Goal: Task Accomplishment & Management: Complete application form

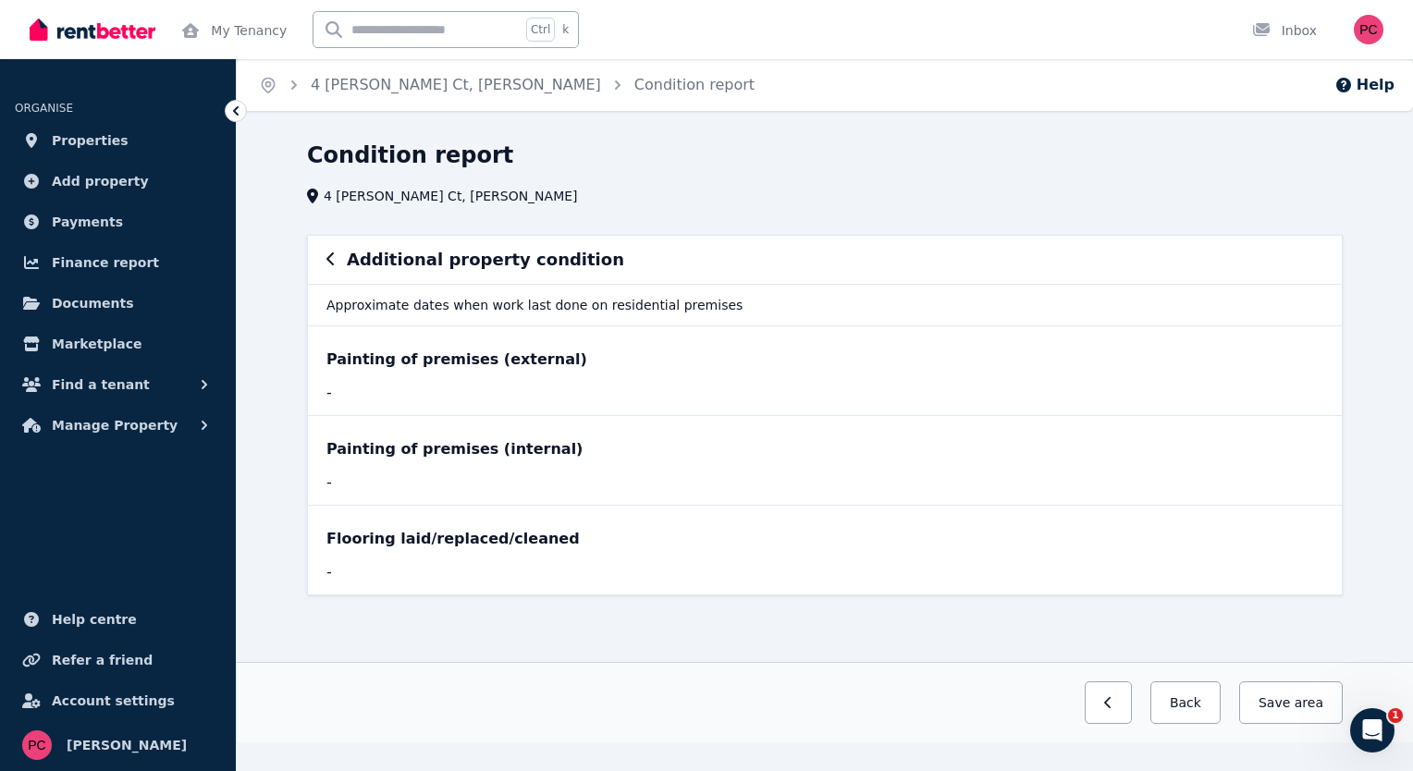
click at [331, 263] on icon "button" at bounding box center [329, 258] width 7 height 13
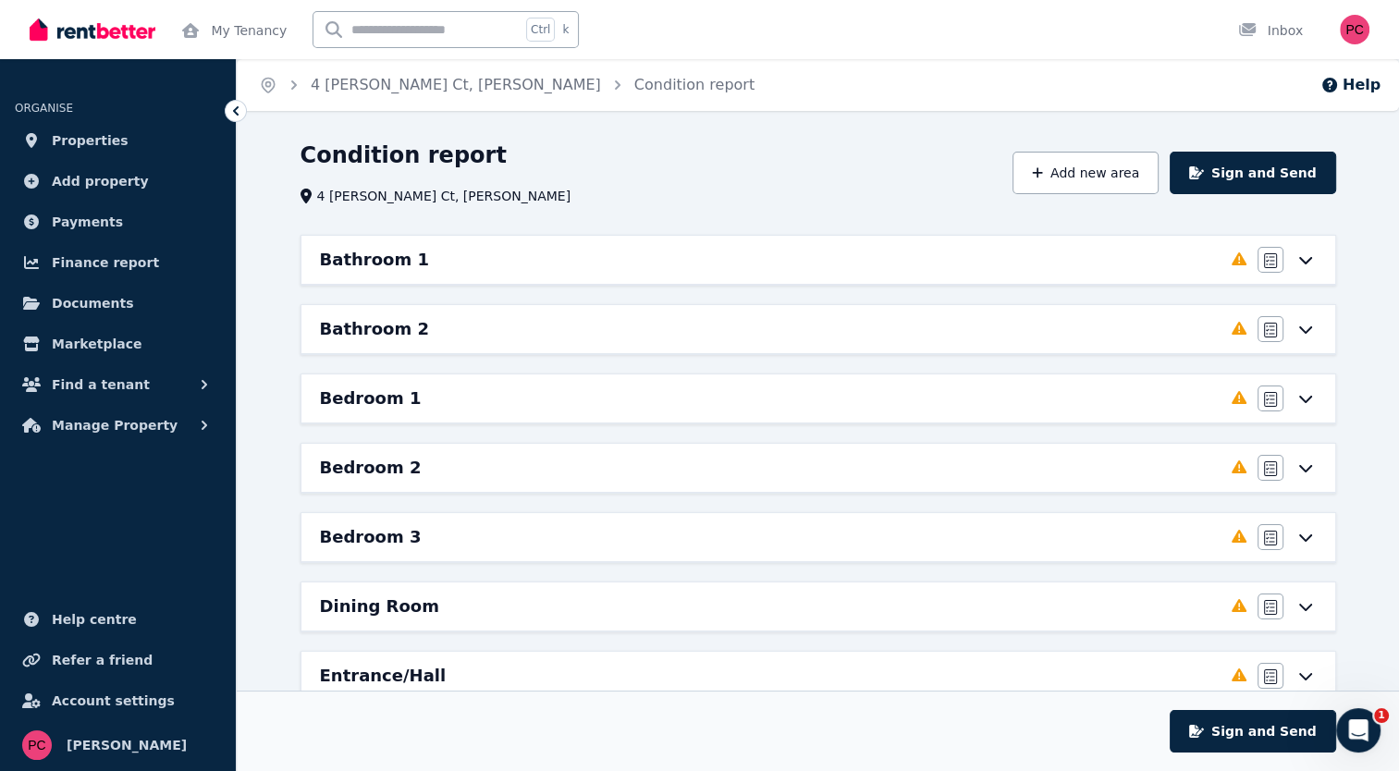
click at [436, 264] on div "Bathroom 1" at bounding box center [770, 260] width 901 height 26
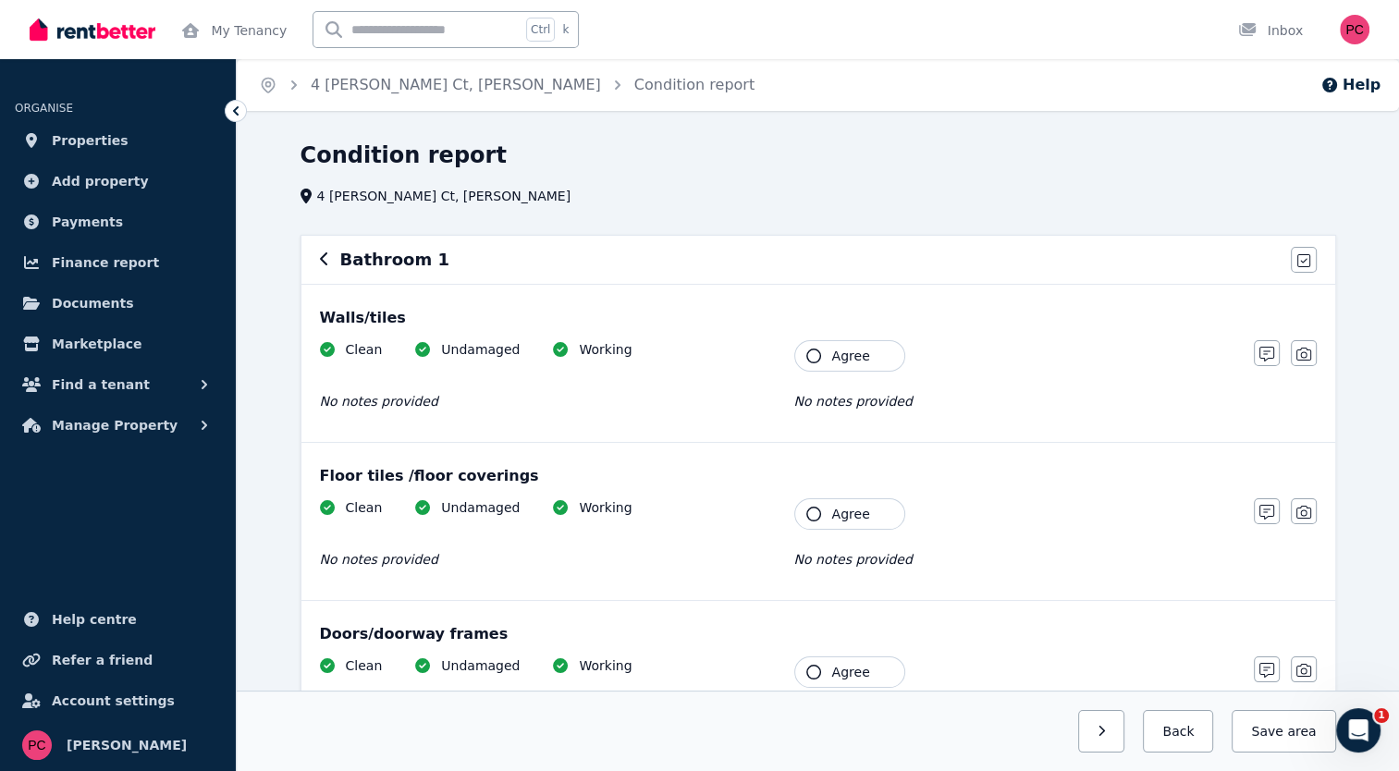
click at [812, 357] on icon "button" at bounding box center [813, 356] width 15 height 15
click at [811, 512] on icon "button" at bounding box center [813, 514] width 15 height 15
click at [813, 671] on icon "button" at bounding box center [813, 672] width 15 height 15
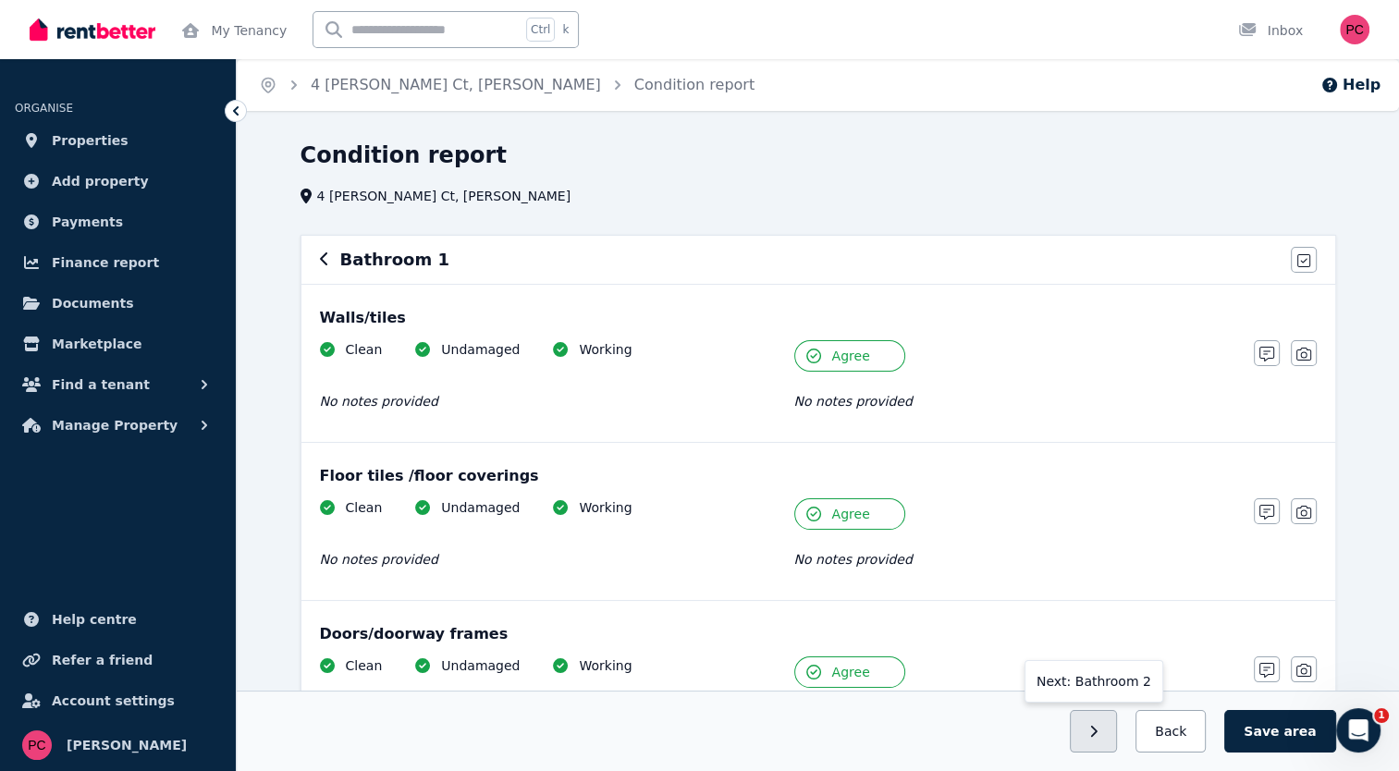
click at [1098, 728] on icon "button" at bounding box center [1093, 731] width 8 height 13
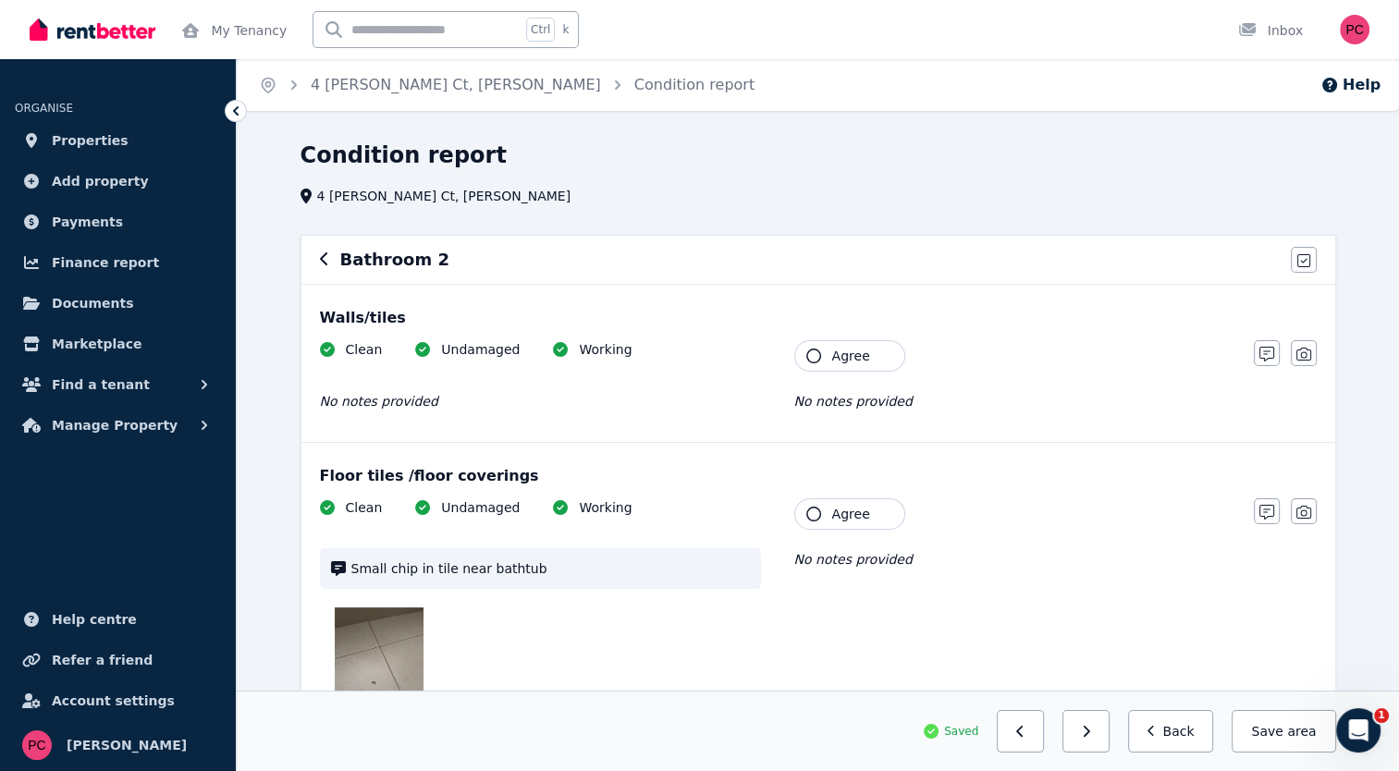
click at [814, 350] on icon "button" at bounding box center [813, 356] width 15 height 15
click at [811, 513] on icon "button" at bounding box center [813, 514] width 15 height 15
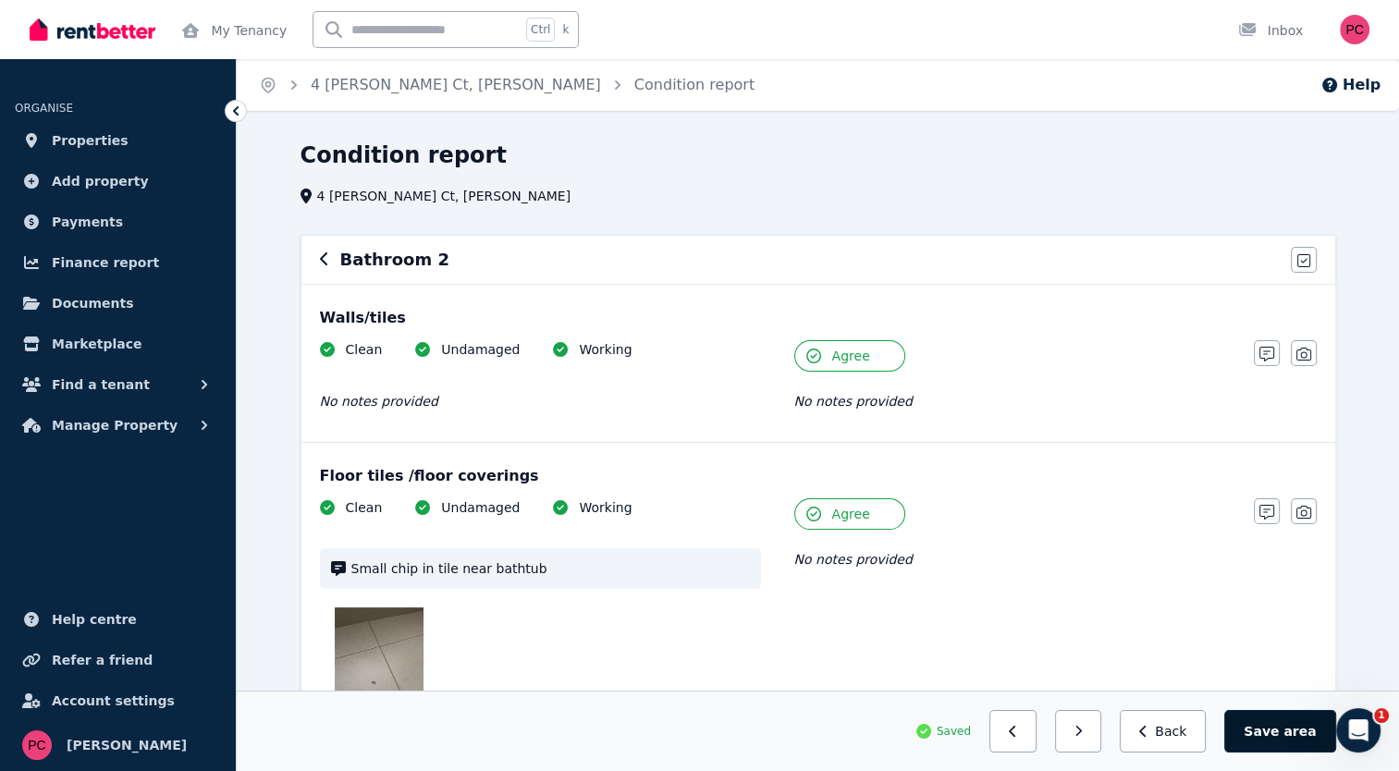
click at [1297, 734] on span "area" at bounding box center [1299, 731] width 32 height 18
click at [1108, 734] on button "button" at bounding box center [1085, 731] width 47 height 43
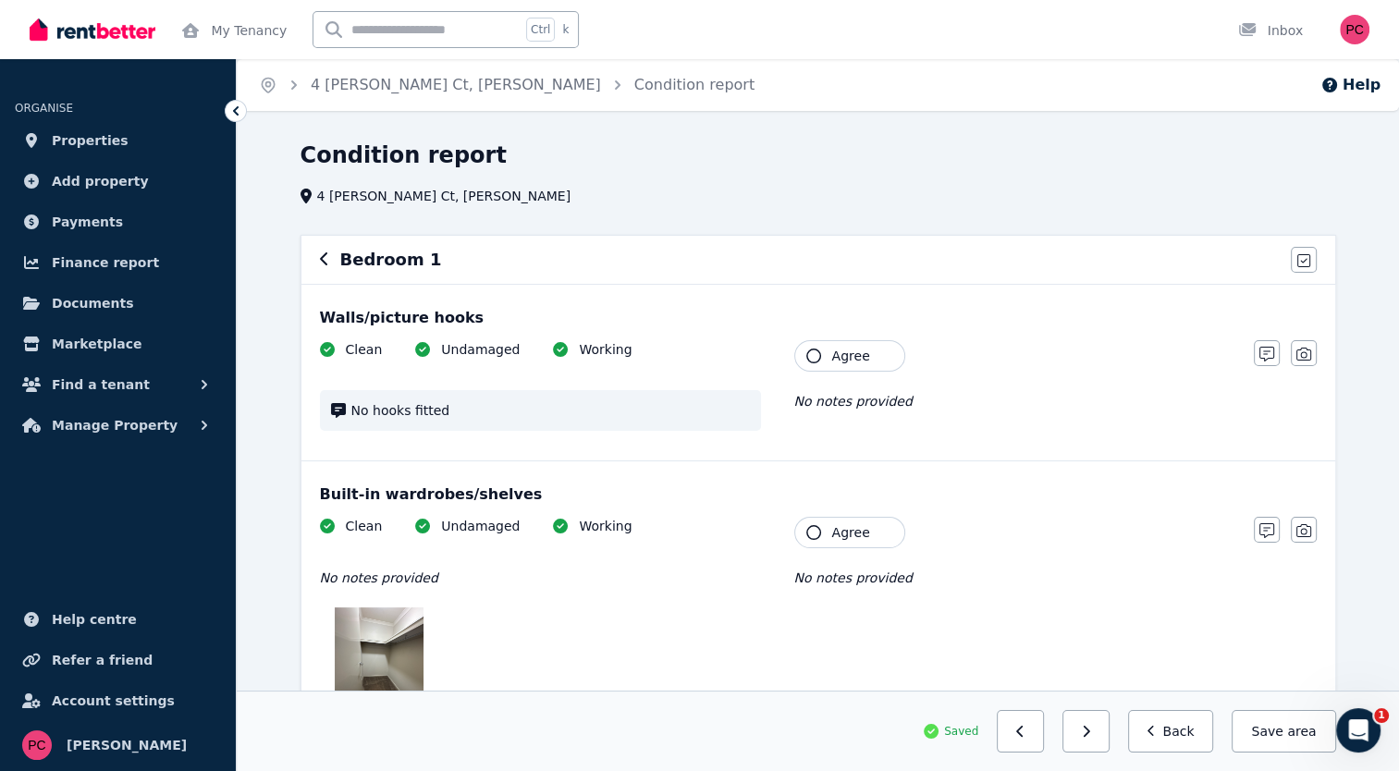
click at [808, 356] on icon "button" at bounding box center [813, 356] width 15 height 15
click at [811, 528] on icon "button" at bounding box center [813, 532] width 15 height 15
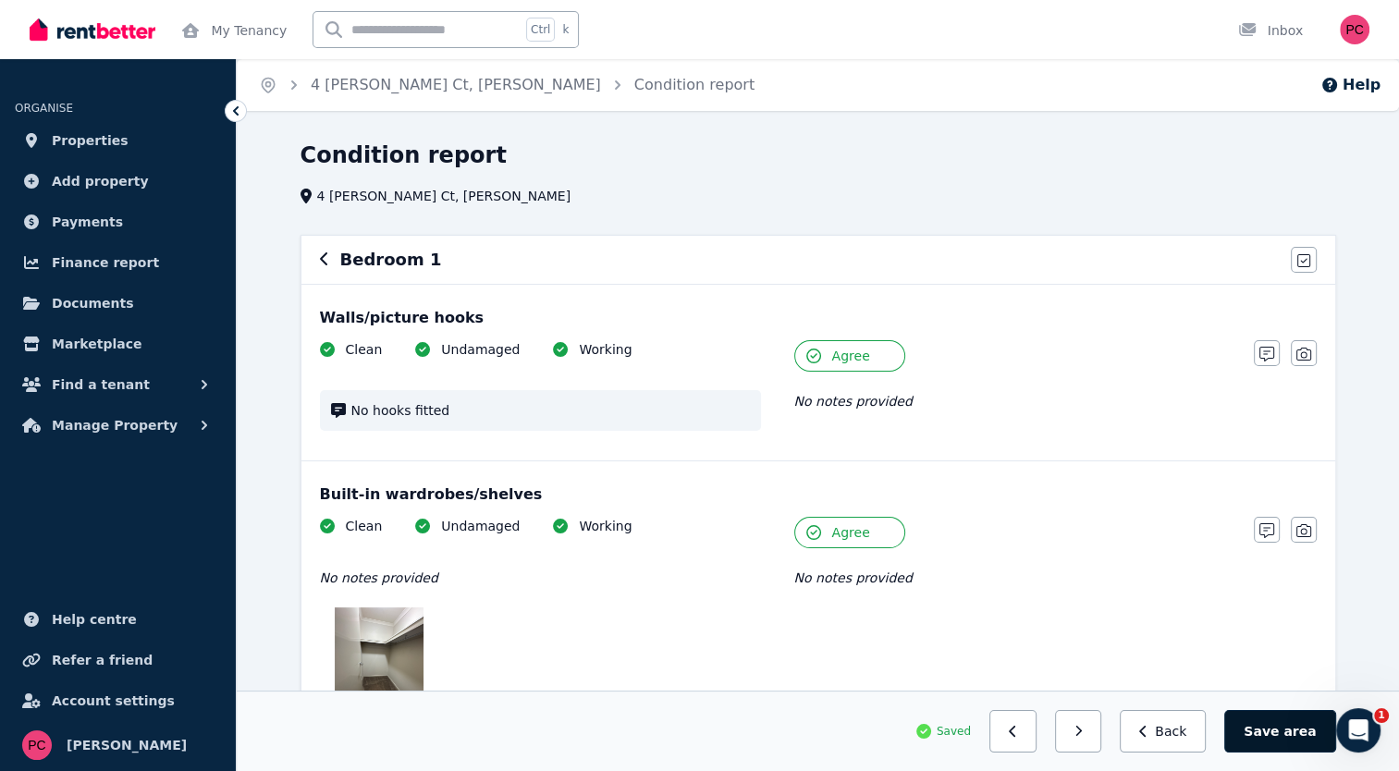
click at [1291, 726] on span "area" at bounding box center [1299, 731] width 32 height 18
click at [1108, 735] on button "button" at bounding box center [1085, 731] width 47 height 43
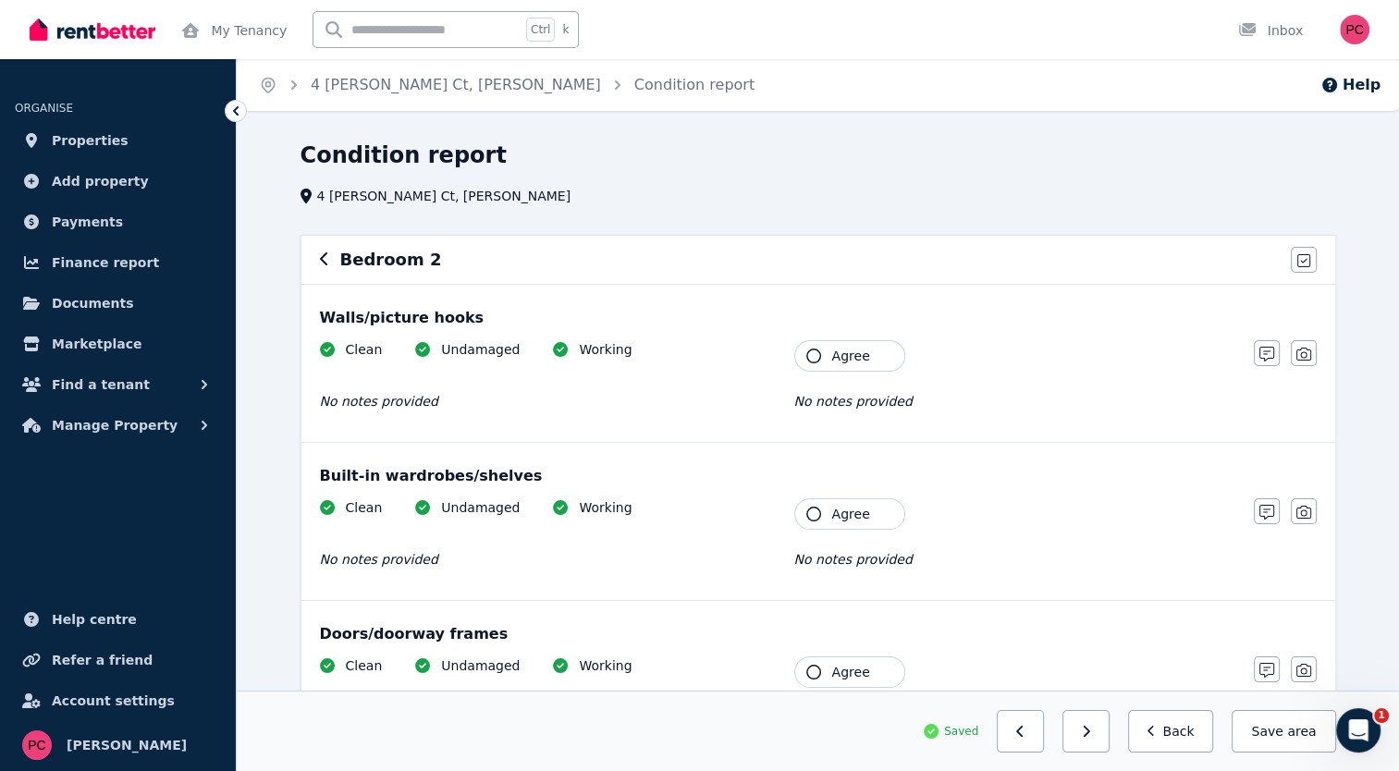
click at [810, 675] on icon "button" at bounding box center [813, 672] width 15 height 15
click at [810, 514] on icon "button" at bounding box center [813, 514] width 15 height 15
click at [814, 360] on icon "button" at bounding box center [813, 356] width 15 height 15
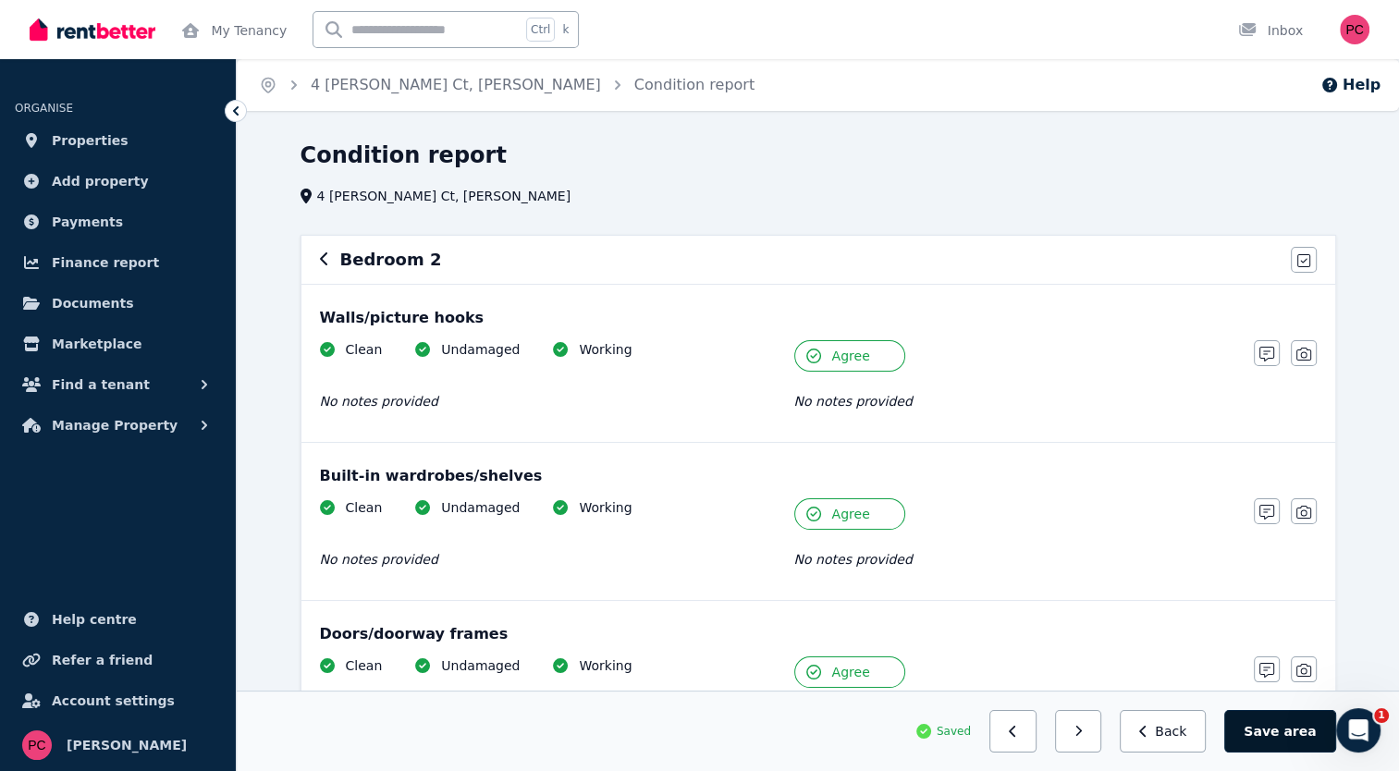
click at [1295, 730] on span "area" at bounding box center [1299, 731] width 32 height 18
click at [1110, 729] on button "button" at bounding box center [1085, 731] width 47 height 43
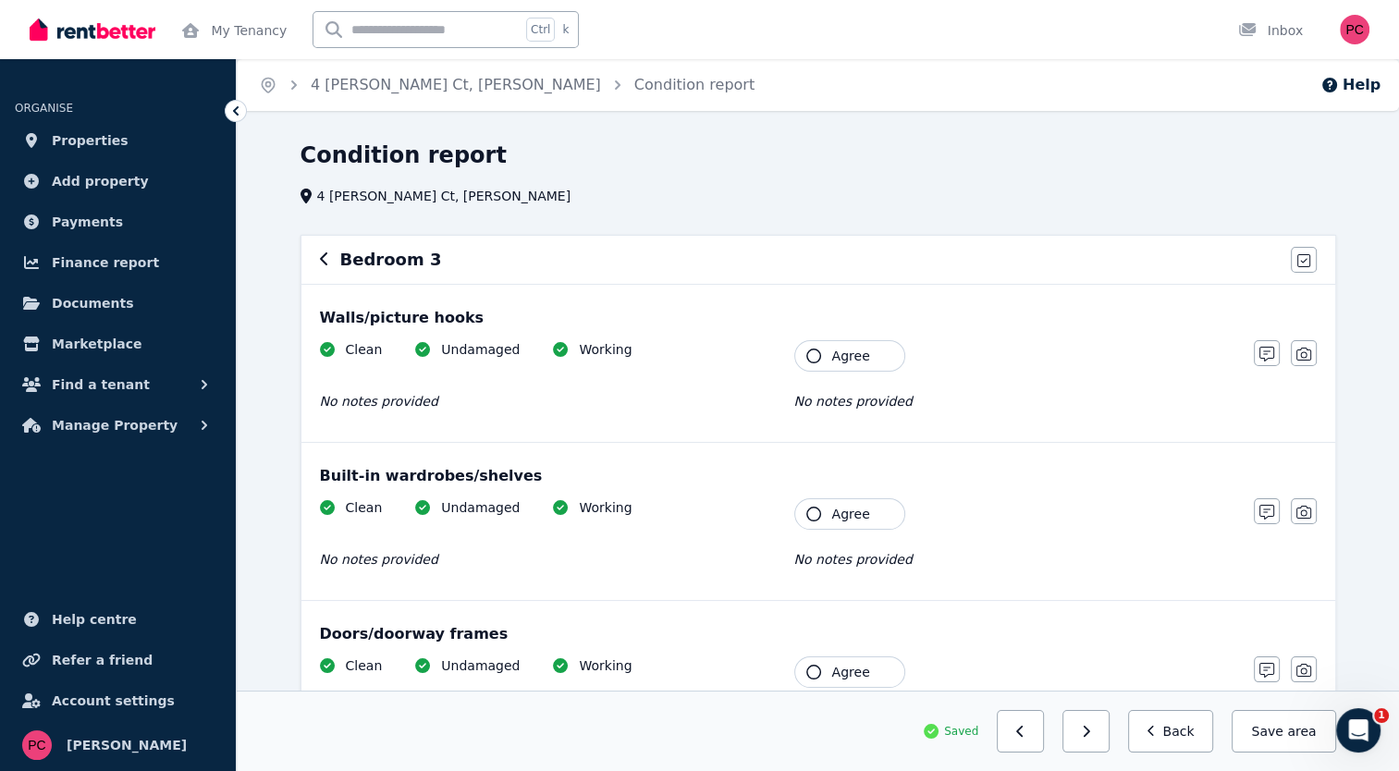
click at [814, 350] on icon "button" at bounding box center [813, 356] width 15 height 15
click at [810, 510] on icon "button" at bounding box center [813, 514] width 15 height 15
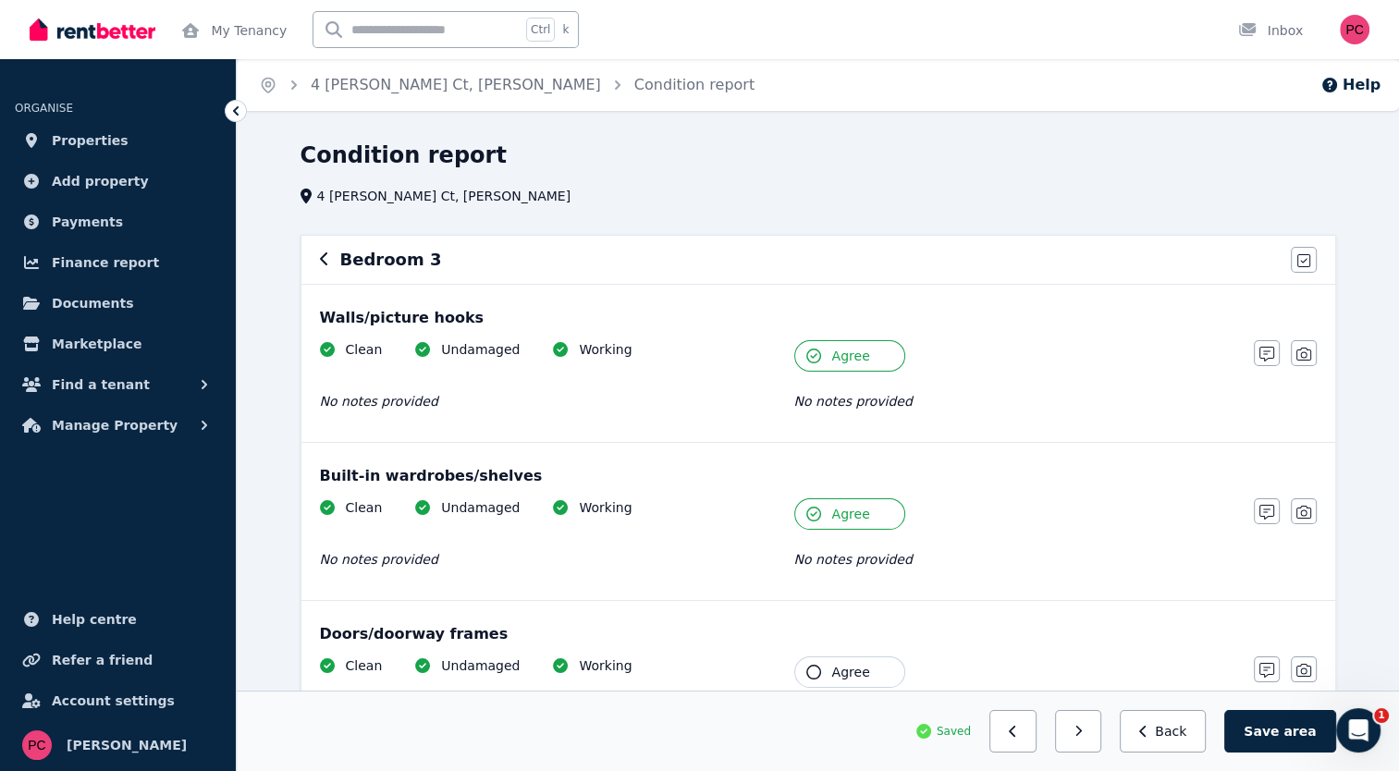
click at [811, 670] on icon "button" at bounding box center [813, 672] width 15 height 15
click at [1292, 722] on span "area" at bounding box center [1299, 731] width 32 height 18
click at [1291, 731] on span "area" at bounding box center [1301, 731] width 29 height 18
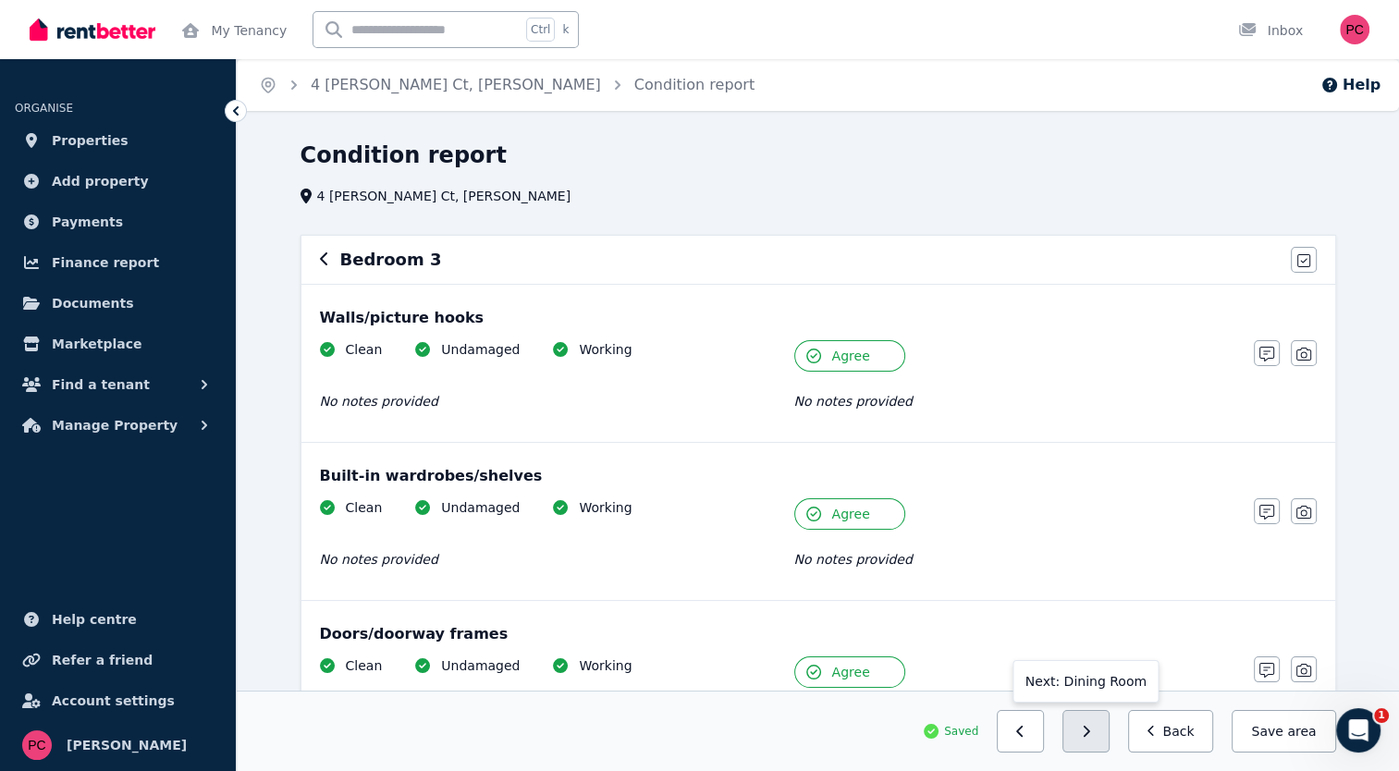
click at [1090, 735] on icon "button" at bounding box center [1086, 731] width 8 height 13
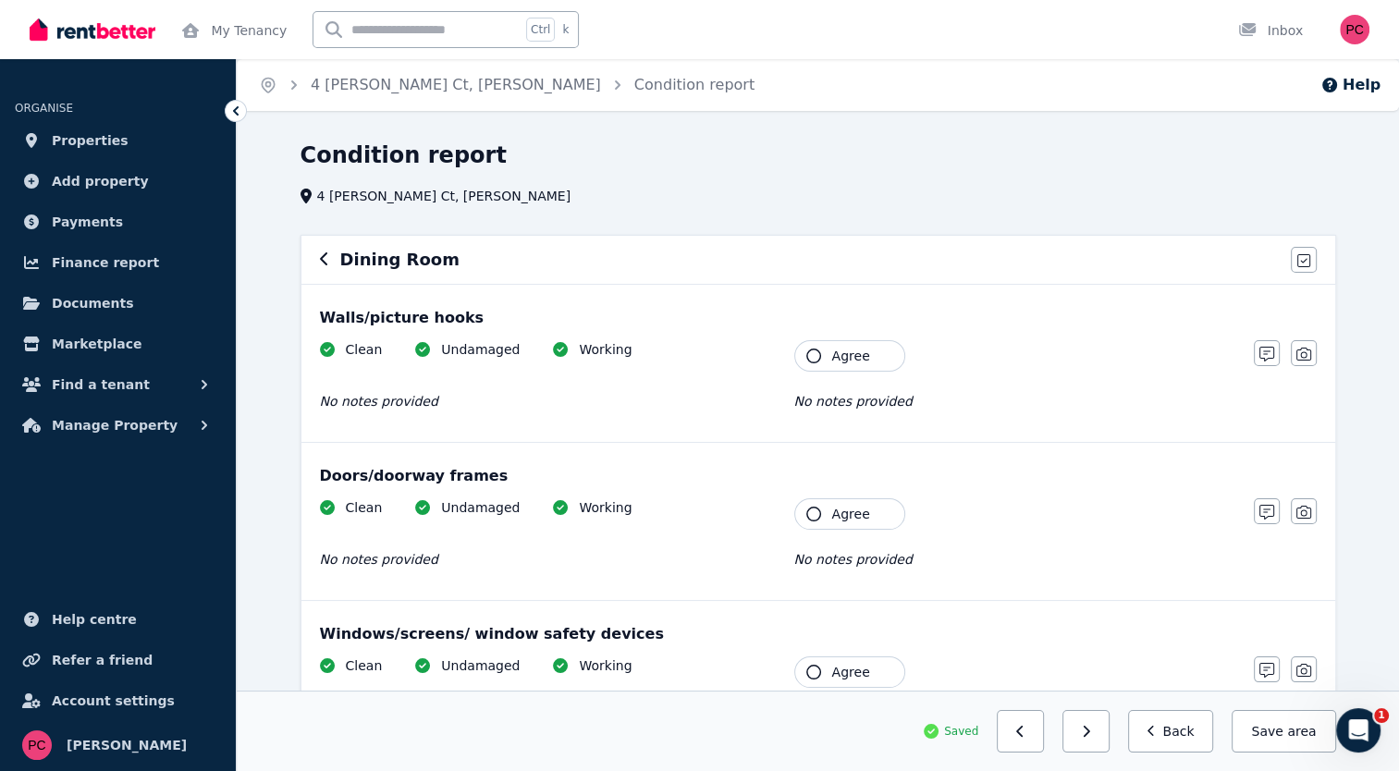
click at [817, 356] on icon "button" at bounding box center [813, 356] width 15 height 15
click at [814, 508] on icon "button" at bounding box center [813, 514] width 15 height 15
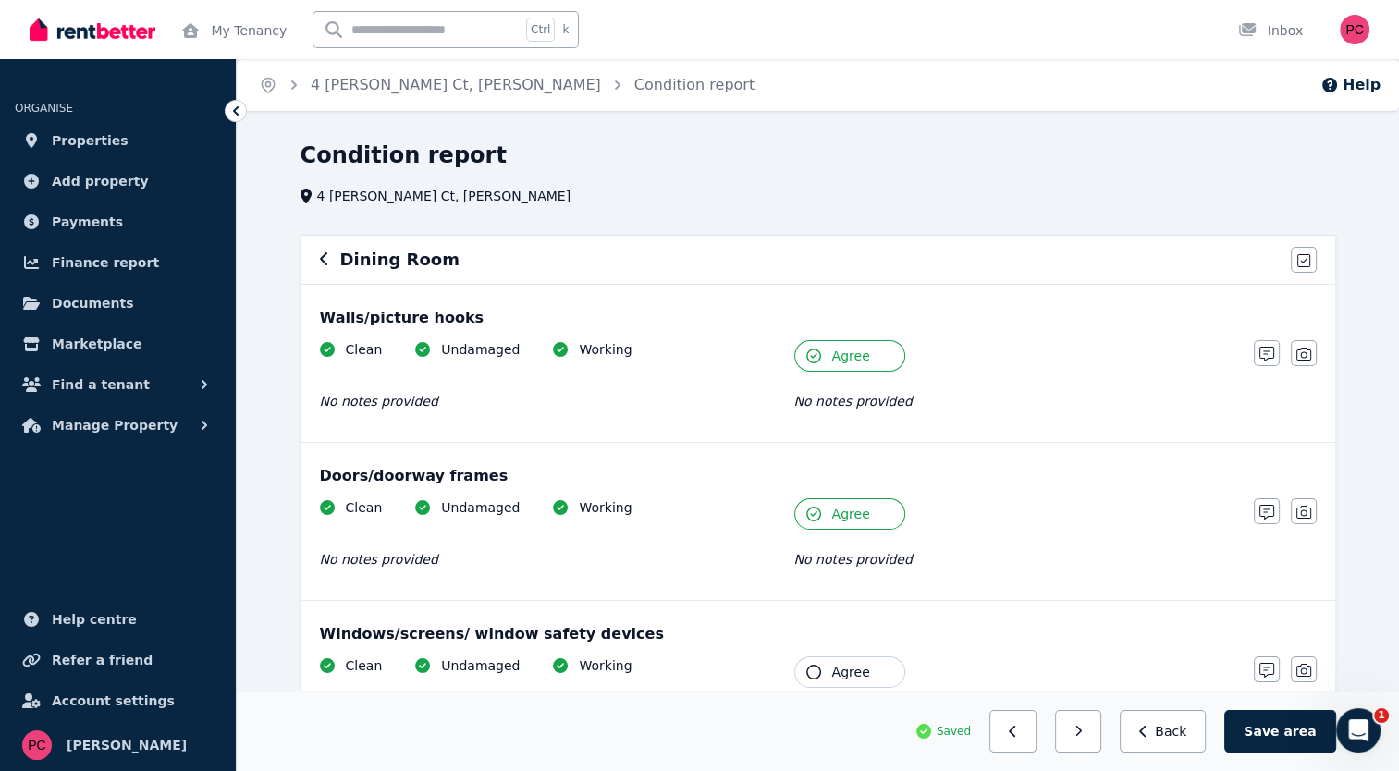
click at [812, 666] on icon "button" at bounding box center [813, 672] width 15 height 15
click at [1296, 716] on button "Save area" at bounding box center [1279, 731] width 111 height 43
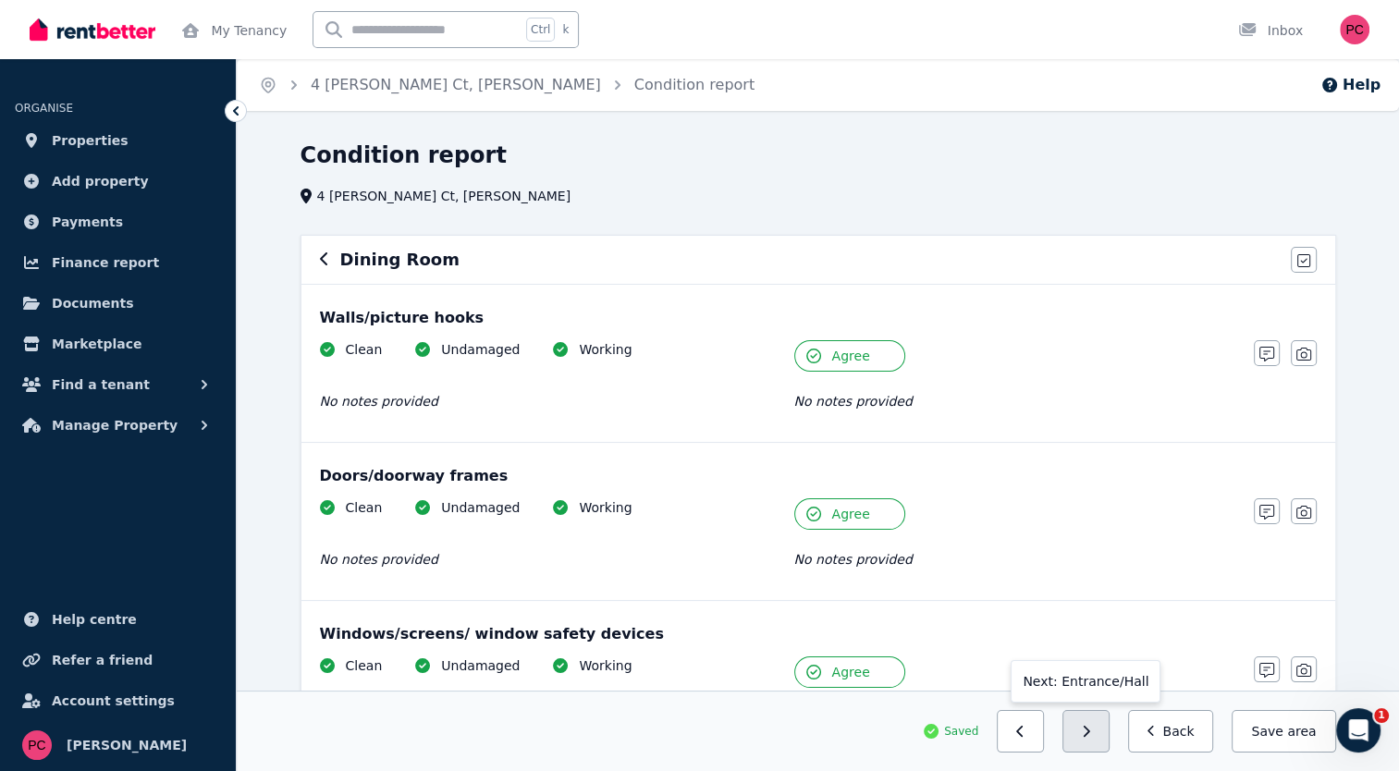
click at [1100, 720] on button "button" at bounding box center [1085, 731] width 47 height 43
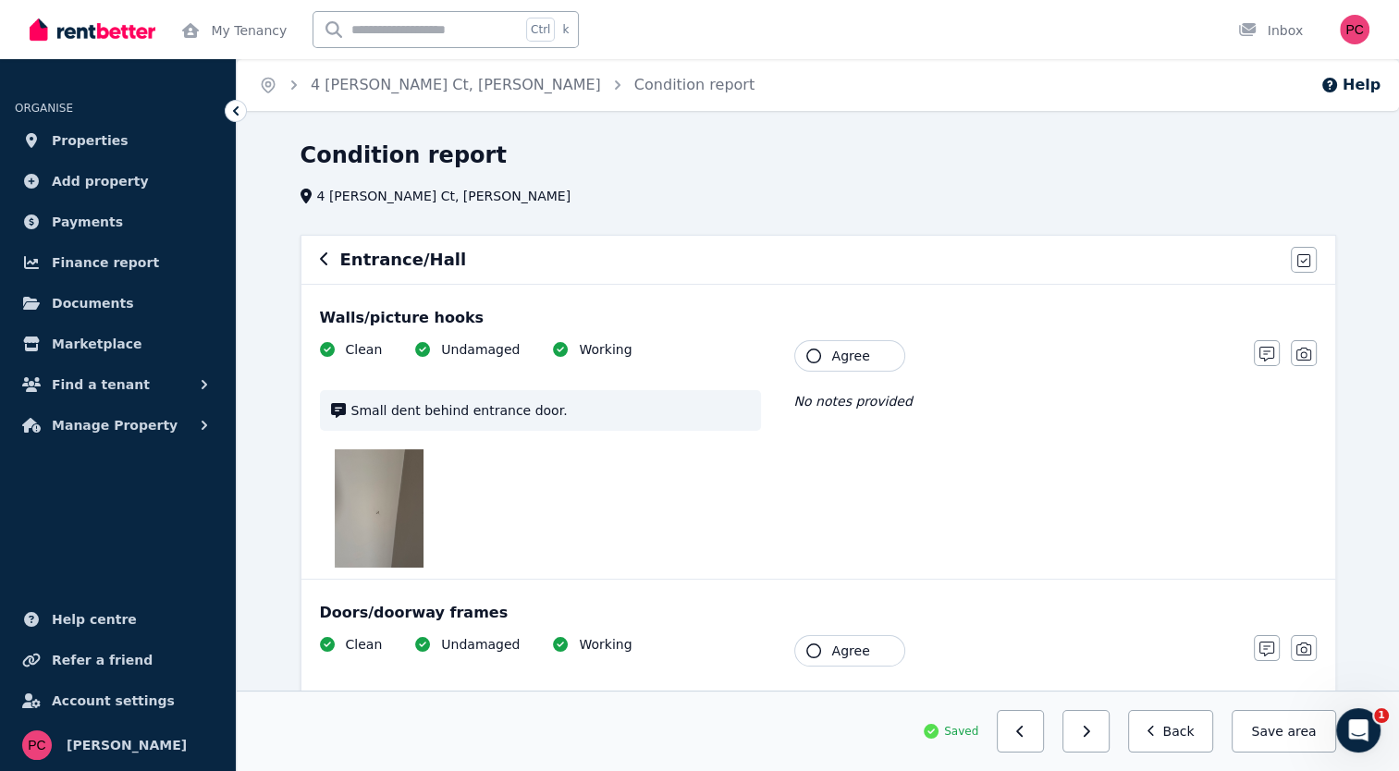
click at [389, 497] on img at bounding box center [379, 508] width 89 height 118
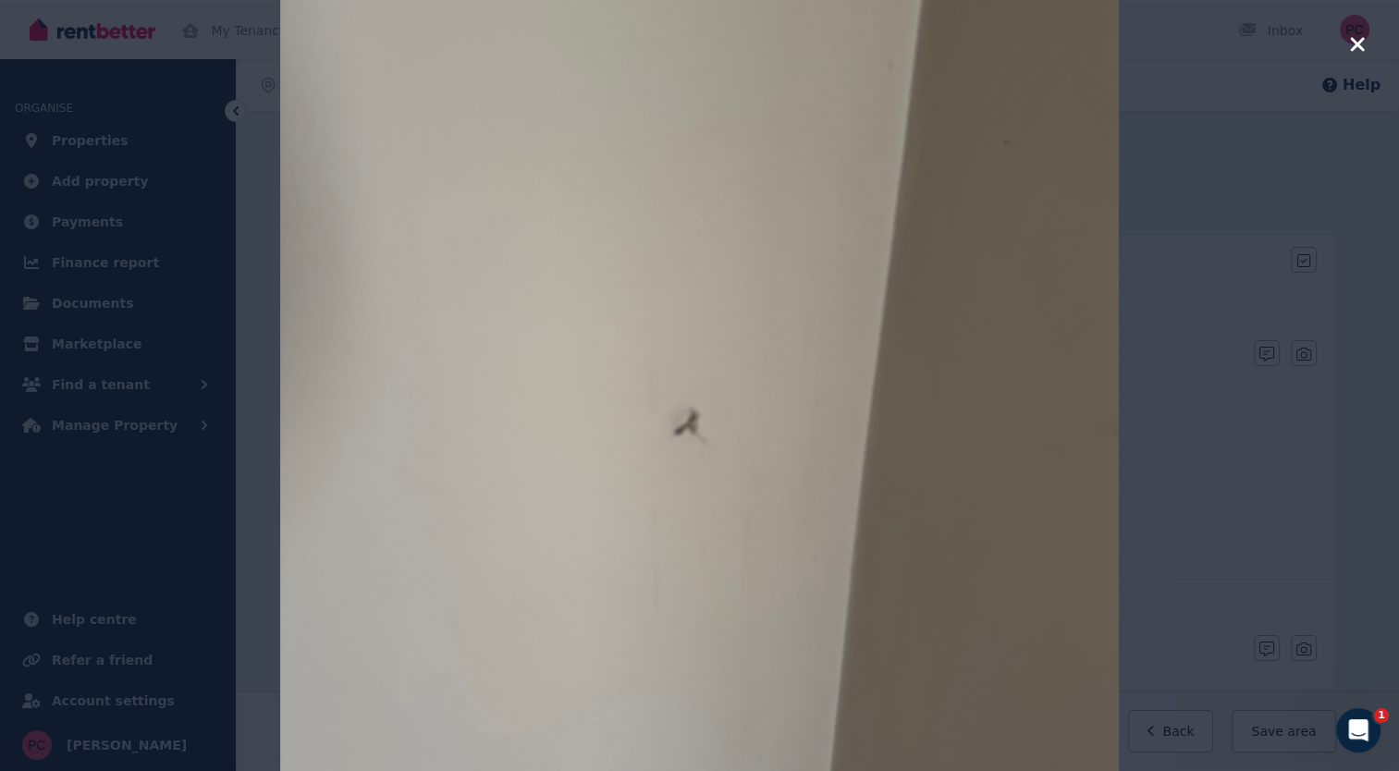
click at [1357, 46] on icon "button" at bounding box center [1357, 44] width 14 height 14
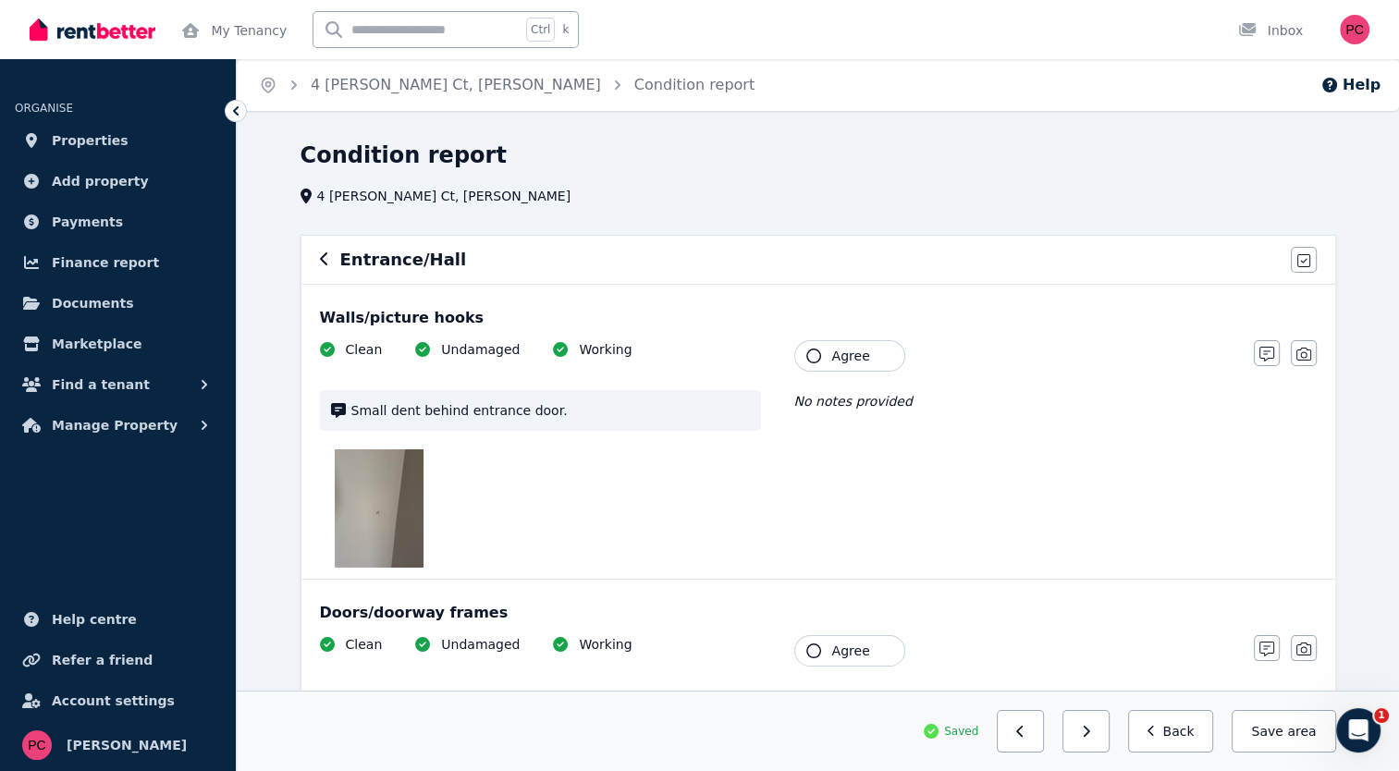
click at [808, 355] on icon "button" at bounding box center [813, 356] width 15 height 15
click at [817, 651] on icon "button" at bounding box center [813, 651] width 15 height 15
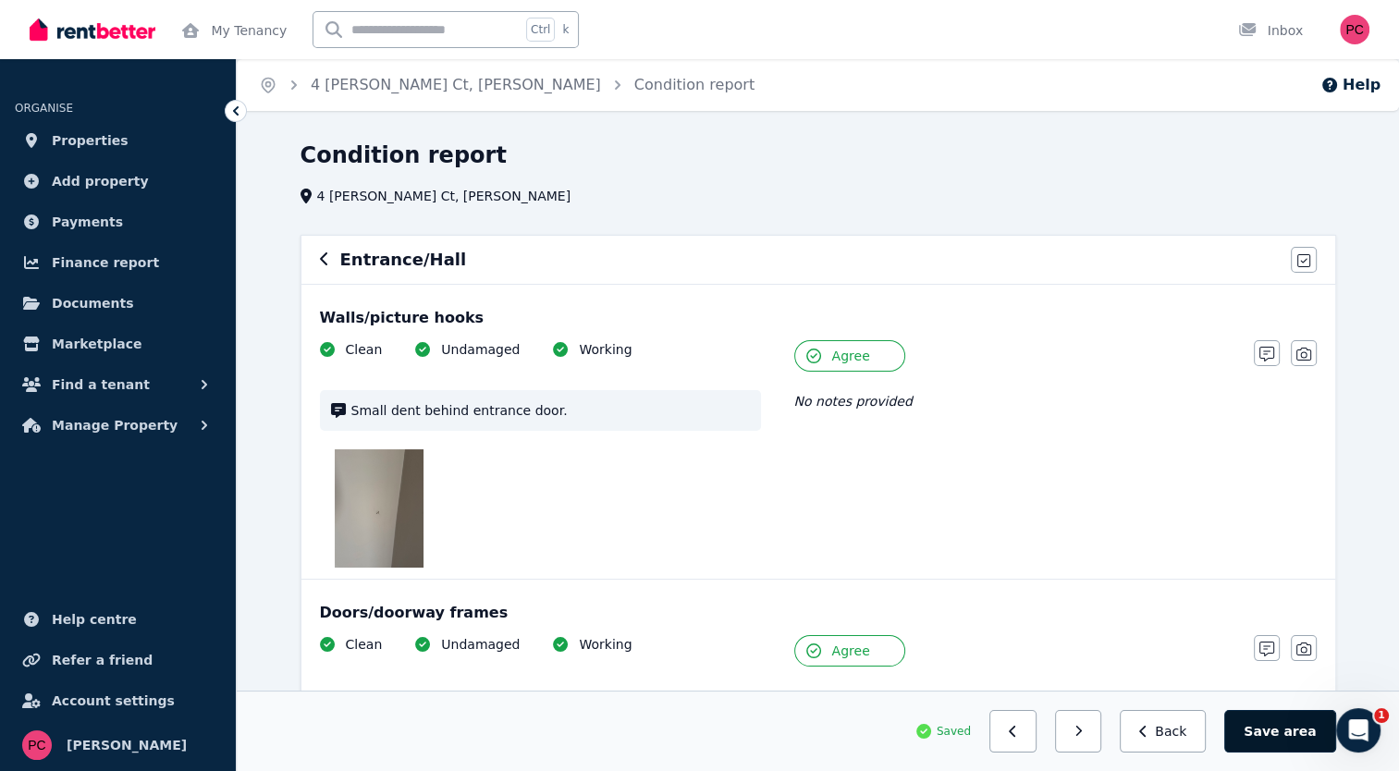
click at [1276, 727] on button "Save area" at bounding box center [1279, 731] width 111 height 43
click at [1090, 731] on icon "button" at bounding box center [1086, 731] width 8 height 13
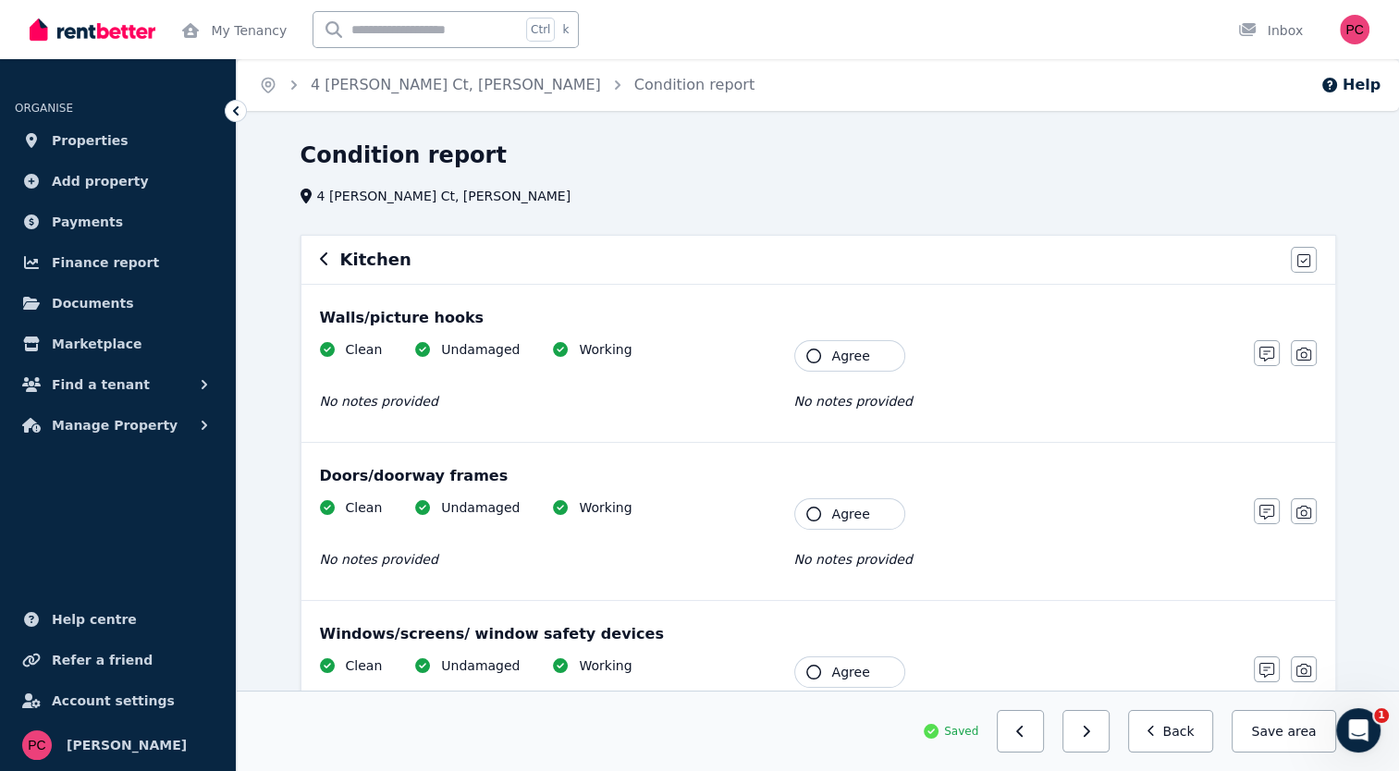
click at [811, 358] on icon "button" at bounding box center [813, 356] width 15 height 15
click at [817, 517] on icon "button" at bounding box center [813, 514] width 15 height 15
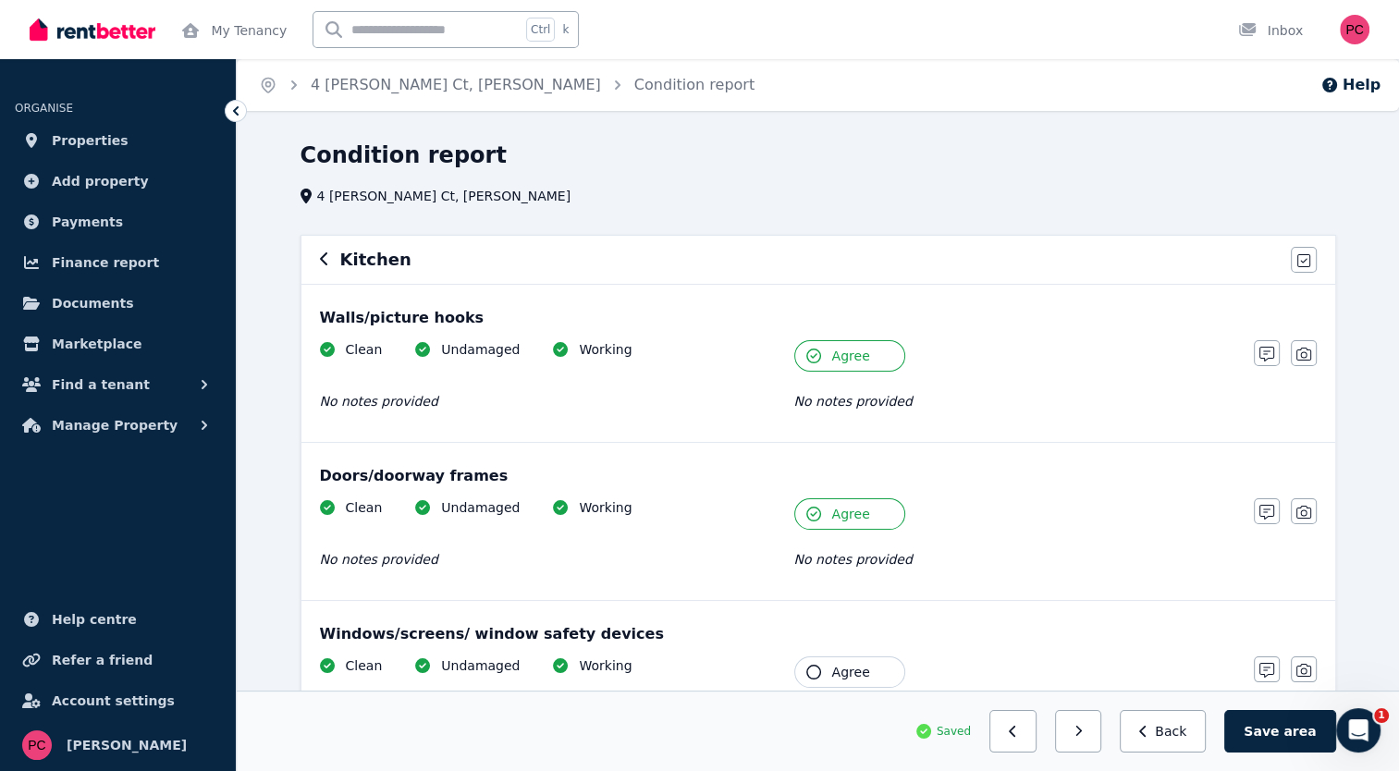
click at [811, 668] on icon "button" at bounding box center [813, 672] width 15 height 15
click at [1271, 734] on button "Save area" at bounding box center [1279, 731] width 111 height 43
click at [1156, 734] on icon "button" at bounding box center [1152, 731] width 8 height 13
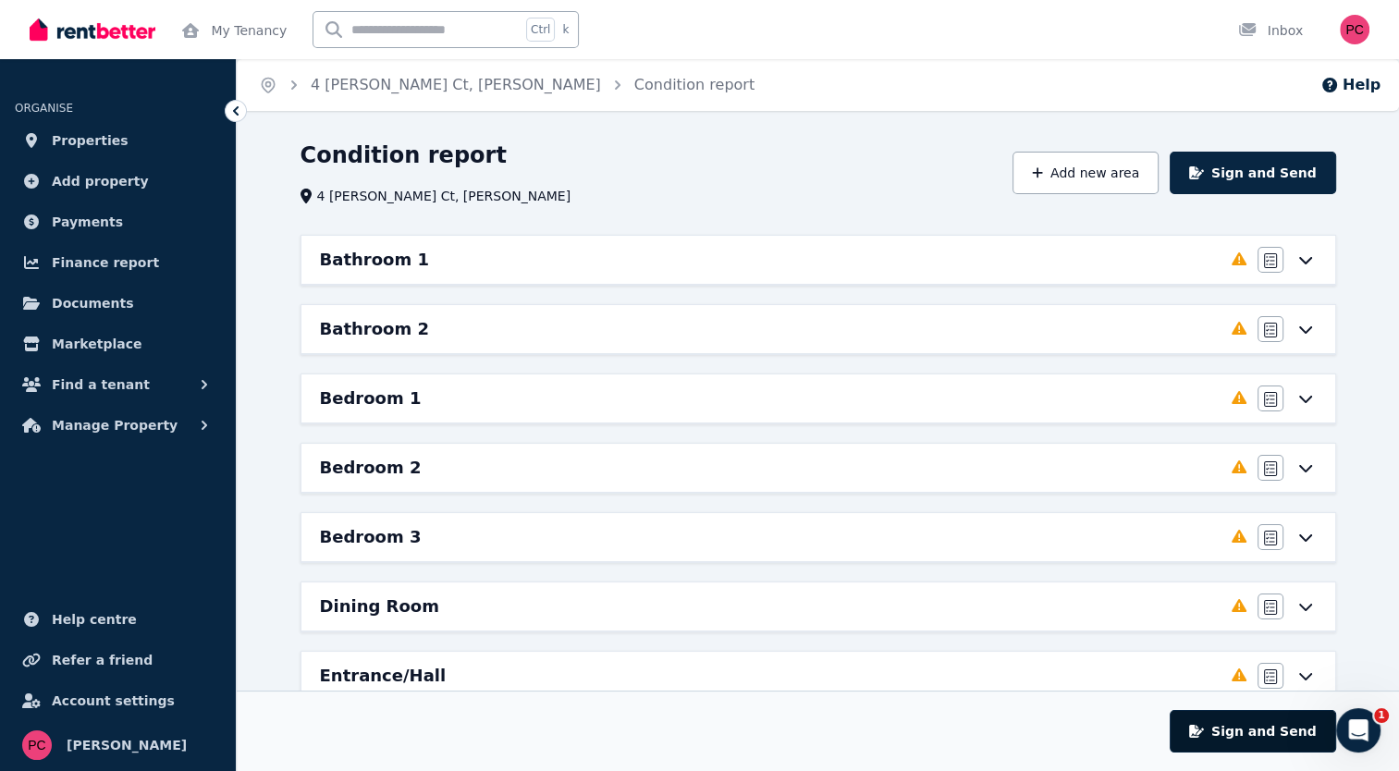
click at [1247, 737] on button "Sign and Send" at bounding box center [1253, 731] width 166 height 43
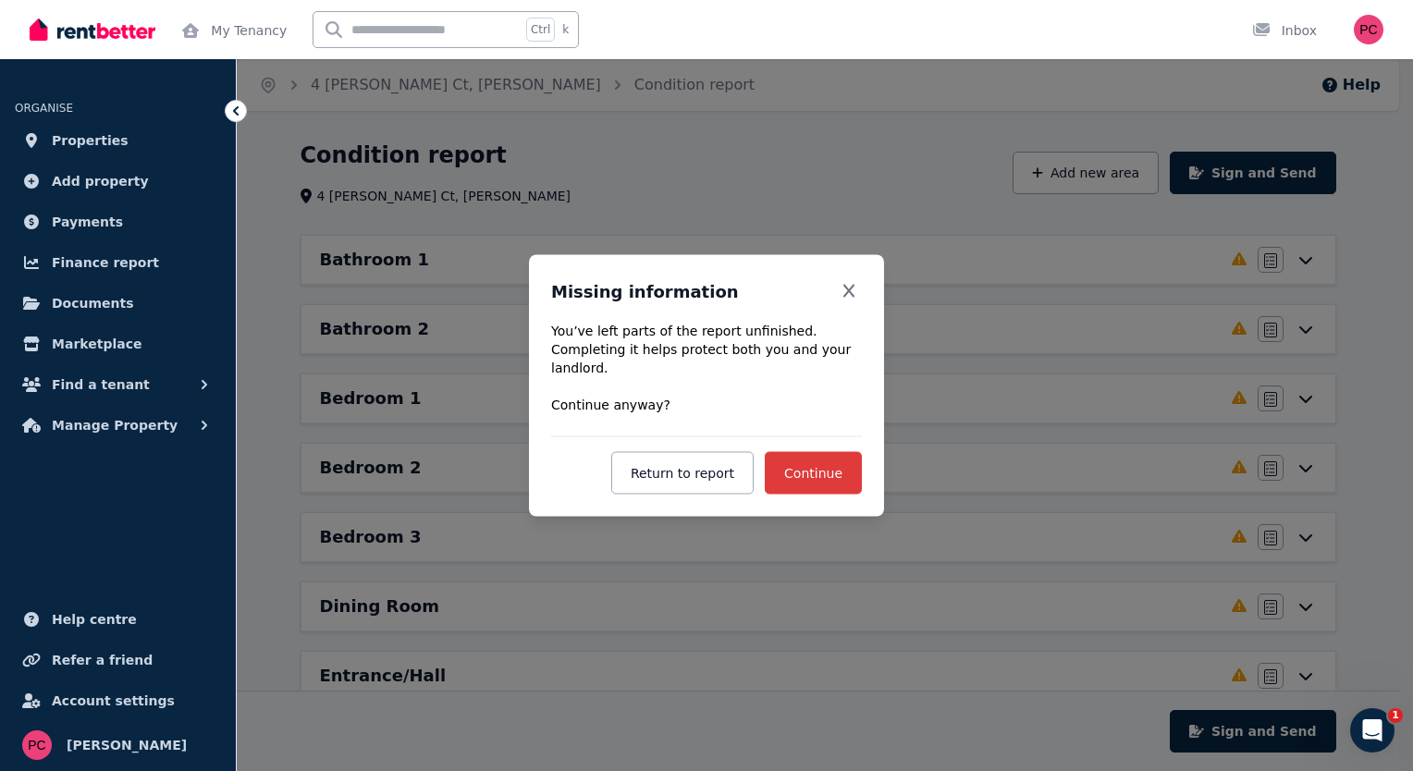
click at [812, 473] on button "Continue" at bounding box center [813, 473] width 97 height 43
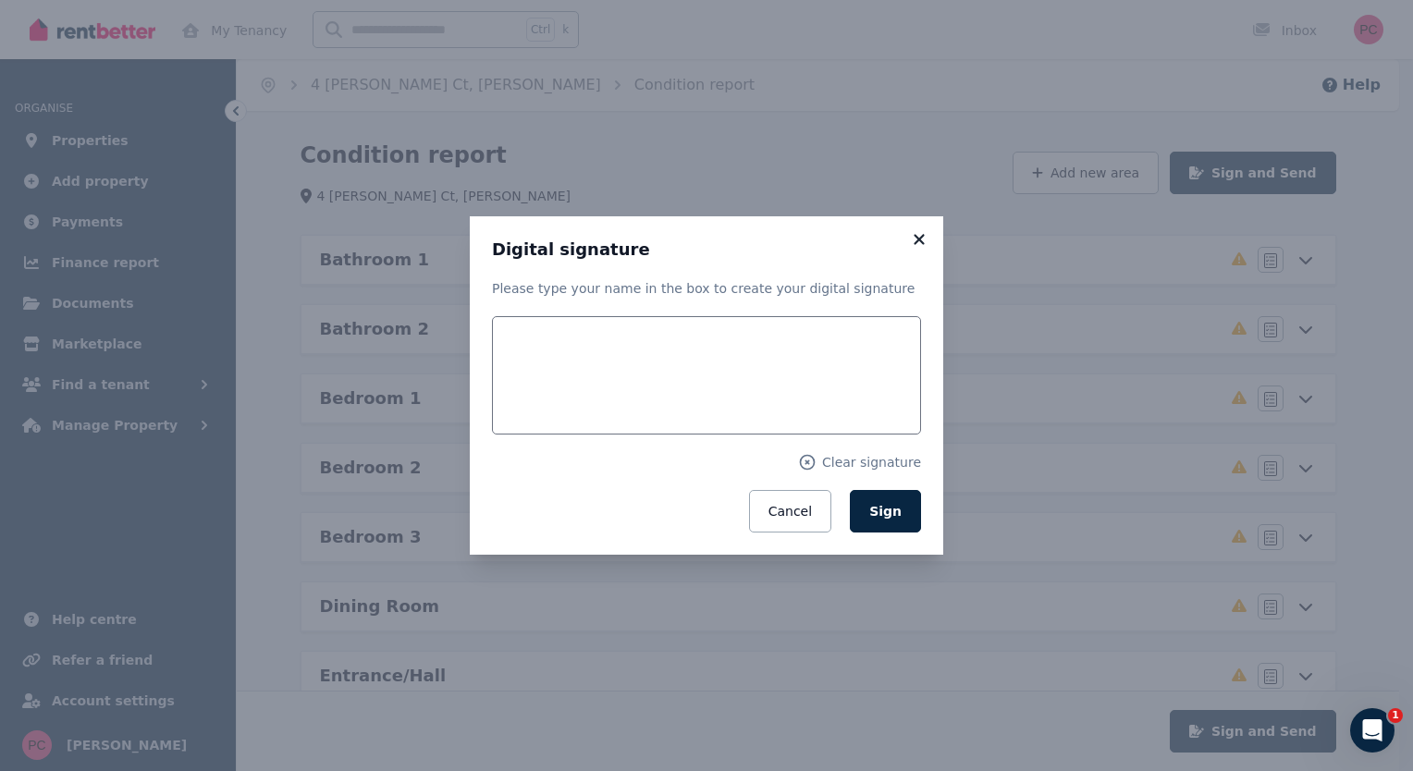
click at [920, 238] on icon at bounding box center [919, 239] width 10 height 10
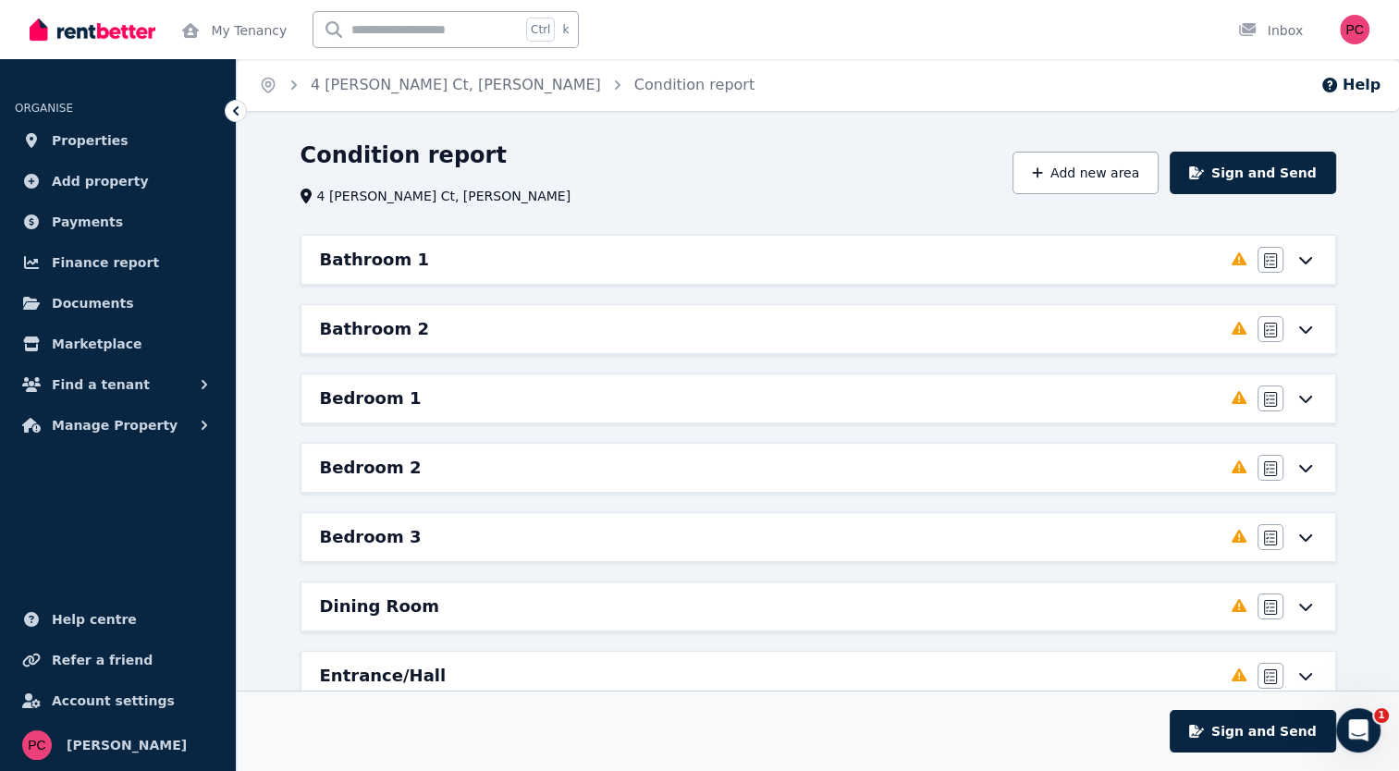
click at [1302, 258] on icon at bounding box center [1306, 259] width 22 height 15
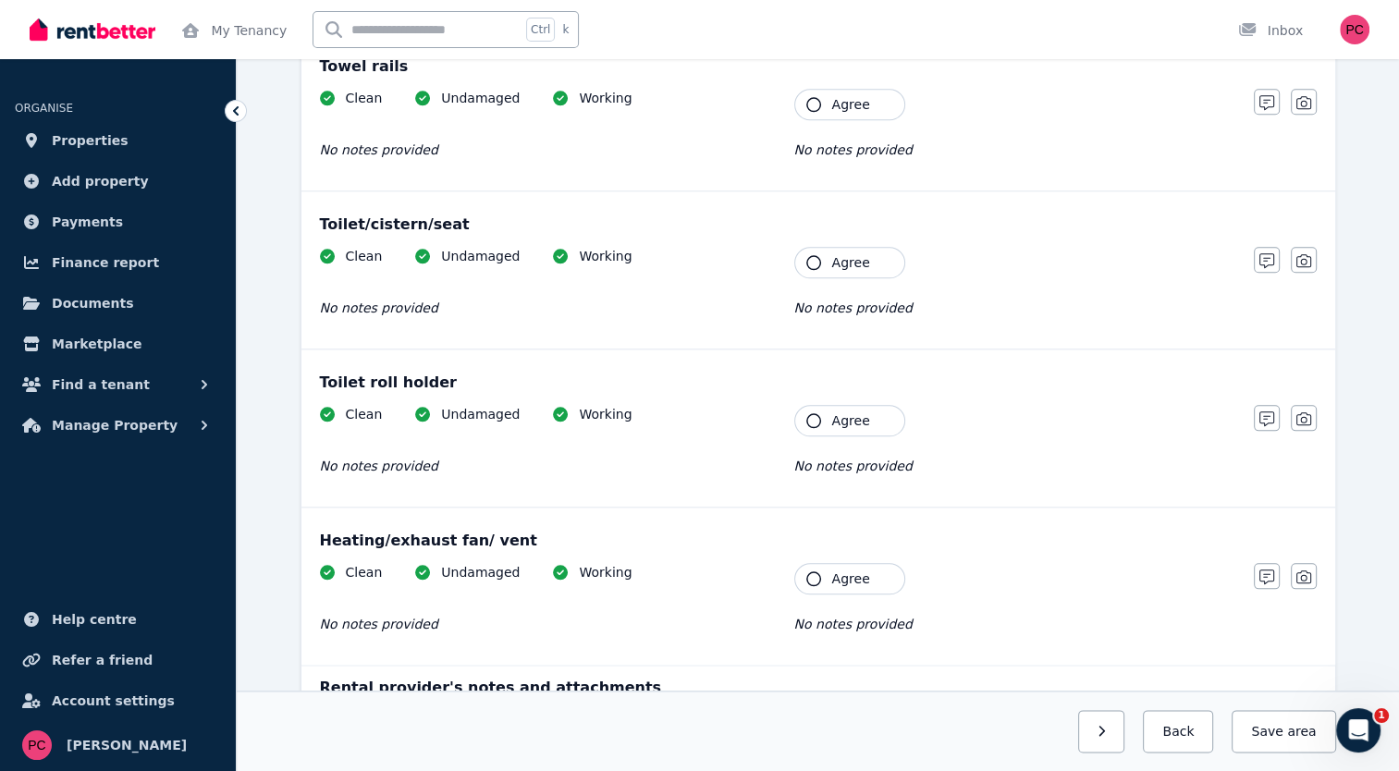
scroll to position [1970, 0]
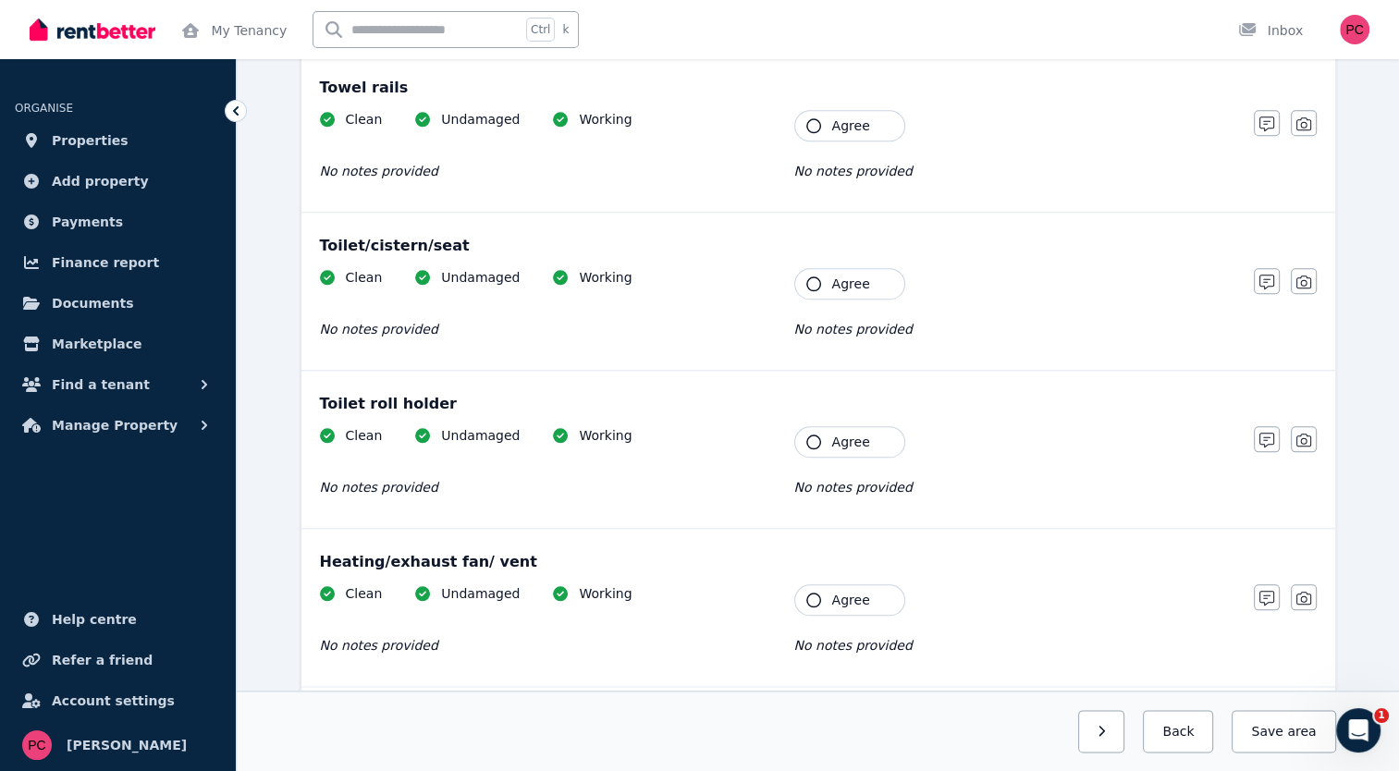
click at [817, 593] on icon "button" at bounding box center [813, 600] width 15 height 15
click at [814, 435] on icon "button" at bounding box center [813, 442] width 15 height 15
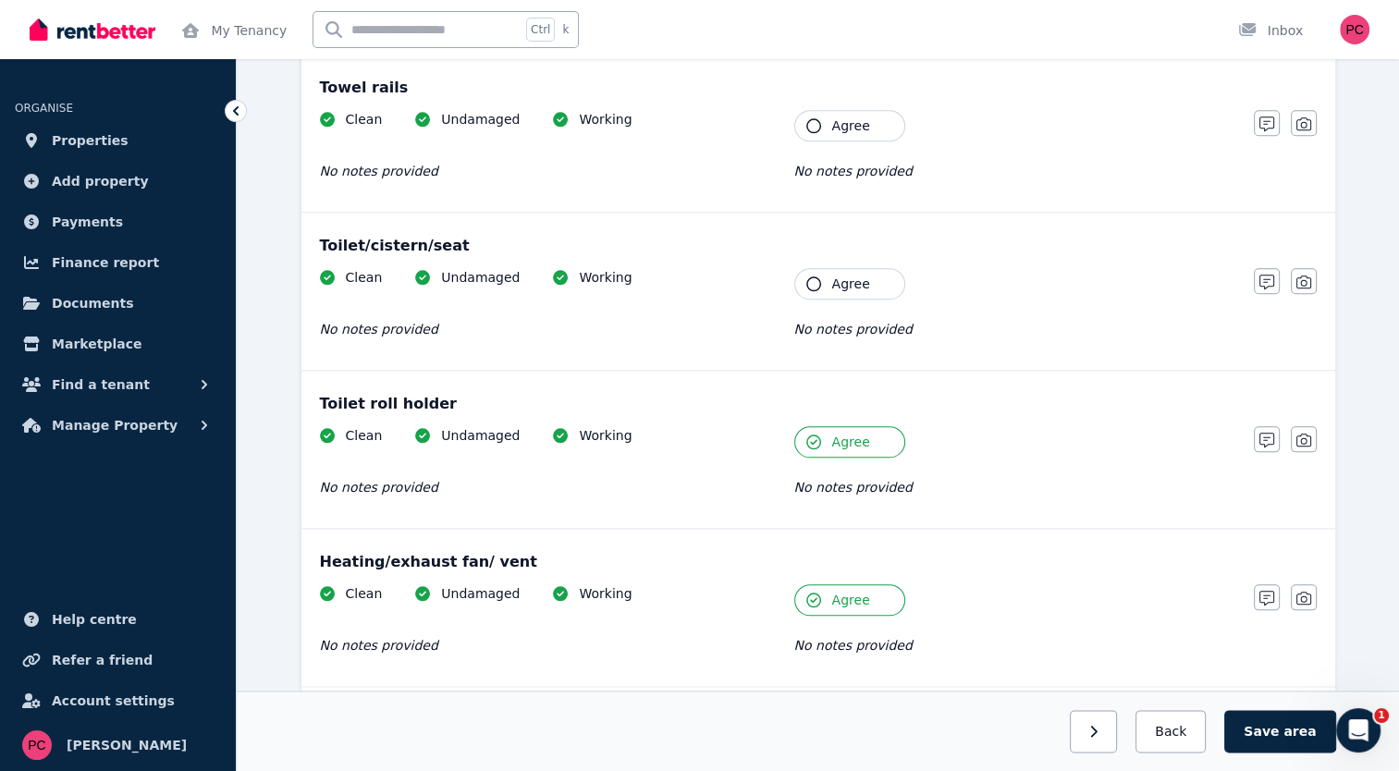
click at [813, 276] on icon "button" at bounding box center [813, 283] width 15 height 15
click at [812, 118] on icon "button" at bounding box center [813, 125] width 15 height 15
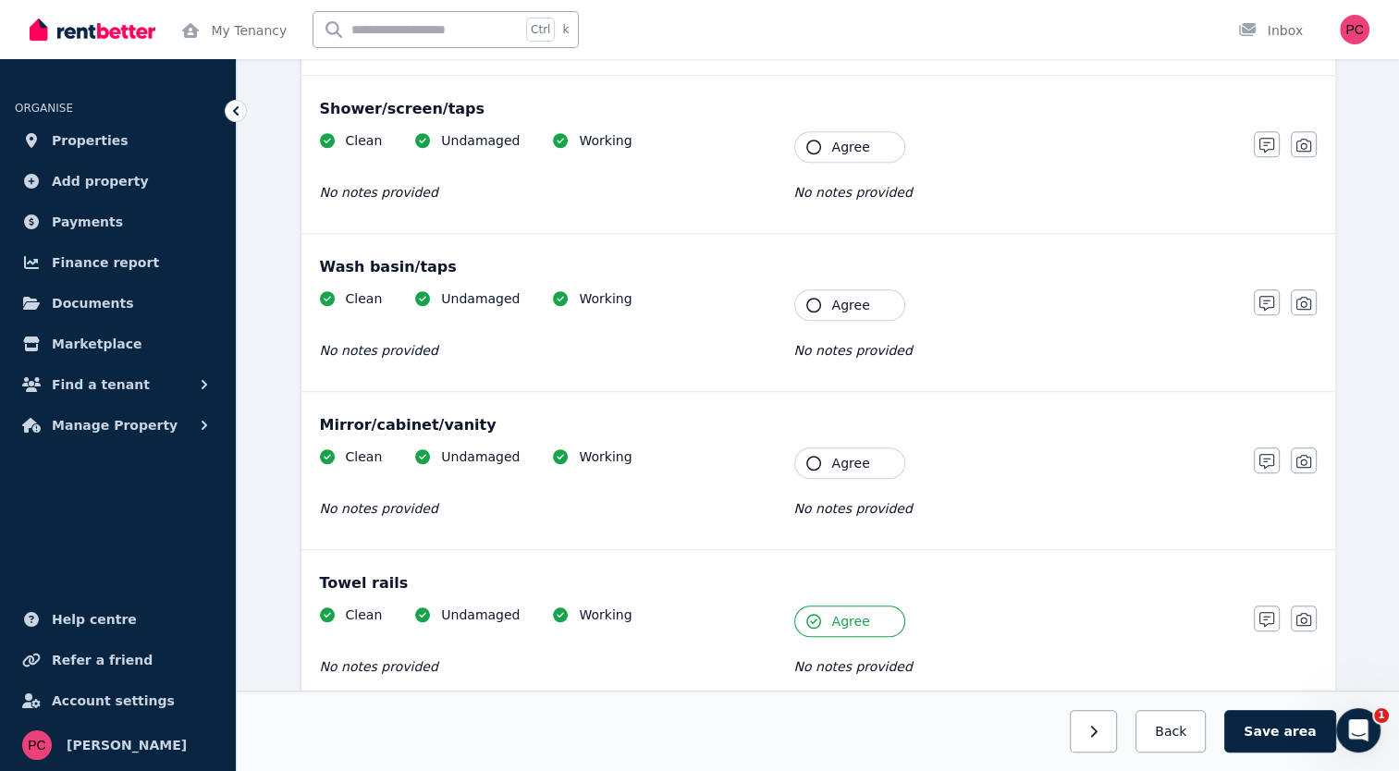
scroll to position [1458, 0]
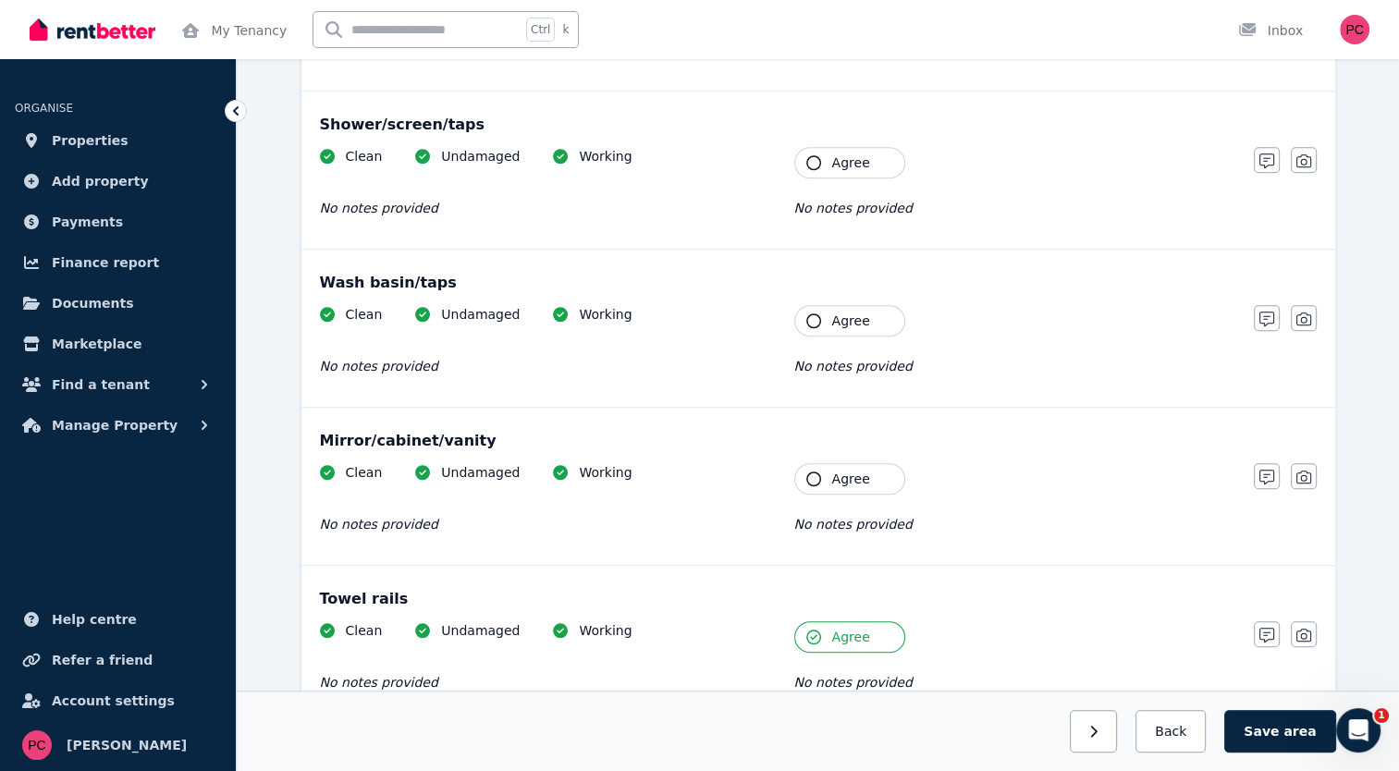
click at [814, 472] on icon "button" at bounding box center [813, 479] width 15 height 15
click at [810, 315] on icon "button" at bounding box center [813, 320] width 15 height 15
click at [808, 155] on icon "button" at bounding box center [813, 162] width 15 height 15
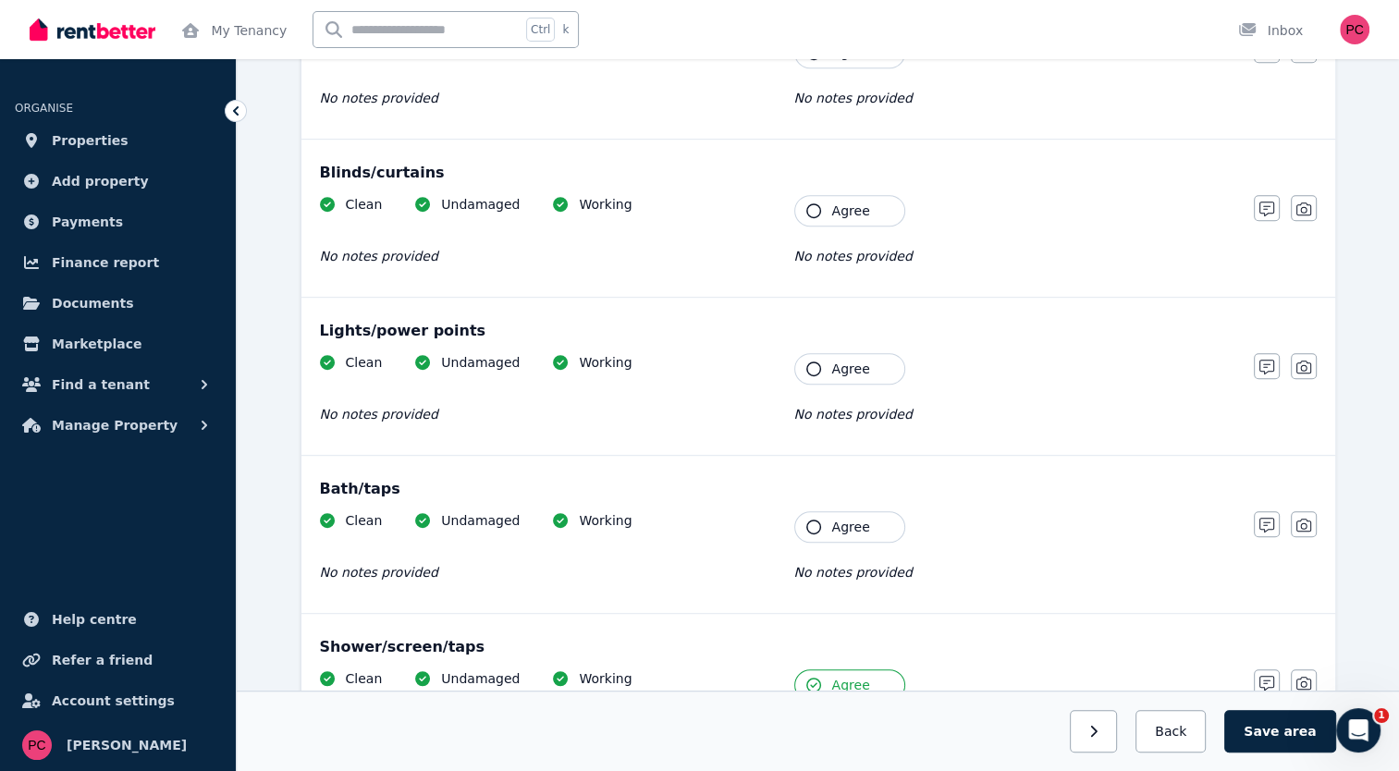
scroll to position [929, 0]
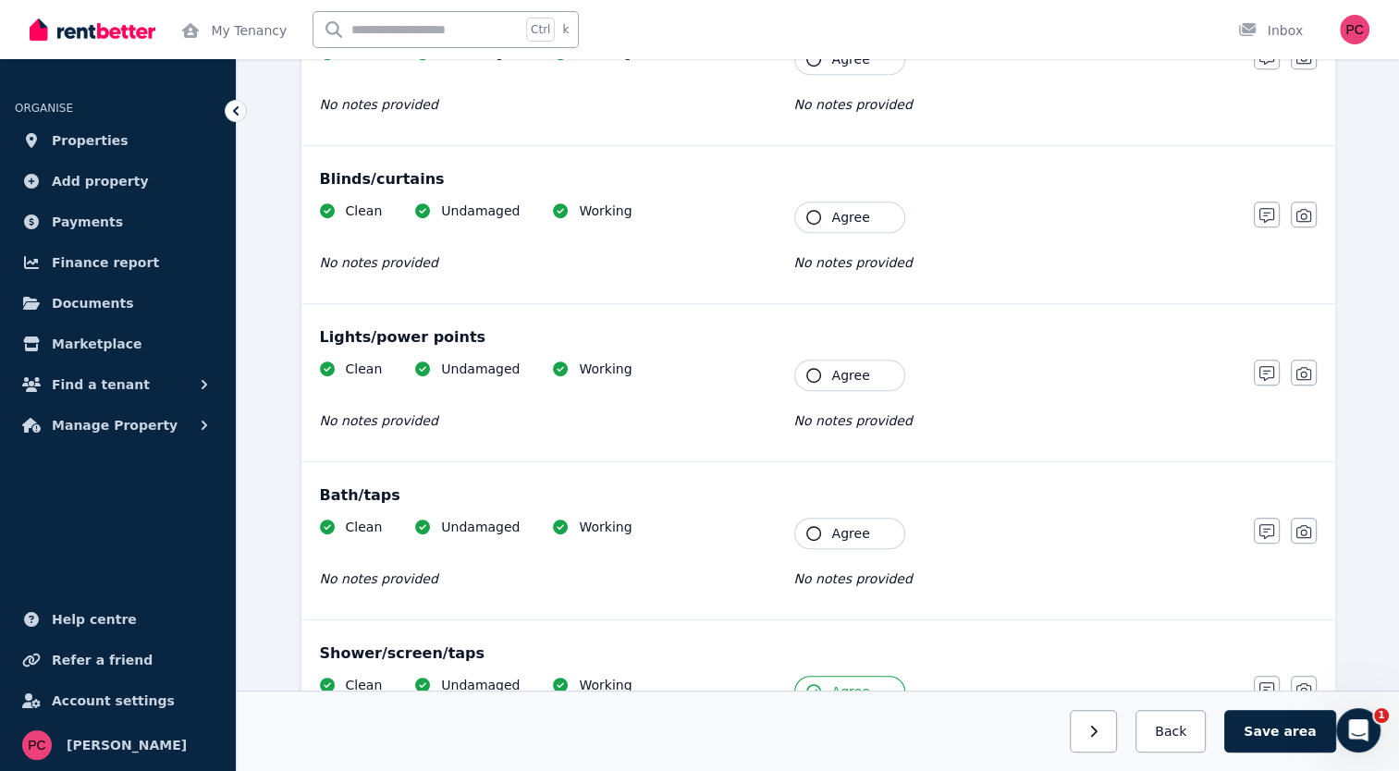
click at [813, 527] on icon "button" at bounding box center [813, 533] width 15 height 15
click at [810, 369] on icon "button" at bounding box center [813, 375] width 15 height 15
click at [810, 212] on icon "button" at bounding box center [813, 217] width 15 height 15
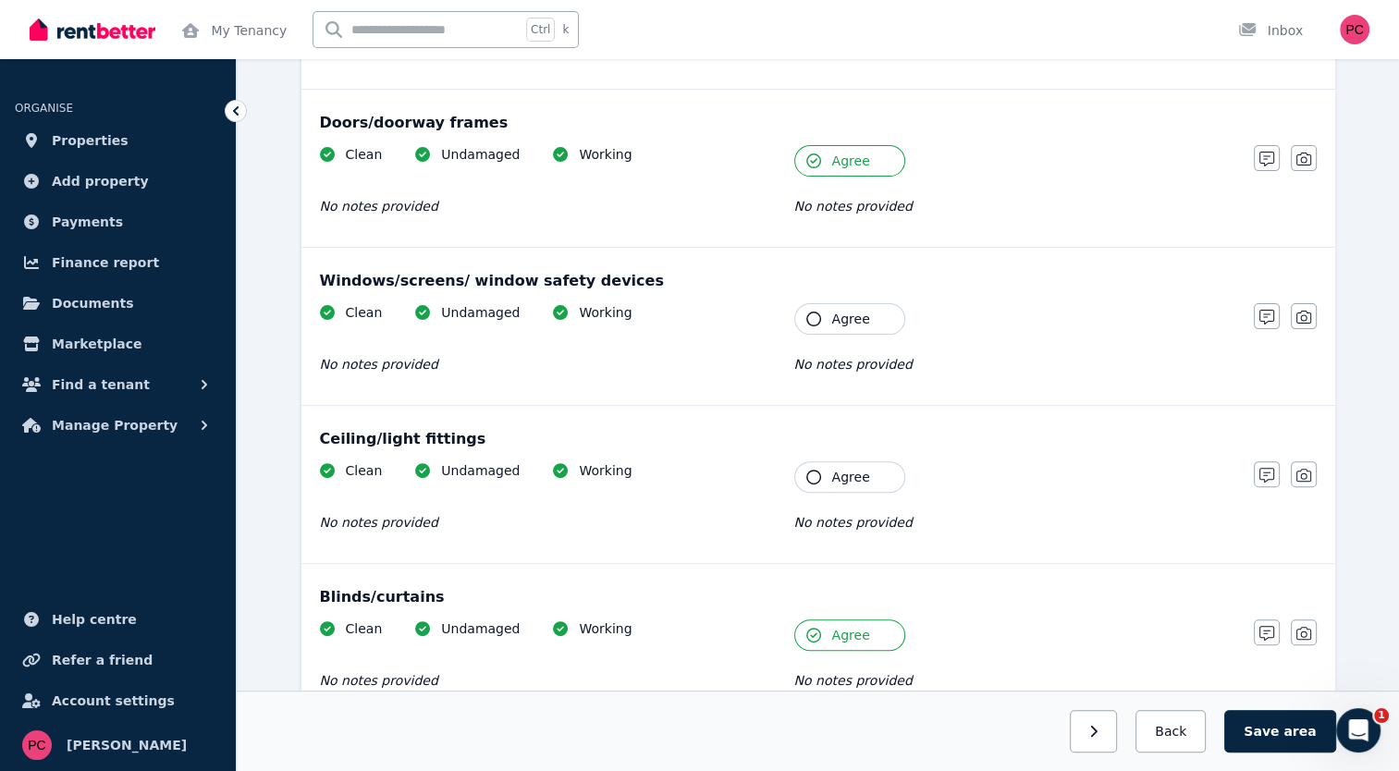
scroll to position [506, 0]
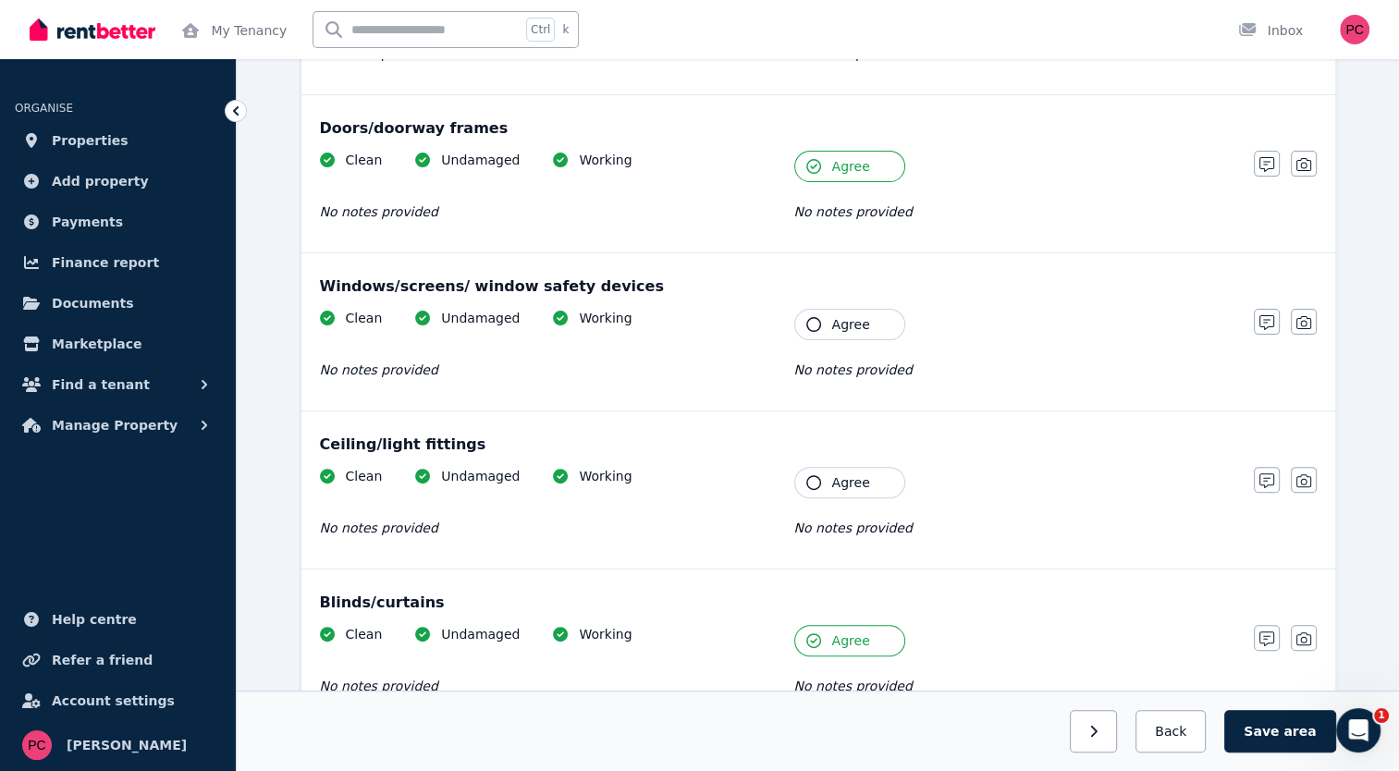
click at [814, 472] on button "Agree" at bounding box center [849, 482] width 111 height 31
click at [812, 317] on icon "button" at bounding box center [813, 324] width 15 height 15
click at [1282, 736] on button "Save area" at bounding box center [1279, 731] width 111 height 43
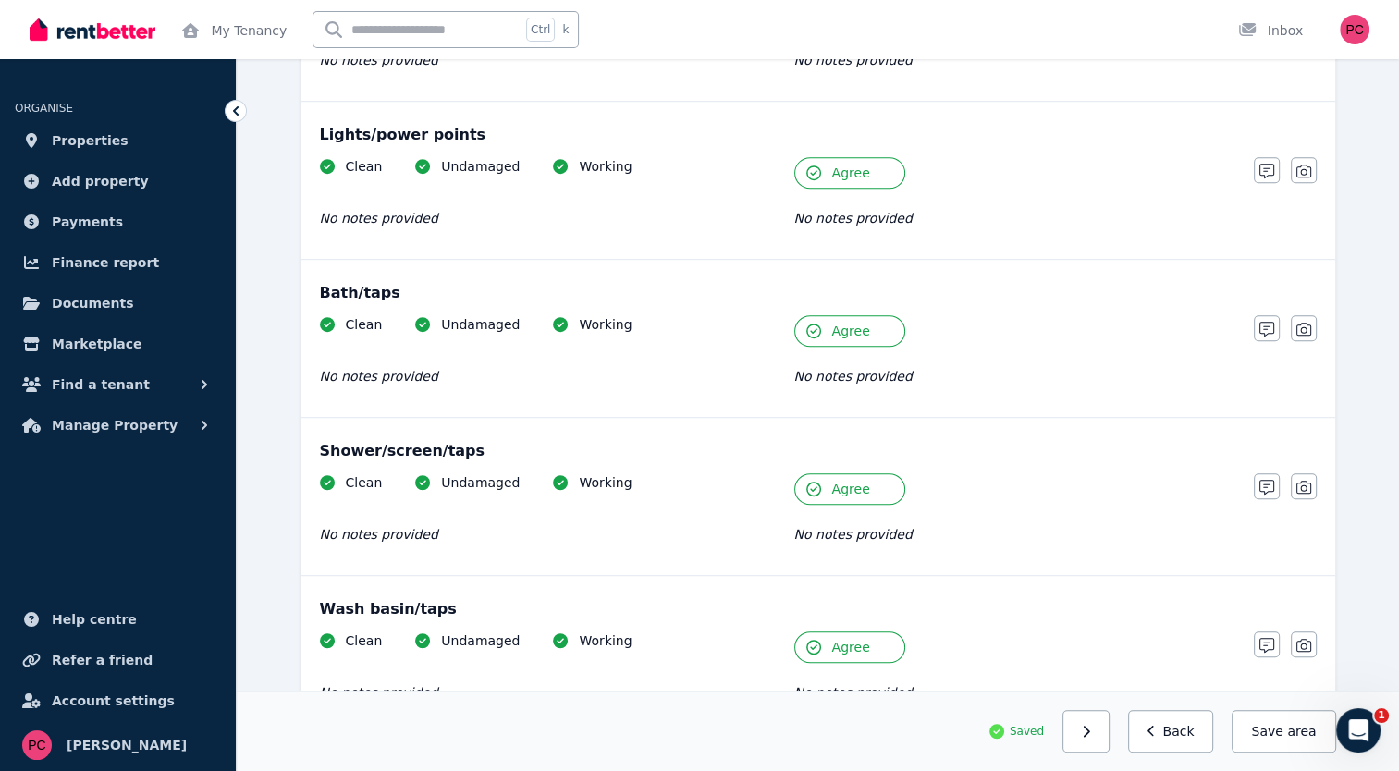
scroll to position [1178, 0]
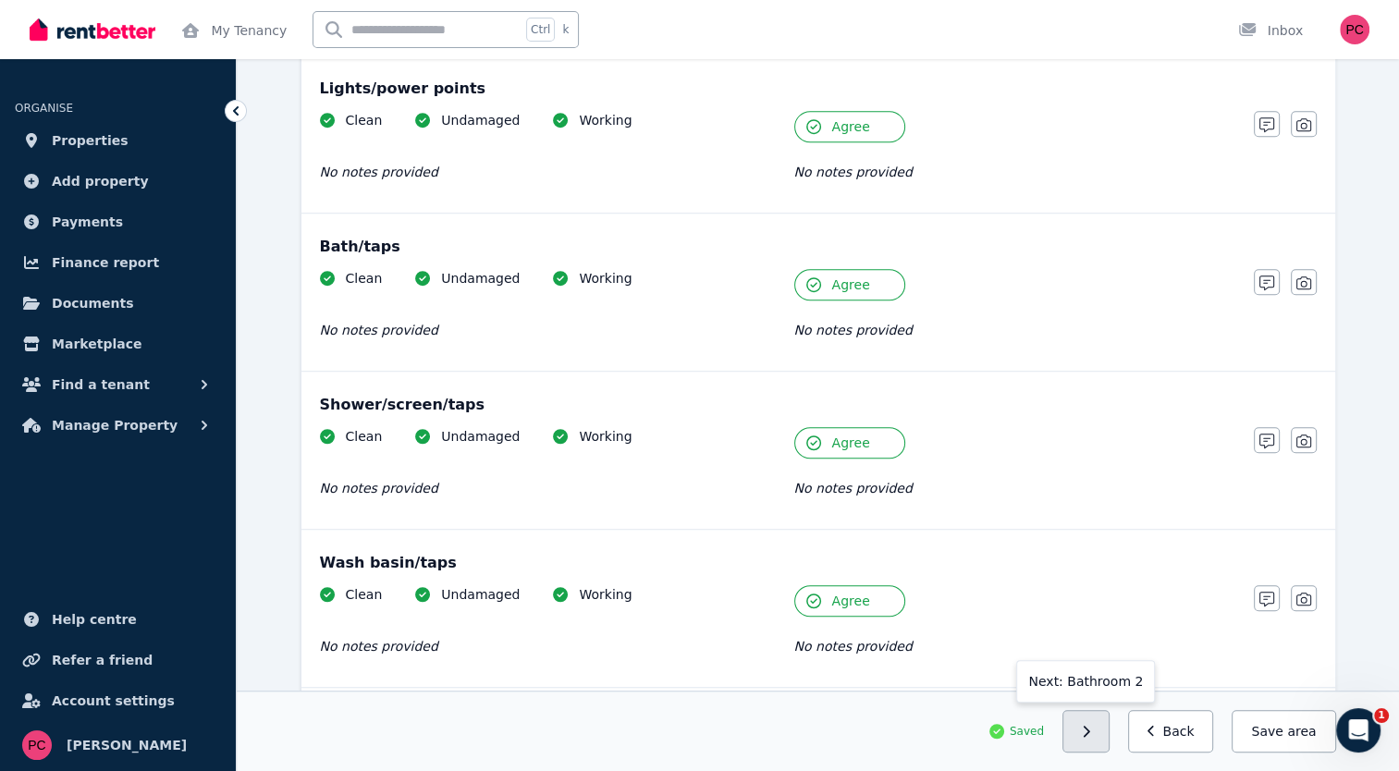
click at [1095, 722] on button "button" at bounding box center [1085, 731] width 47 height 43
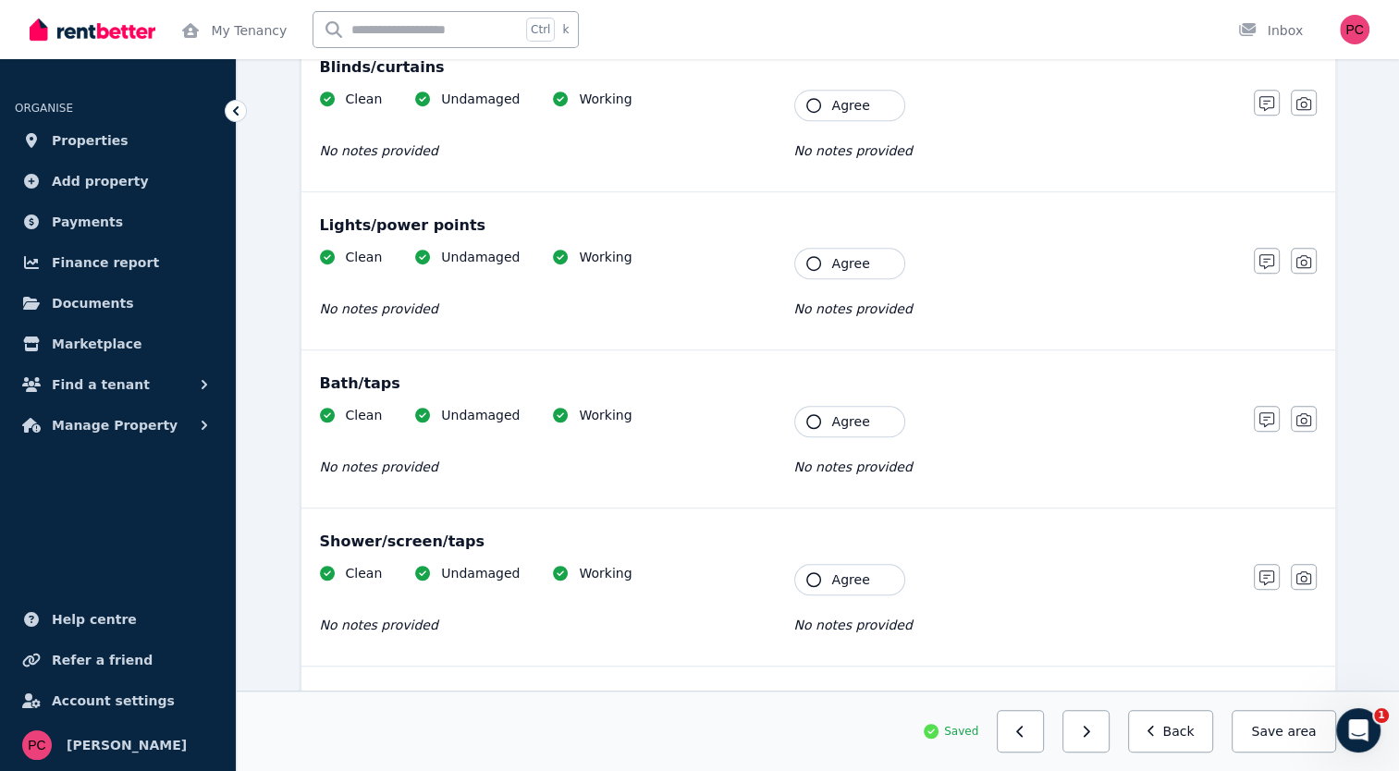
click at [804, 573] on button "Agree" at bounding box center [849, 579] width 111 height 31
click at [813, 414] on icon "button" at bounding box center [813, 421] width 15 height 15
click at [813, 265] on icon "button" at bounding box center [813, 263] width 15 height 15
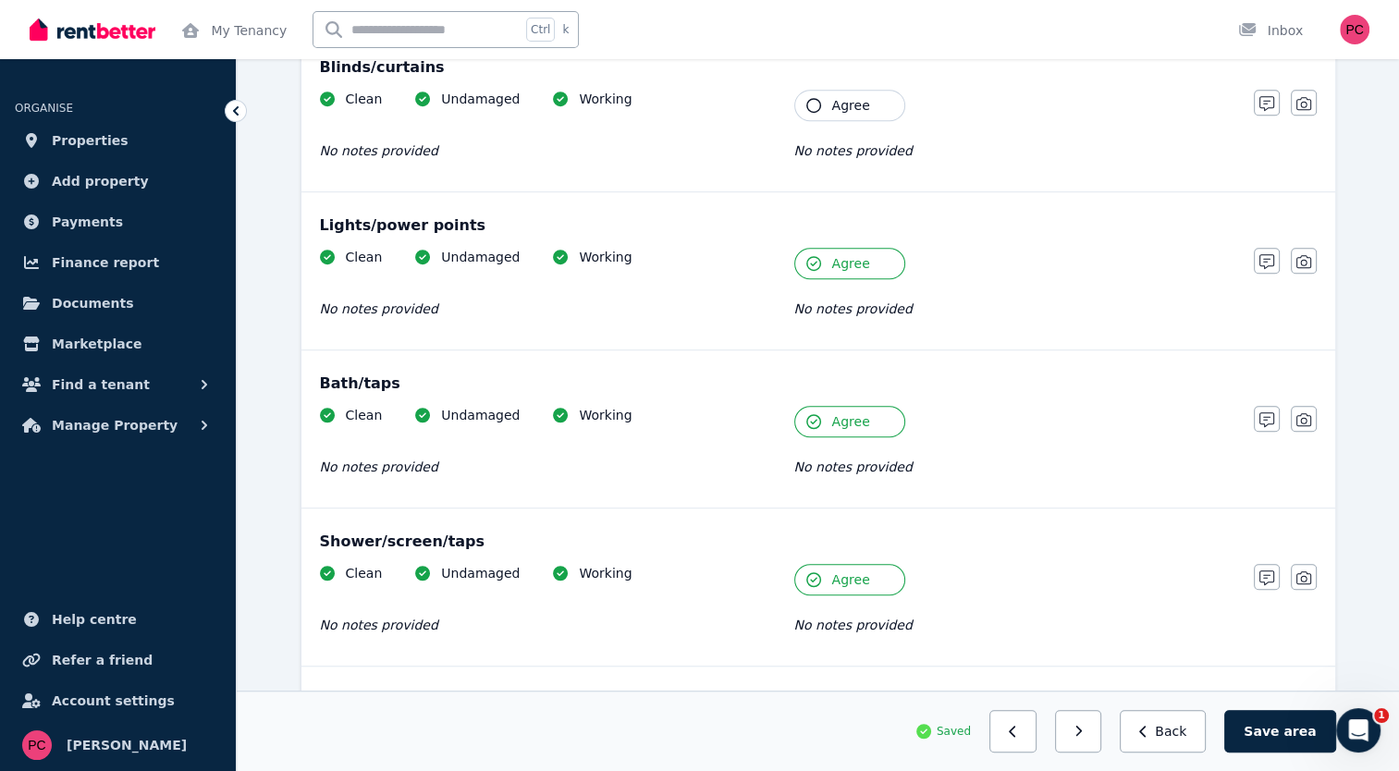
click at [816, 99] on icon "button" at bounding box center [813, 105] width 15 height 15
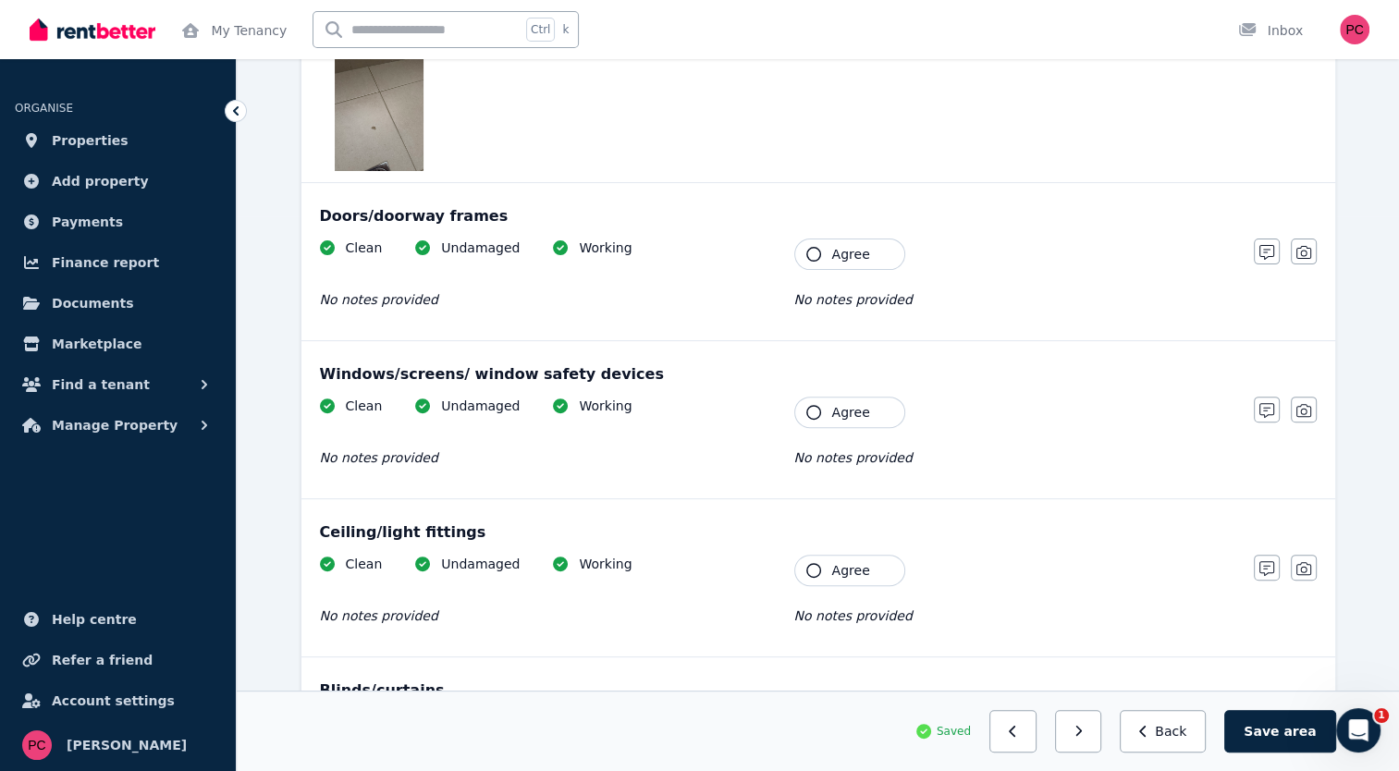
scroll to position [548, 0]
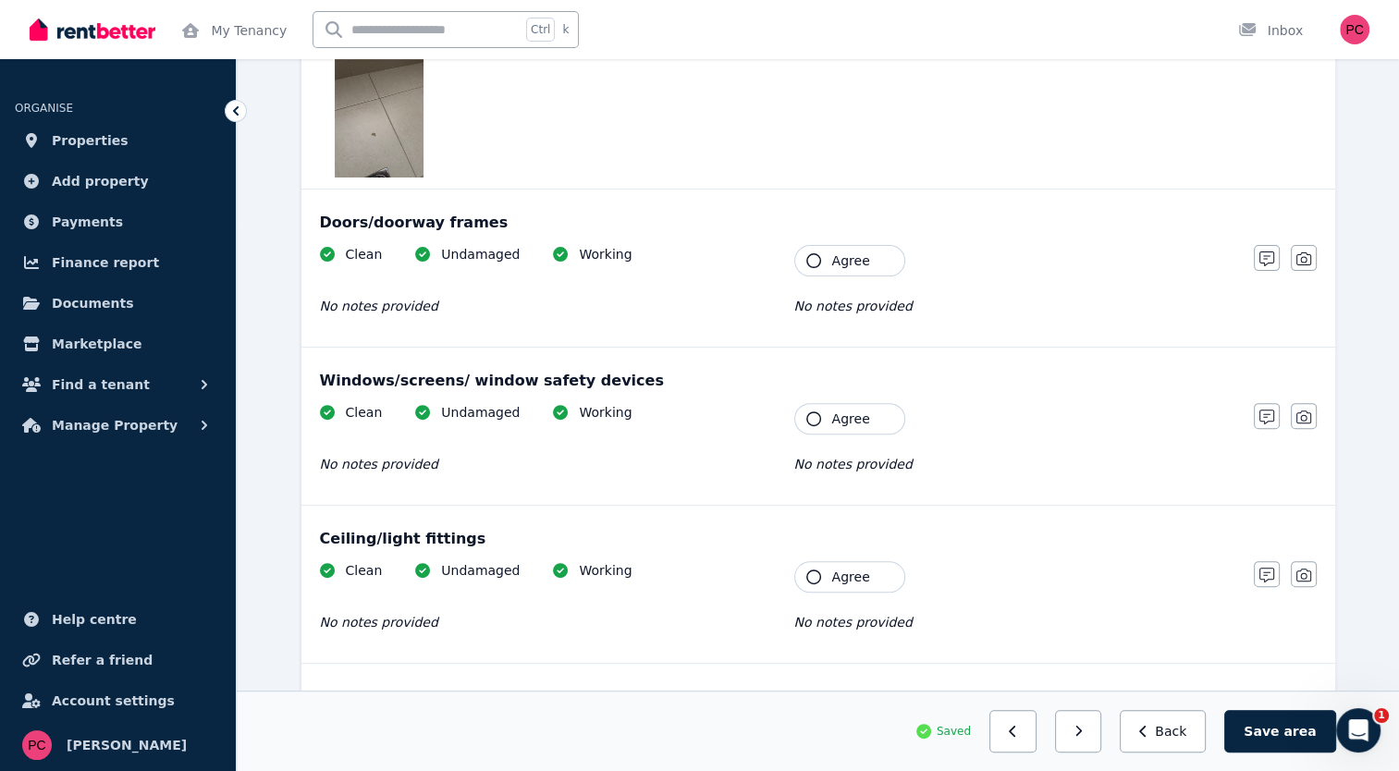
click at [812, 571] on icon "button" at bounding box center [813, 577] width 15 height 15
click at [817, 419] on icon "button" at bounding box center [813, 418] width 15 height 15
click at [814, 264] on icon "button" at bounding box center [813, 260] width 15 height 15
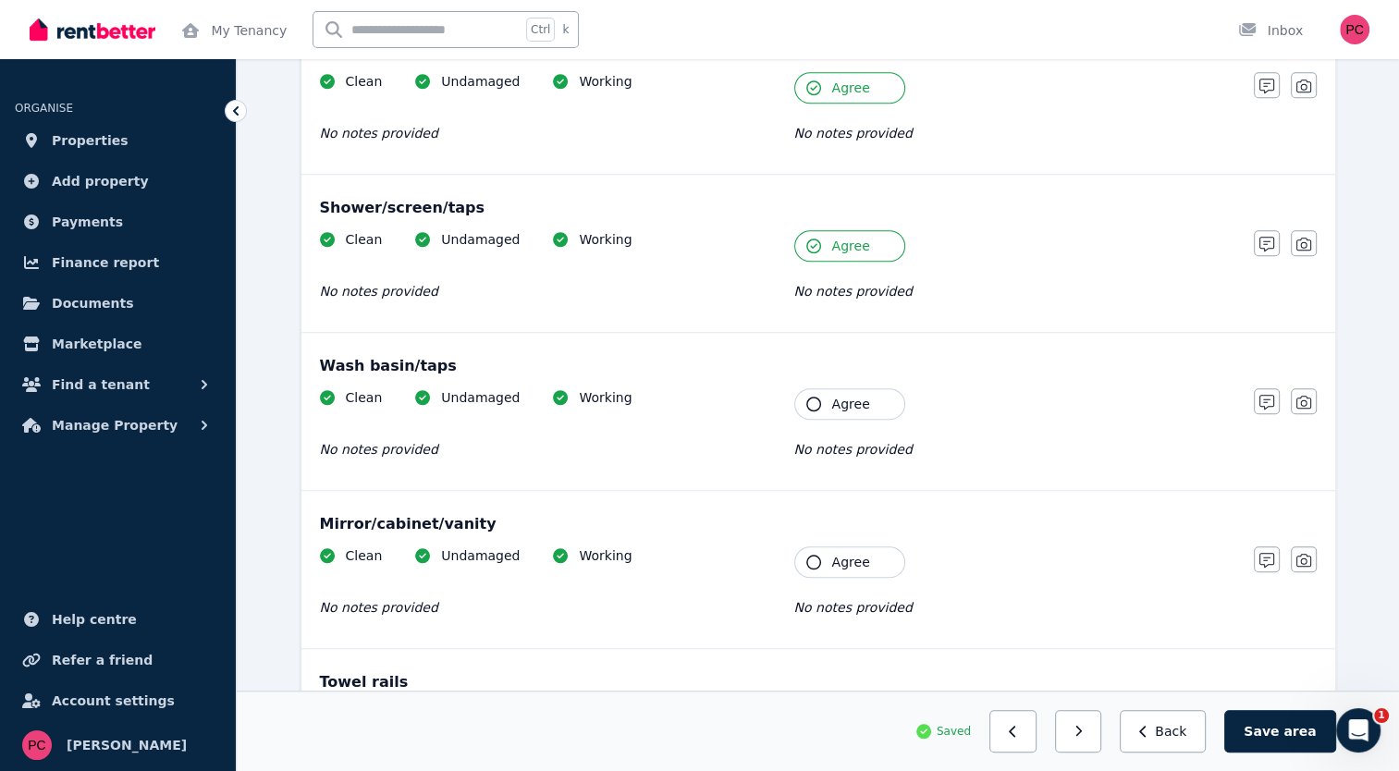
scroll to position [1509, 0]
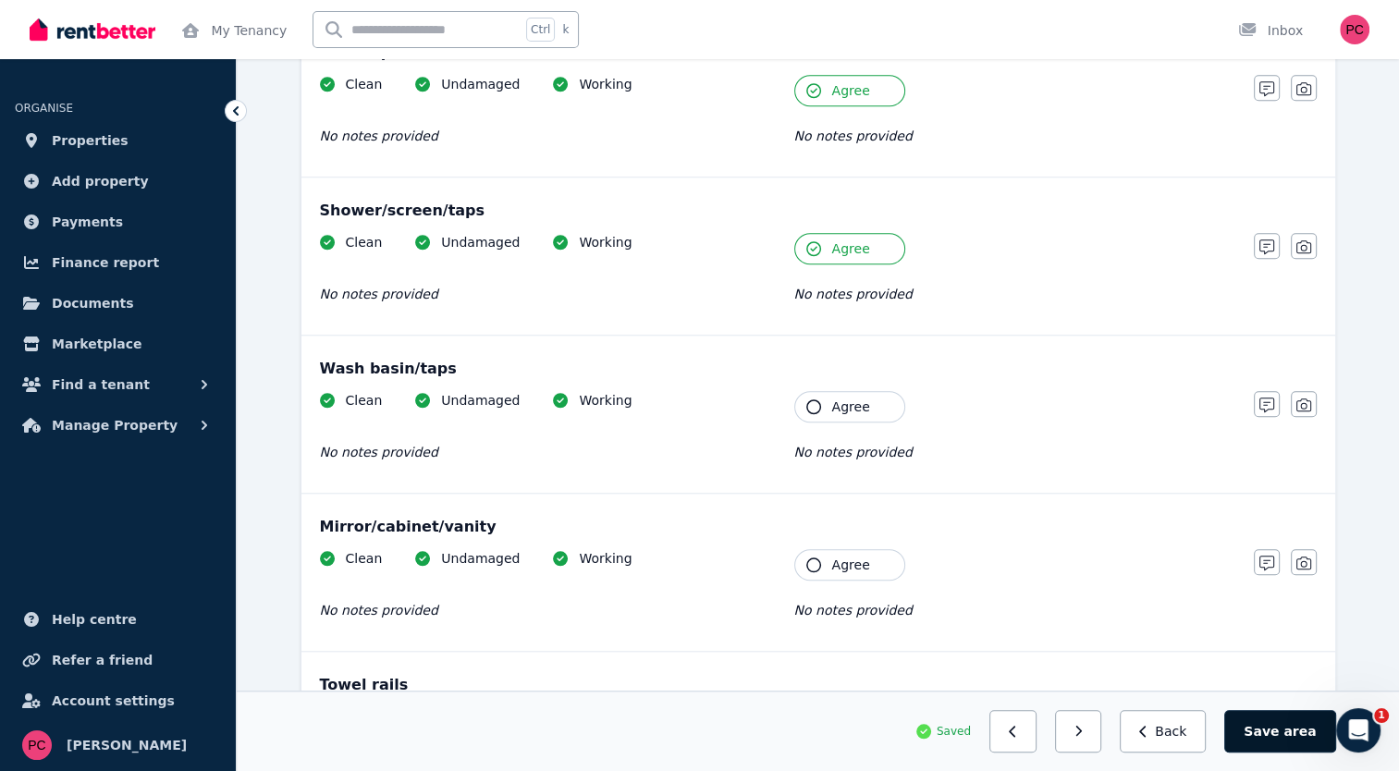
click at [1277, 733] on button "Save area" at bounding box center [1279, 731] width 111 height 43
click at [809, 561] on icon "button" at bounding box center [813, 565] width 15 height 15
click at [811, 399] on icon "button" at bounding box center [813, 406] width 15 height 15
click at [1287, 734] on button "Save area" at bounding box center [1279, 731] width 111 height 43
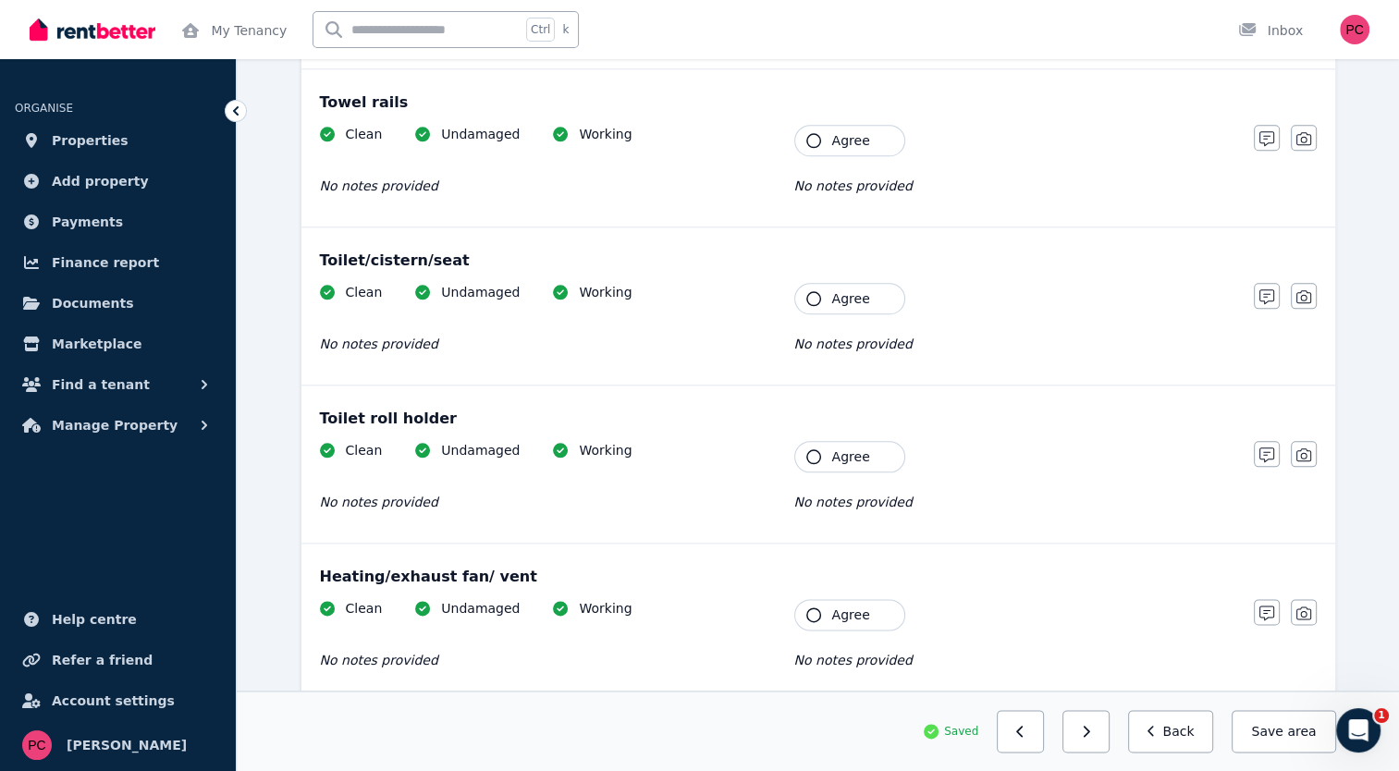
scroll to position [2073, 0]
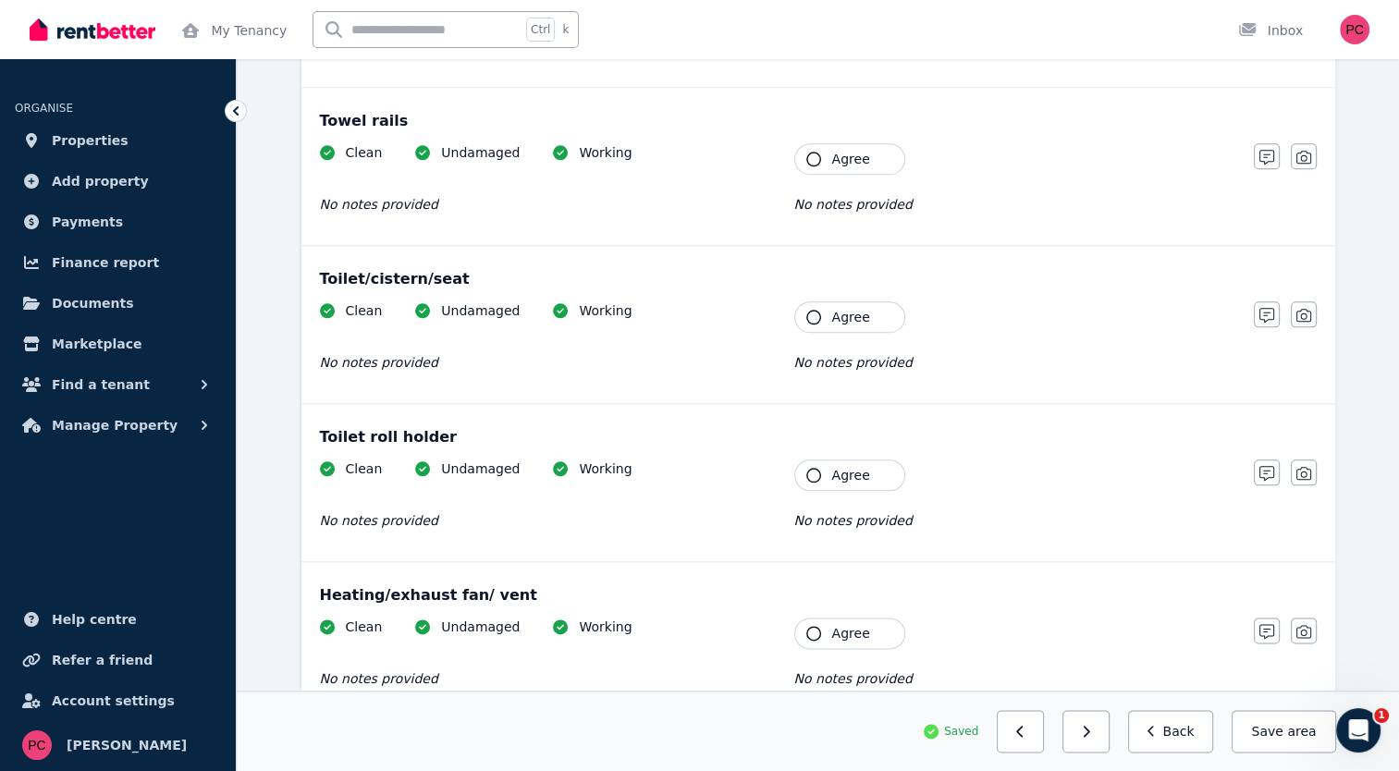
click at [815, 626] on icon "button" at bounding box center [813, 633] width 15 height 15
click at [807, 468] on icon "button" at bounding box center [813, 475] width 15 height 15
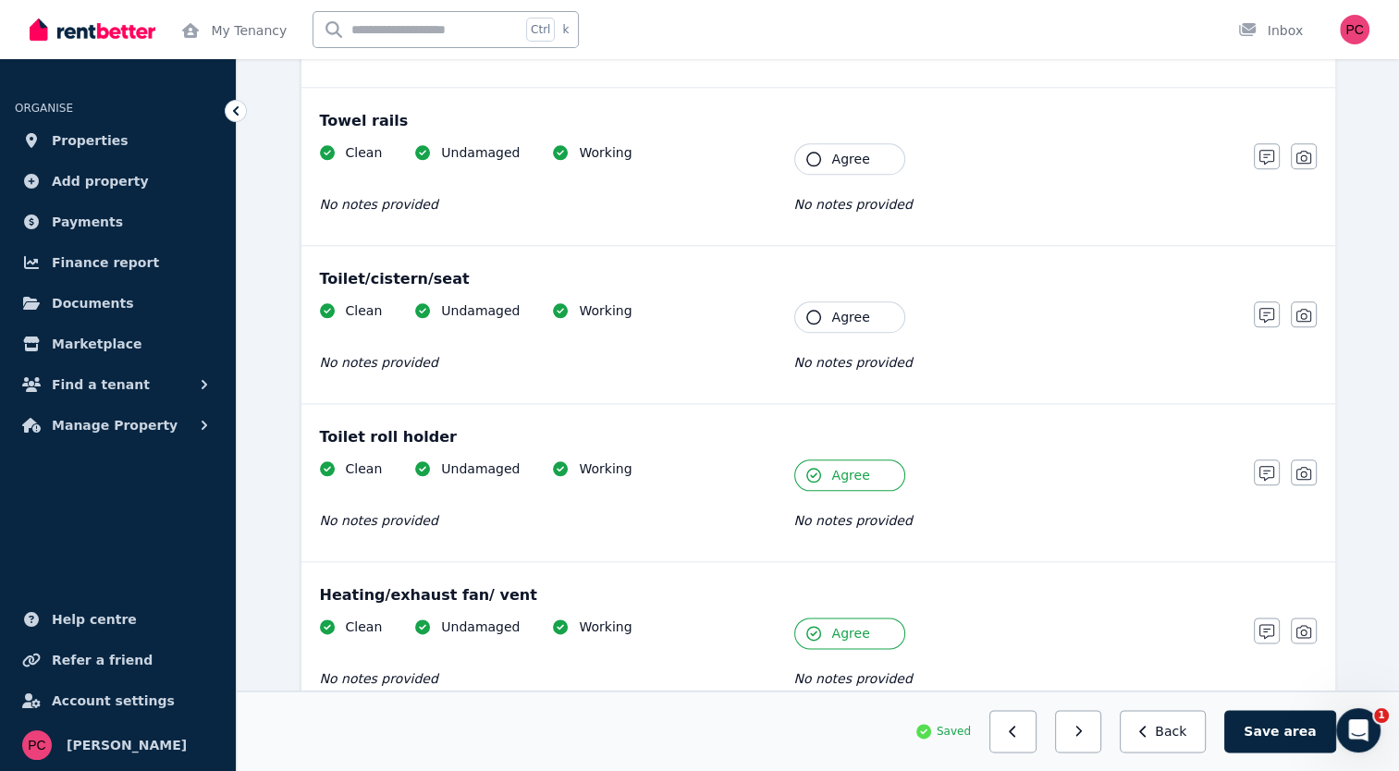
click at [812, 312] on icon "button" at bounding box center [813, 317] width 15 height 15
click at [814, 152] on icon "button" at bounding box center [813, 159] width 15 height 15
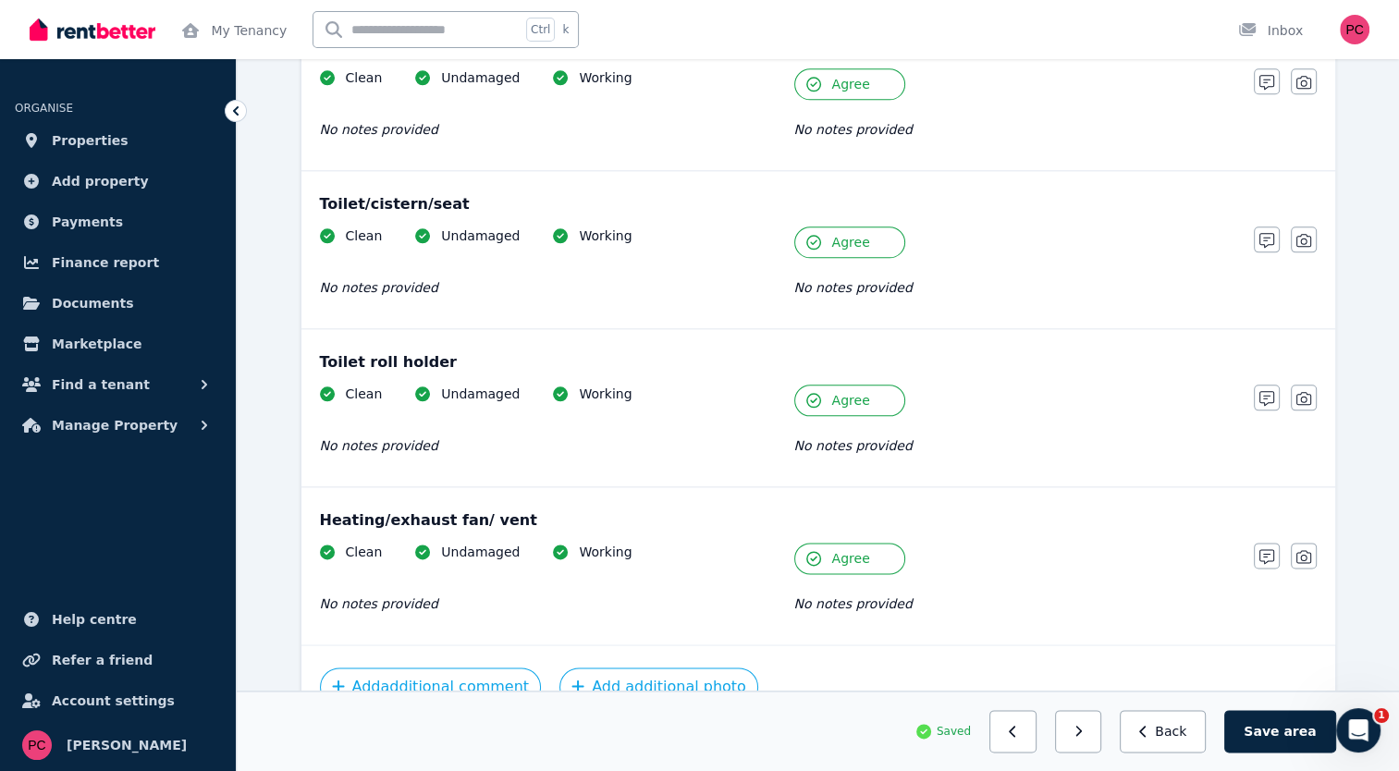
scroll to position [2243, 0]
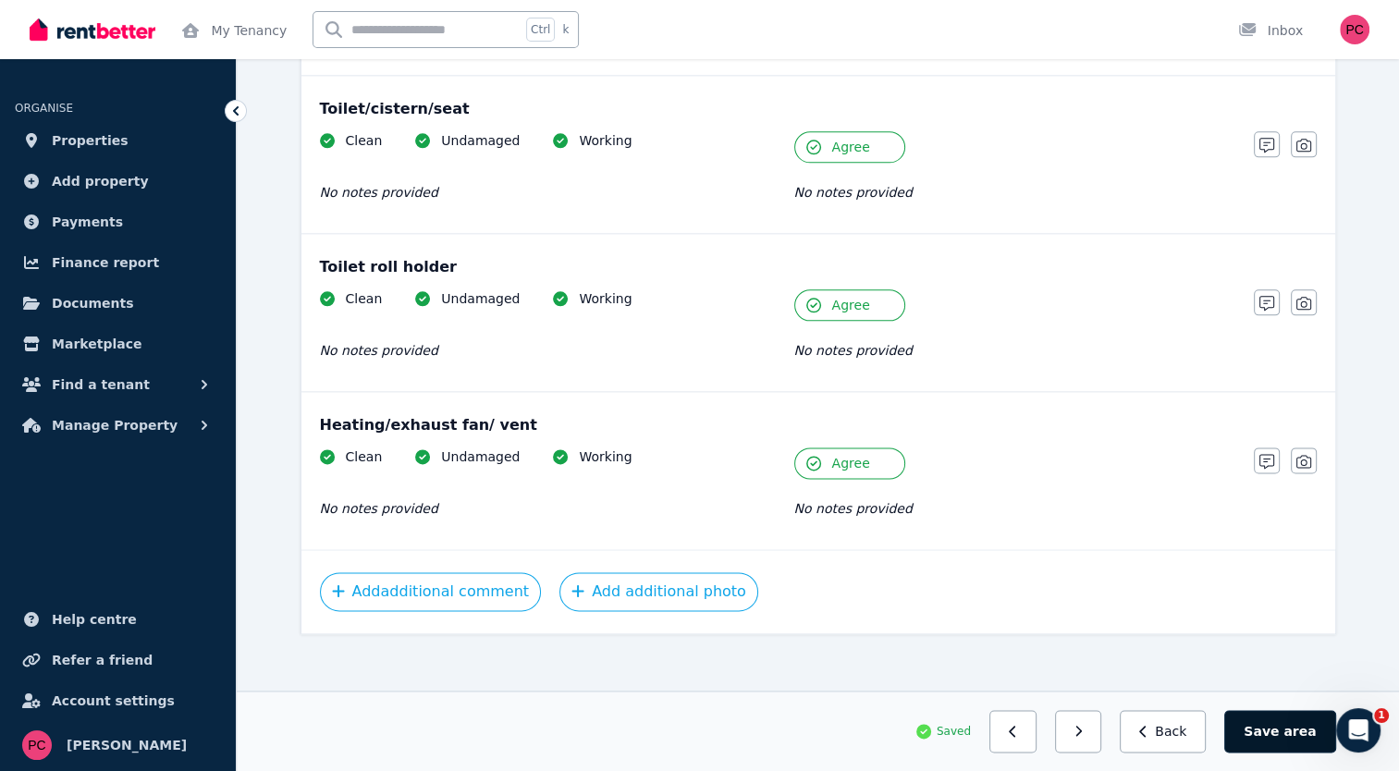
click at [1279, 734] on button "Save area" at bounding box center [1279, 731] width 111 height 43
click at [1090, 733] on icon "button" at bounding box center [1086, 731] width 8 height 13
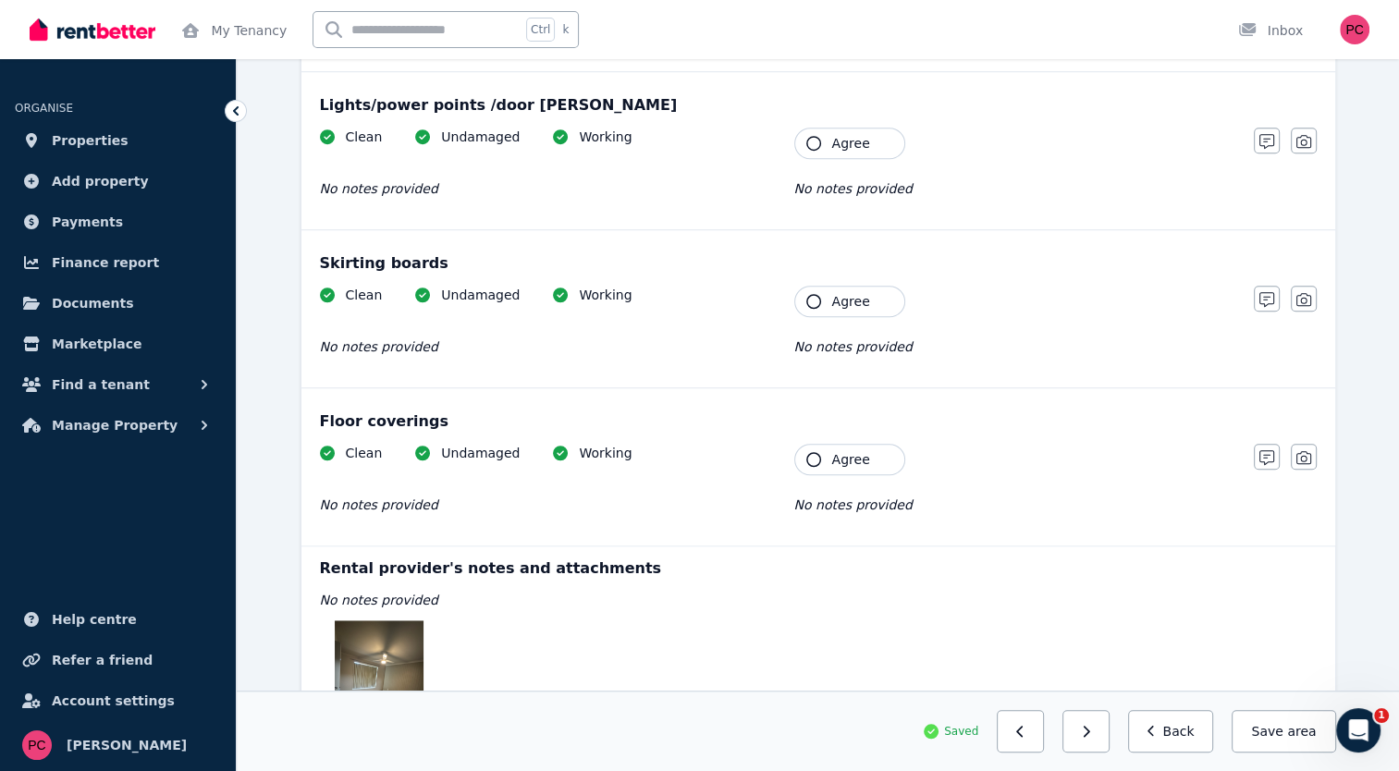
click at [390, 645] on img at bounding box center [379, 679] width 89 height 118
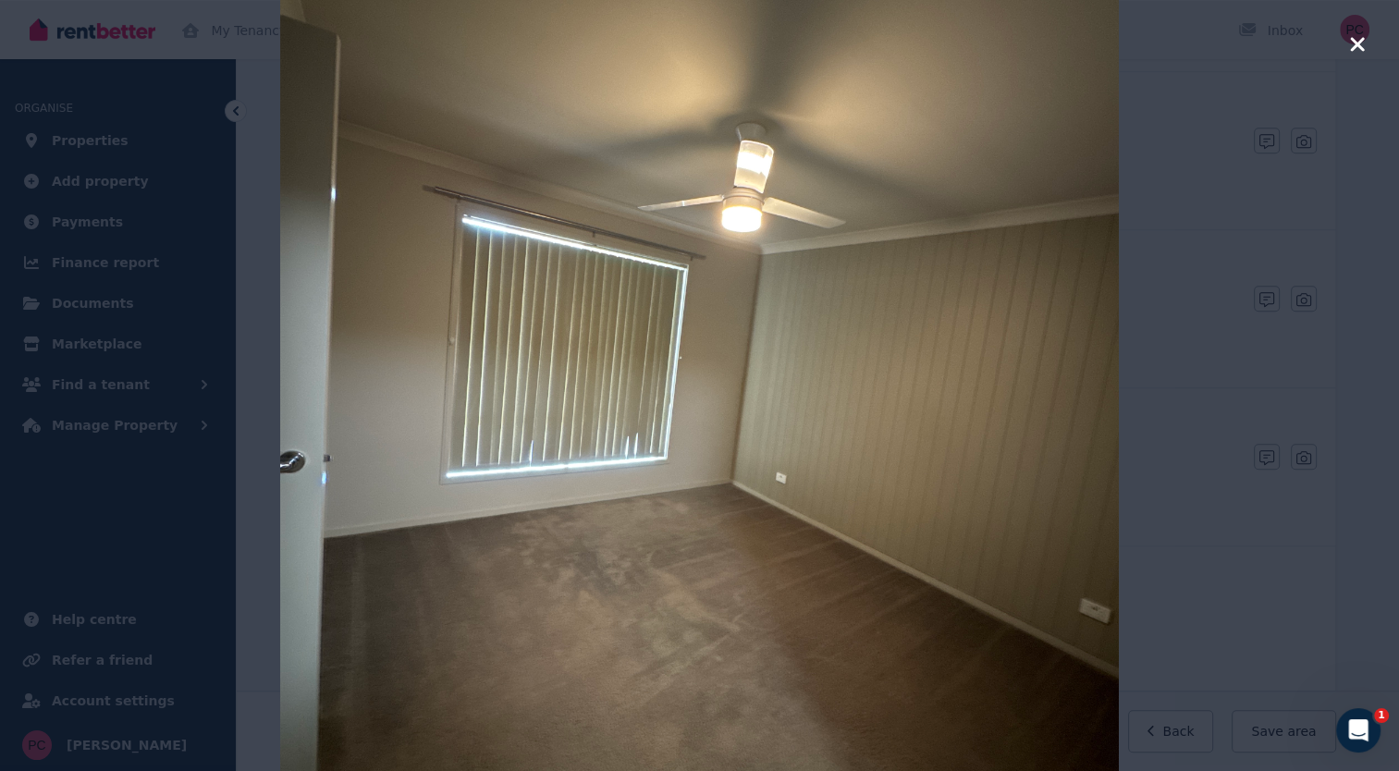
click at [1357, 41] on icon "button" at bounding box center [1357, 44] width 17 height 22
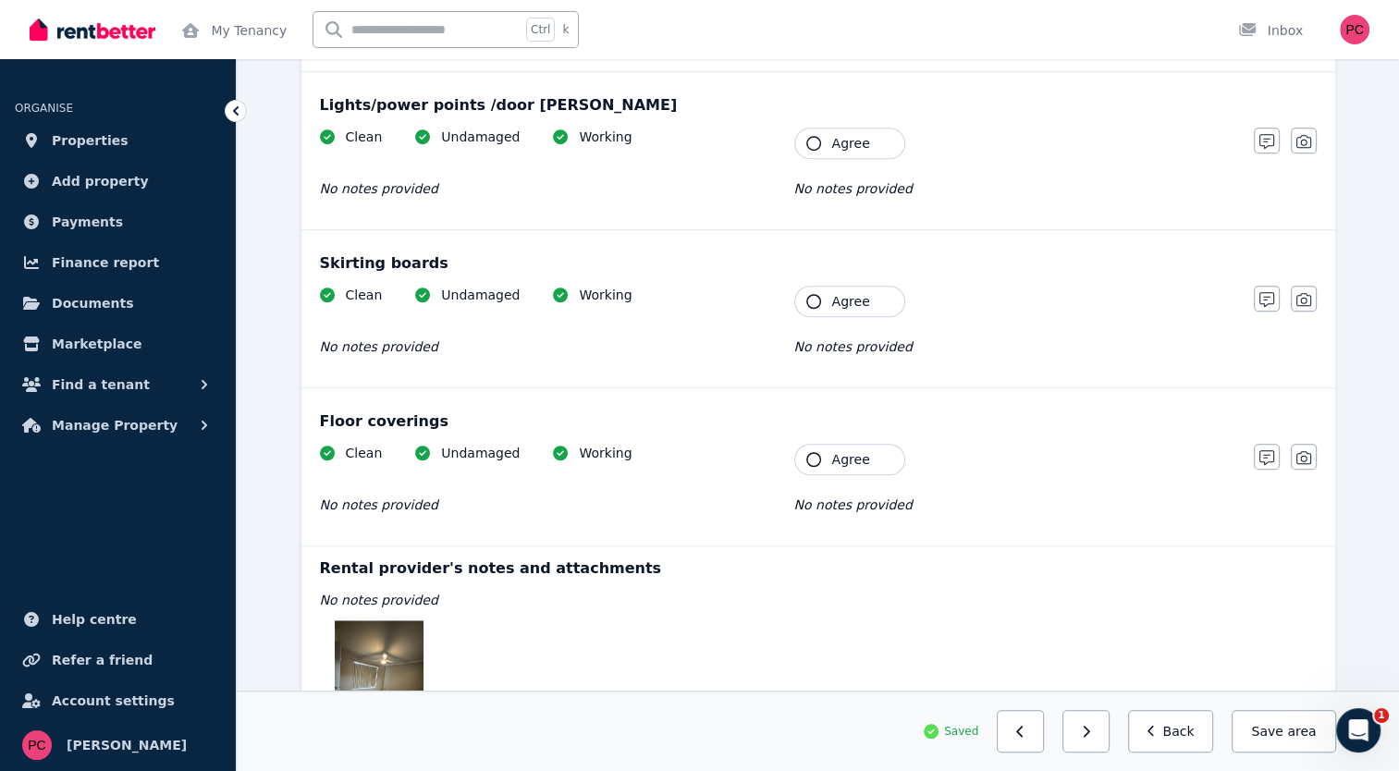
click at [811, 452] on icon "button" at bounding box center [813, 459] width 15 height 15
click at [810, 294] on icon "button" at bounding box center [813, 301] width 15 height 15
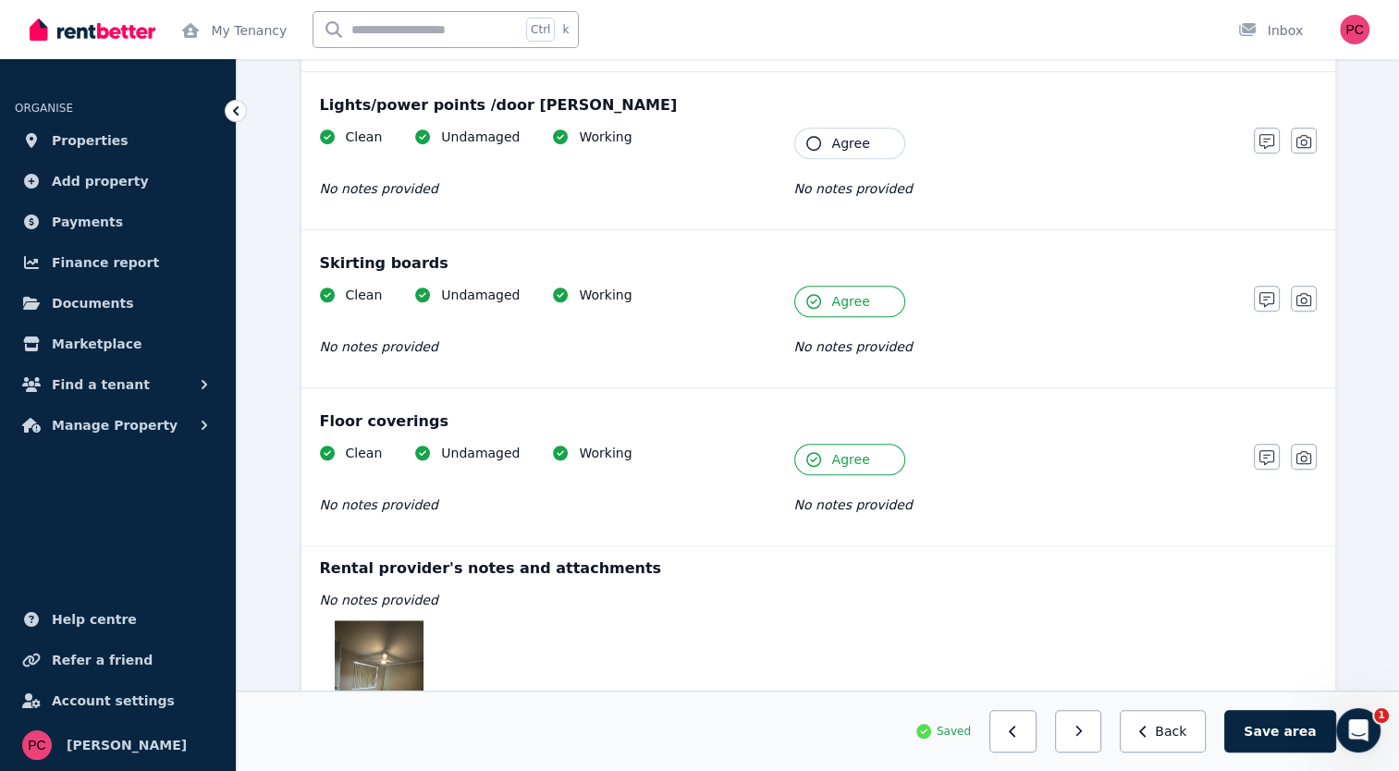
click at [817, 131] on button "Agree" at bounding box center [849, 143] width 111 height 31
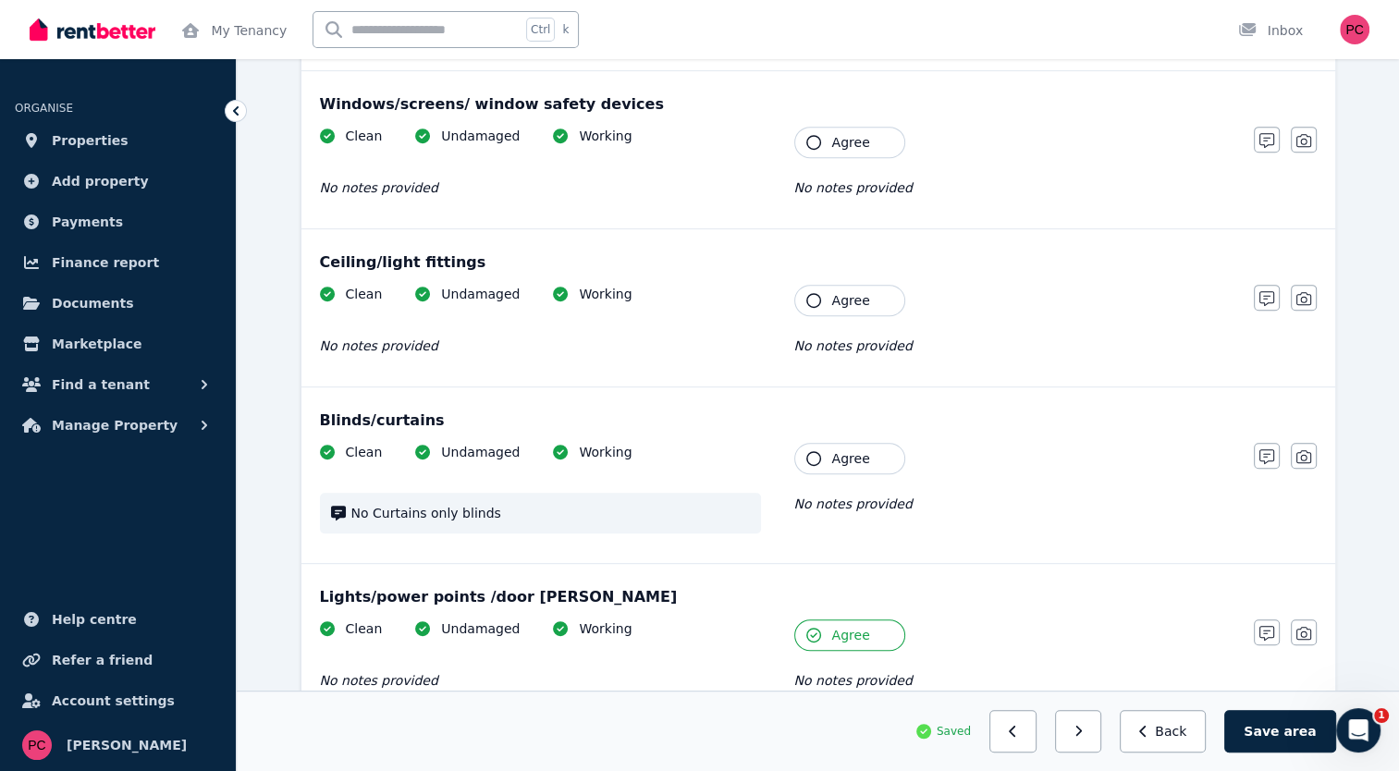
scroll to position [822, 0]
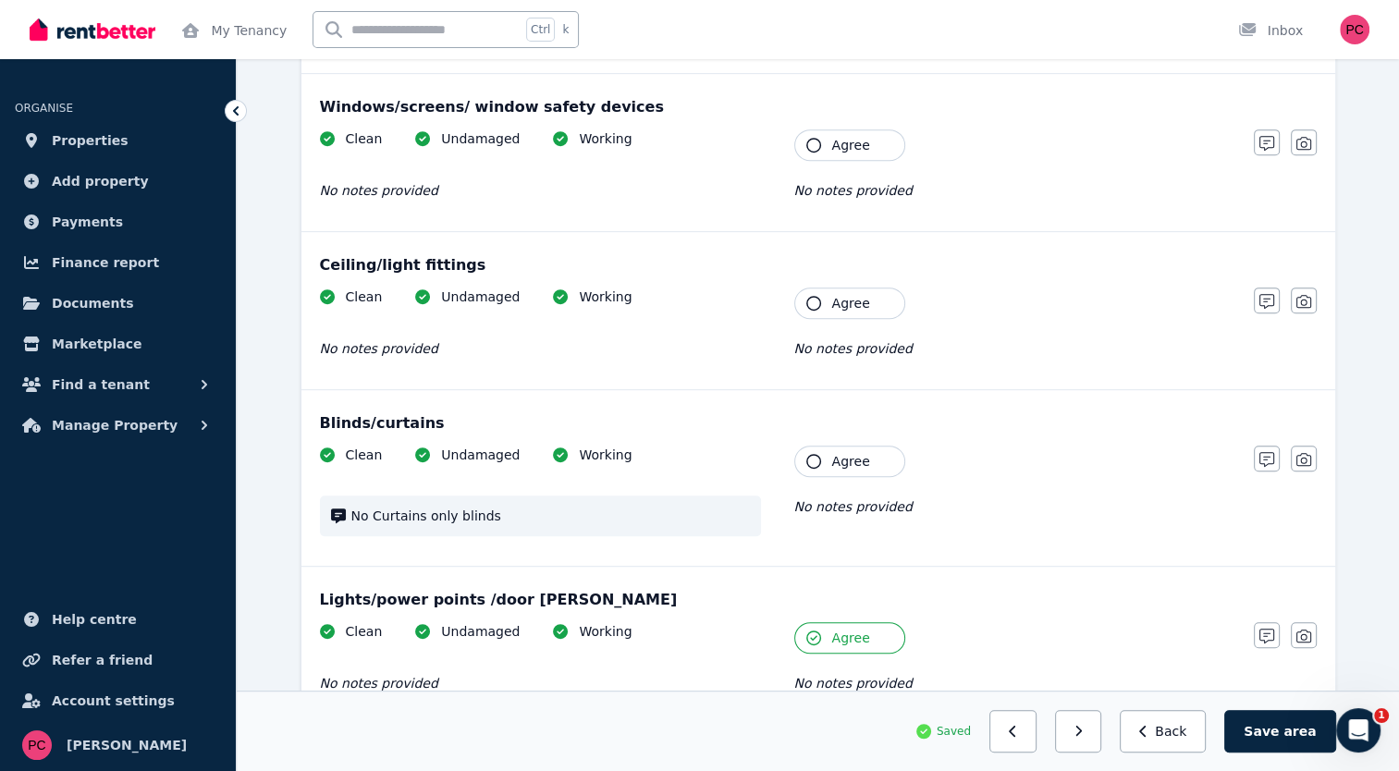
click at [814, 457] on icon "button" at bounding box center [813, 461] width 15 height 15
click at [817, 299] on icon "button" at bounding box center [813, 303] width 15 height 15
click at [810, 146] on icon "button" at bounding box center [813, 145] width 15 height 15
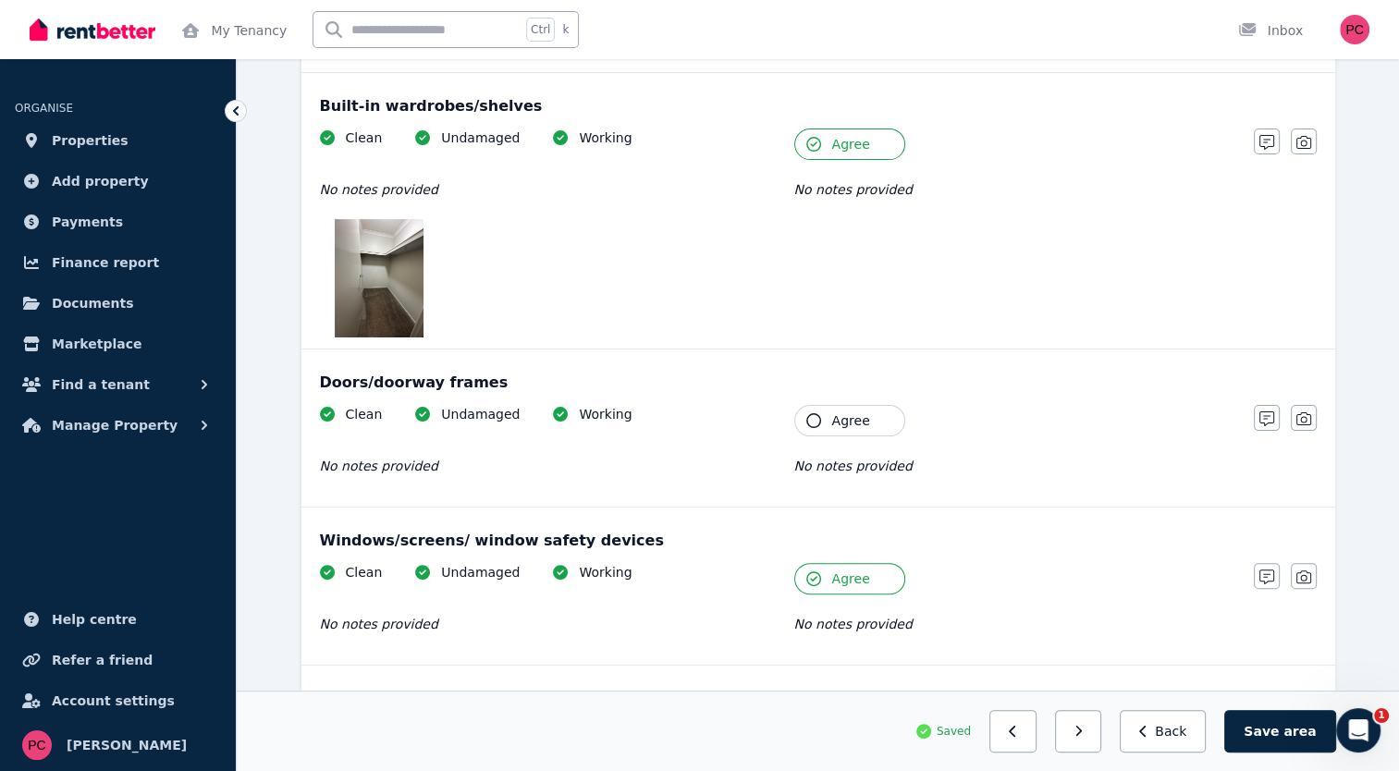
scroll to position [385, 0]
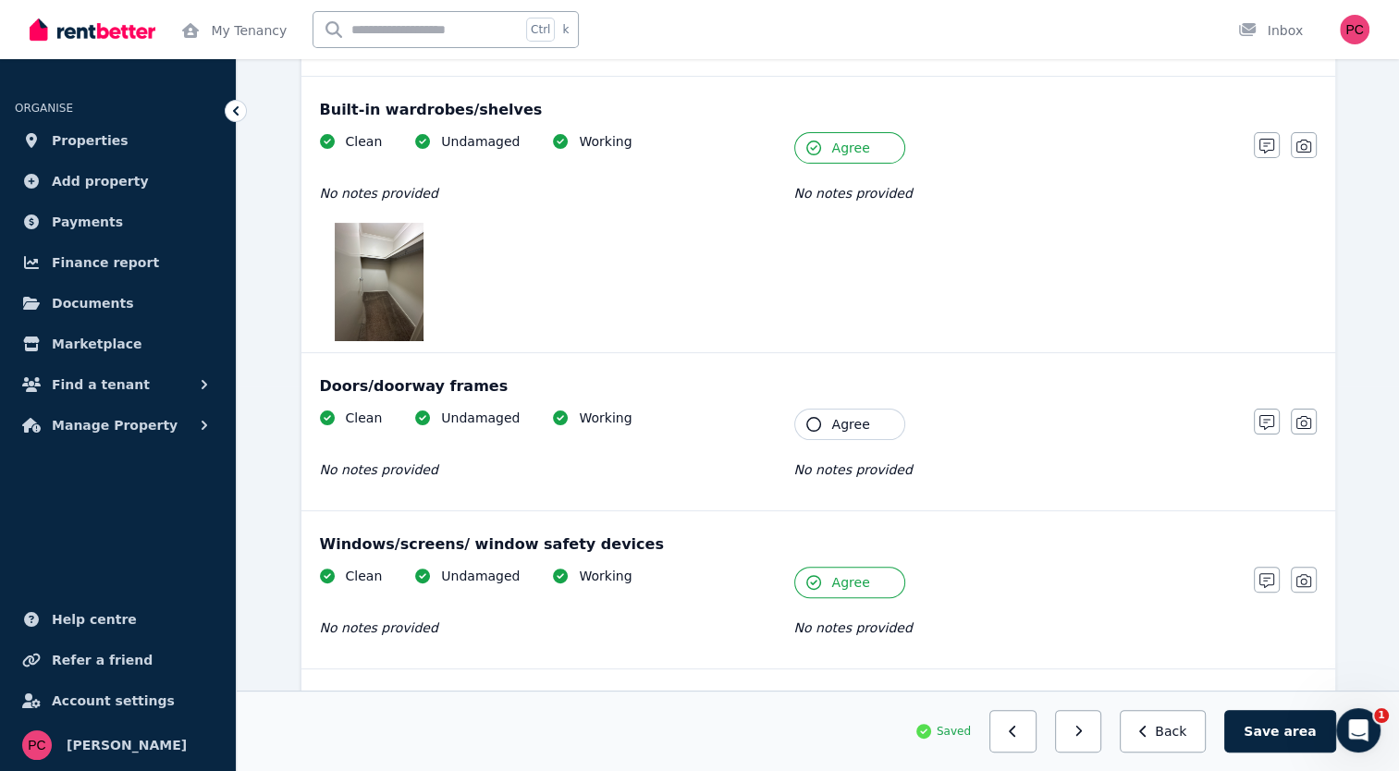
click at [810, 422] on icon "button" at bounding box center [813, 424] width 15 height 15
click at [1287, 726] on button "Save area" at bounding box center [1279, 731] width 111 height 43
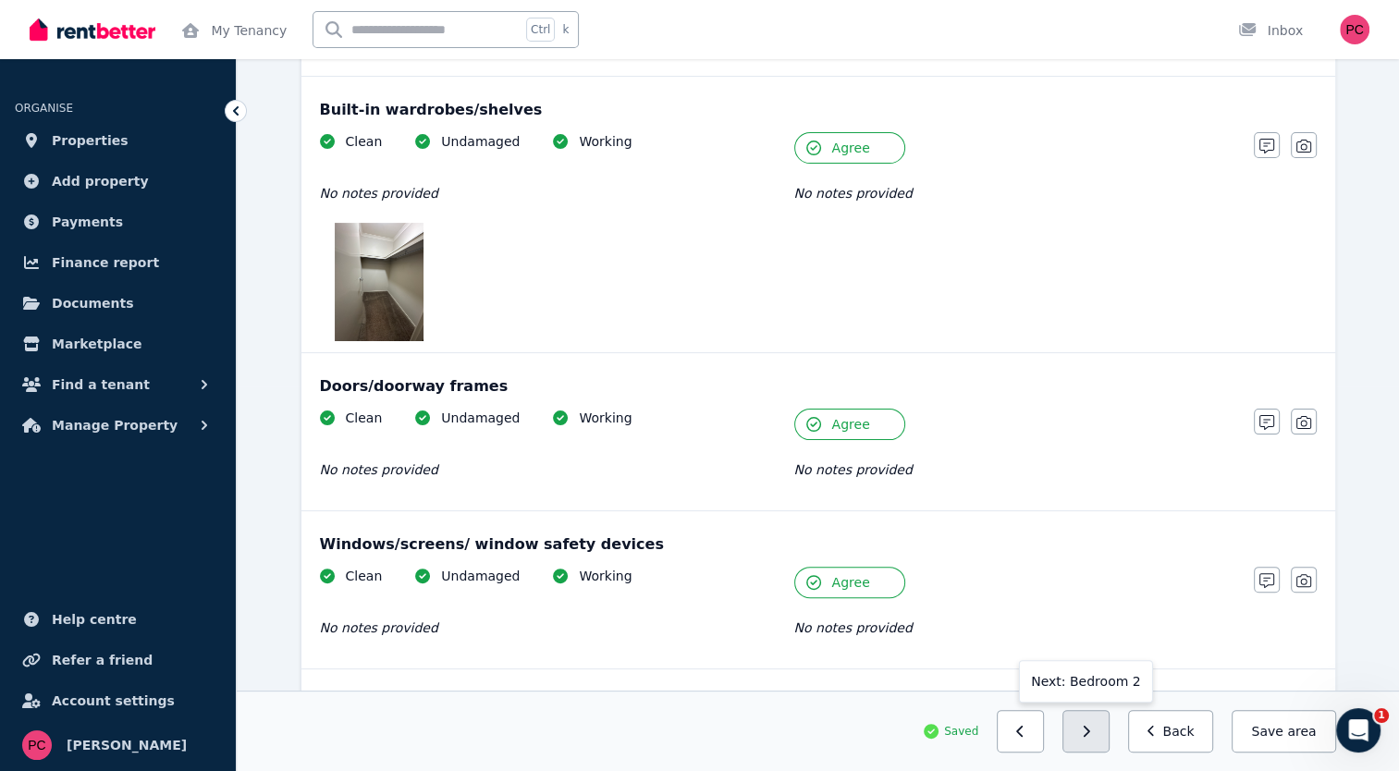
click at [1093, 732] on button "button" at bounding box center [1085, 731] width 47 height 43
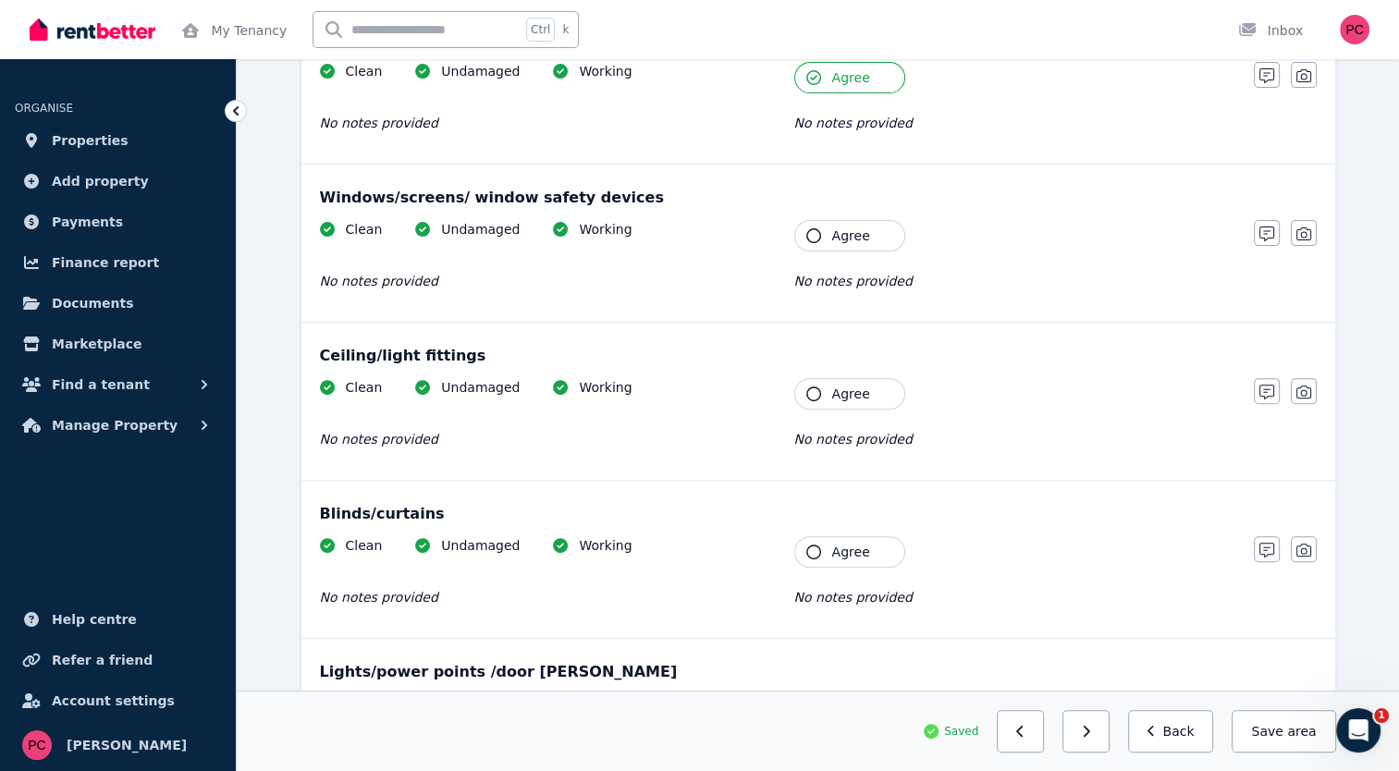
scroll to position [596, 0]
click at [817, 229] on icon "button" at bounding box center [813, 234] width 15 height 15
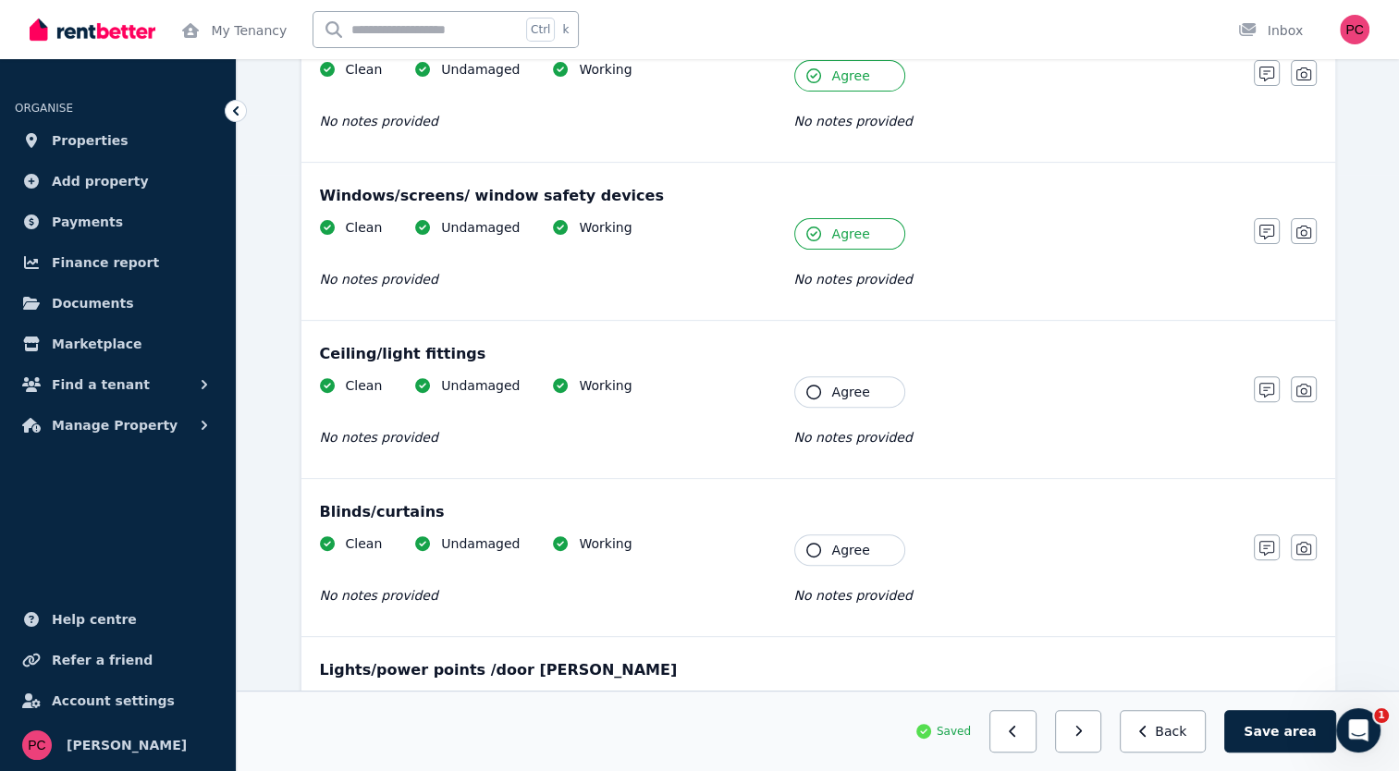
click at [810, 385] on icon "button" at bounding box center [813, 392] width 15 height 15
click at [810, 547] on icon "button" at bounding box center [813, 550] width 15 height 15
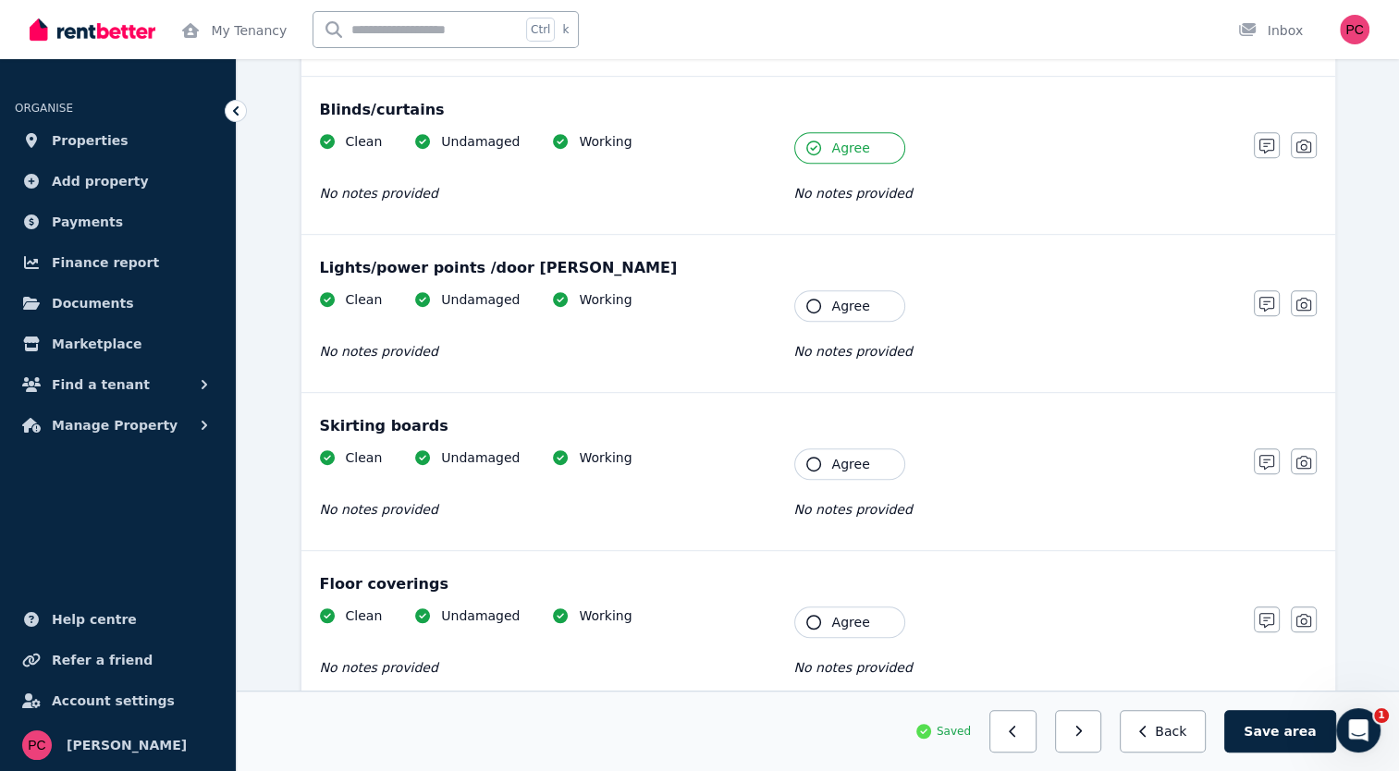
scroll to position [1001, 0]
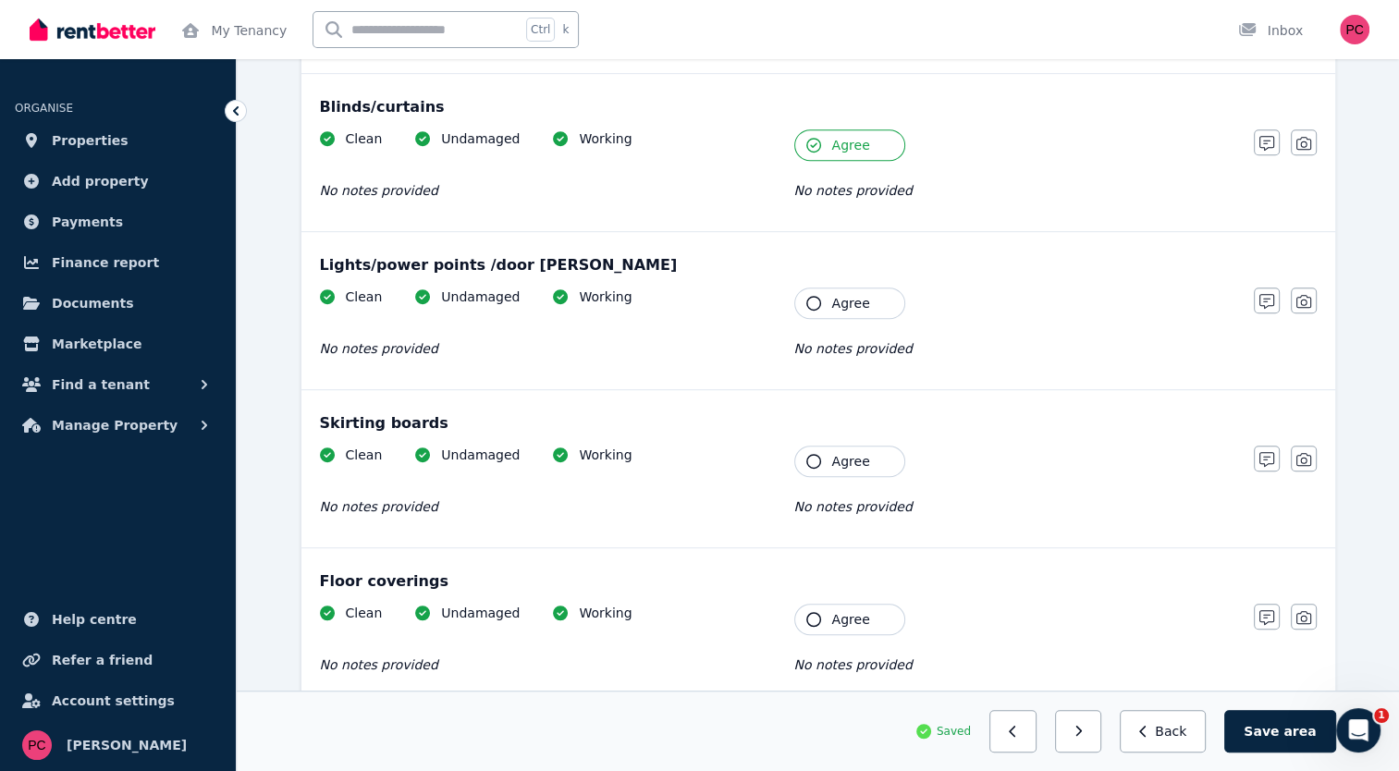
click at [810, 299] on icon "button" at bounding box center [813, 303] width 15 height 15
click at [814, 454] on icon "button" at bounding box center [813, 461] width 15 height 15
click at [810, 620] on icon "button" at bounding box center [813, 619] width 15 height 15
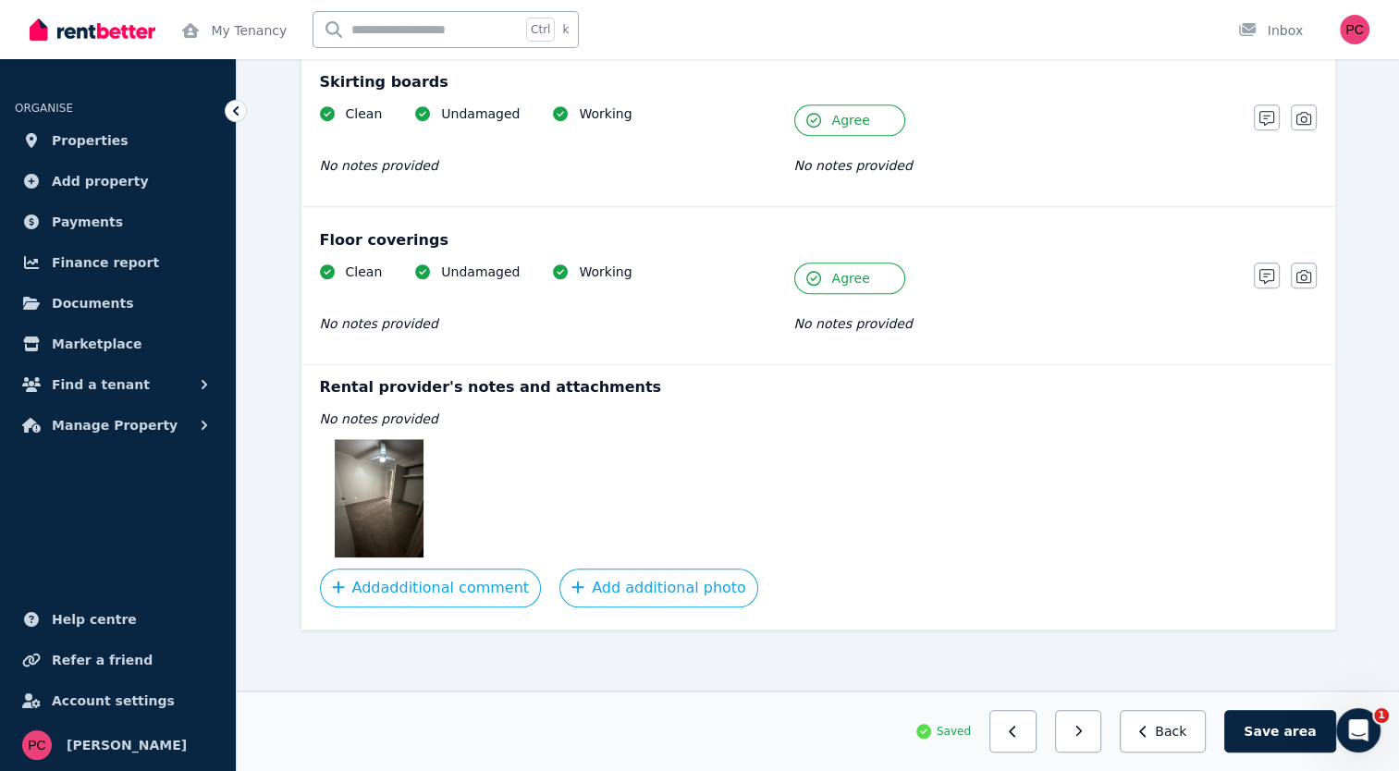
scroll to position [1341, 0]
click at [359, 479] on img at bounding box center [379, 500] width 89 height 118
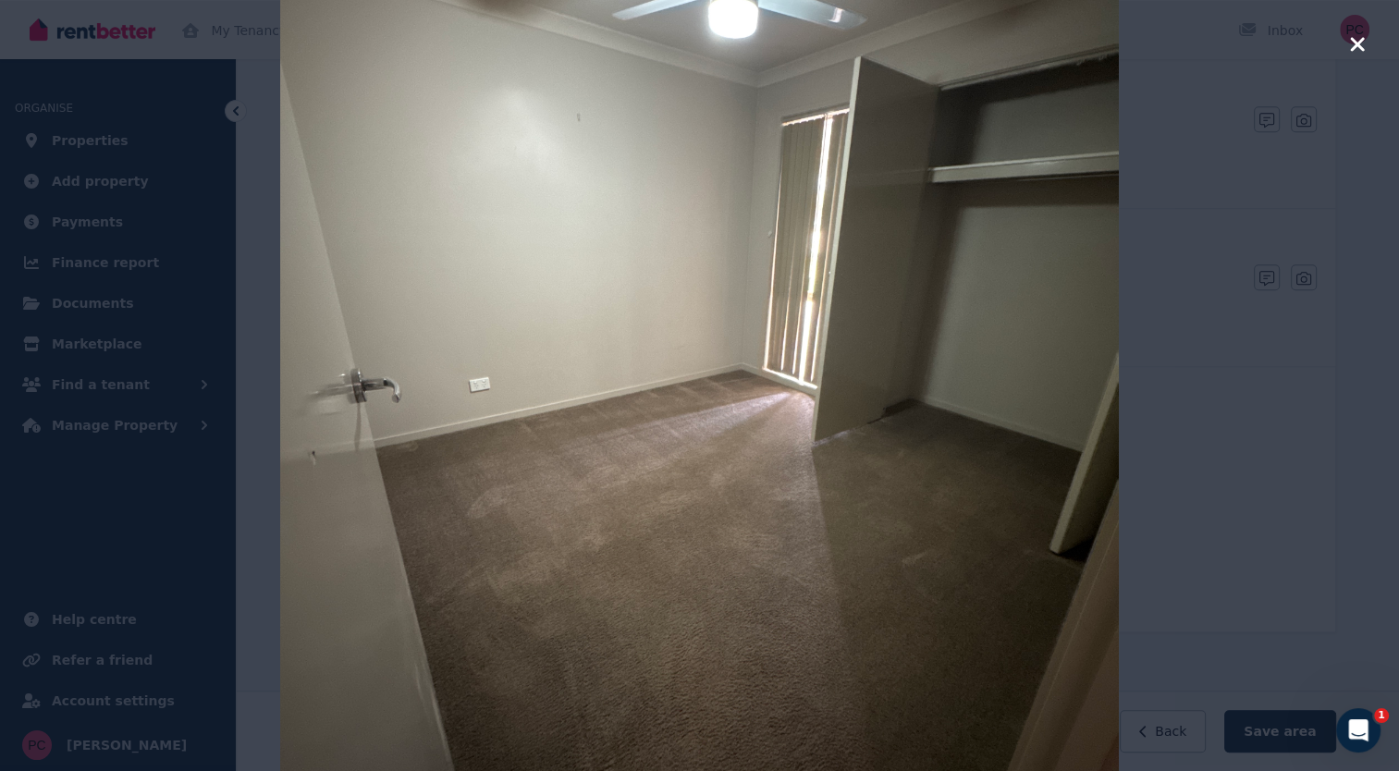
click at [1357, 44] on icon "button" at bounding box center [1357, 44] width 14 height 14
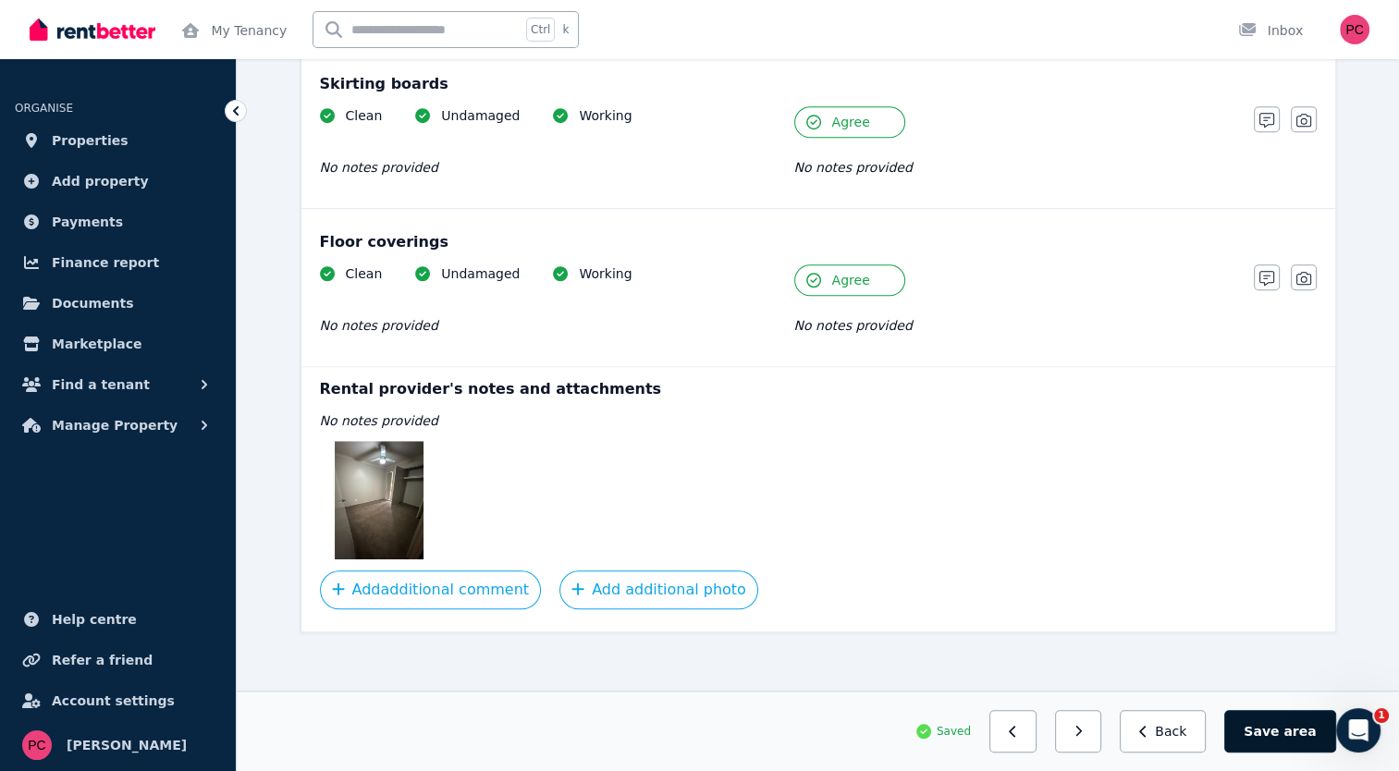
click at [1280, 728] on button "Save area" at bounding box center [1279, 731] width 111 height 43
click at [1090, 726] on icon "button" at bounding box center [1086, 731] width 8 height 13
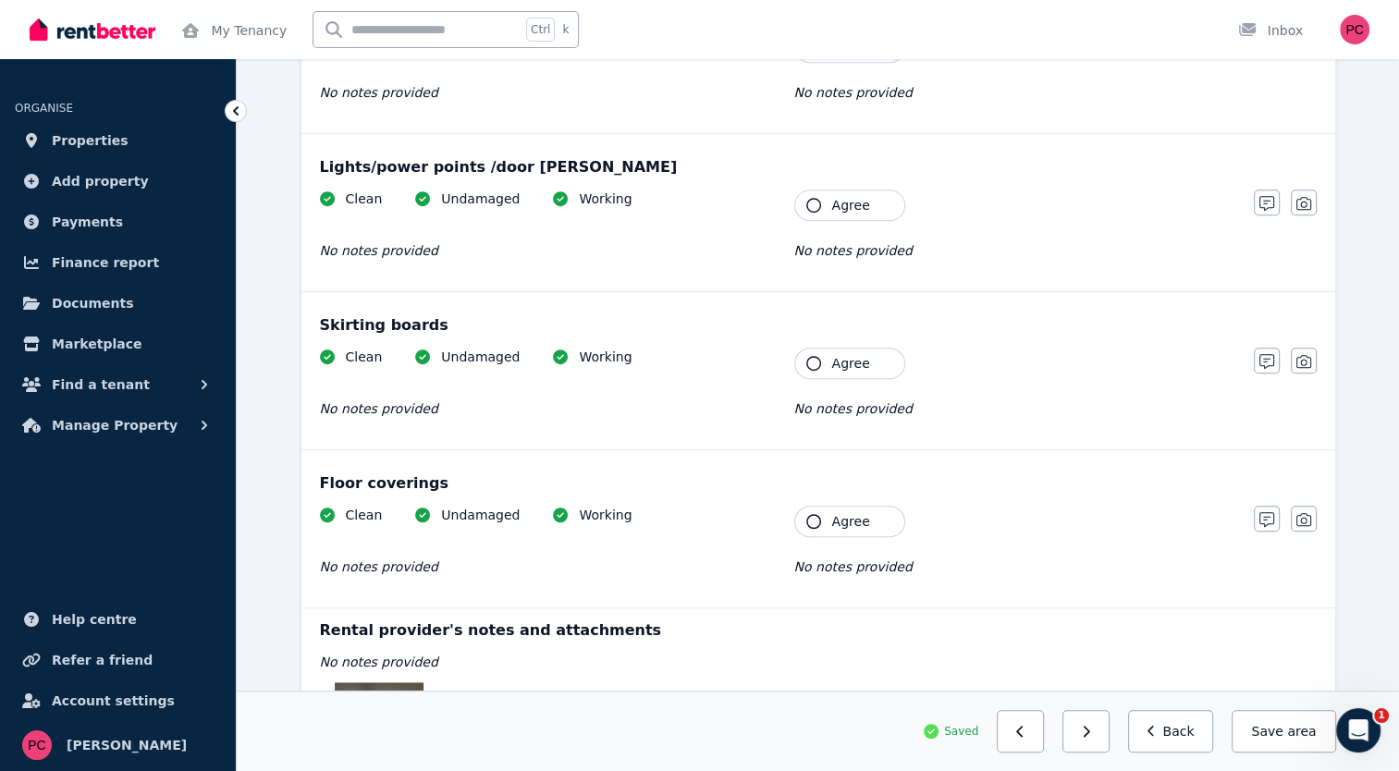
scroll to position [1091, 0]
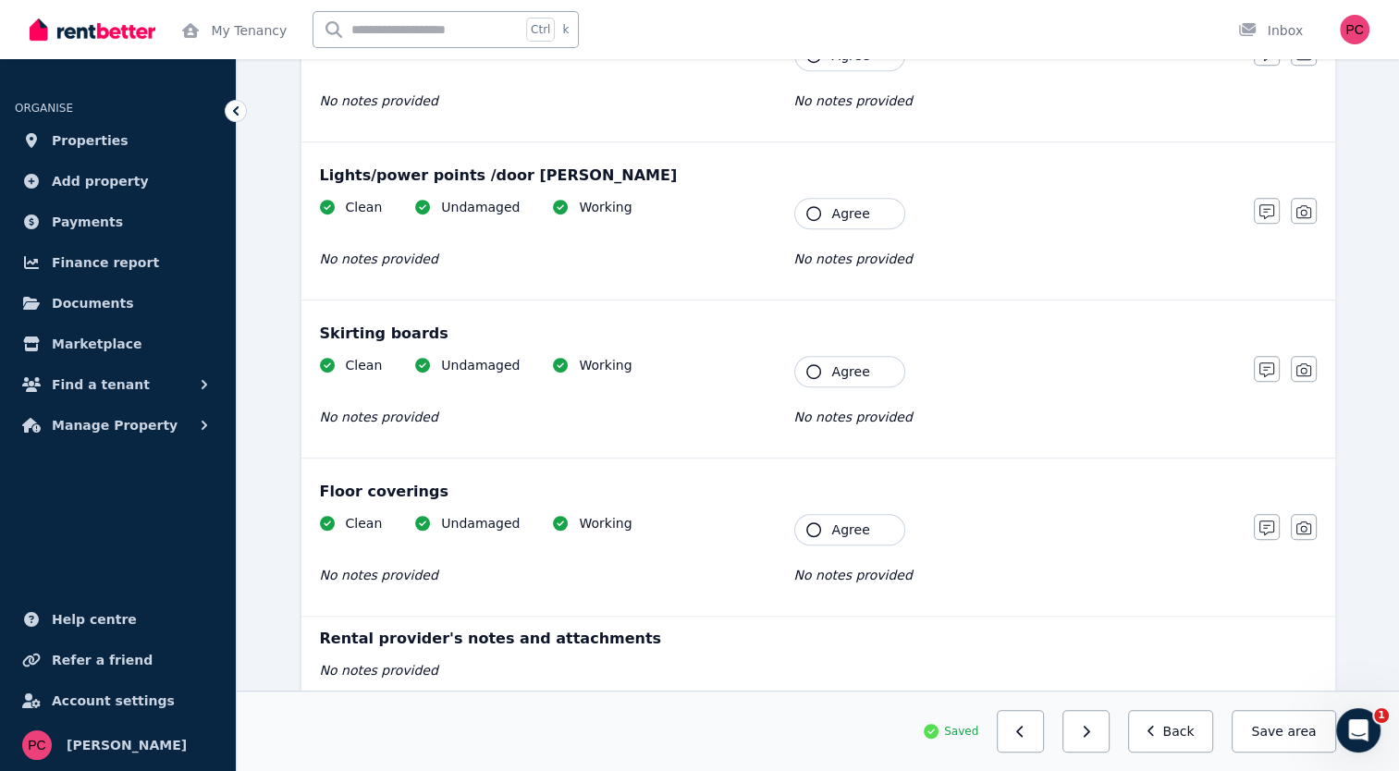
click at [811, 523] on icon "button" at bounding box center [813, 529] width 15 height 15
click at [810, 368] on icon "button" at bounding box center [813, 371] width 15 height 15
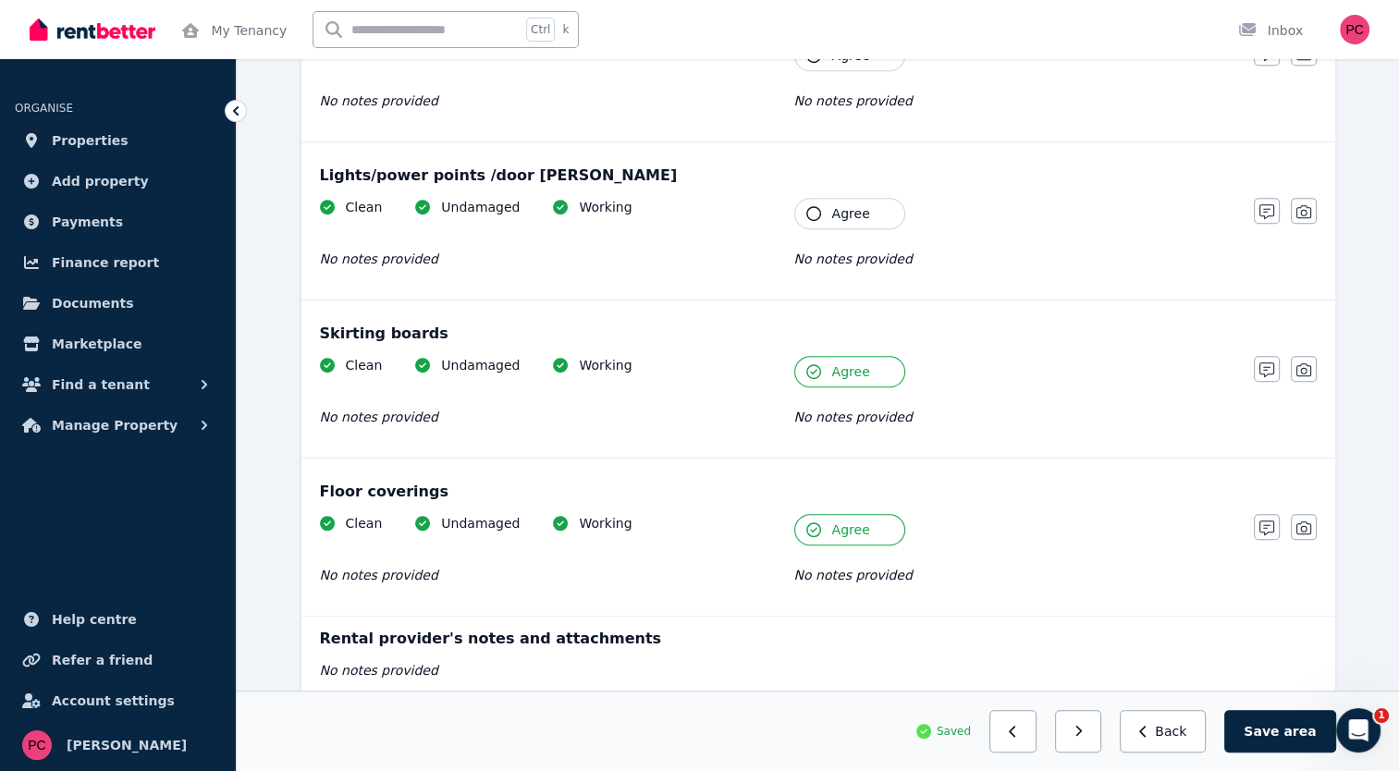
click at [812, 208] on icon "button" at bounding box center [813, 213] width 15 height 15
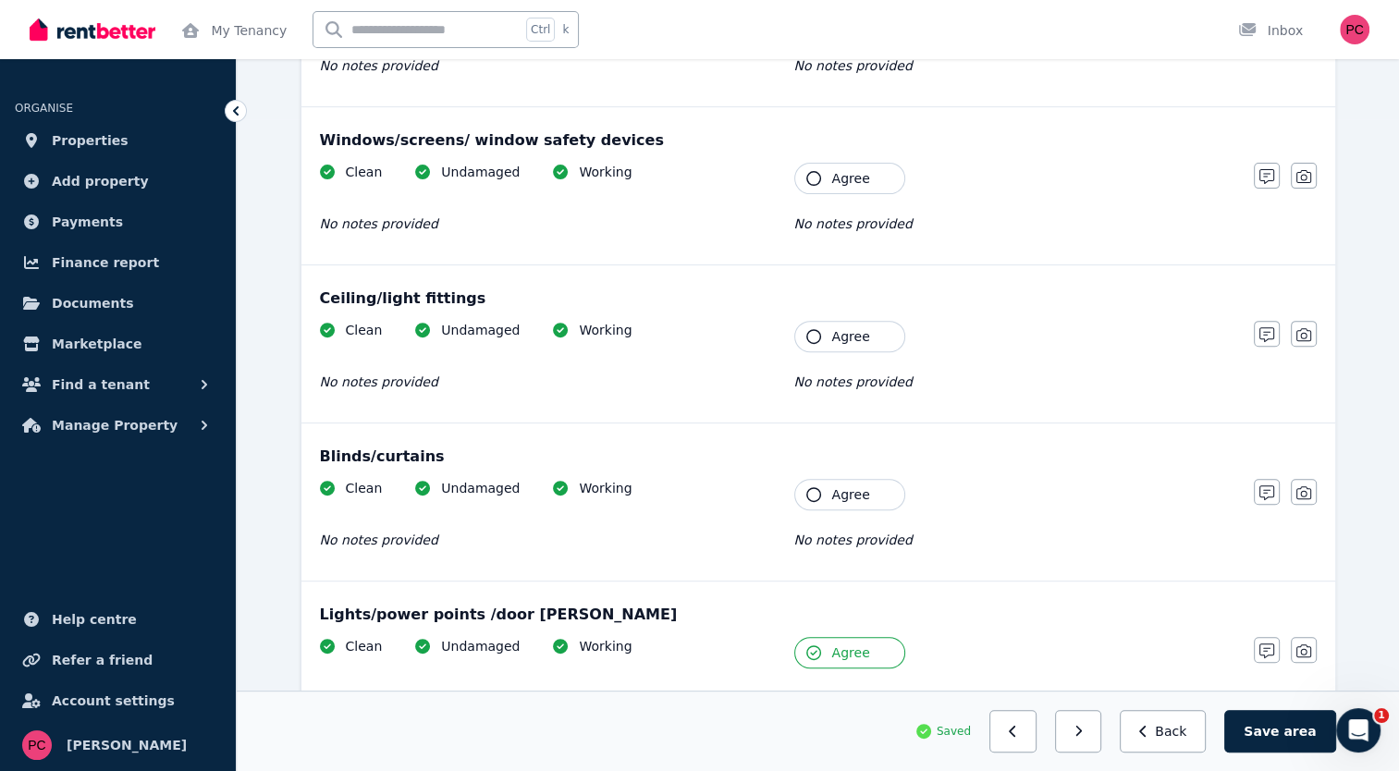
scroll to position [637, 0]
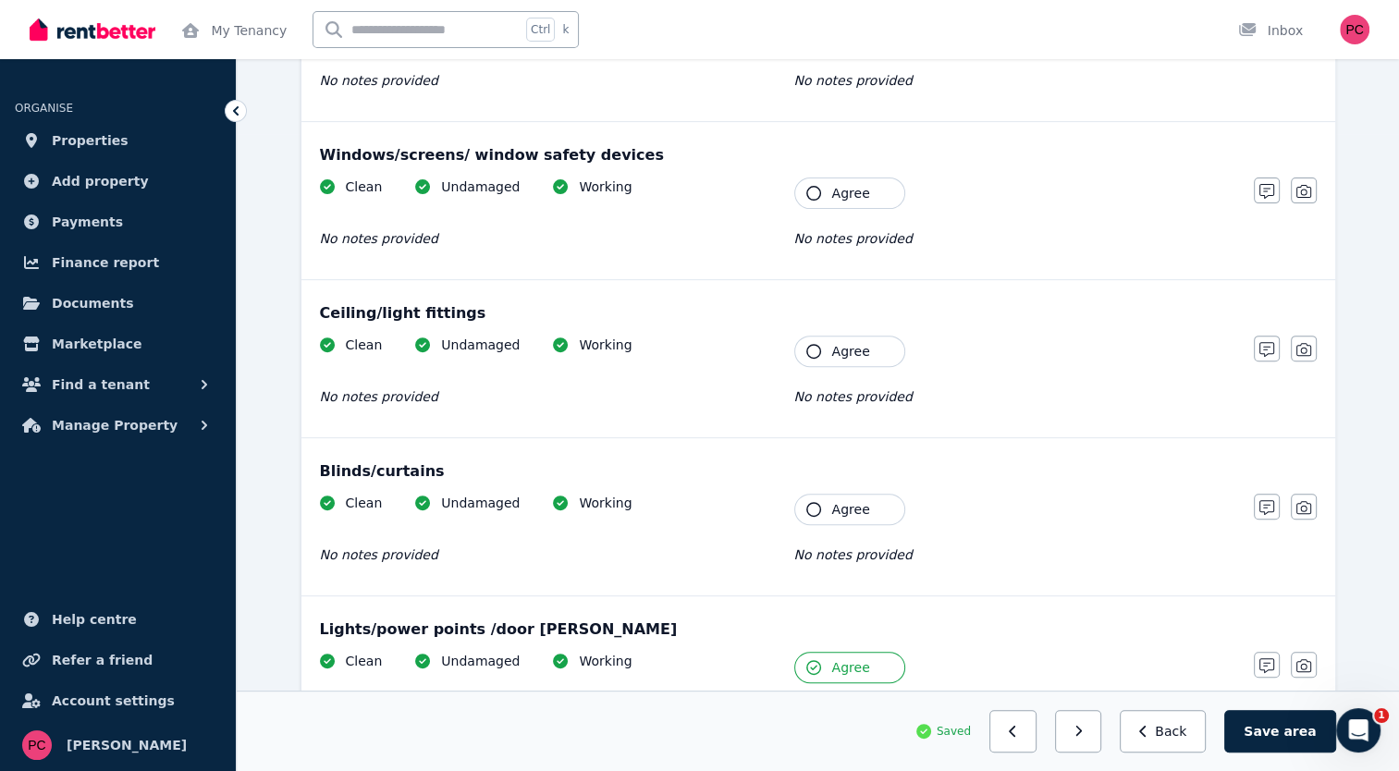
click at [806, 502] on icon "button" at bounding box center [813, 509] width 15 height 15
click at [808, 345] on icon "button" at bounding box center [813, 351] width 15 height 15
click at [806, 190] on icon "button" at bounding box center [813, 193] width 15 height 15
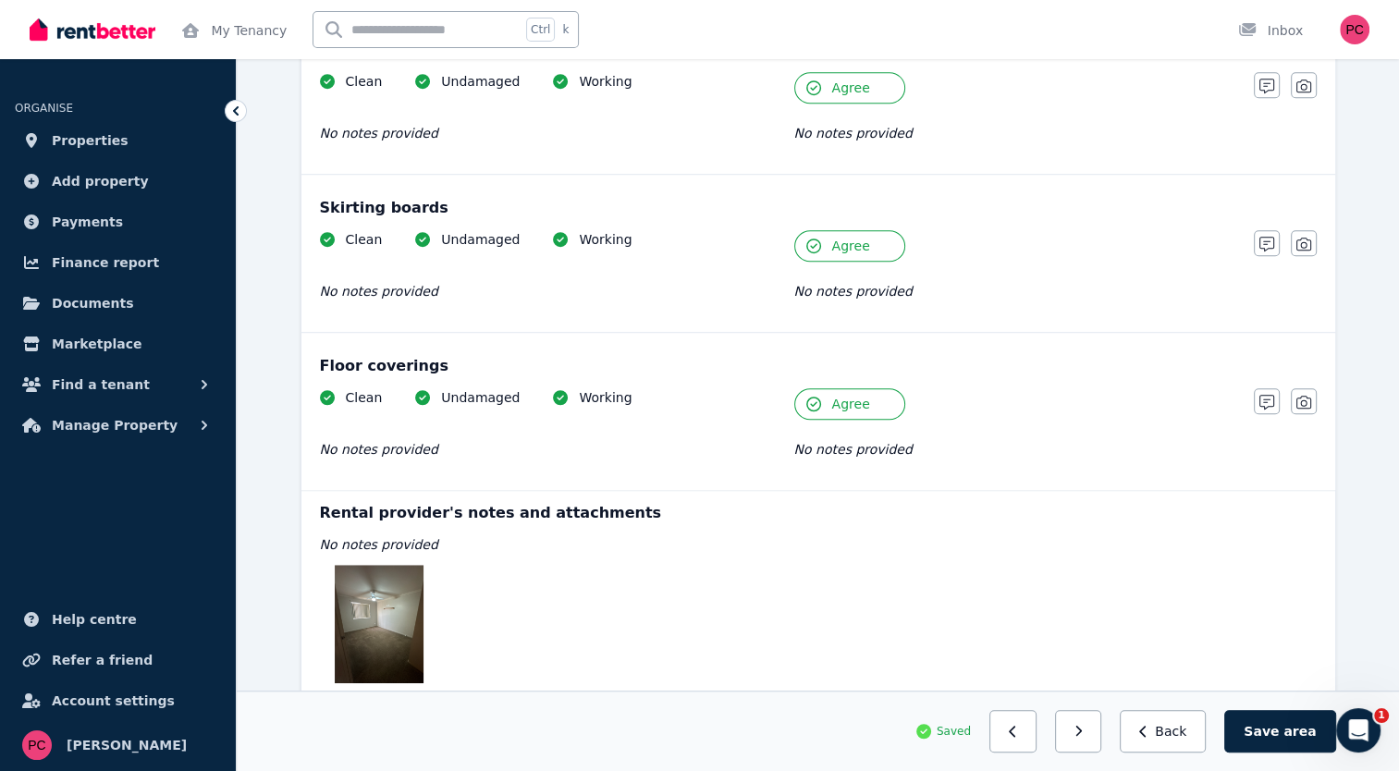
scroll to position [1343, 0]
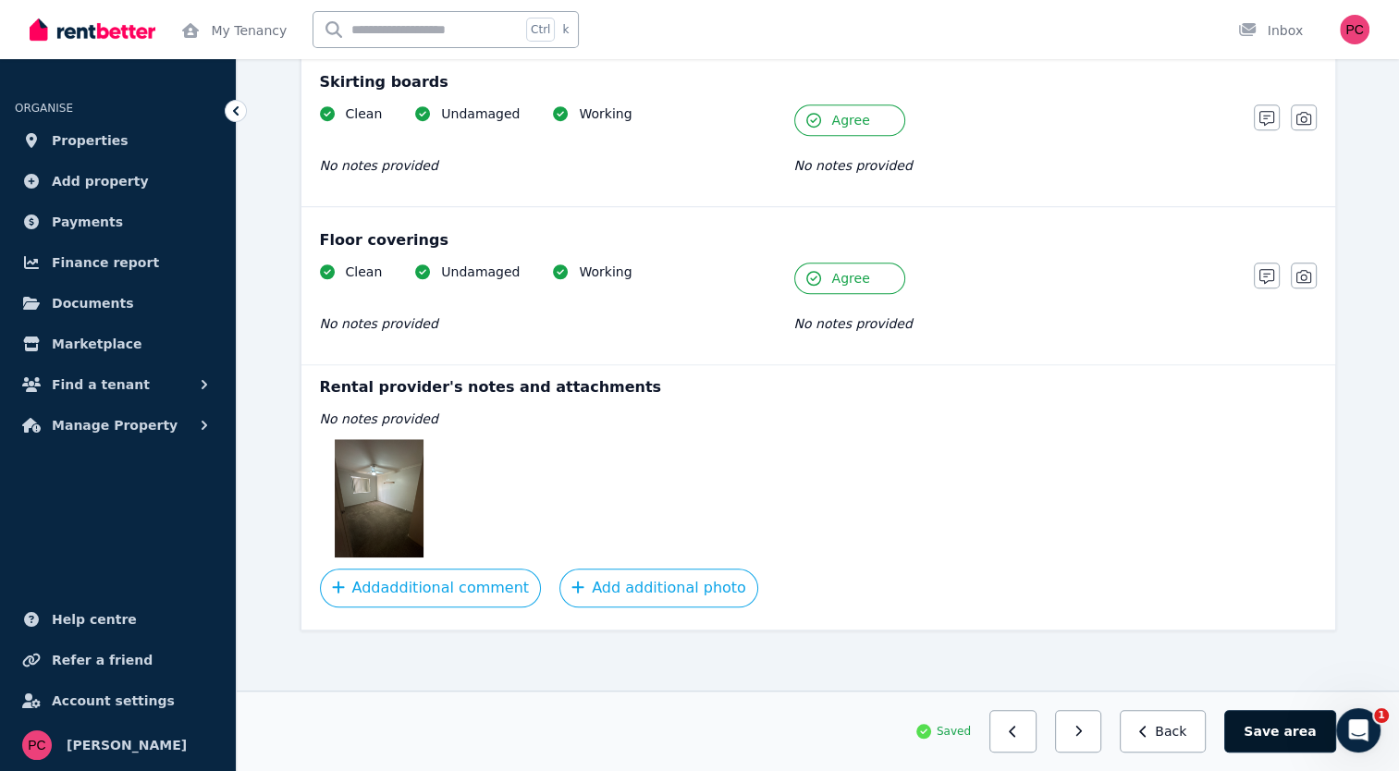
click at [1276, 727] on button "Save area" at bounding box center [1279, 731] width 111 height 43
click at [1090, 730] on icon "button" at bounding box center [1086, 731] width 8 height 13
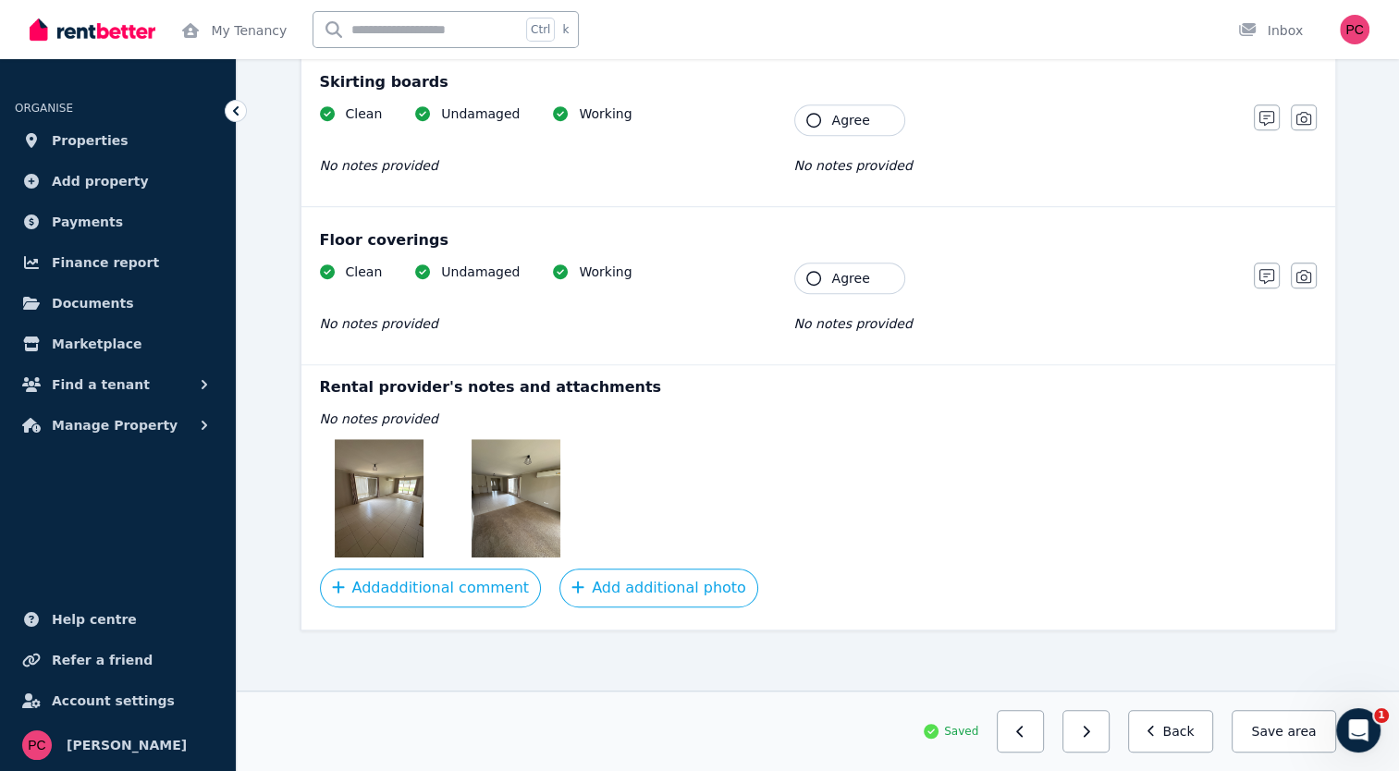
click at [408, 494] on img at bounding box center [379, 498] width 89 height 118
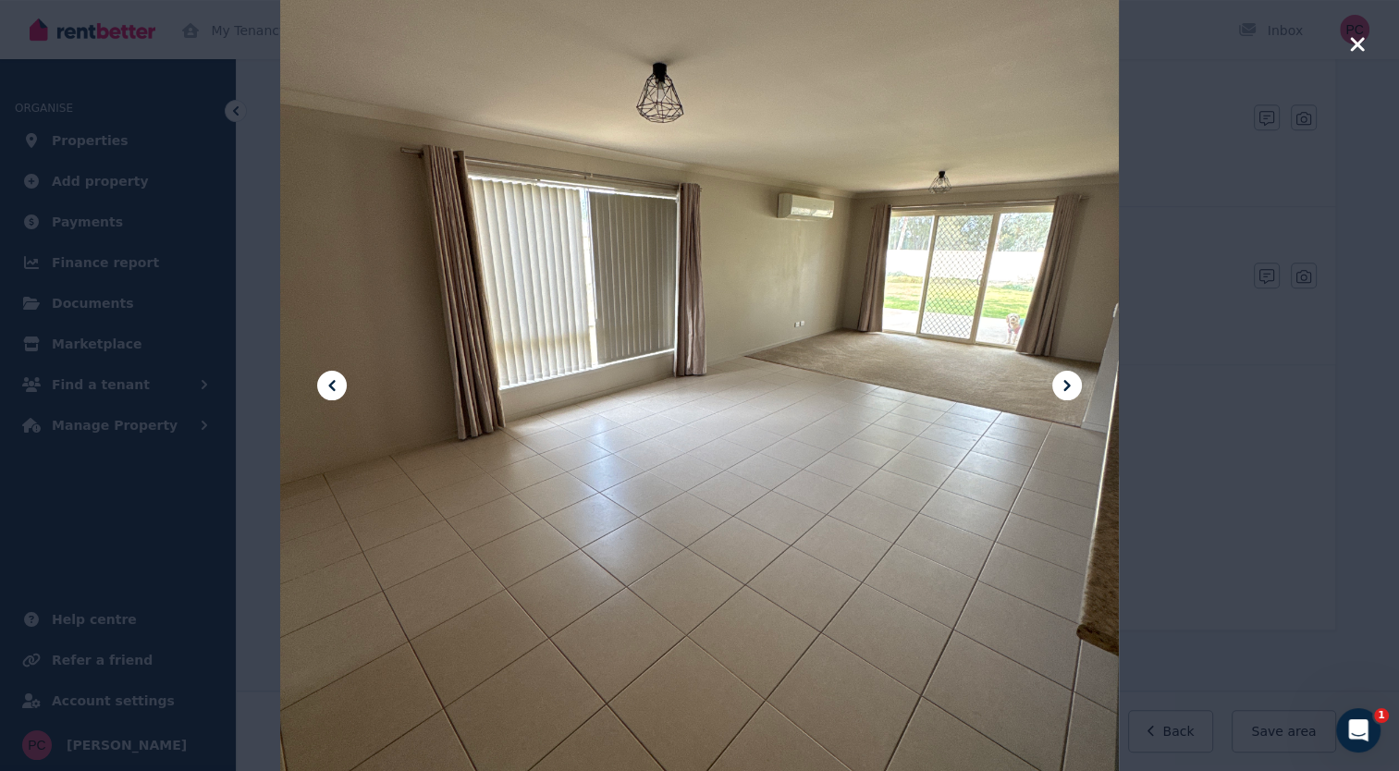
click at [1062, 380] on icon at bounding box center [1067, 386] width 22 height 22
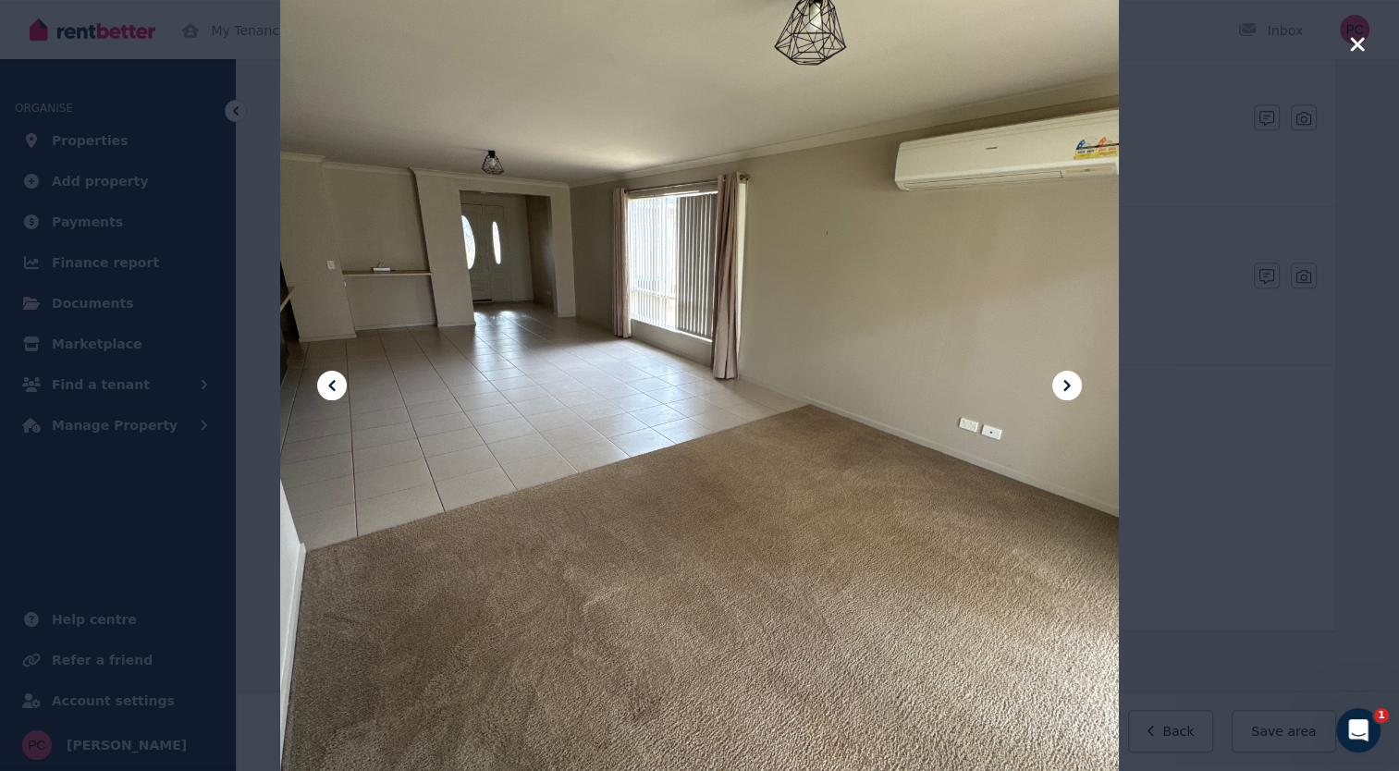
click at [1356, 40] on icon "button" at bounding box center [1357, 44] width 17 height 22
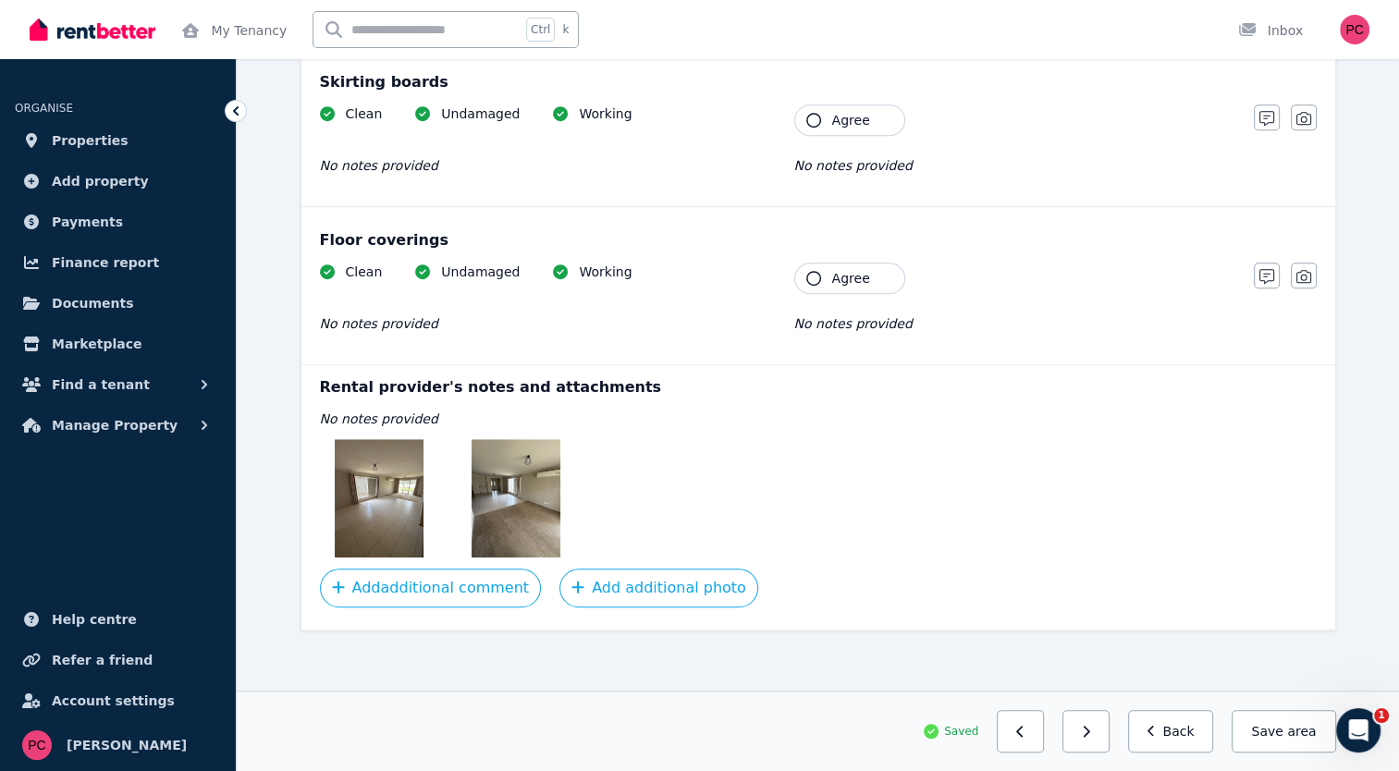
click at [809, 271] on icon "button" at bounding box center [813, 278] width 15 height 15
click at [814, 116] on icon "button" at bounding box center [813, 120] width 15 height 15
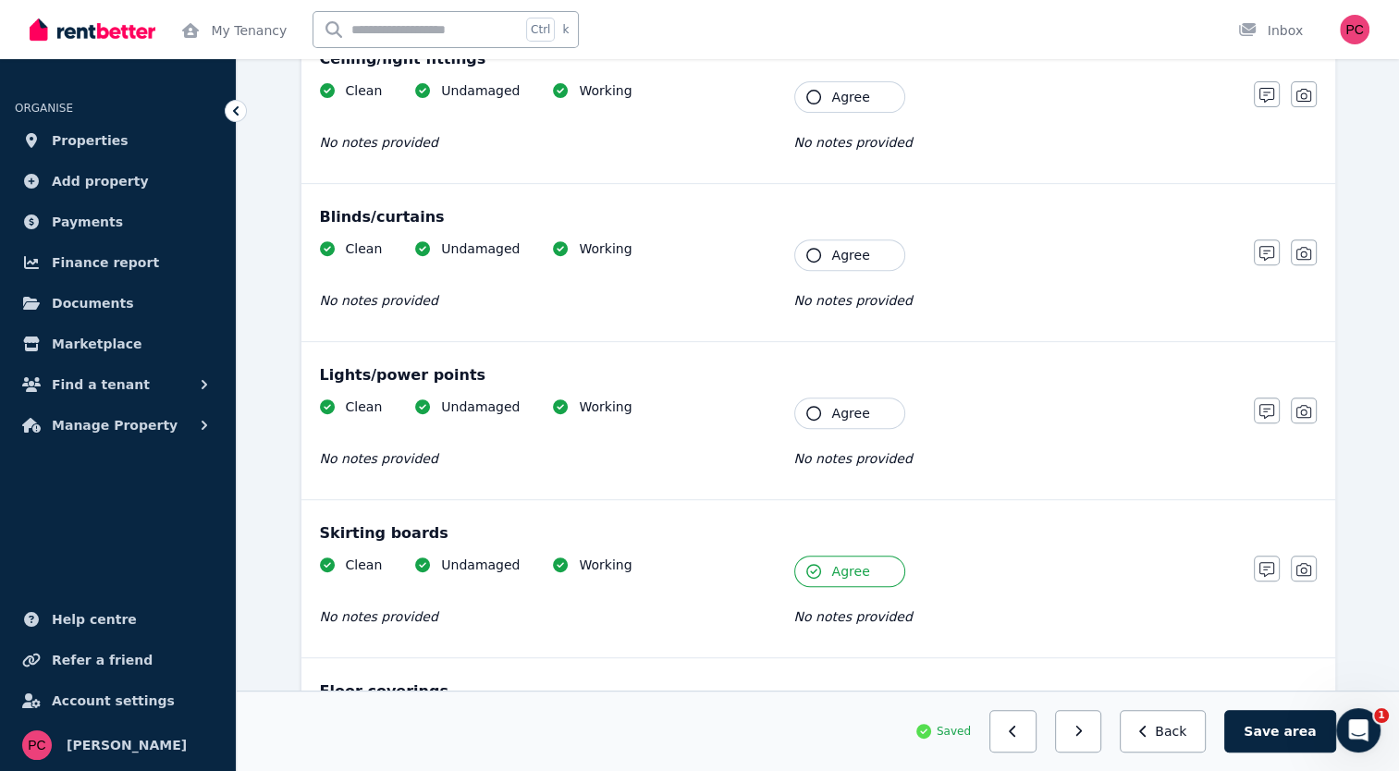
scroll to position [715, 0]
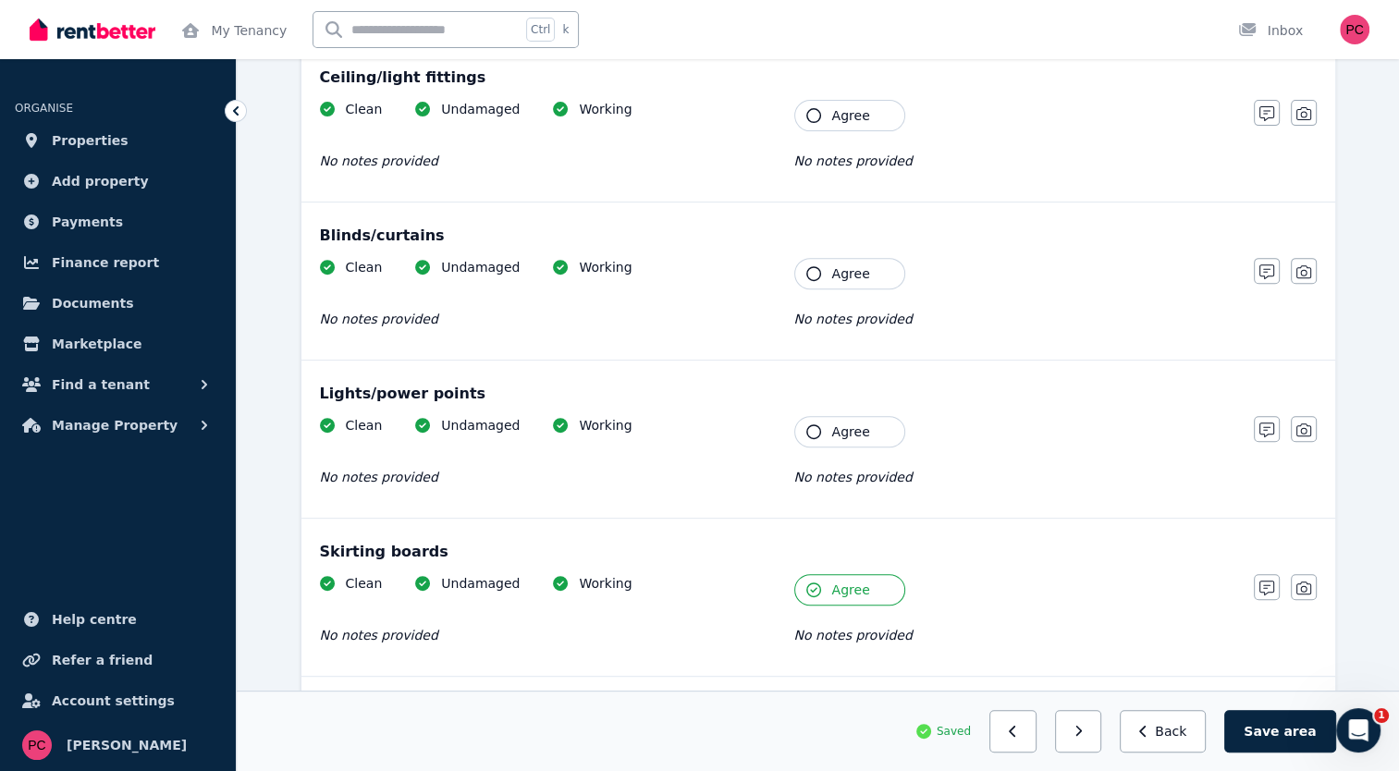
click at [815, 424] on icon "button" at bounding box center [813, 431] width 15 height 15
click at [814, 266] on icon "button" at bounding box center [813, 273] width 15 height 15
click at [816, 114] on icon "button" at bounding box center [813, 115] width 15 height 15
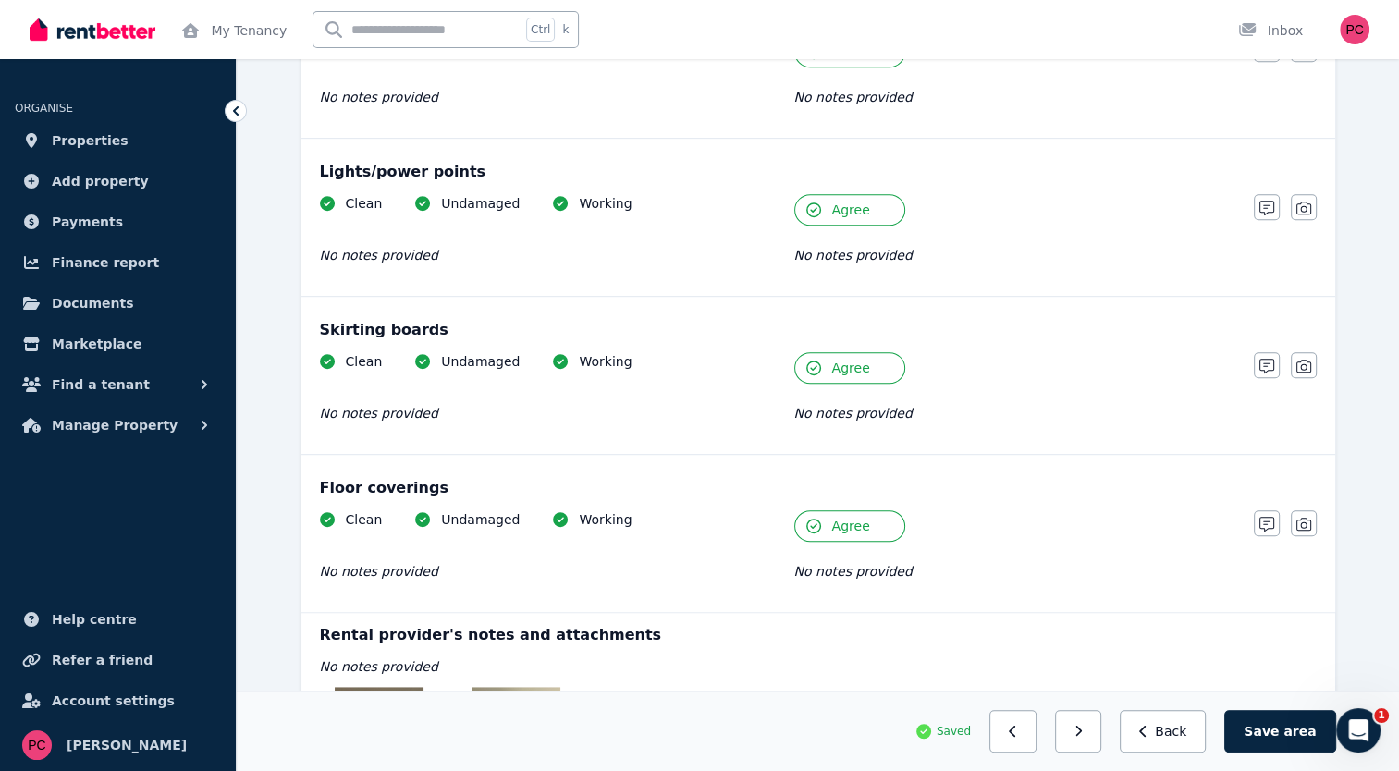
scroll to position [951, 0]
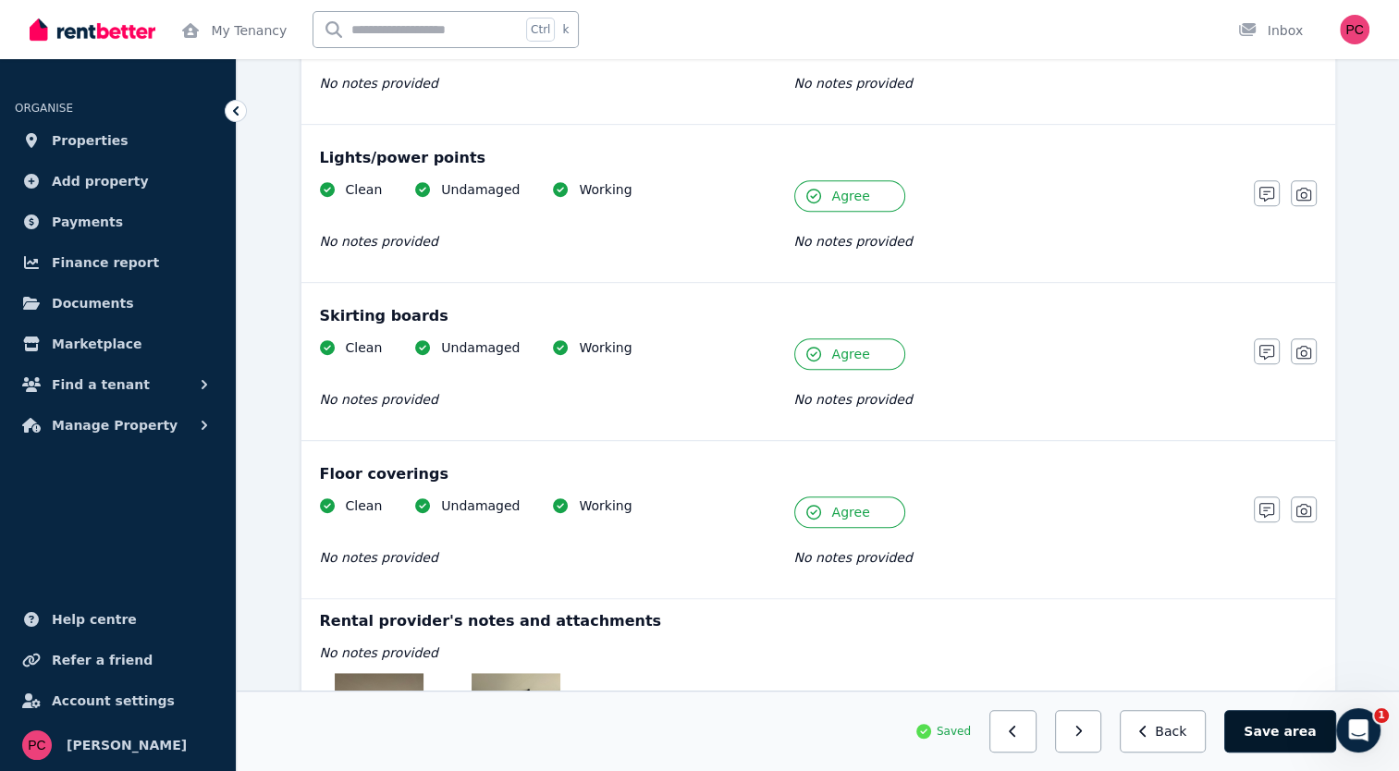
click at [1285, 738] on button "Save area" at bounding box center [1279, 731] width 111 height 43
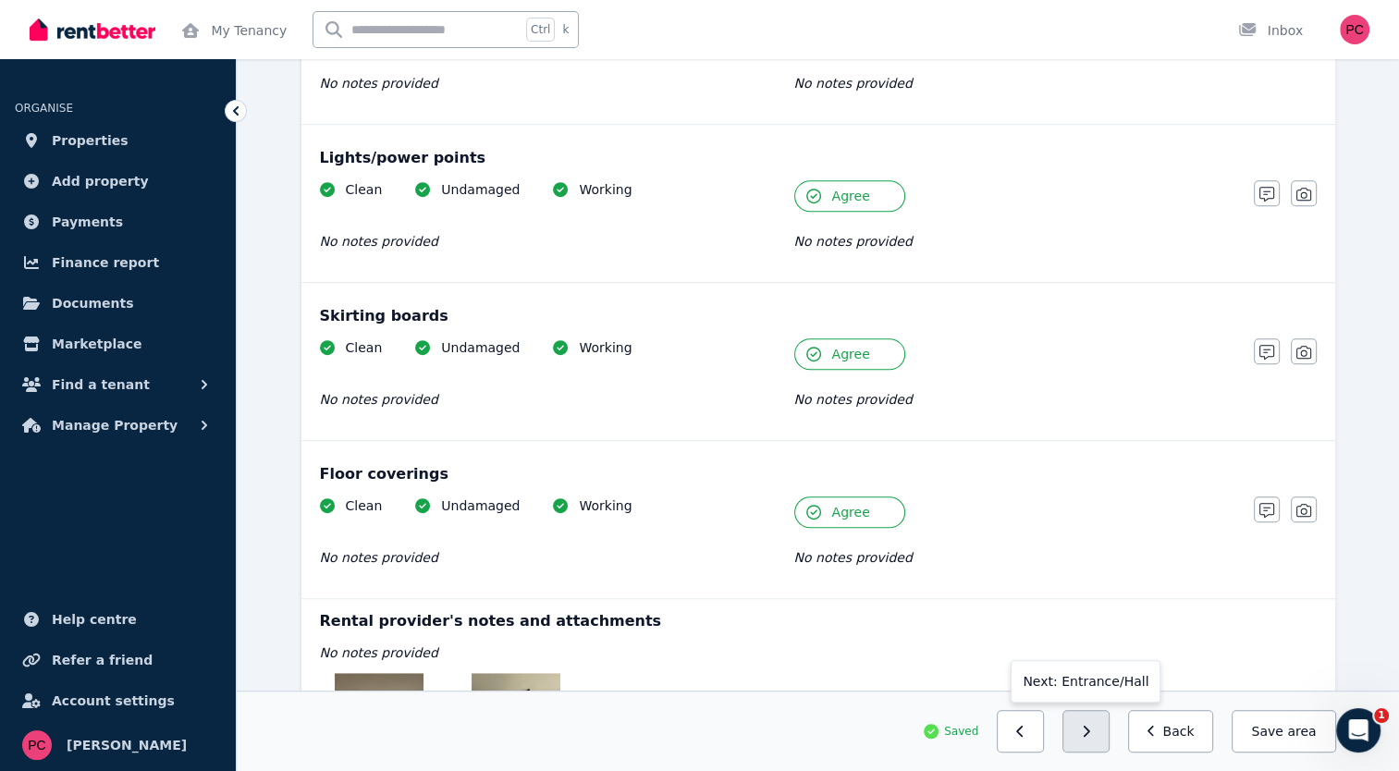
click at [1087, 733] on button "button" at bounding box center [1085, 731] width 47 height 43
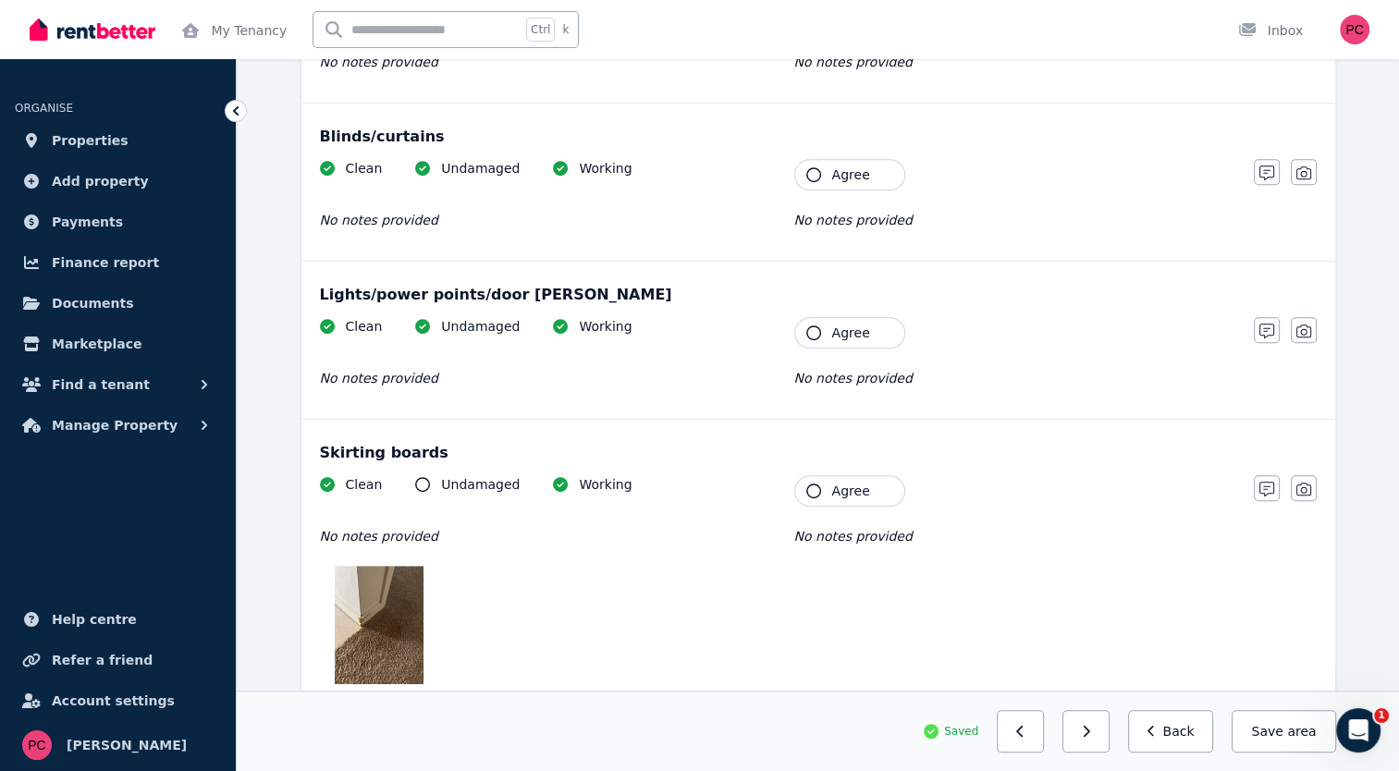
scroll to position [1206, 0]
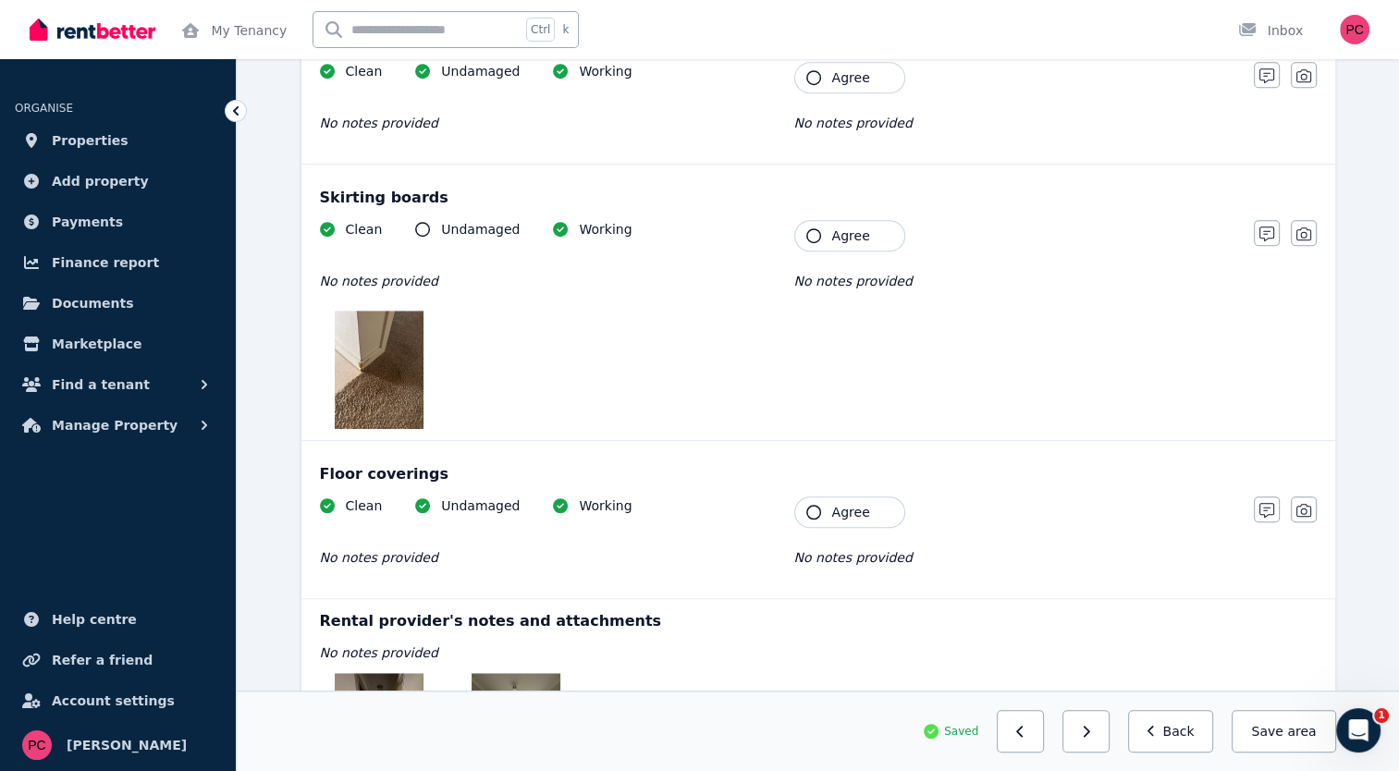
click at [370, 366] on img at bounding box center [379, 370] width 89 height 118
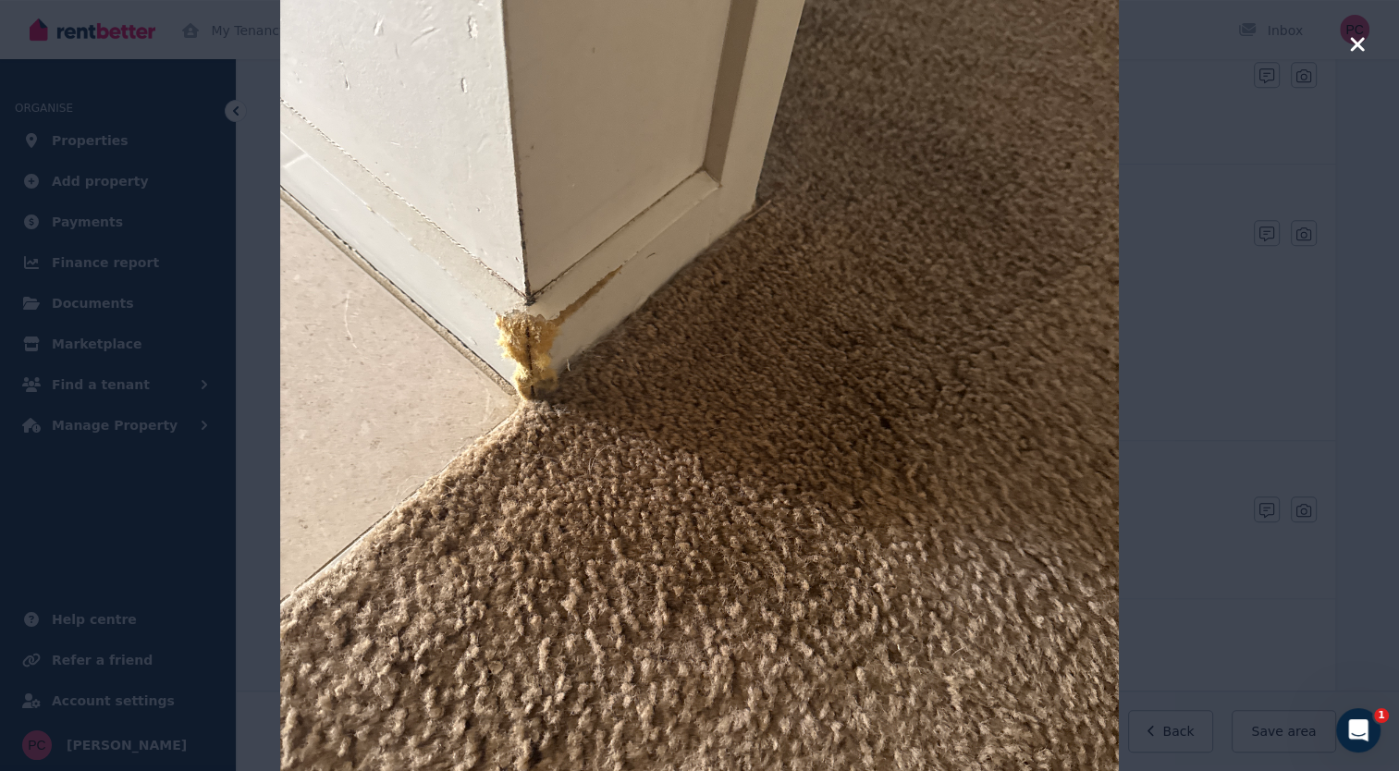
click at [1358, 36] on icon "button" at bounding box center [1357, 44] width 17 height 22
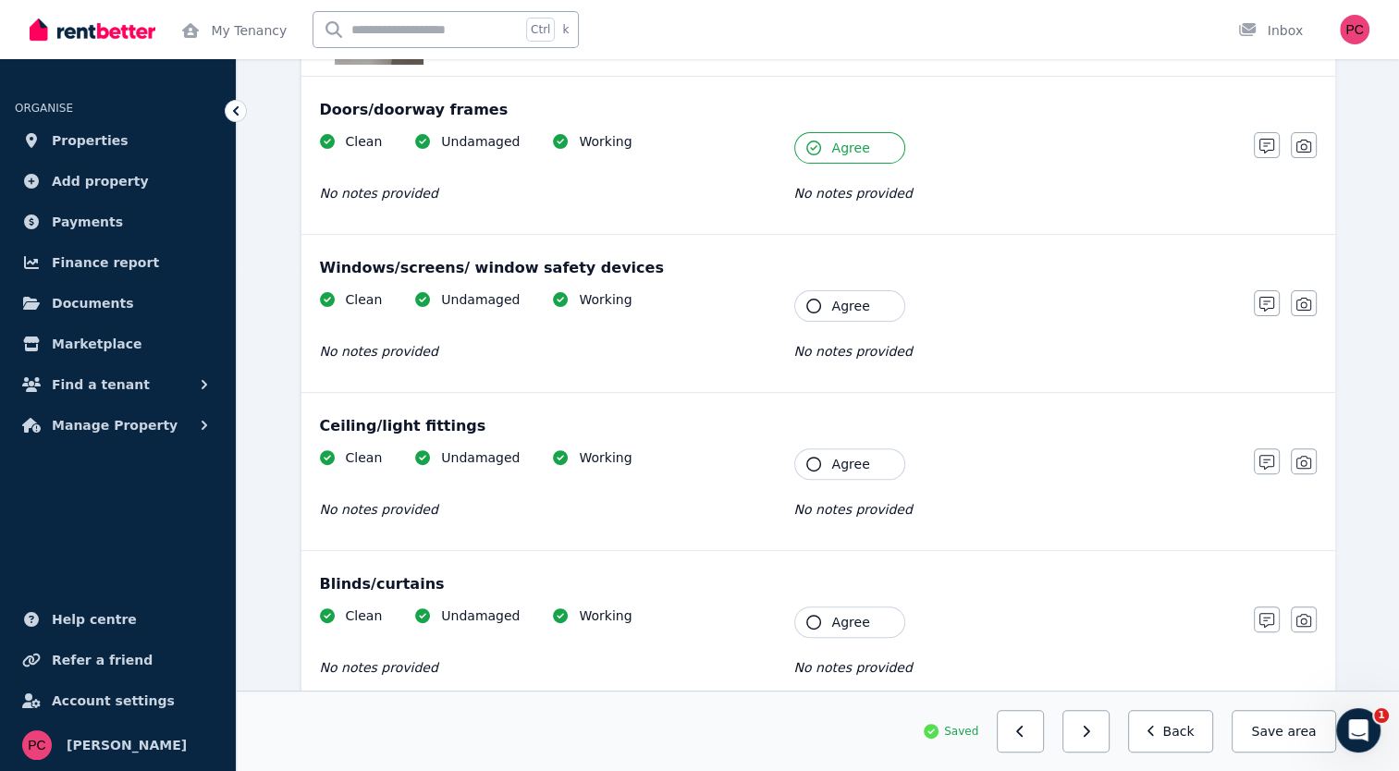
scroll to position [451, 0]
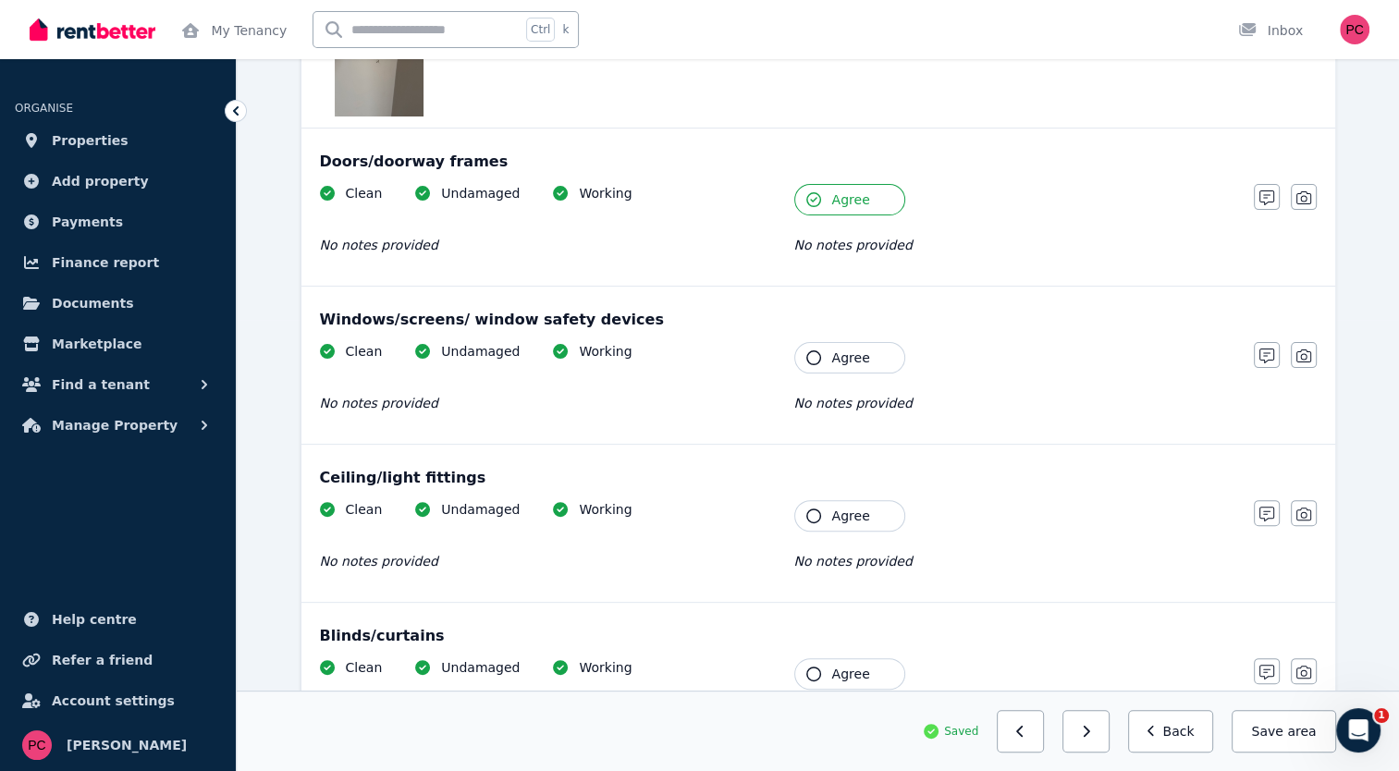
click at [813, 360] on icon "button" at bounding box center [813, 357] width 15 height 15
click at [809, 509] on icon "button" at bounding box center [813, 516] width 15 height 15
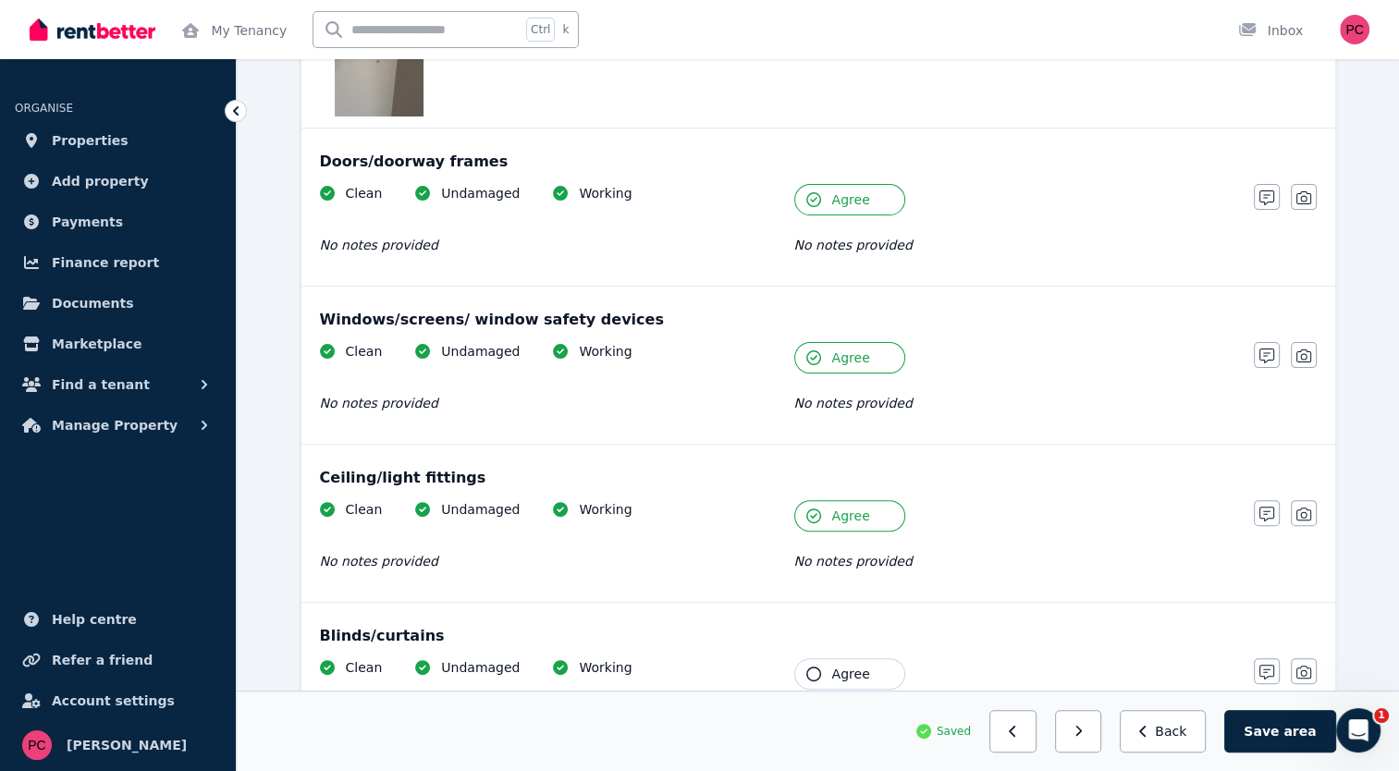
click at [808, 668] on icon "button" at bounding box center [813, 674] width 15 height 15
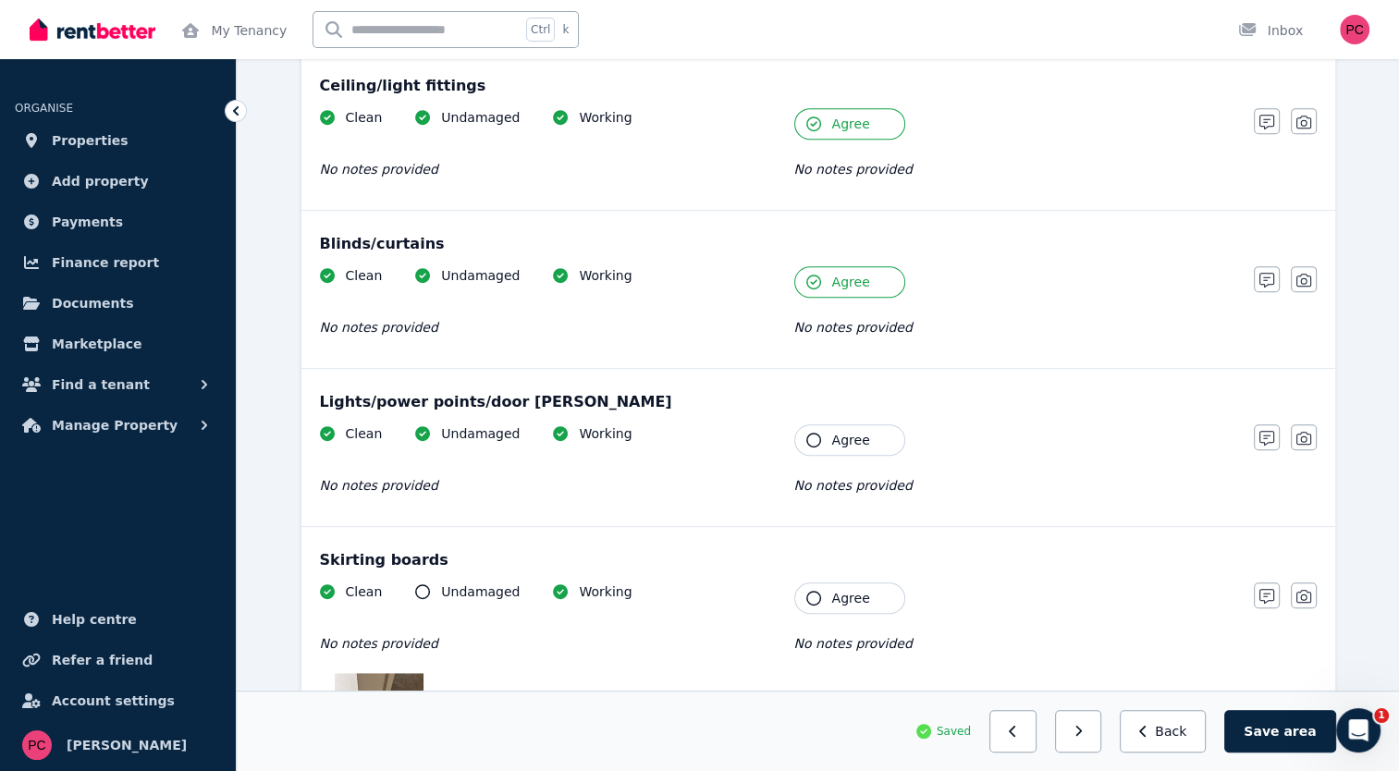
scroll to position [866, 0]
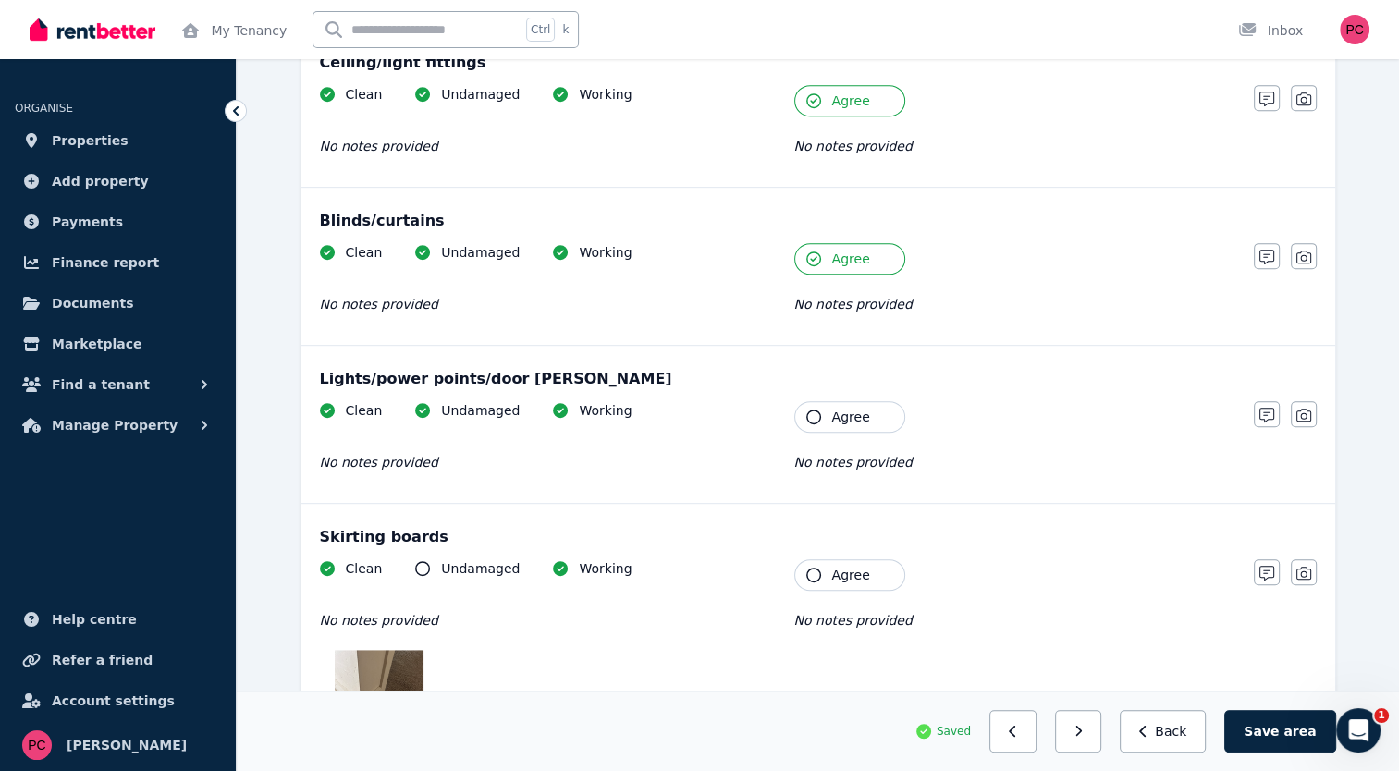
click at [814, 410] on icon "button" at bounding box center [813, 417] width 15 height 15
click at [810, 571] on icon "button" at bounding box center [813, 575] width 15 height 15
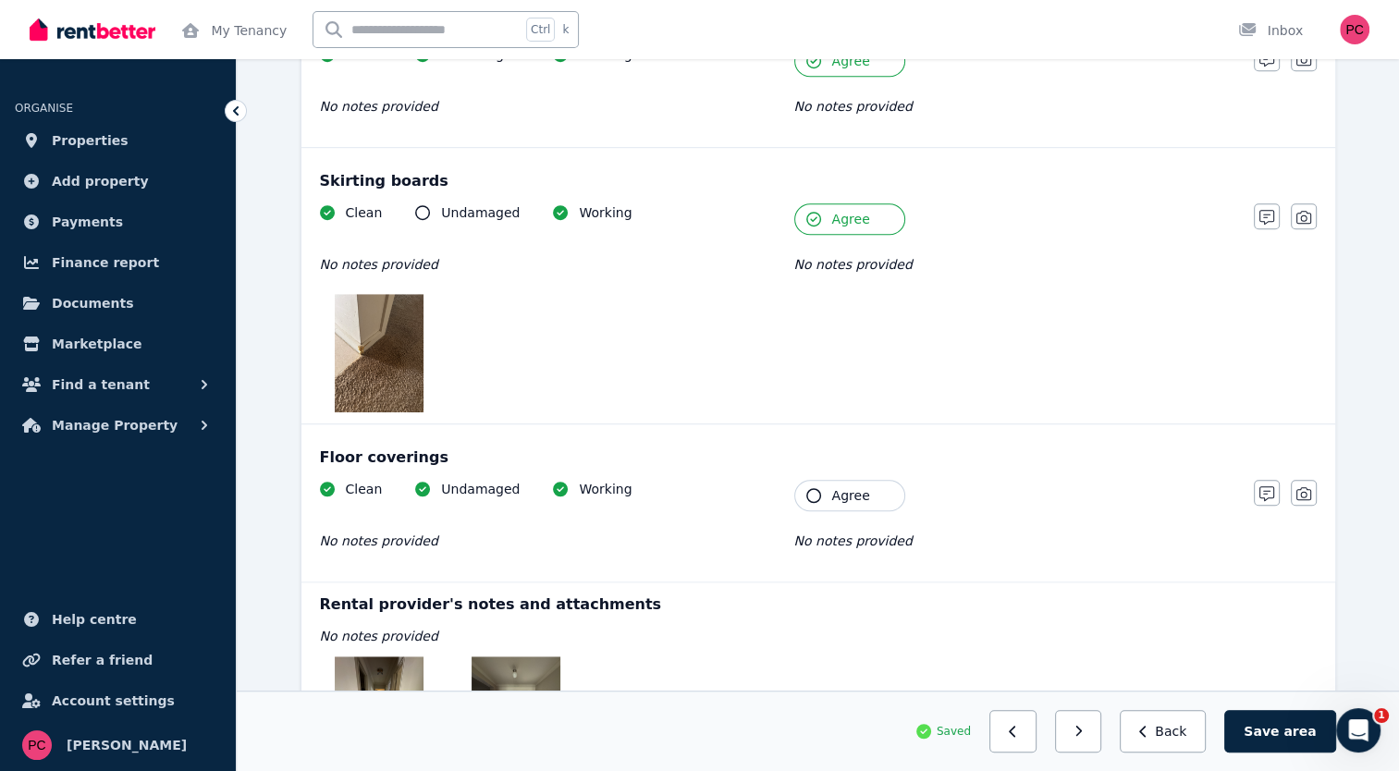
scroll to position [1221, 0]
click at [811, 492] on icon "button" at bounding box center [813, 497] width 15 height 15
click at [1286, 739] on button "Save area" at bounding box center [1279, 731] width 111 height 43
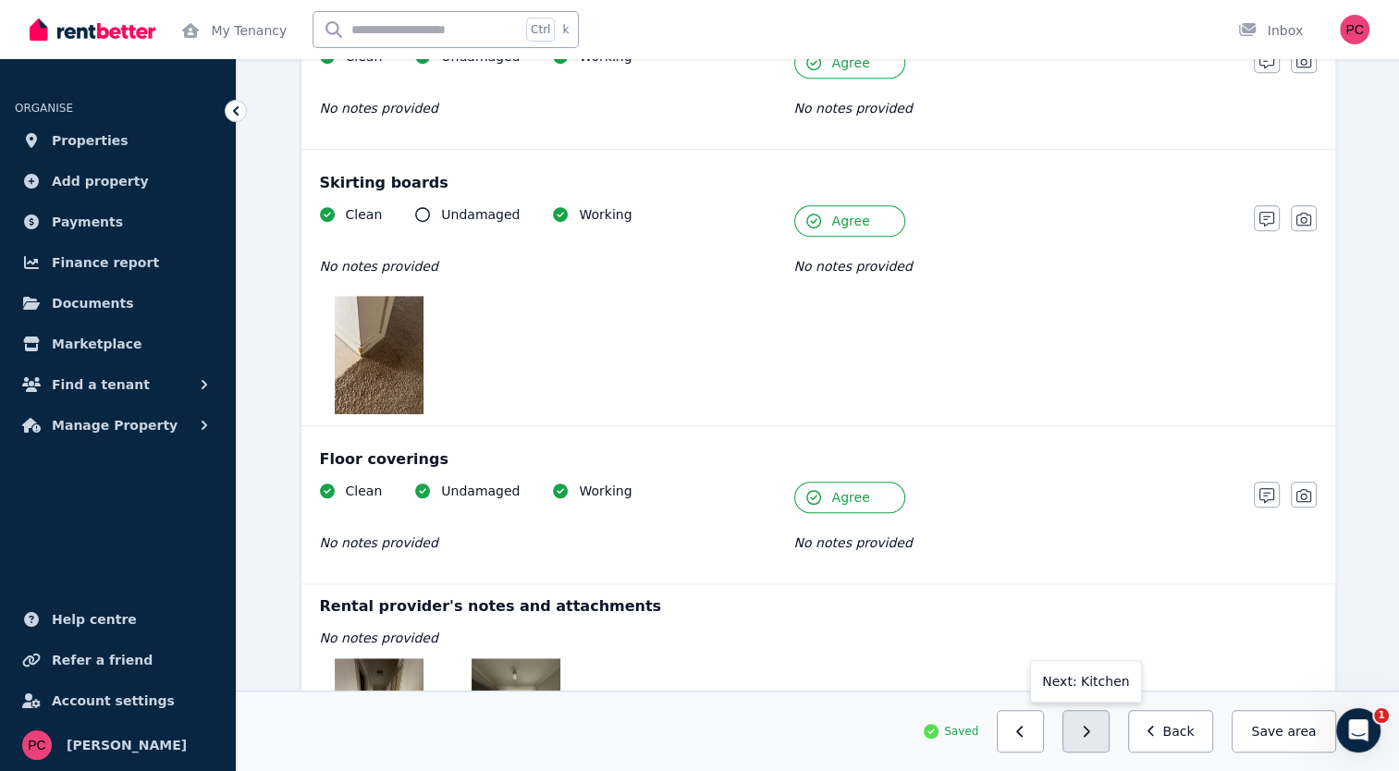
click at [1110, 732] on button "button" at bounding box center [1085, 731] width 47 height 43
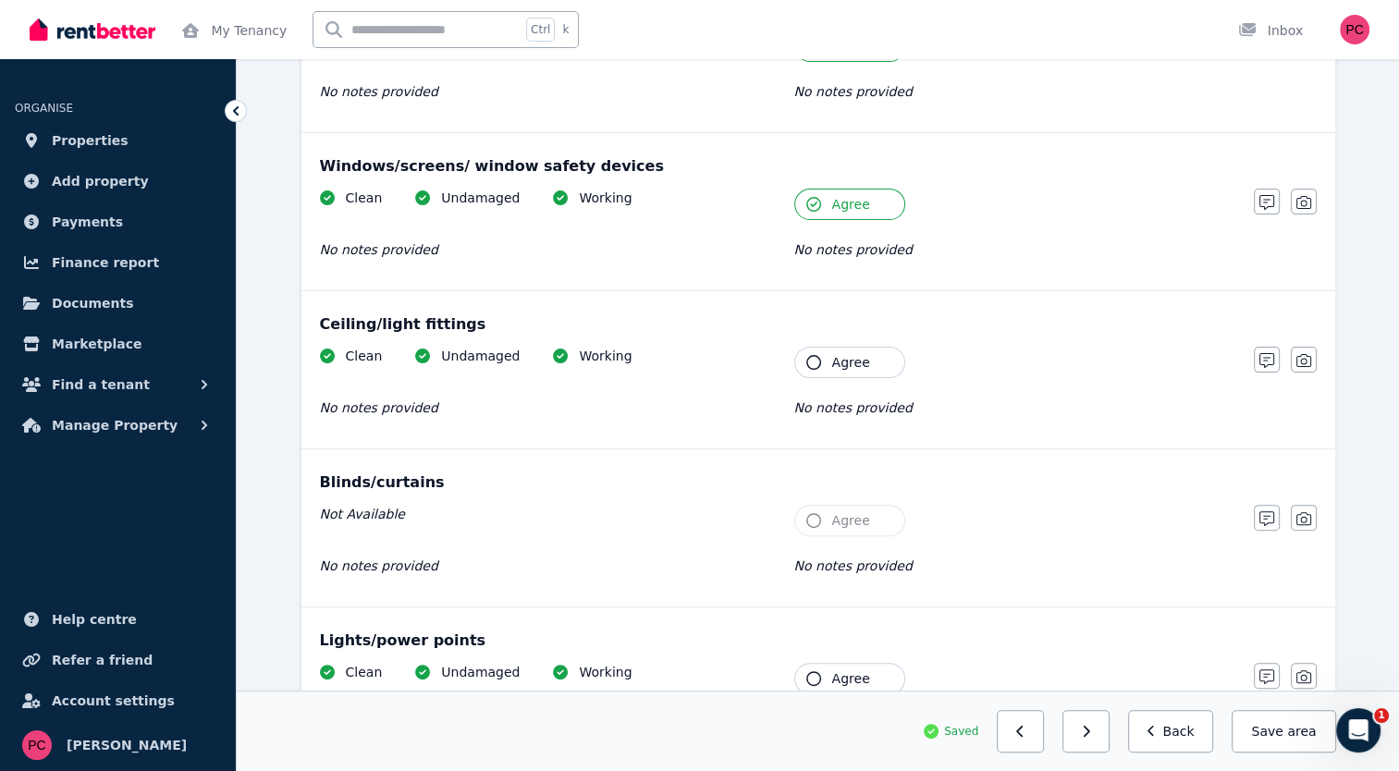
scroll to position [484, 0]
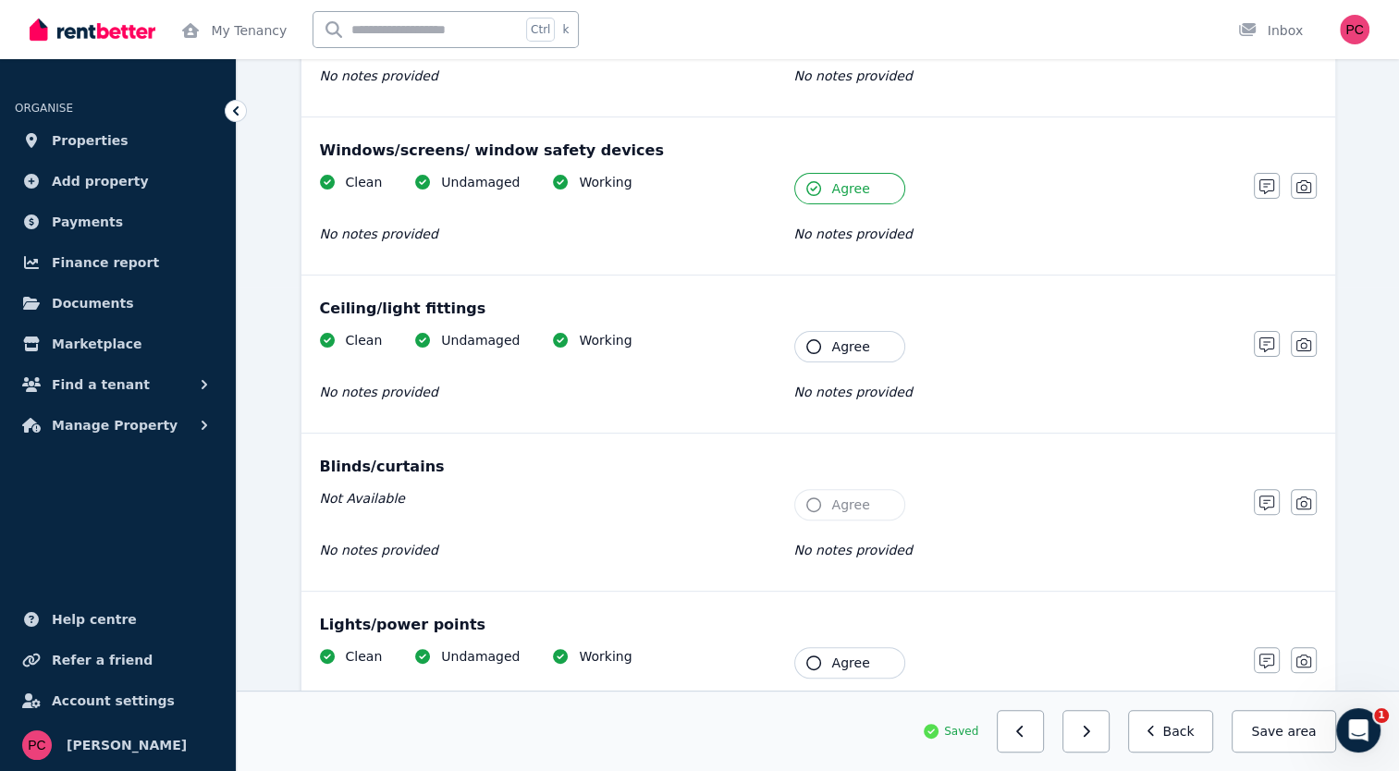
click at [808, 341] on icon "button" at bounding box center [813, 346] width 15 height 15
click at [808, 660] on icon "button" at bounding box center [813, 663] width 15 height 15
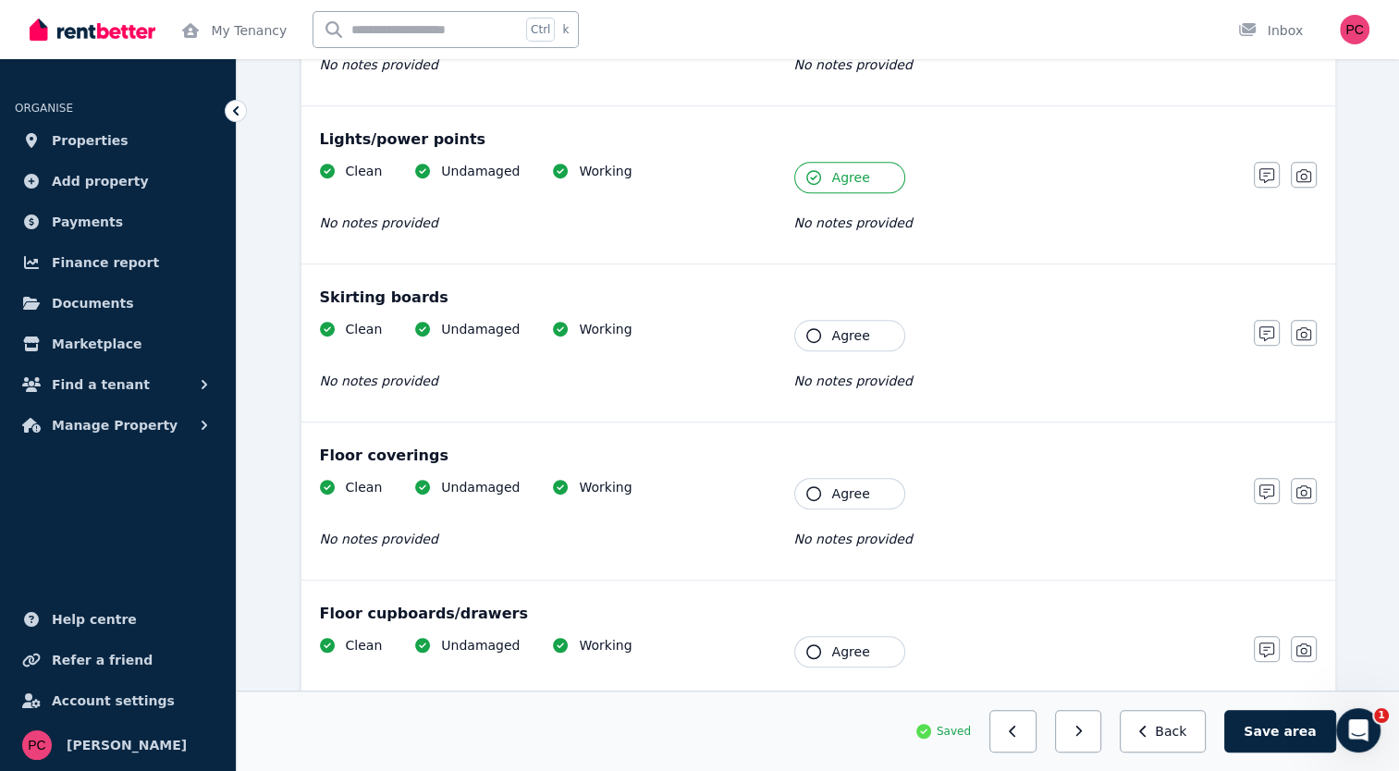
scroll to position [963, 0]
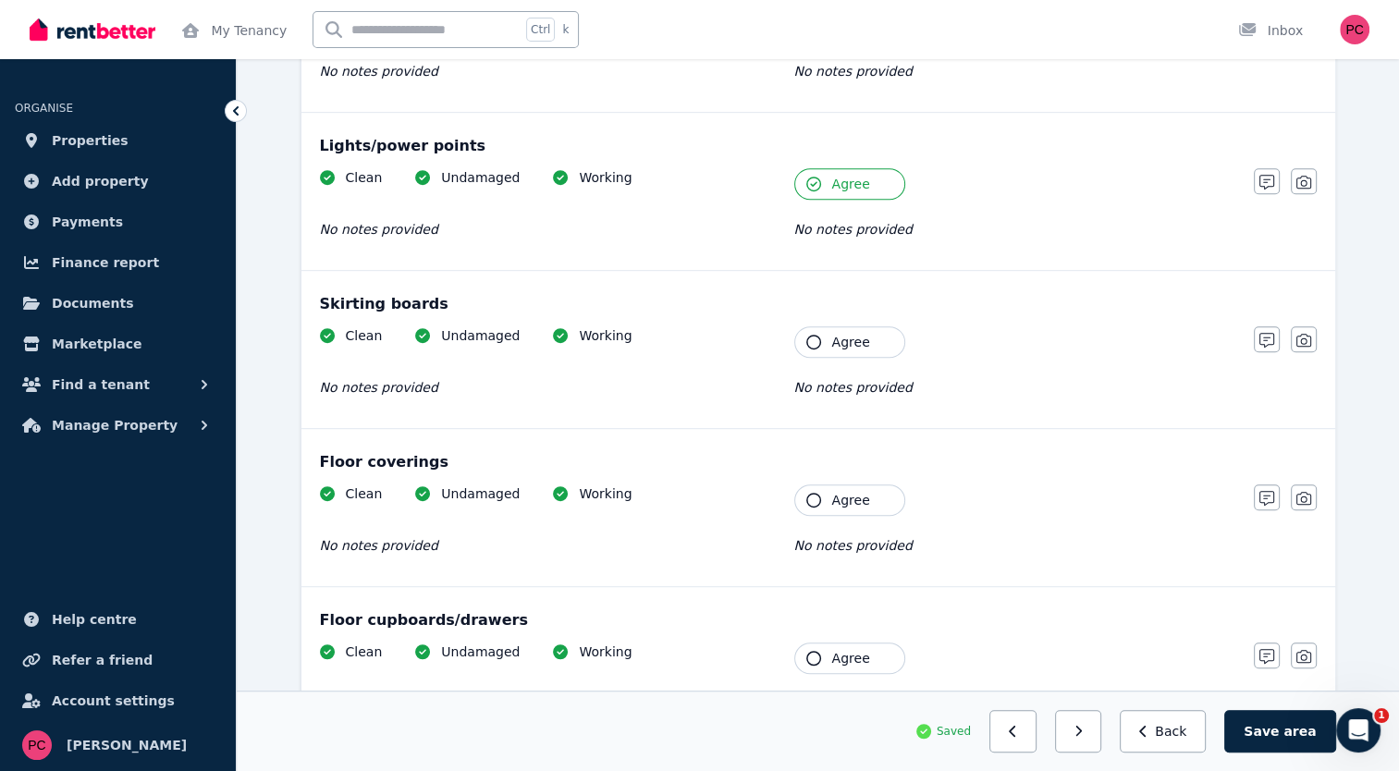
click at [813, 336] on icon "button" at bounding box center [813, 342] width 15 height 15
click at [807, 493] on icon "button" at bounding box center [813, 500] width 15 height 15
click at [808, 651] on icon "button" at bounding box center [813, 658] width 15 height 15
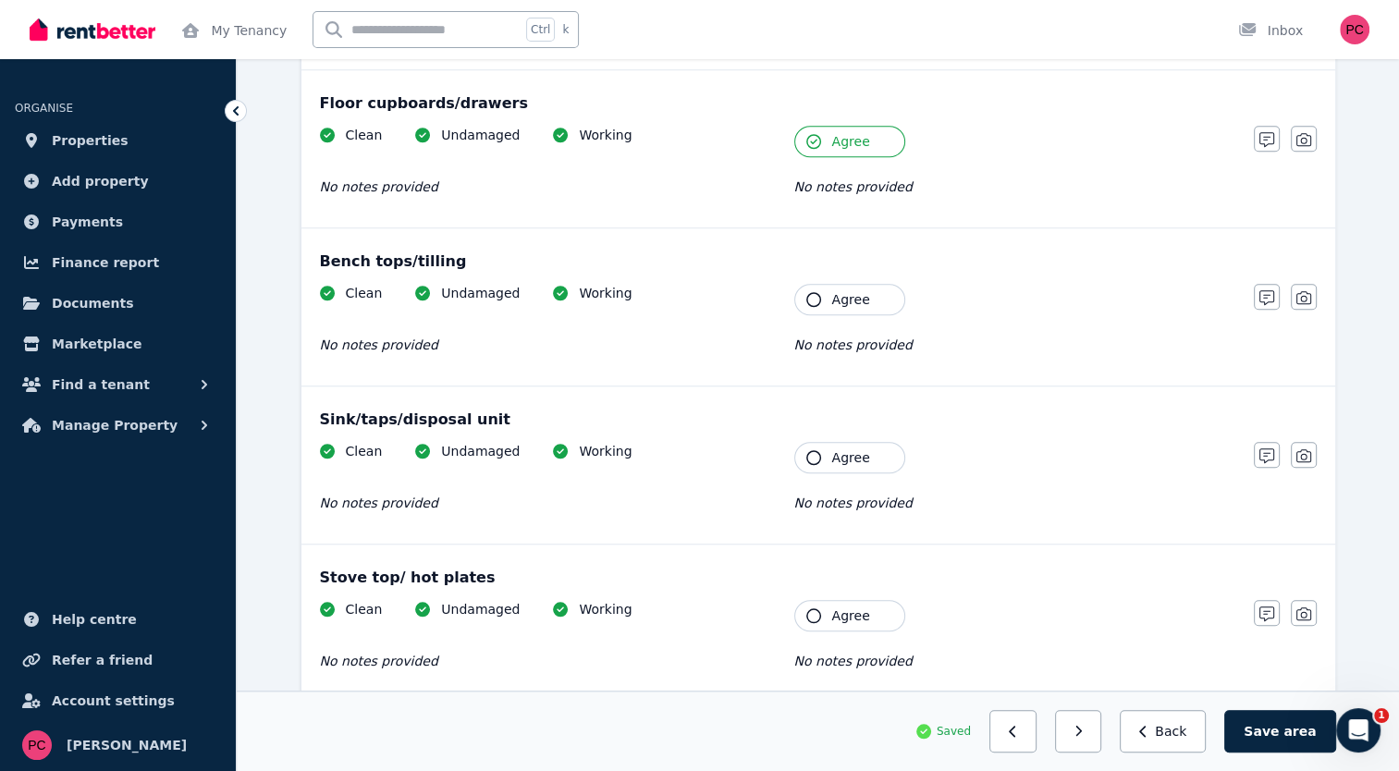
scroll to position [1486, 0]
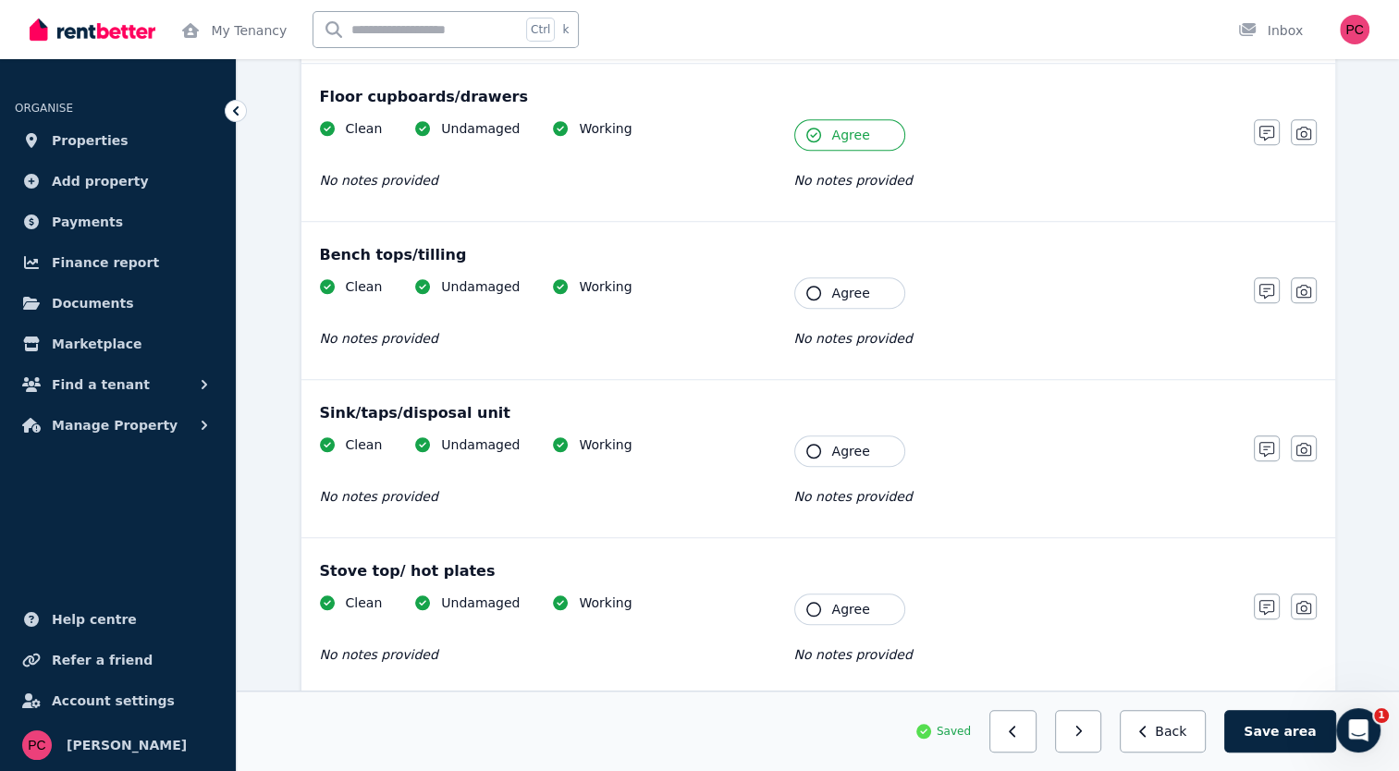
click at [812, 286] on icon "button" at bounding box center [813, 293] width 15 height 15
click at [811, 444] on icon "button" at bounding box center [813, 451] width 15 height 15
click at [809, 602] on icon "button" at bounding box center [813, 609] width 15 height 15
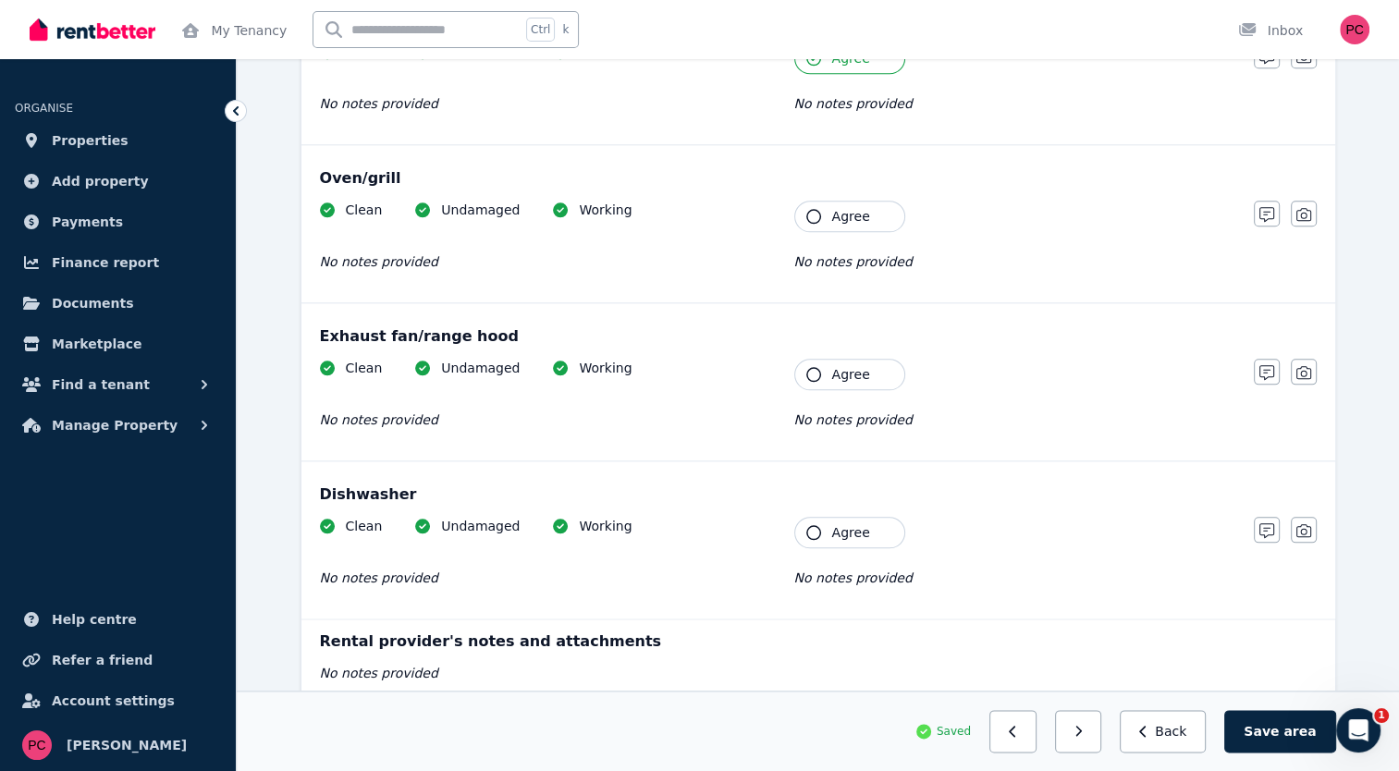
scroll to position [2028, 0]
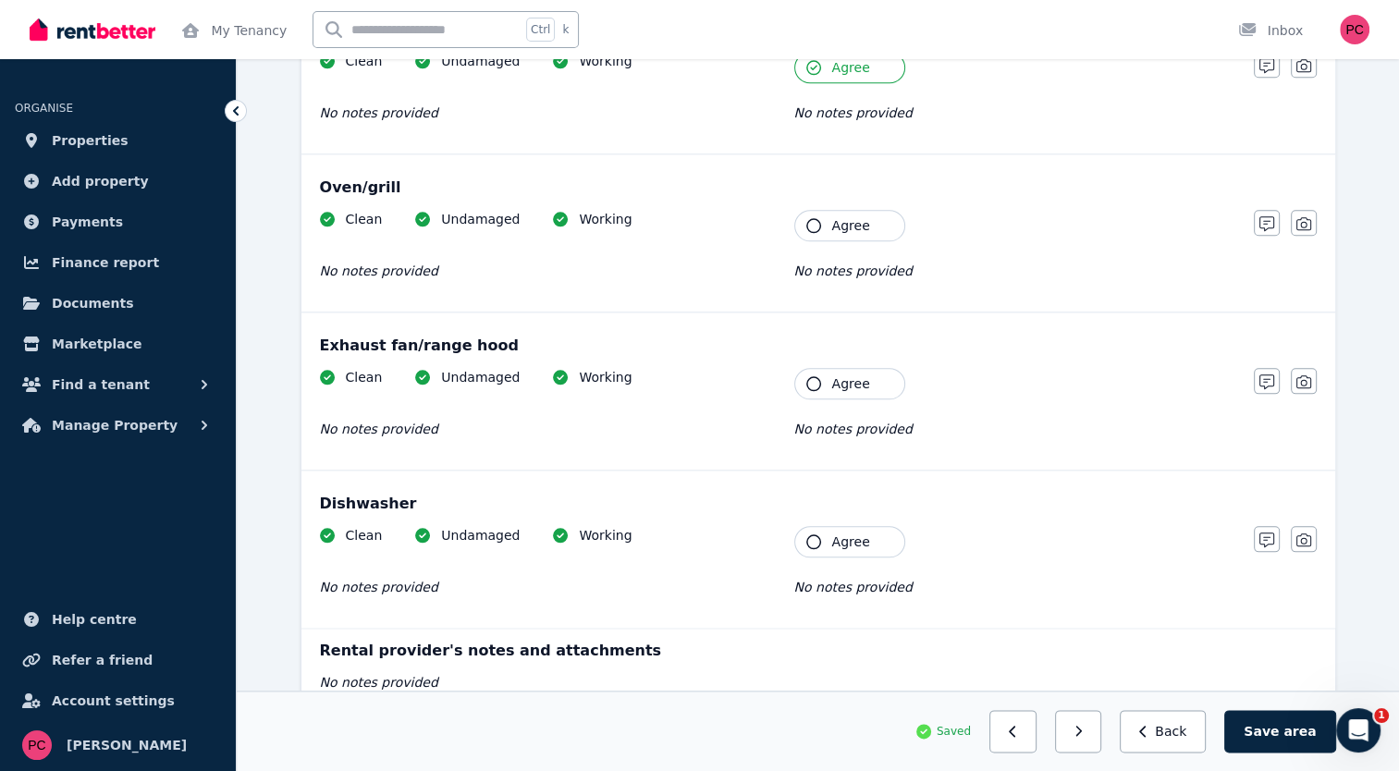
click at [809, 218] on icon "button" at bounding box center [813, 225] width 15 height 15
click at [814, 379] on icon "button" at bounding box center [813, 383] width 15 height 15
click at [816, 534] on icon "button" at bounding box center [813, 541] width 15 height 15
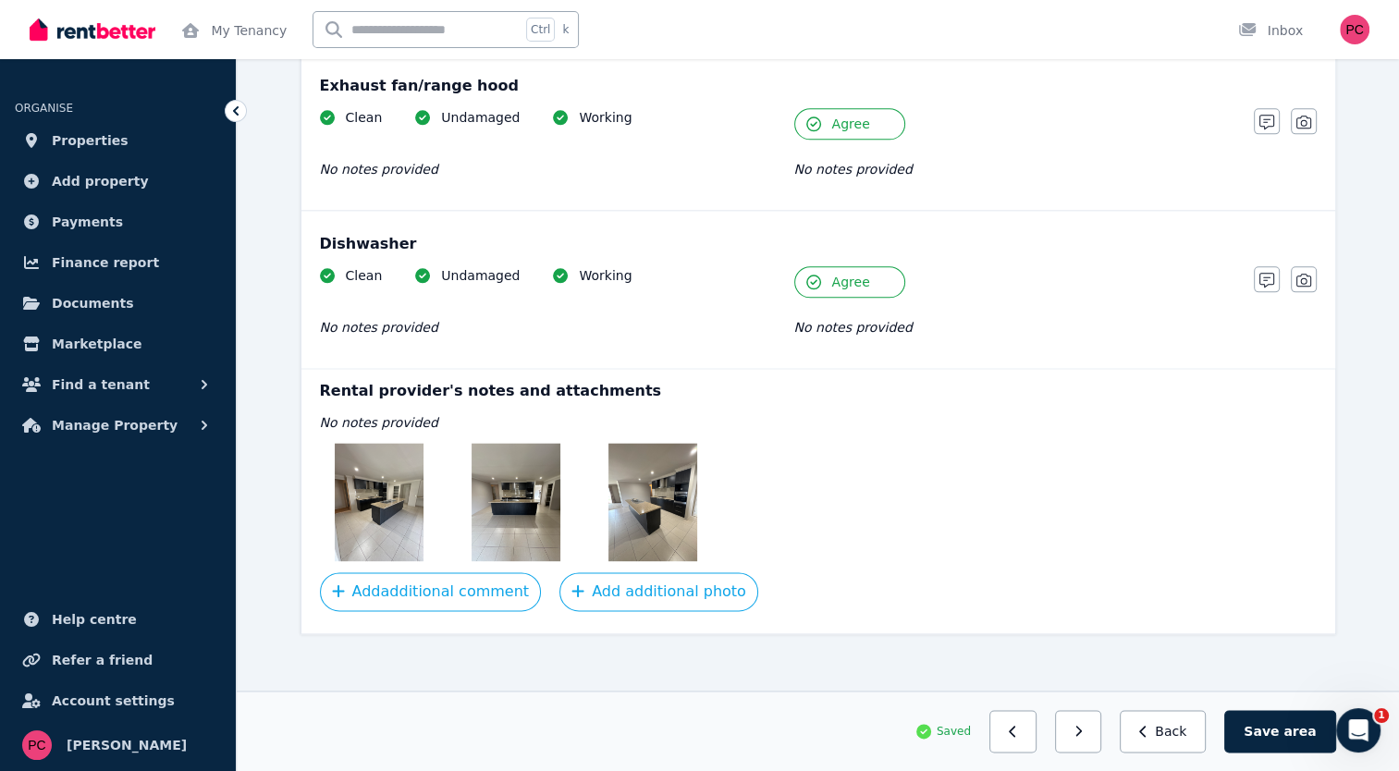
click at [391, 483] on img at bounding box center [379, 502] width 89 height 118
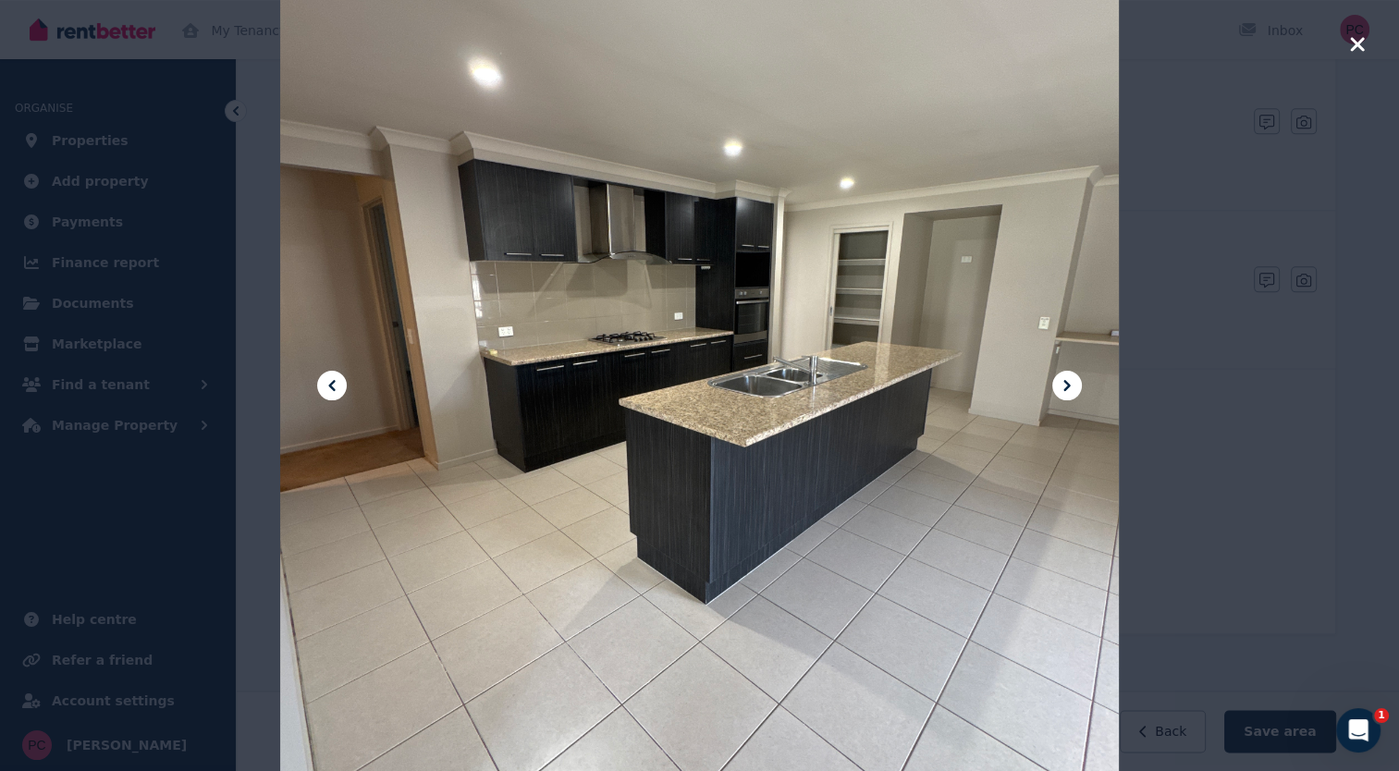
click at [1065, 376] on icon at bounding box center [1067, 386] width 22 height 22
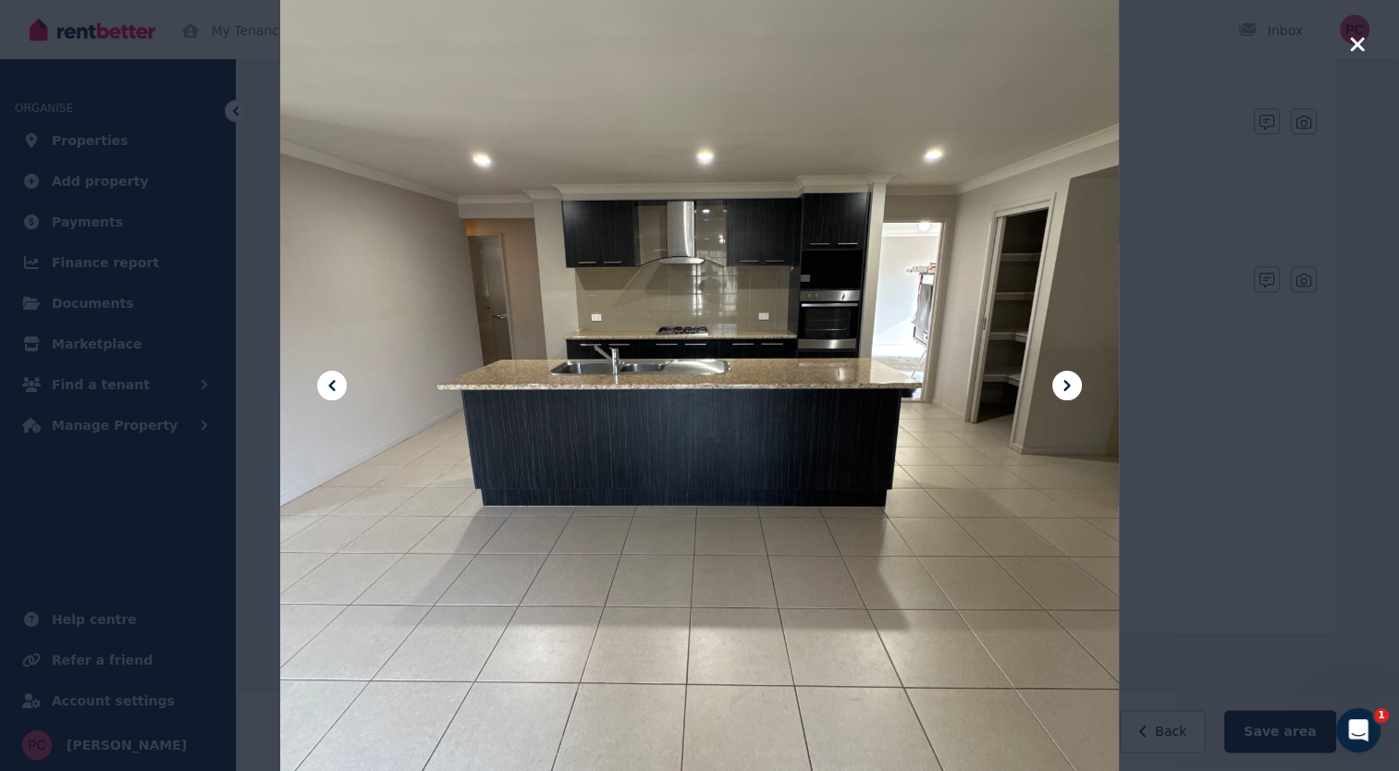
click at [1065, 376] on icon at bounding box center [1067, 386] width 22 height 22
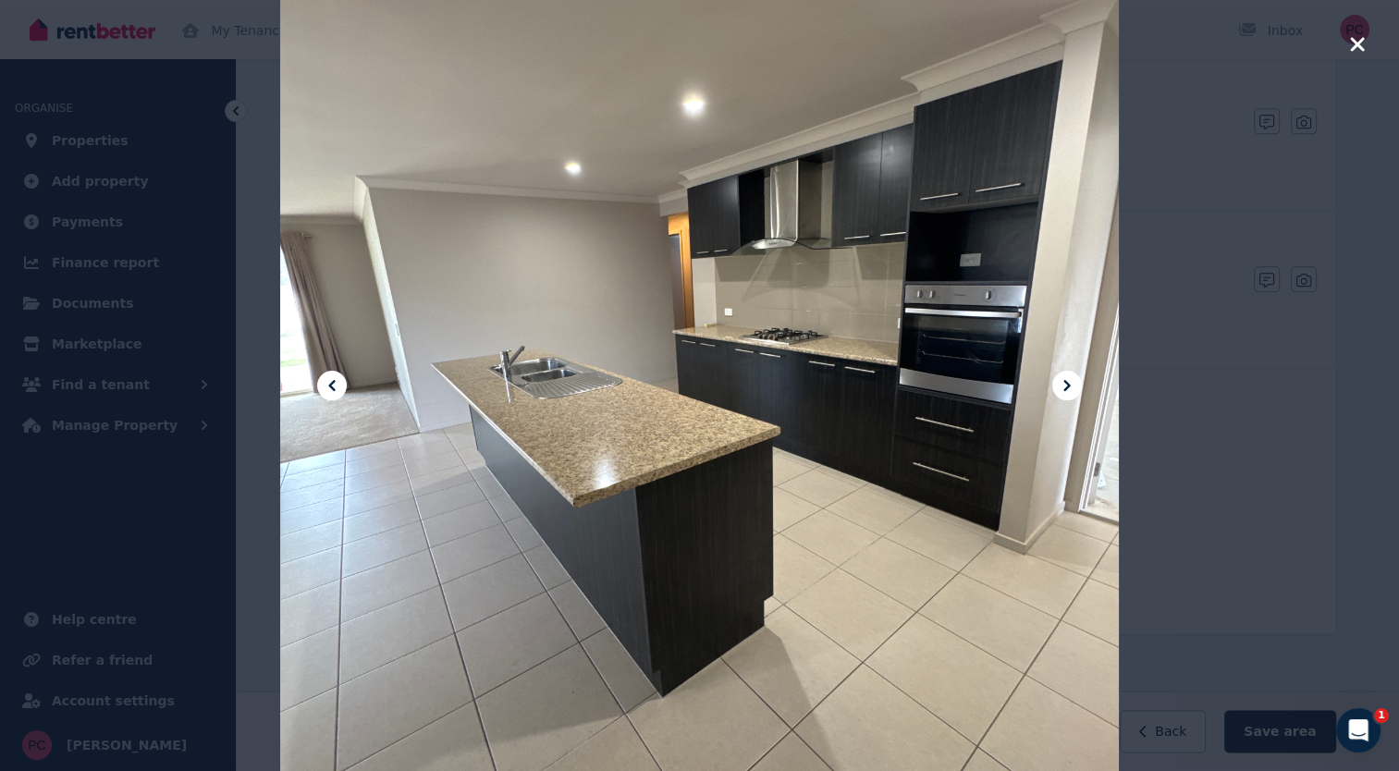
click at [1065, 376] on icon at bounding box center [1067, 386] width 22 height 22
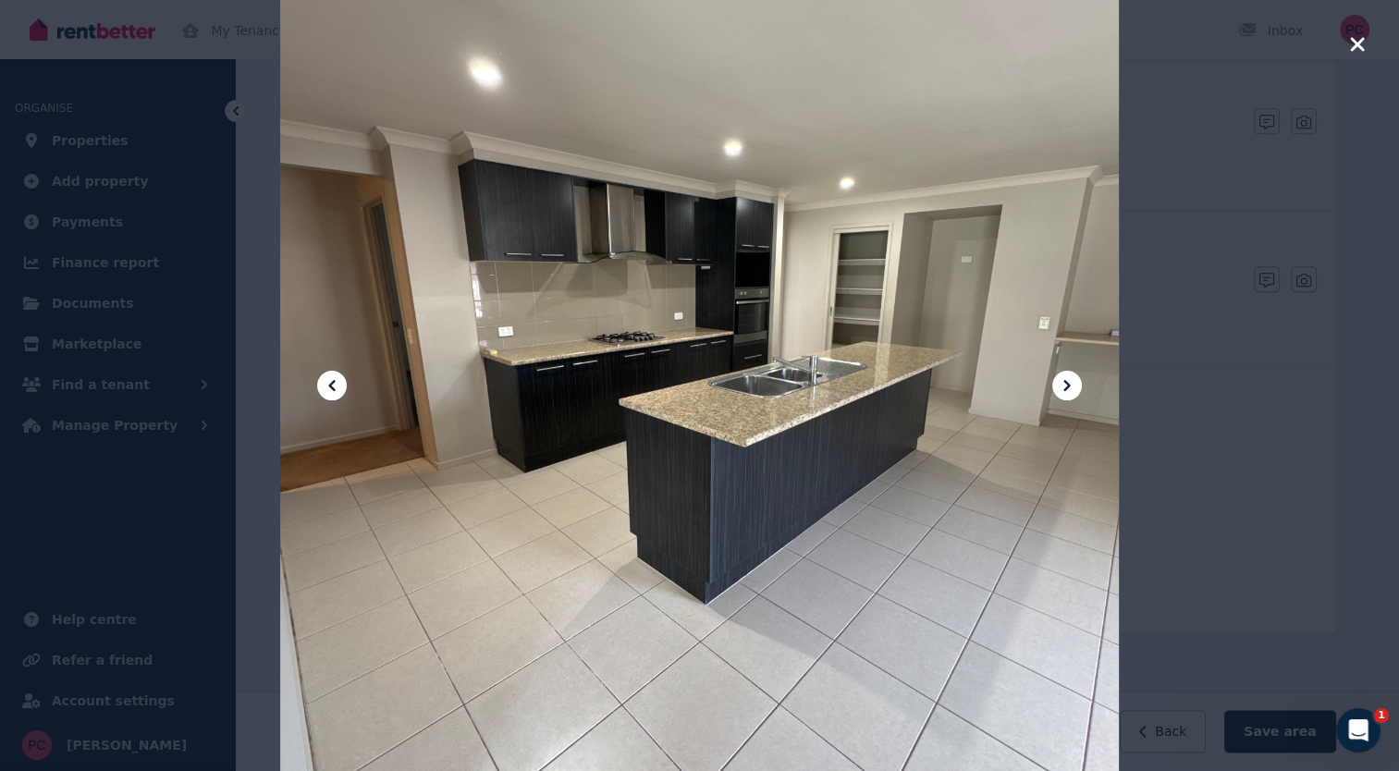
click at [1347, 39] on div at bounding box center [699, 385] width 1399 height 771
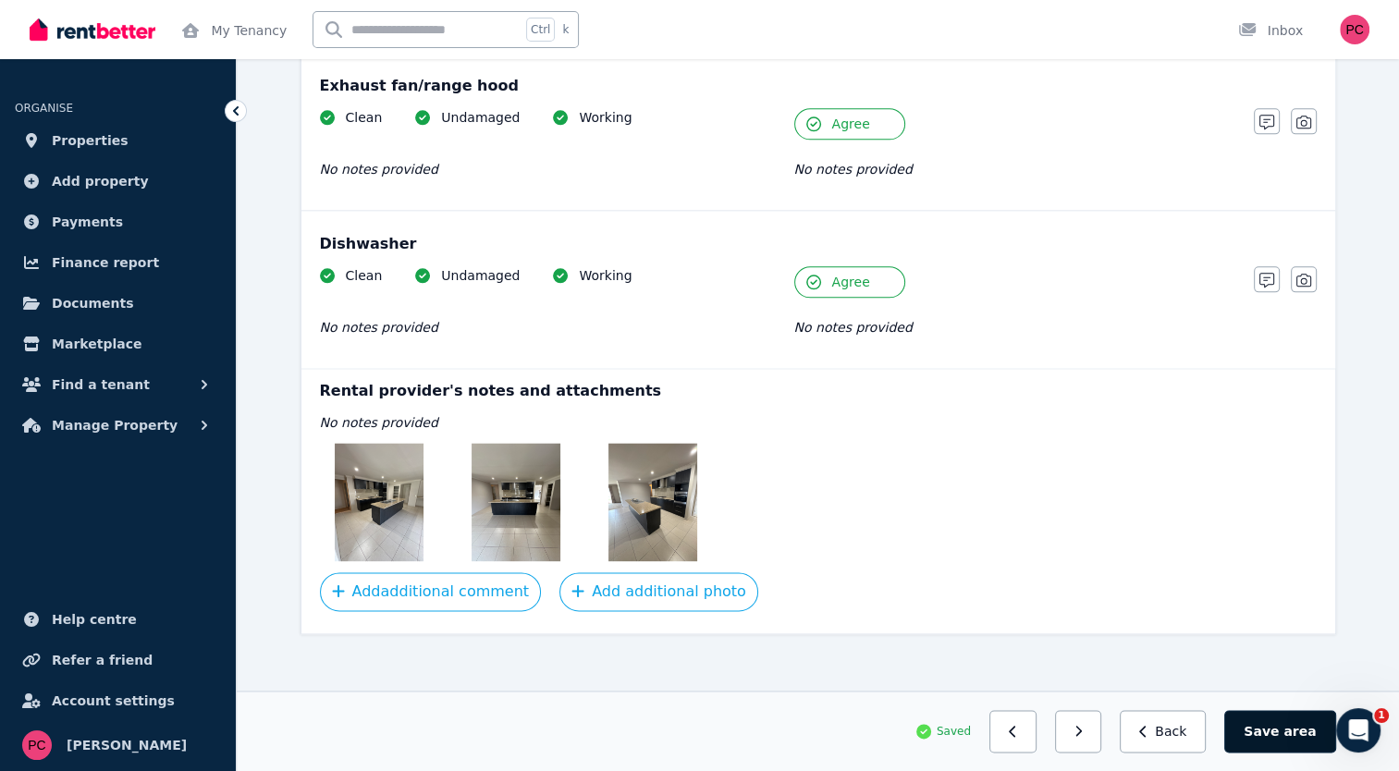
click at [1287, 721] on button "Save area" at bounding box center [1279, 731] width 111 height 43
click at [1097, 728] on button "button" at bounding box center [1085, 731] width 47 height 43
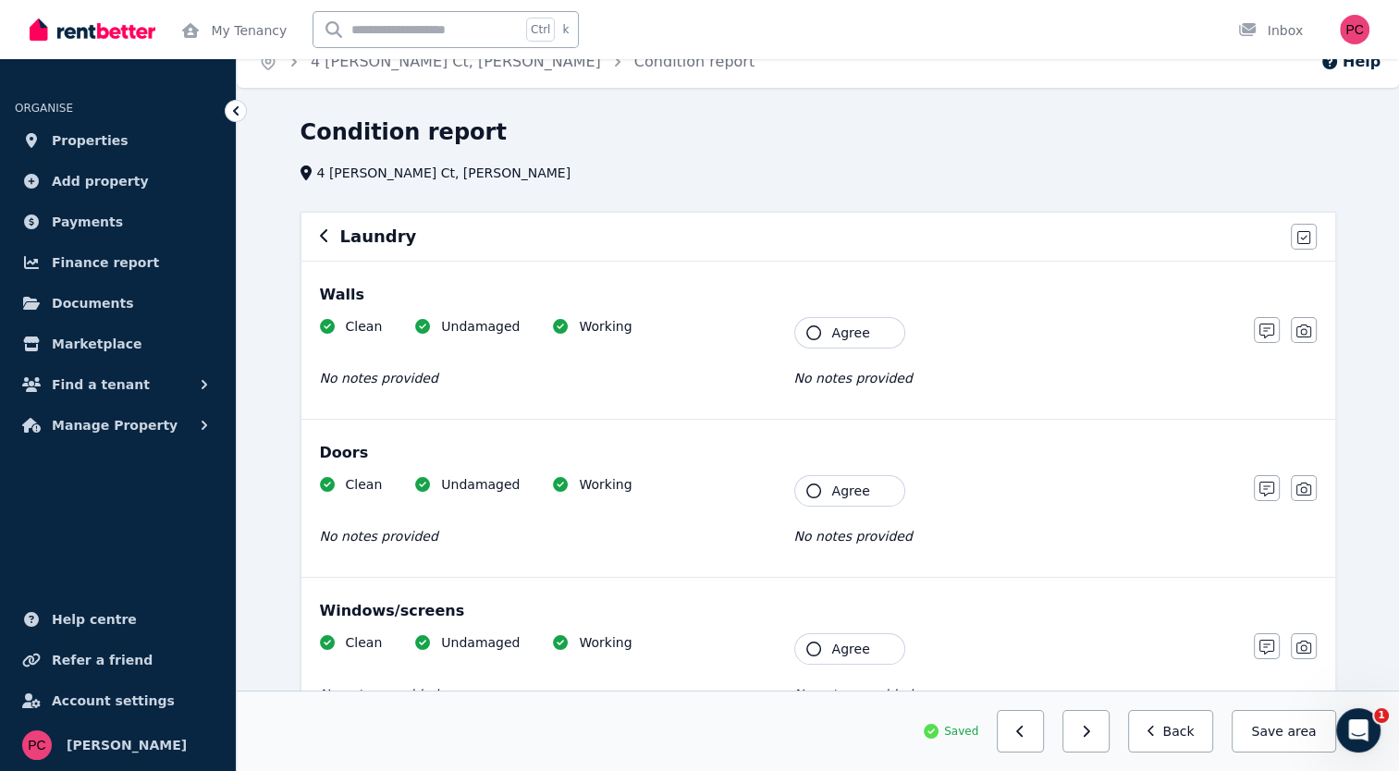
scroll to position [0, 0]
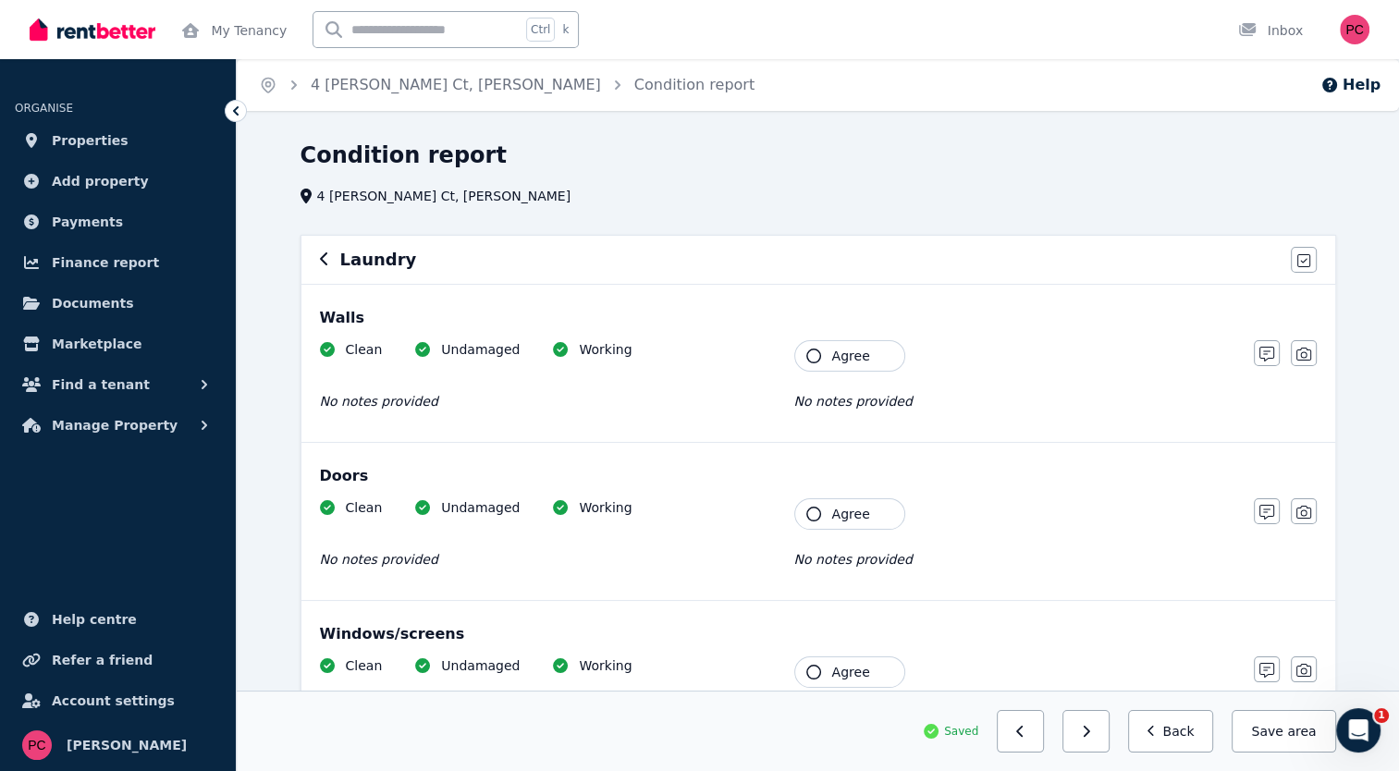
click at [814, 355] on icon "button" at bounding box center [813, 356] width 15 height 15
click at [810, 509] on icon "button" at bounding box center [813, 514] width 15 height 15
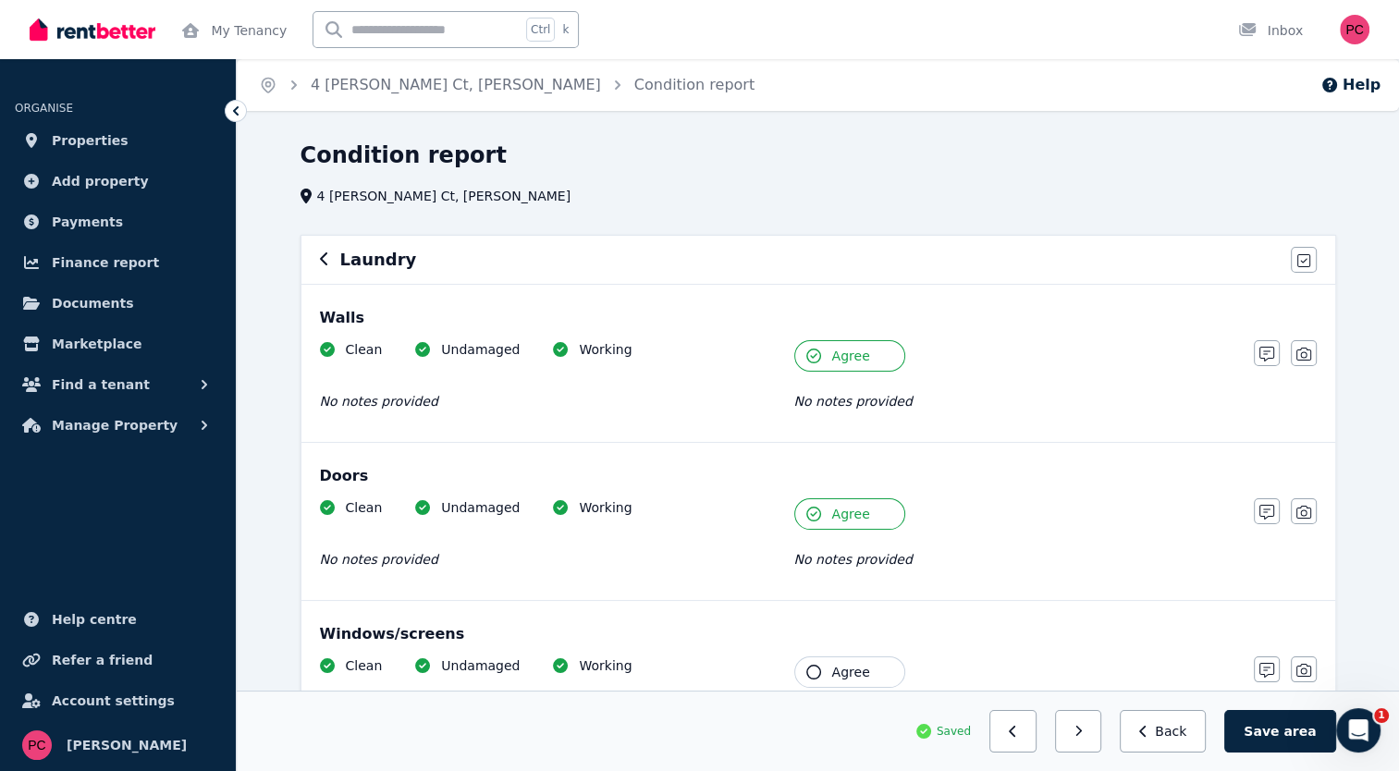
click at [812, 669] on icon "button" at bounding box center [813, 672] width 15 height 15
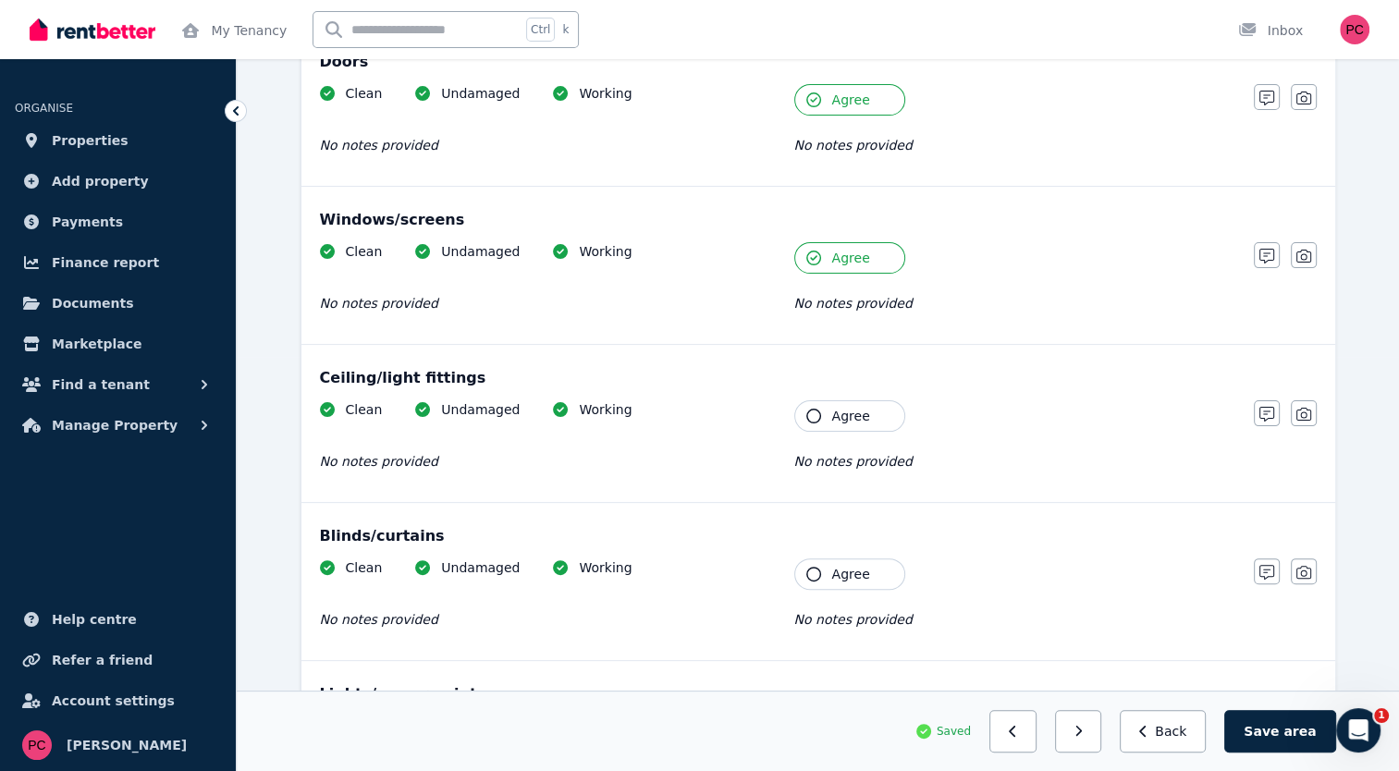
scroll to position [412, 0]
click at [812, 411] on icon "button" at bounding box center [813, 418] width 15 height 15
click at [812, 569] on icon "button" at bounding box center [813, 576] width 15 height 15
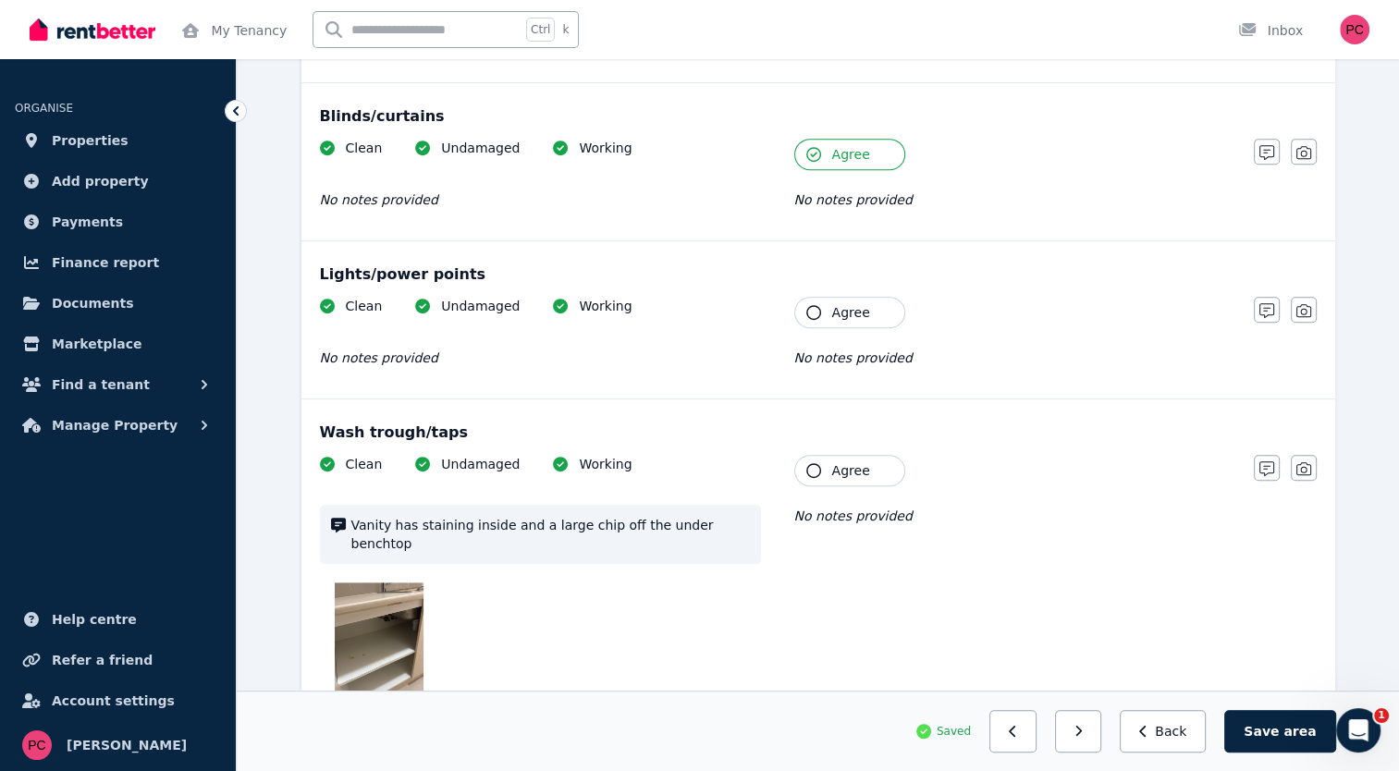
scroll to position [861, 0]
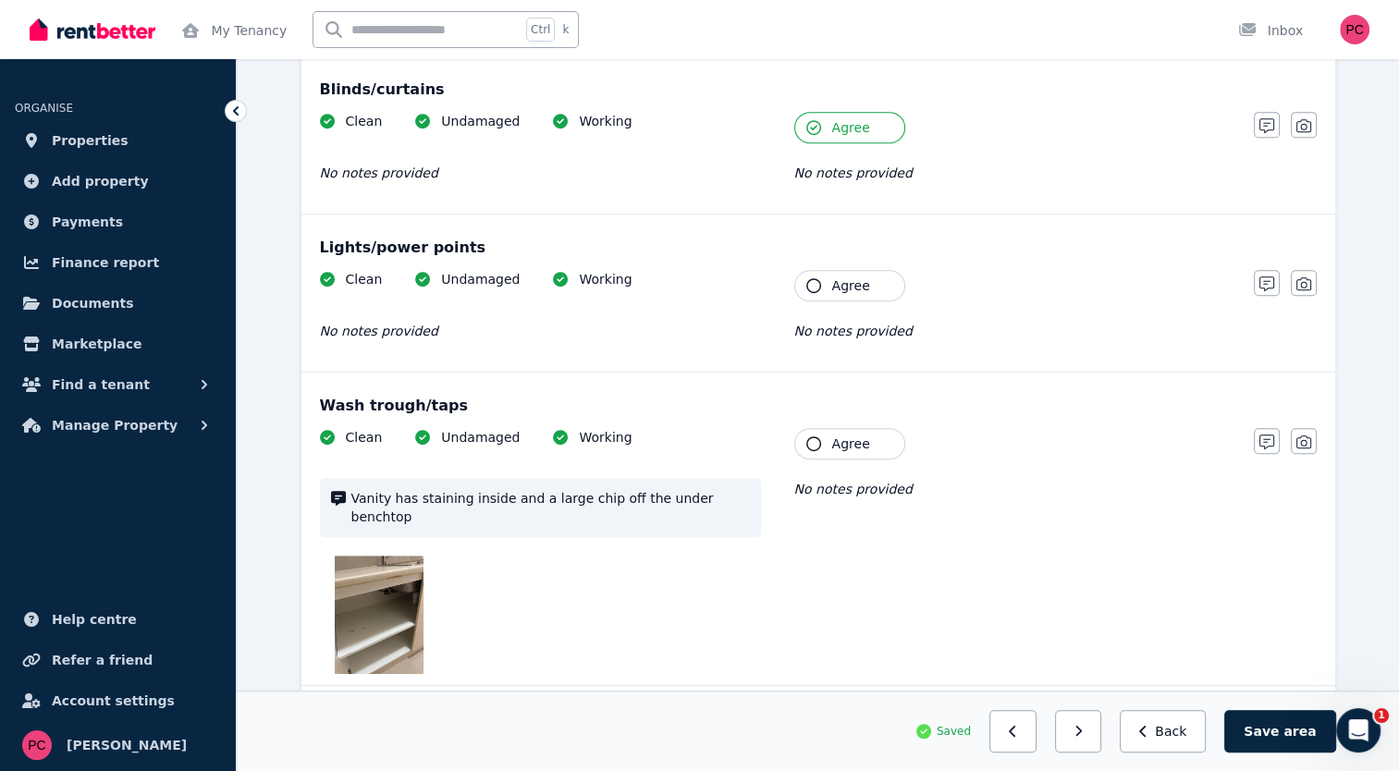
click at [815, 278] on icon "button" at bounding box center [813, 285] width 15 height 15
click at [814, 440] on icon "button" at bounding box center [813, 443] width 15 height 15
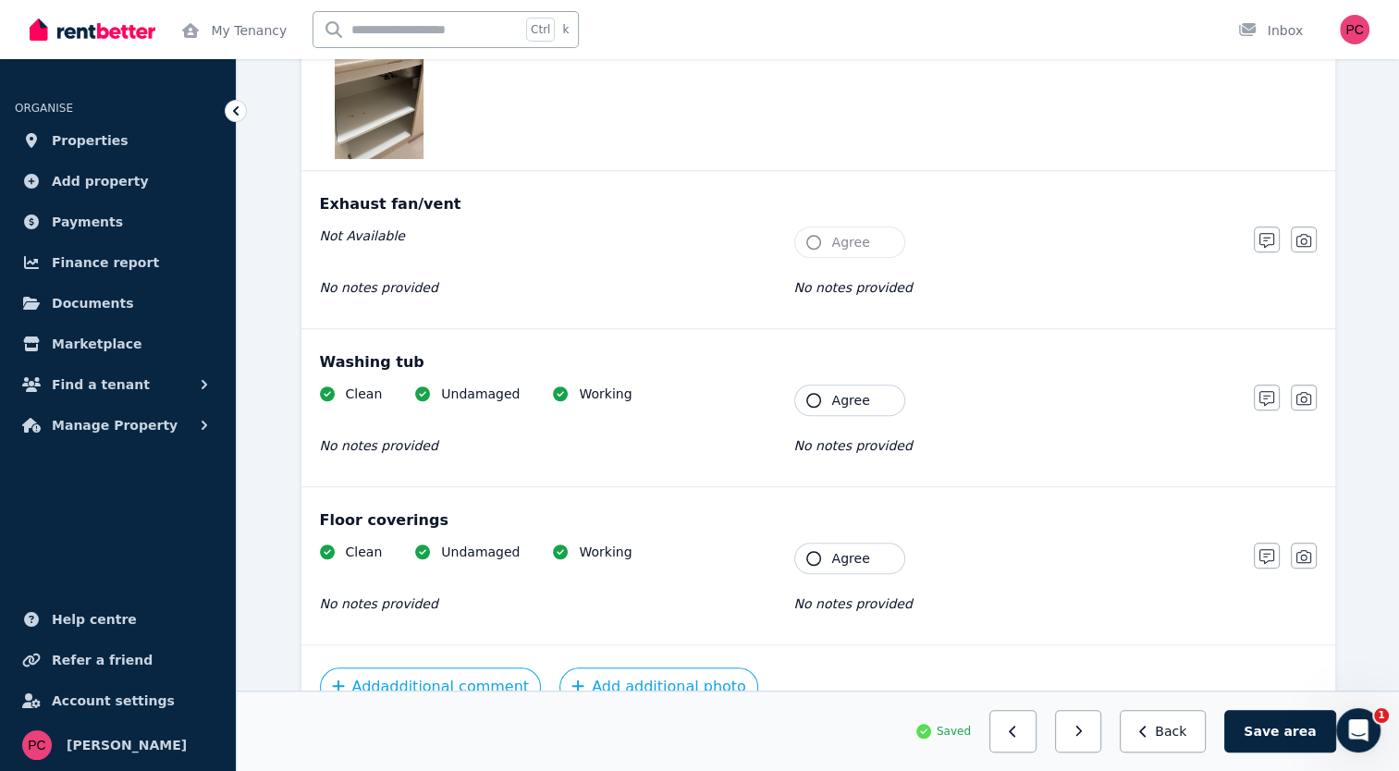
scroll to position [1372, 0]
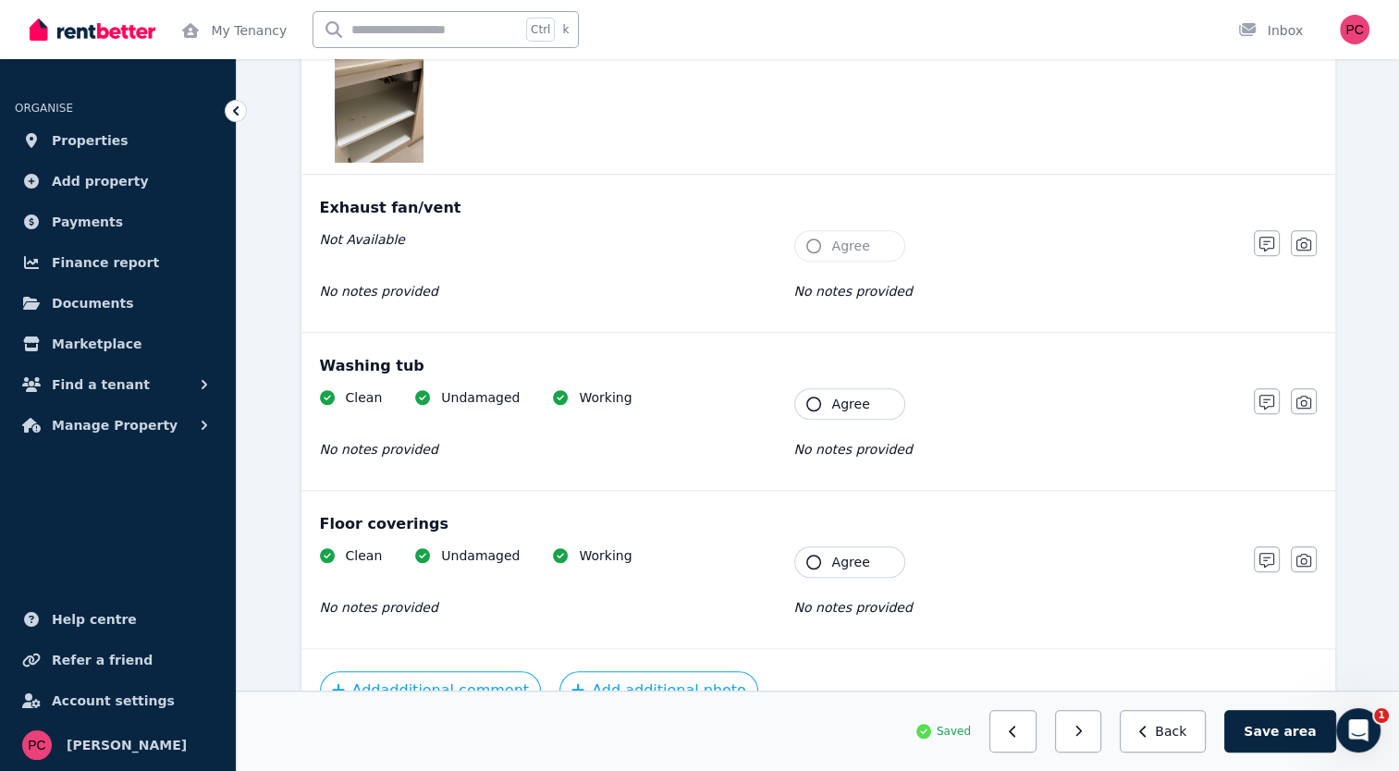
click at [806, 397] on icon "button" at bounding box center [813, 404] width 15 height 15
click at [817, 555] on icon "button" at bounding box center [813, 562] width 15 height 15
click at [1287, 721] on button "Save area" at bounding box center [1279, 731] width 111 height 43
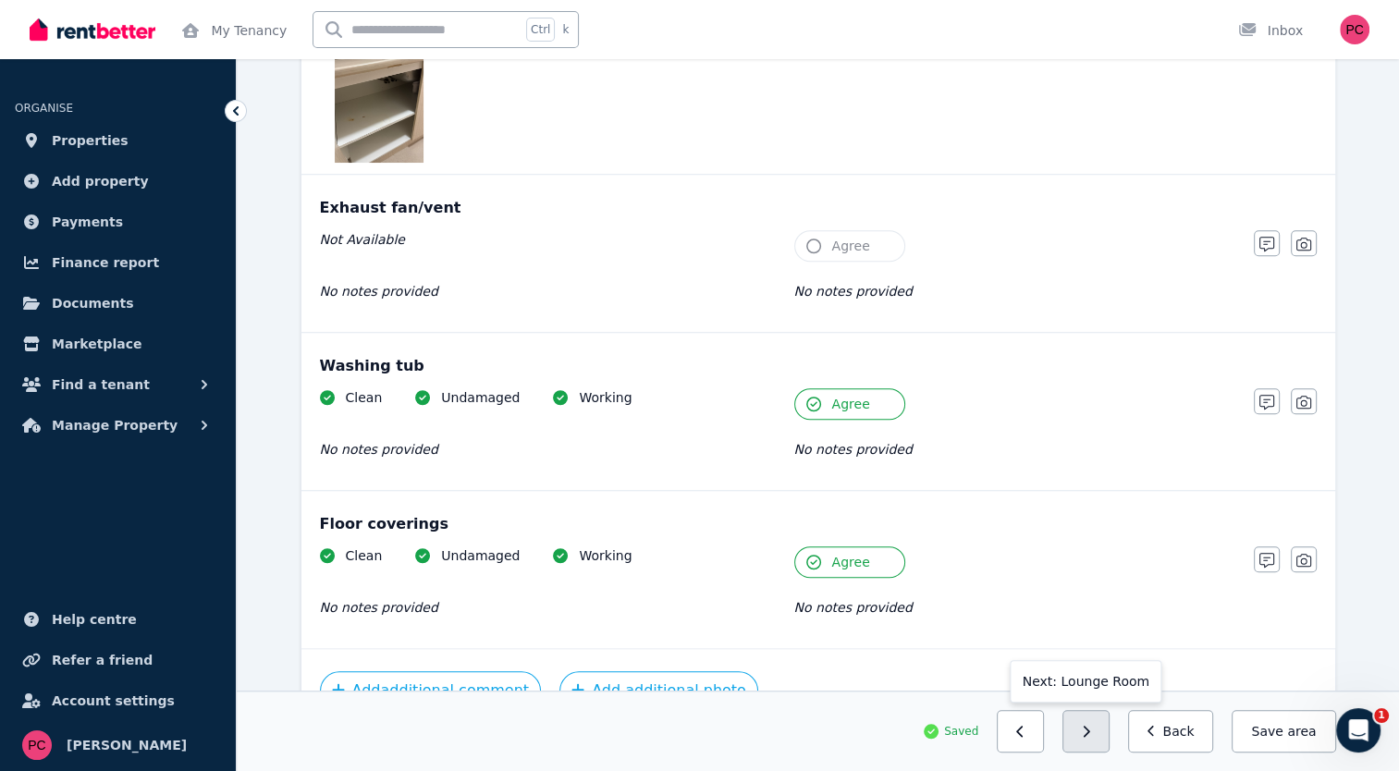
click at [1094, 731] on button "button" at bounding box center [1085, 731] width 47 height 43
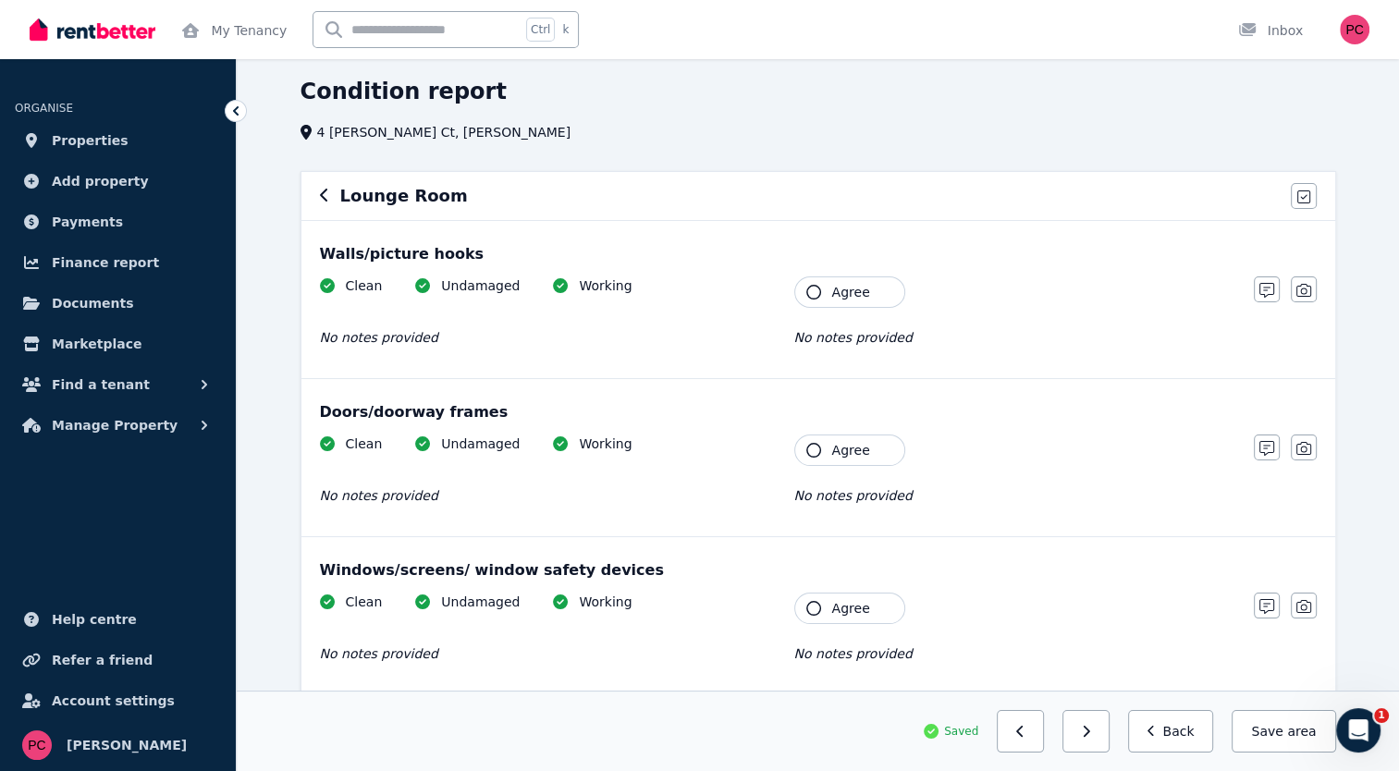
scroll to position [39, 0]
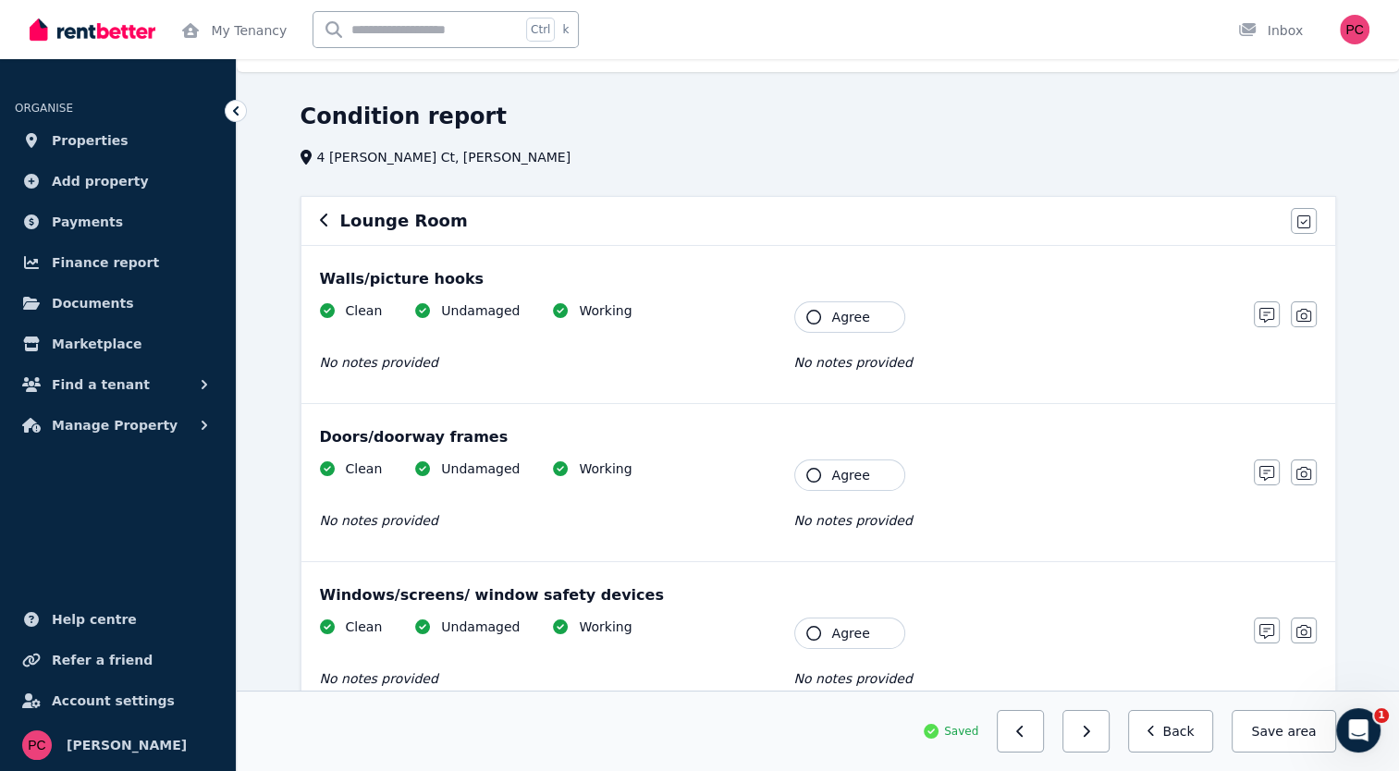
click at [814, 314] on icon "button" at bounding box center [813, 317] width 15 height 15
click at [809, 468] on icon "button" at bounding box center [813, 475] width 15 height 15
click at [809, 631] on icon "button" at bounding box center [813, 633] width 15 height 15
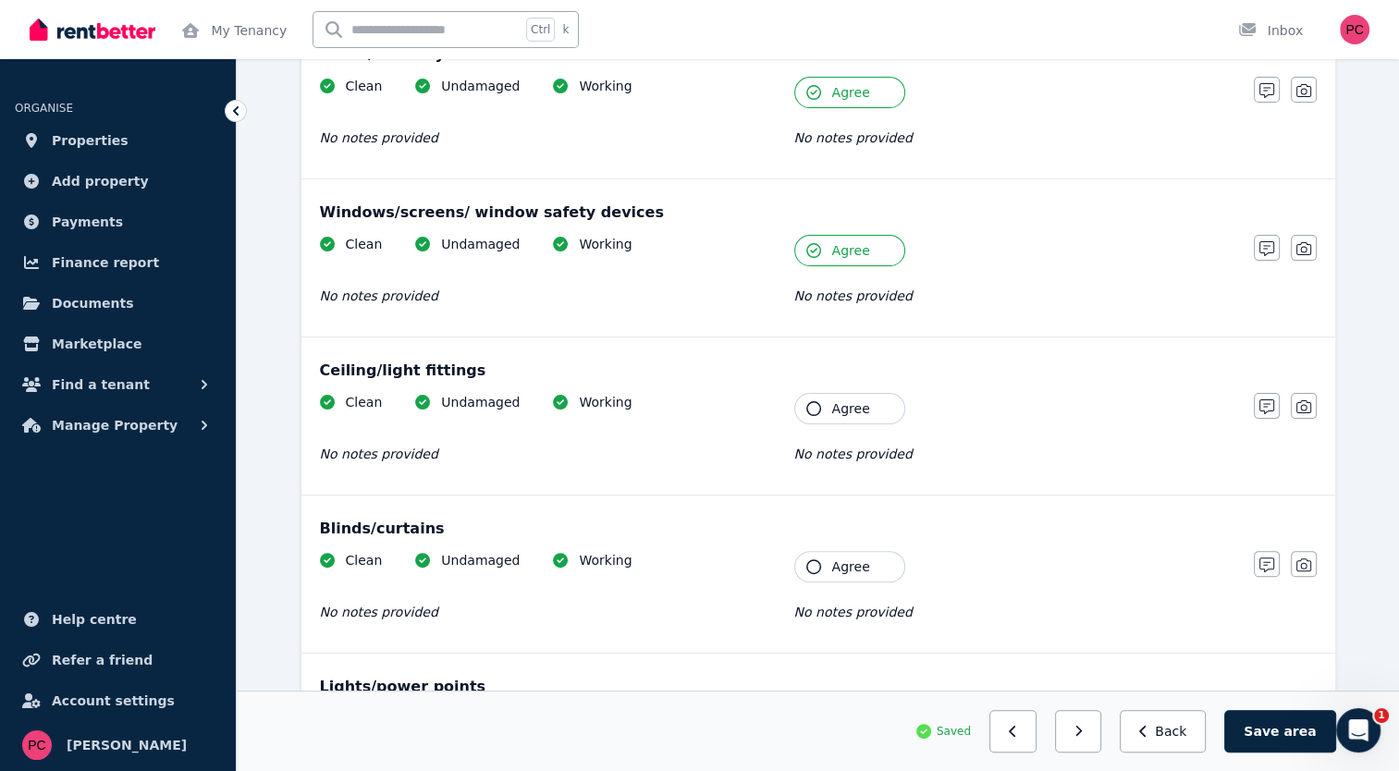
scroll to position [426, 0]
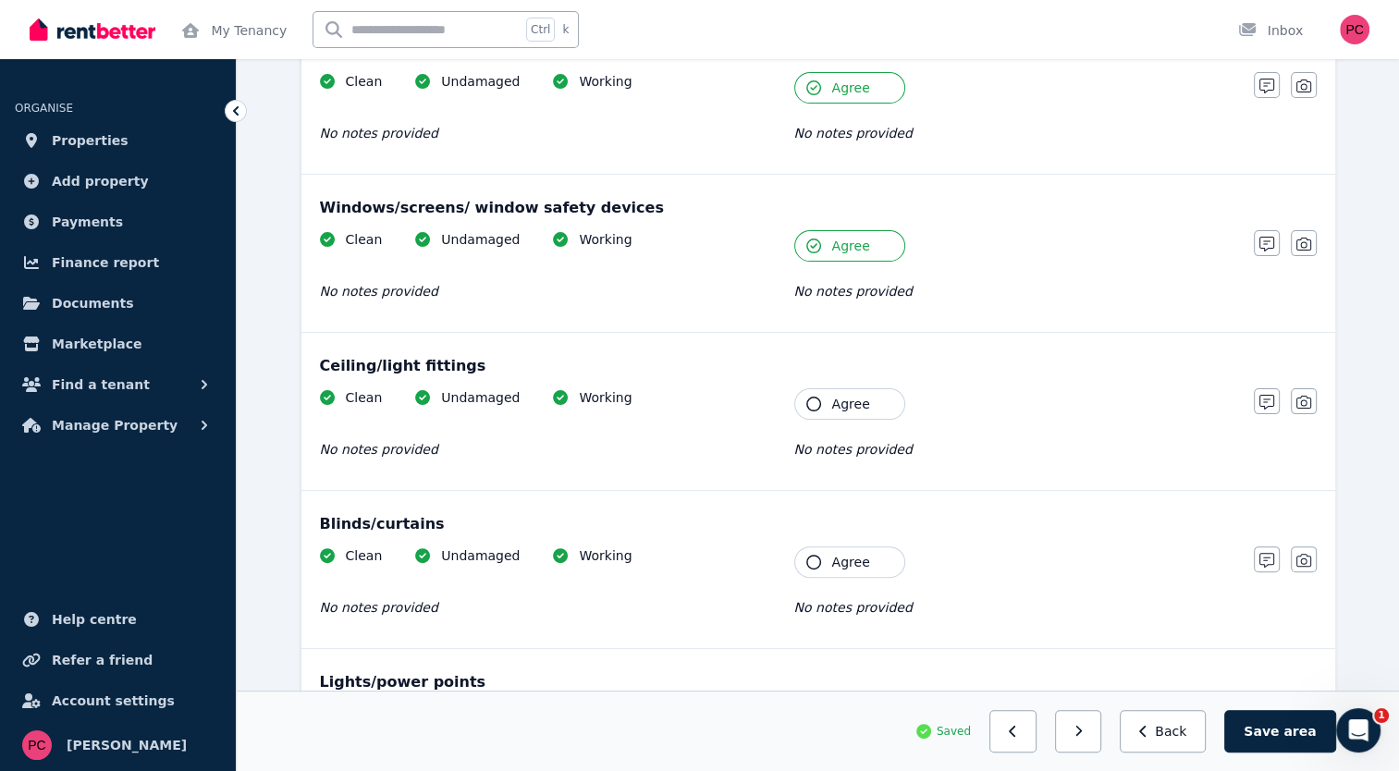
click at [813, 398] on icon "button" at bounding box center [813, 404] width 15 height 15
click at [811, 555] on icon "button" at bounding box center [813, 562] width 15 height 15
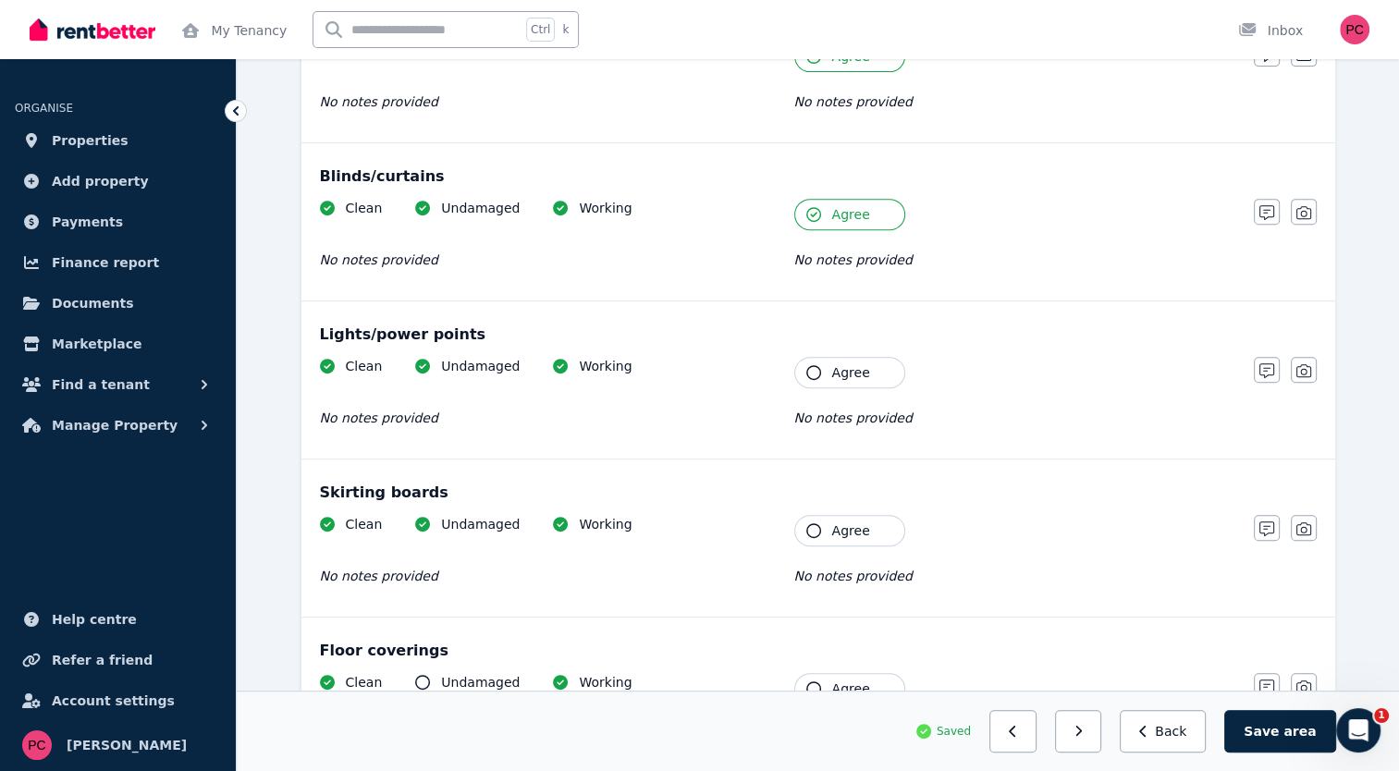
scroll to position [806, 0]
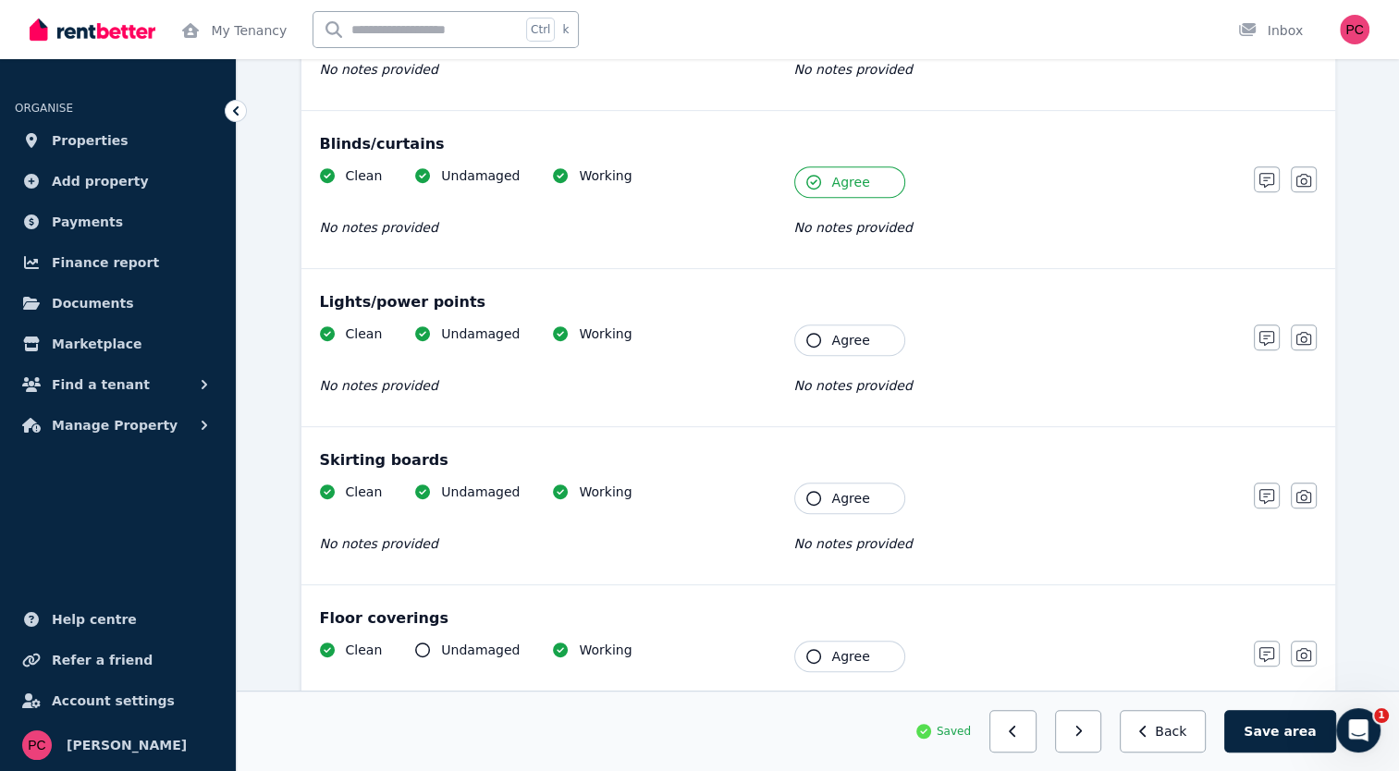
click at [812, 338] on icon "button" at bounding box center [813, 340] width 15 height 15
click at [815, 495] on icon "button" at bounding box center [813, 498] width 15 height 15
click at [812, 649] on icon "button" at bounding box center [813, 656] width 15 height 15
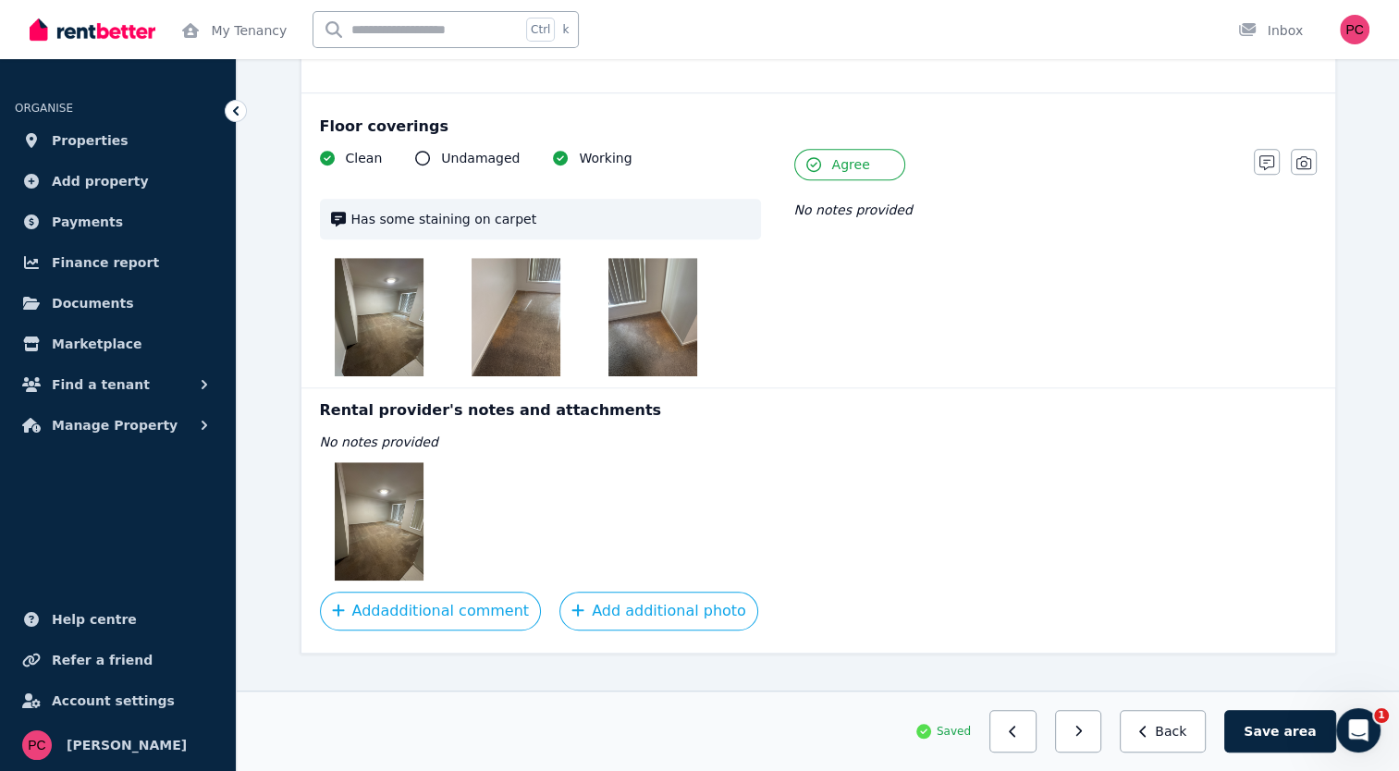
scroll to position [1321, 0]
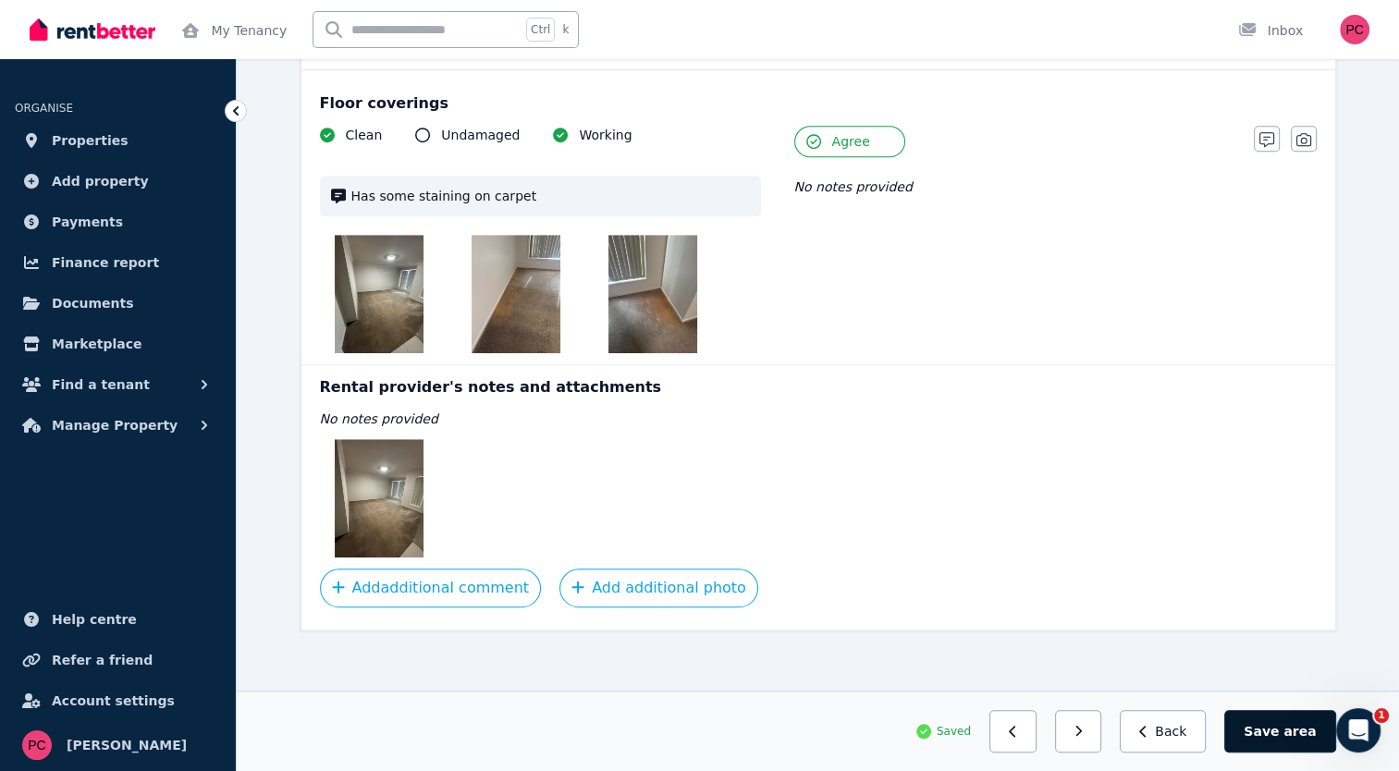
click at [1283, 725] on button "Save area" at bounding box center [1279, 731] width 111 height 43
click at [1110, 737] on button "button" at bounding box center [1085, 731] width 47 height 43
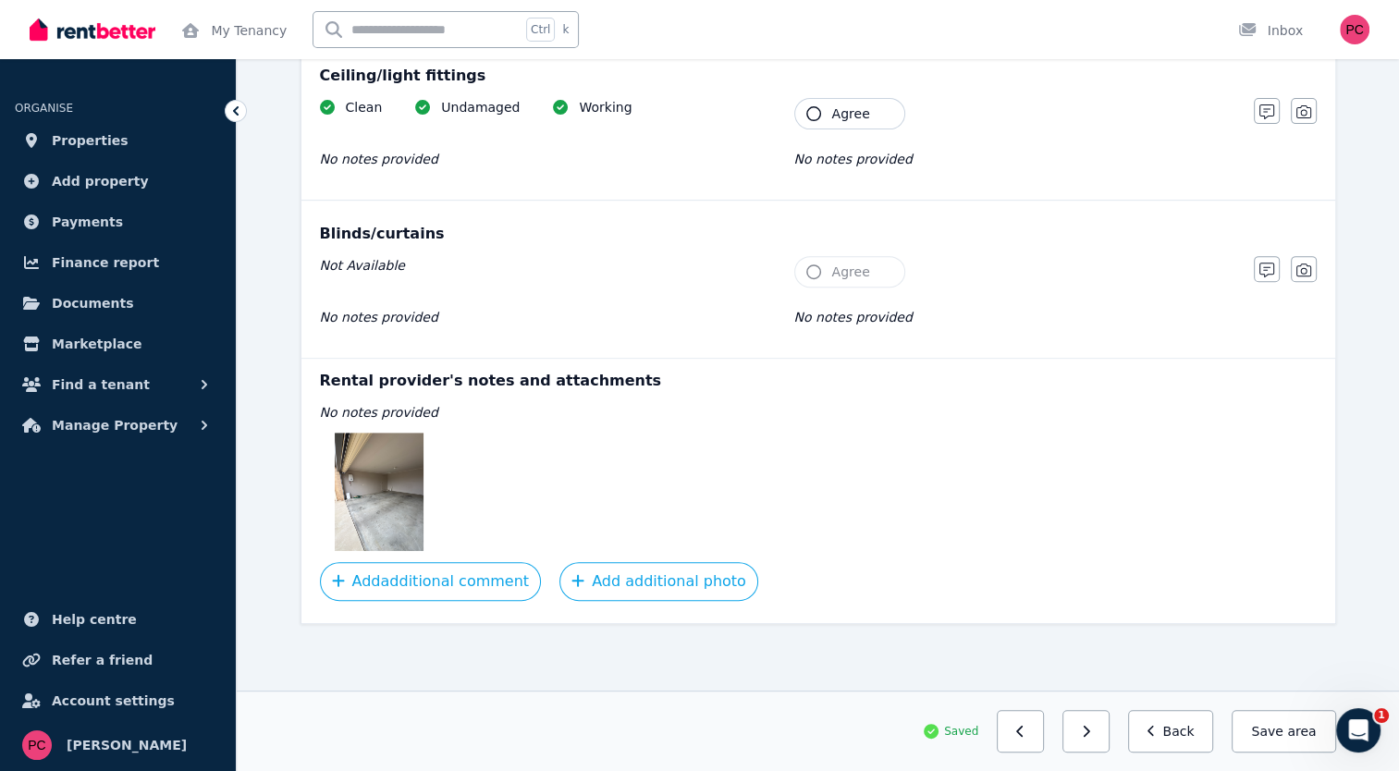
scroll to position [712, 0]
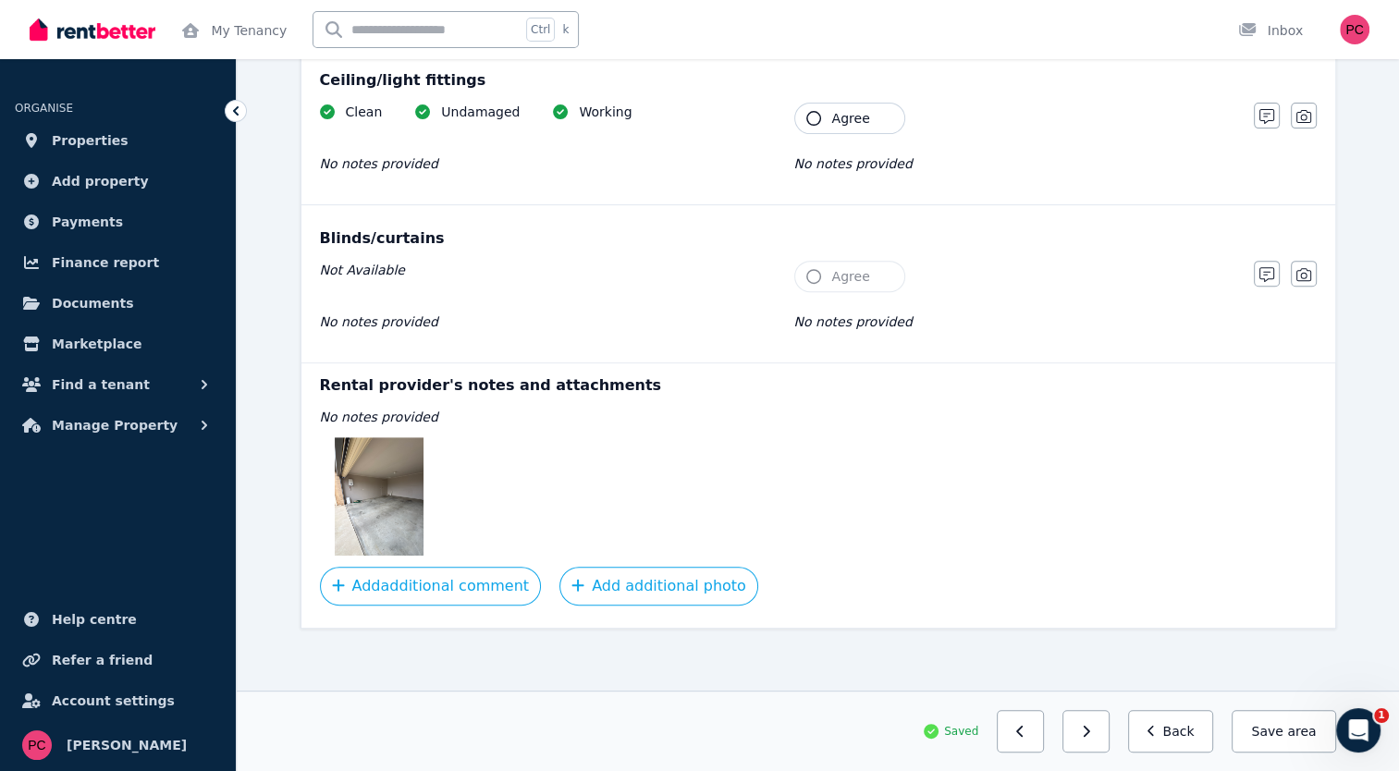
click at [377, 516] on img at bounding box center [379, 496] width 89 height 118
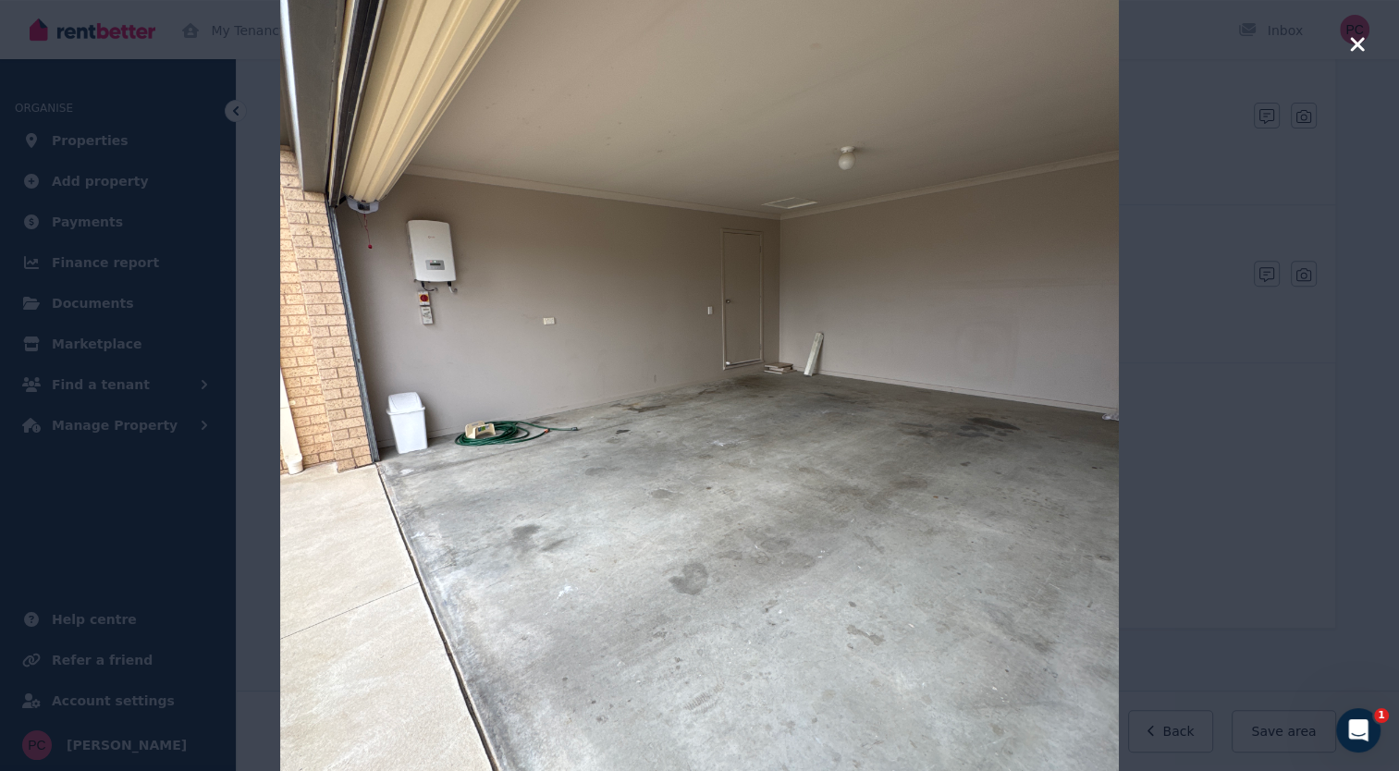
click at [1354, 42] on icon "button" at bounding box center [1357, 44] width 14 height 14
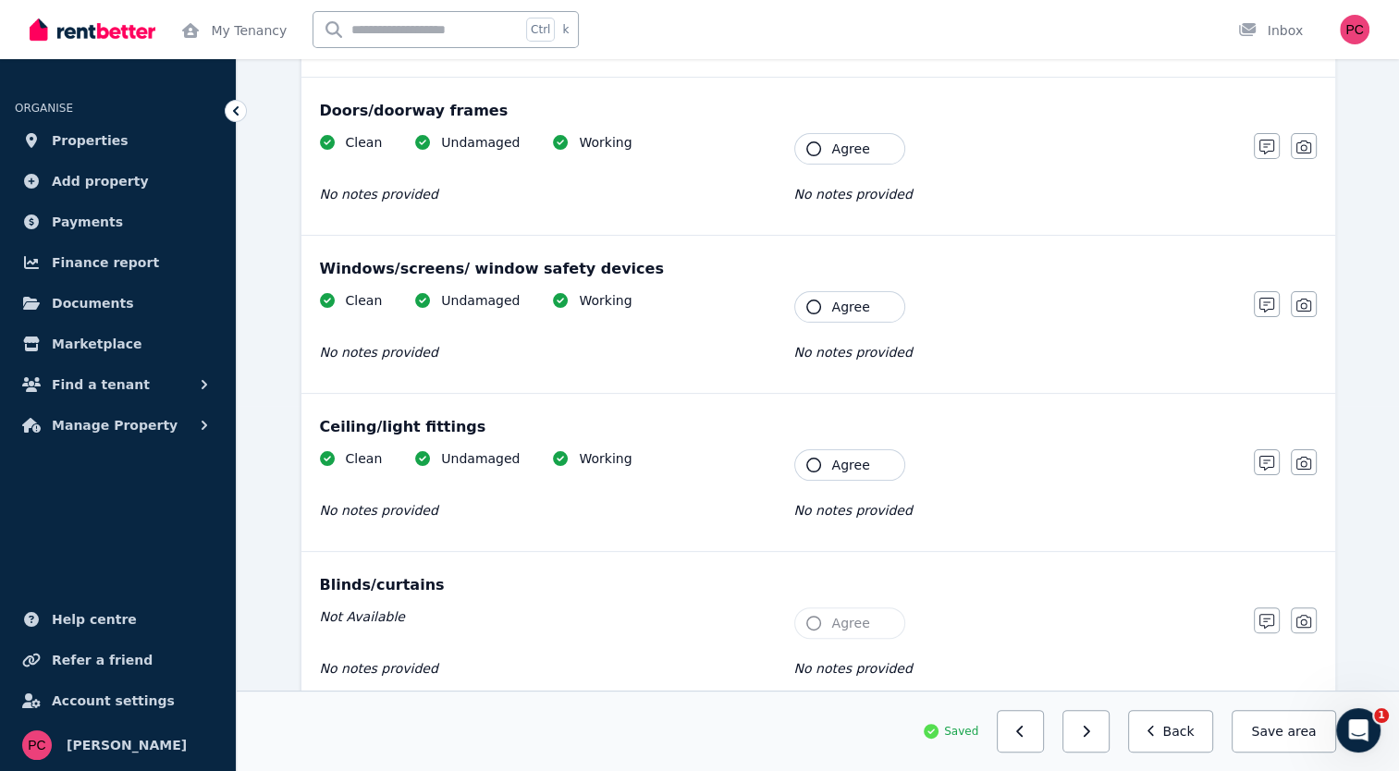
scroll to position [361, 0]
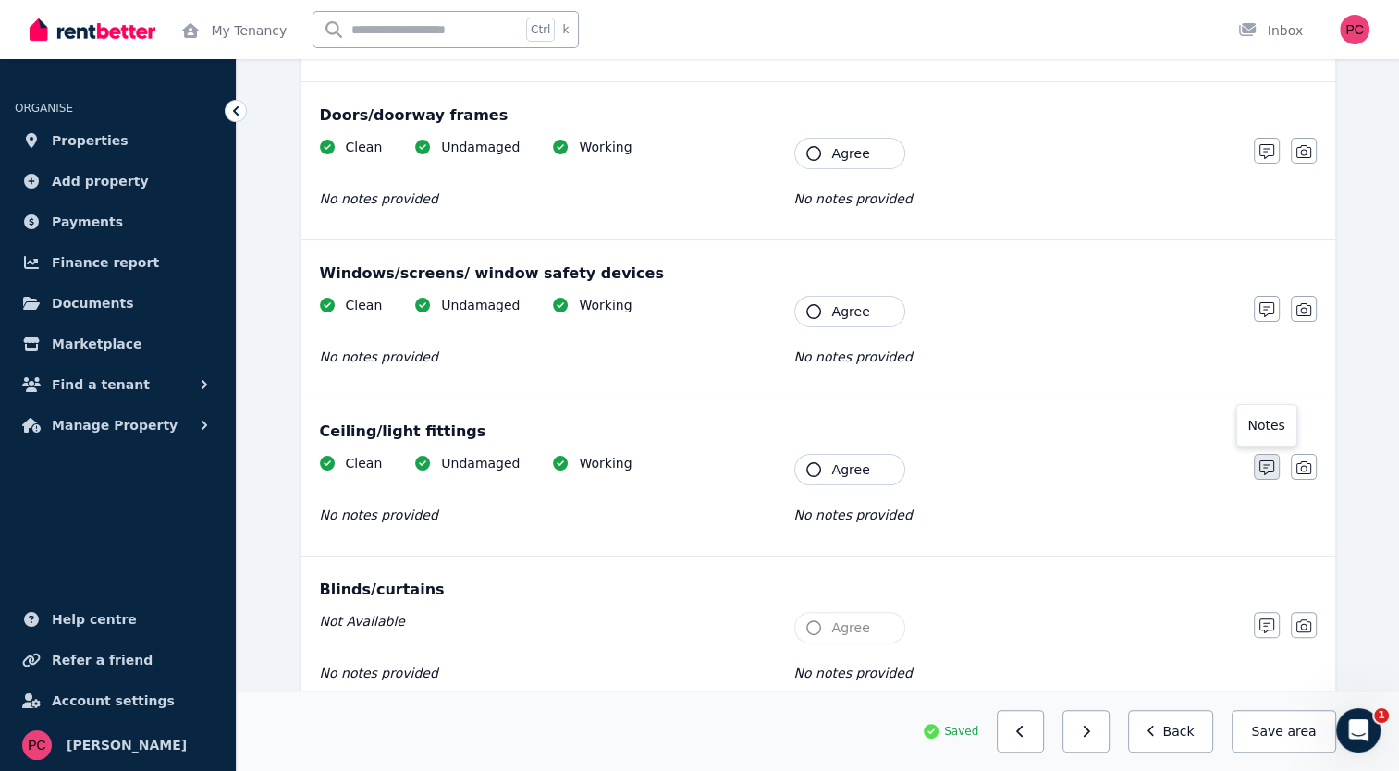
click at [1260, 468] on icon "button" at bounding box center [1266, 468] width 15 height 15
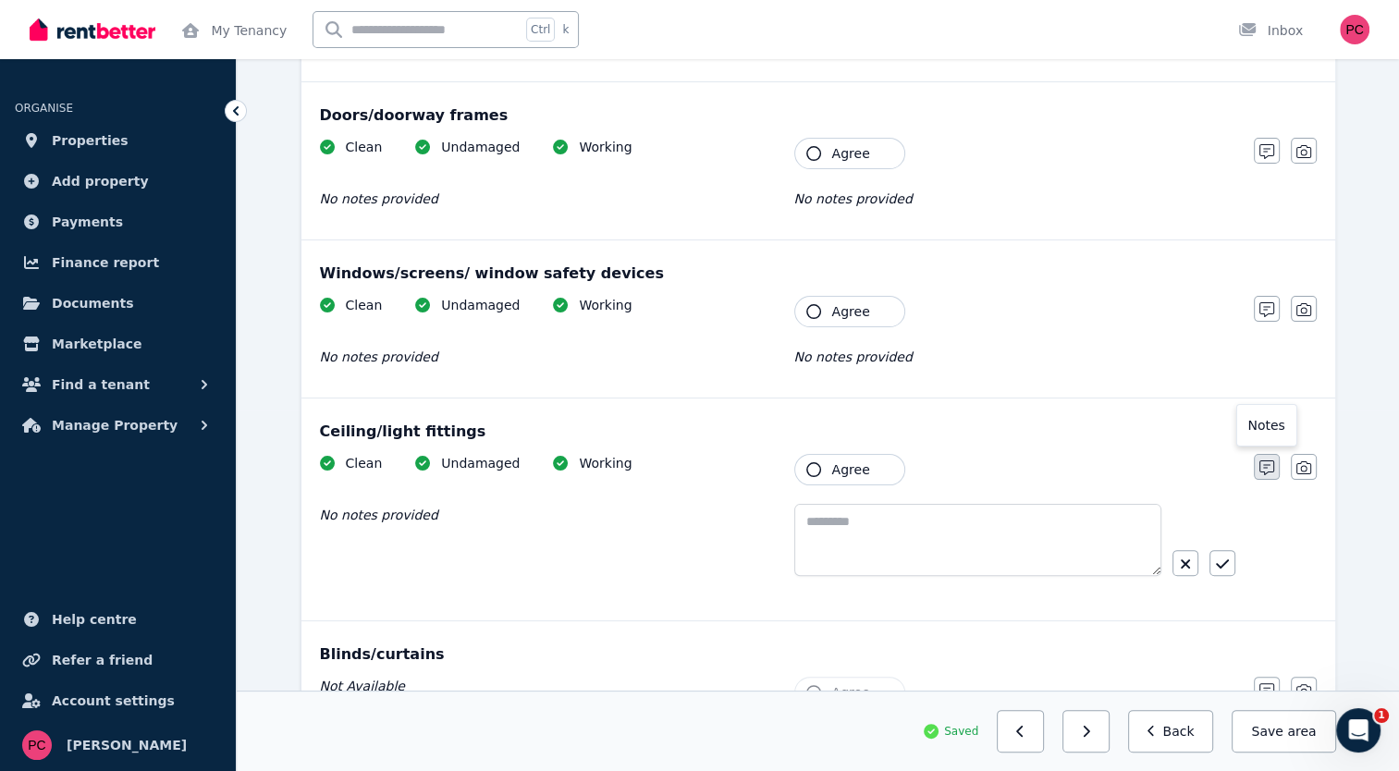
scroll to position [425, 0]
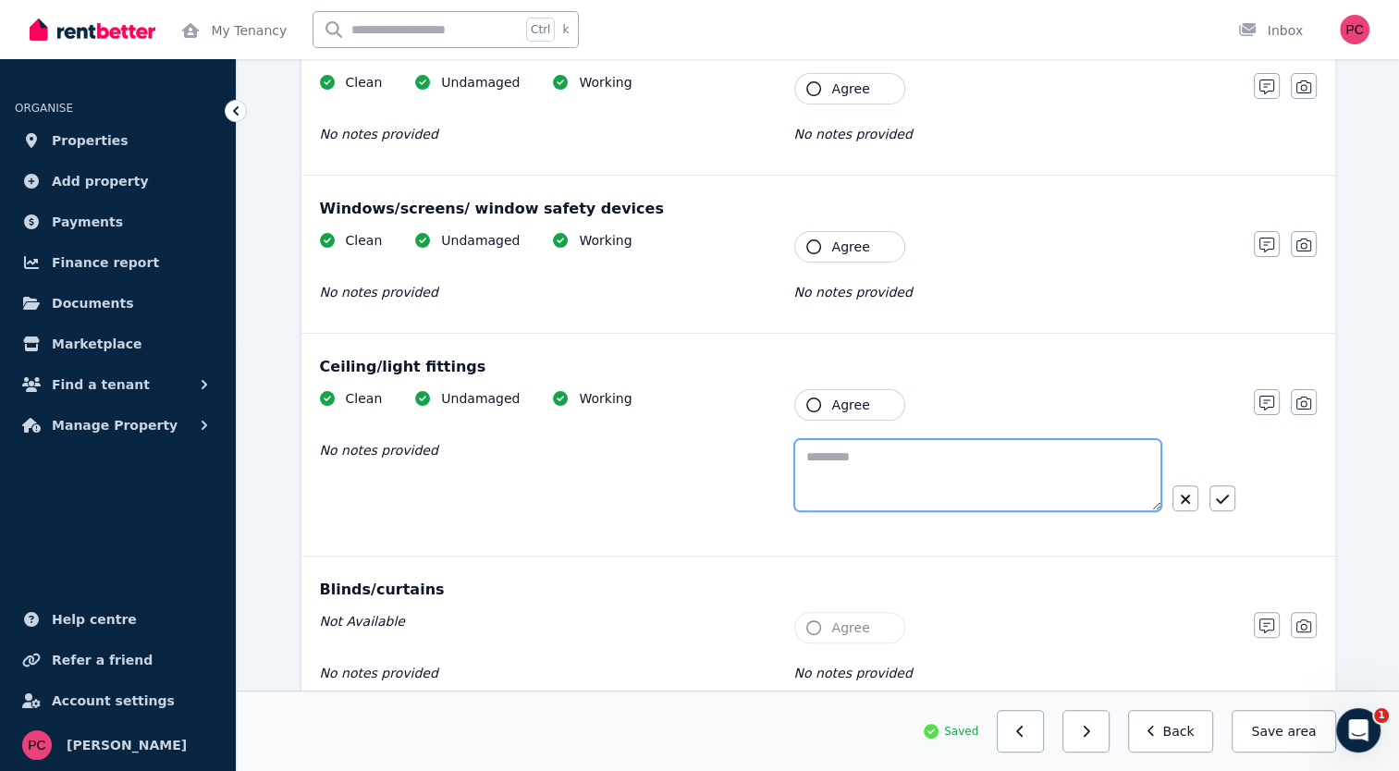
click at [884, 453] on textarea at bounding box center [977, 475] width 367 height 72
type textarea "*"
click at [808, 401] on icon "button" at bounding box center [813, 405] width 15 height 15
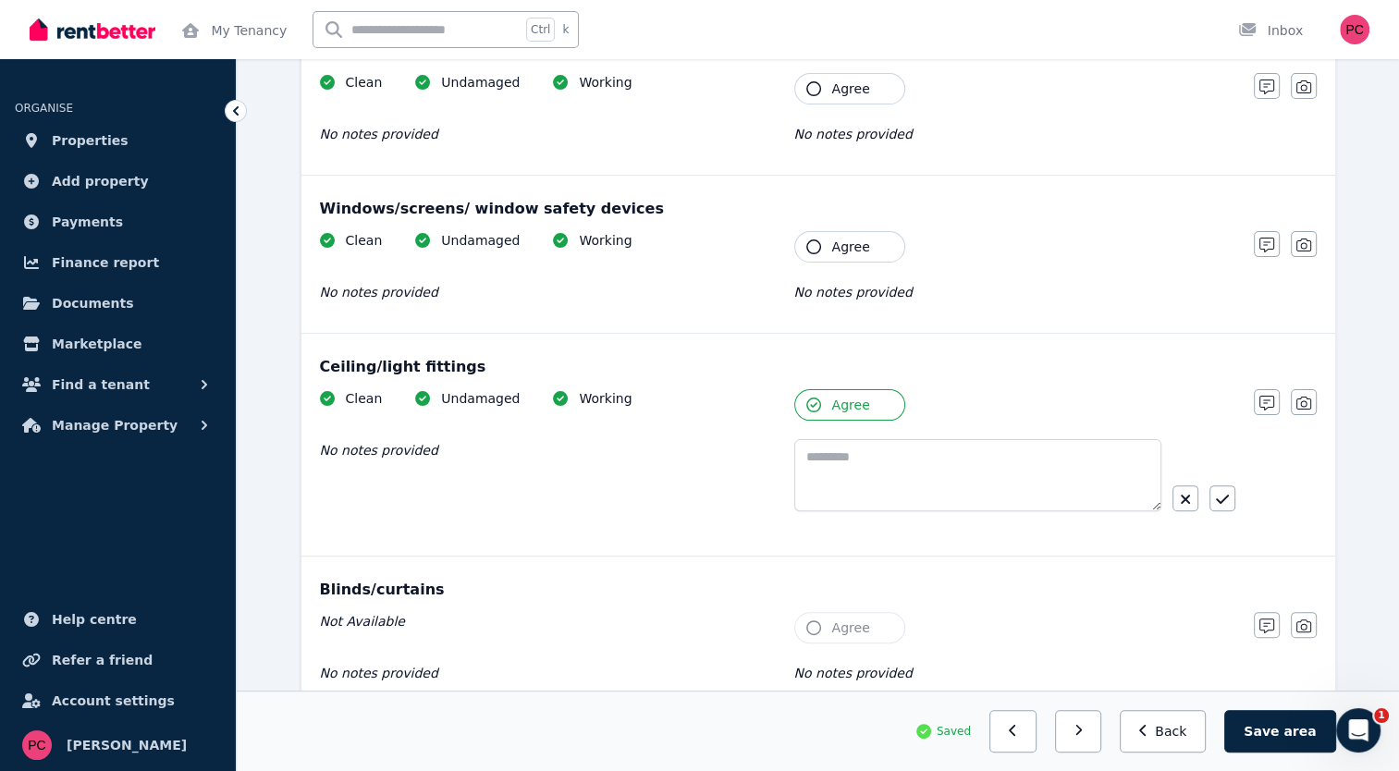
click at [804, 234] on button "Agree" at bounding box center [849, 246] width 111 height 31
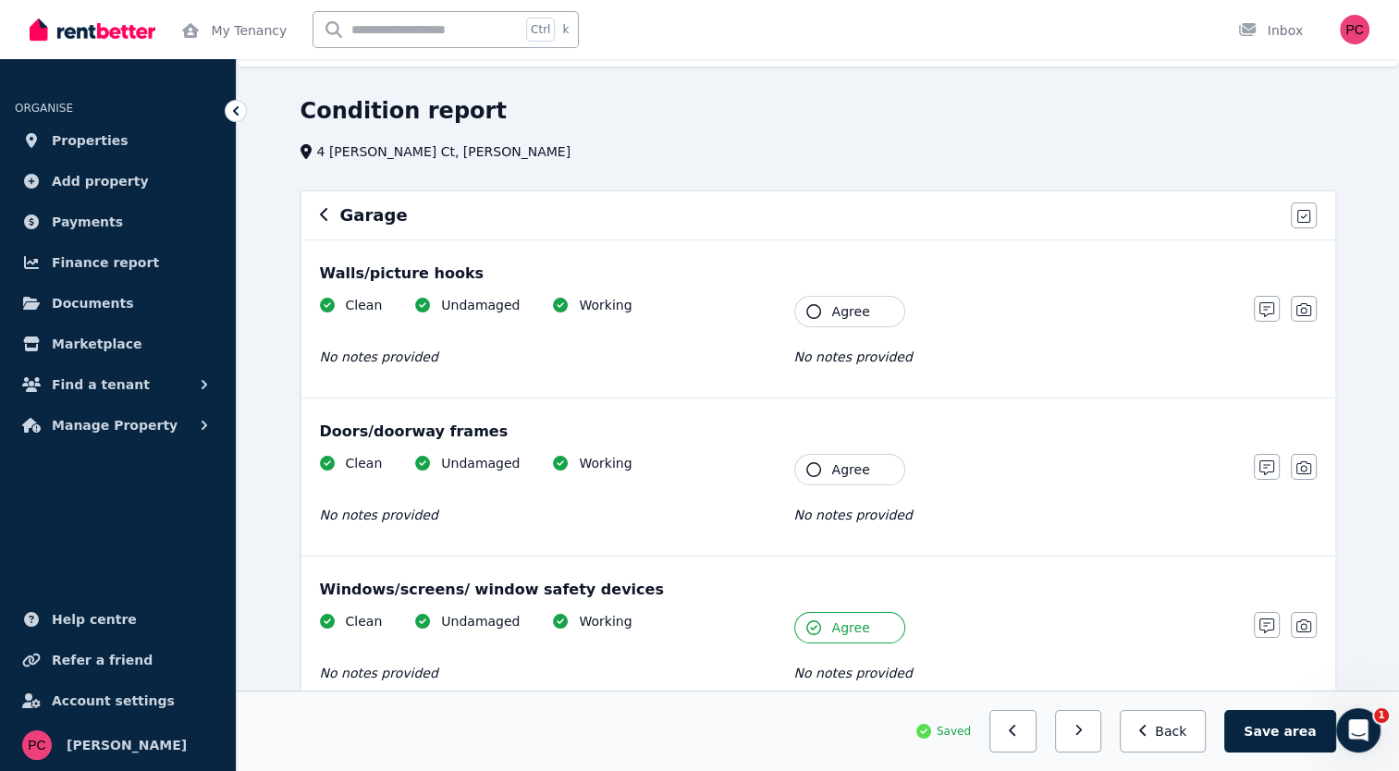
scroll to position [0, 0]
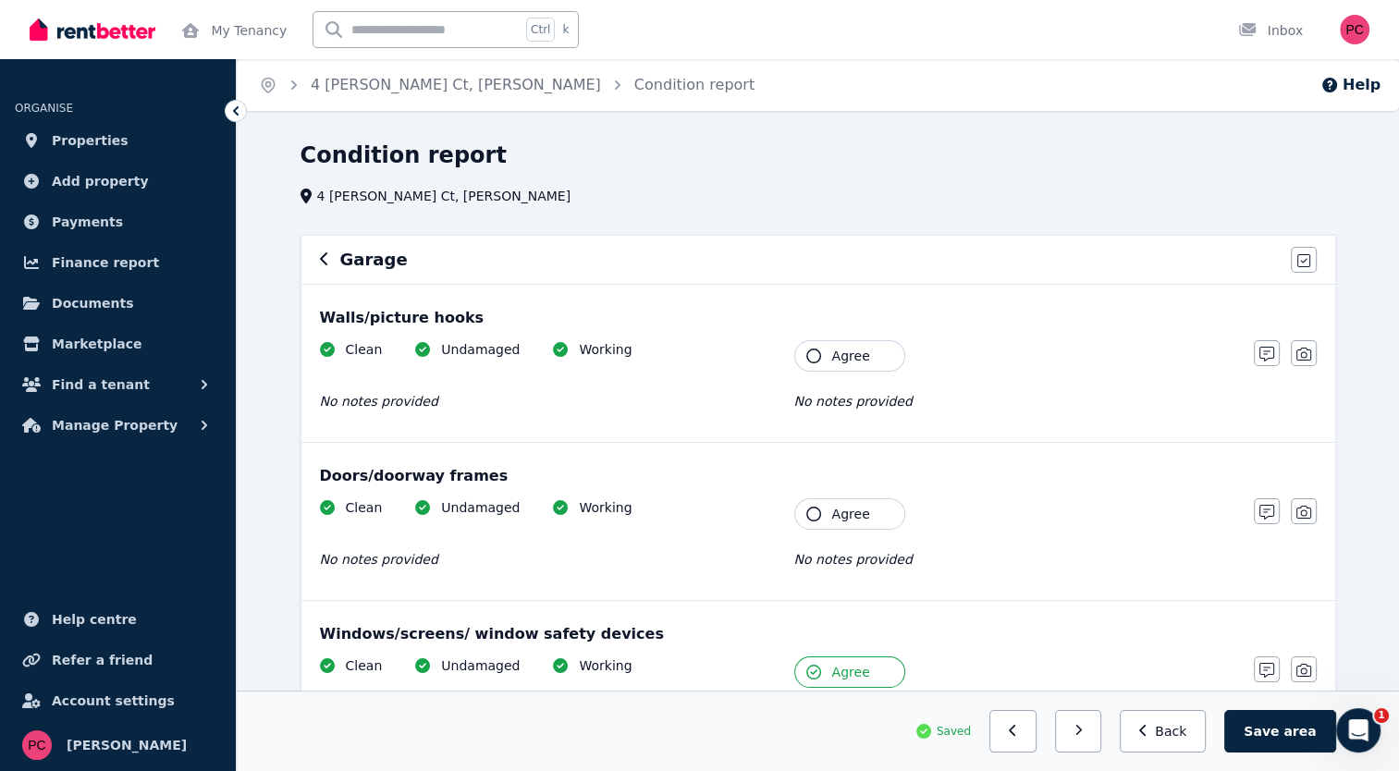
click at [813, 512] on icon "button" at bounding box center [813, 514] width 15 height 15
click at [811, 352] on icon "button" at bounding box center [813, 356] width 15 height 15
click at [1287, 720] on button "Save area" at bounding box center [1279, 731] width 111 height 43
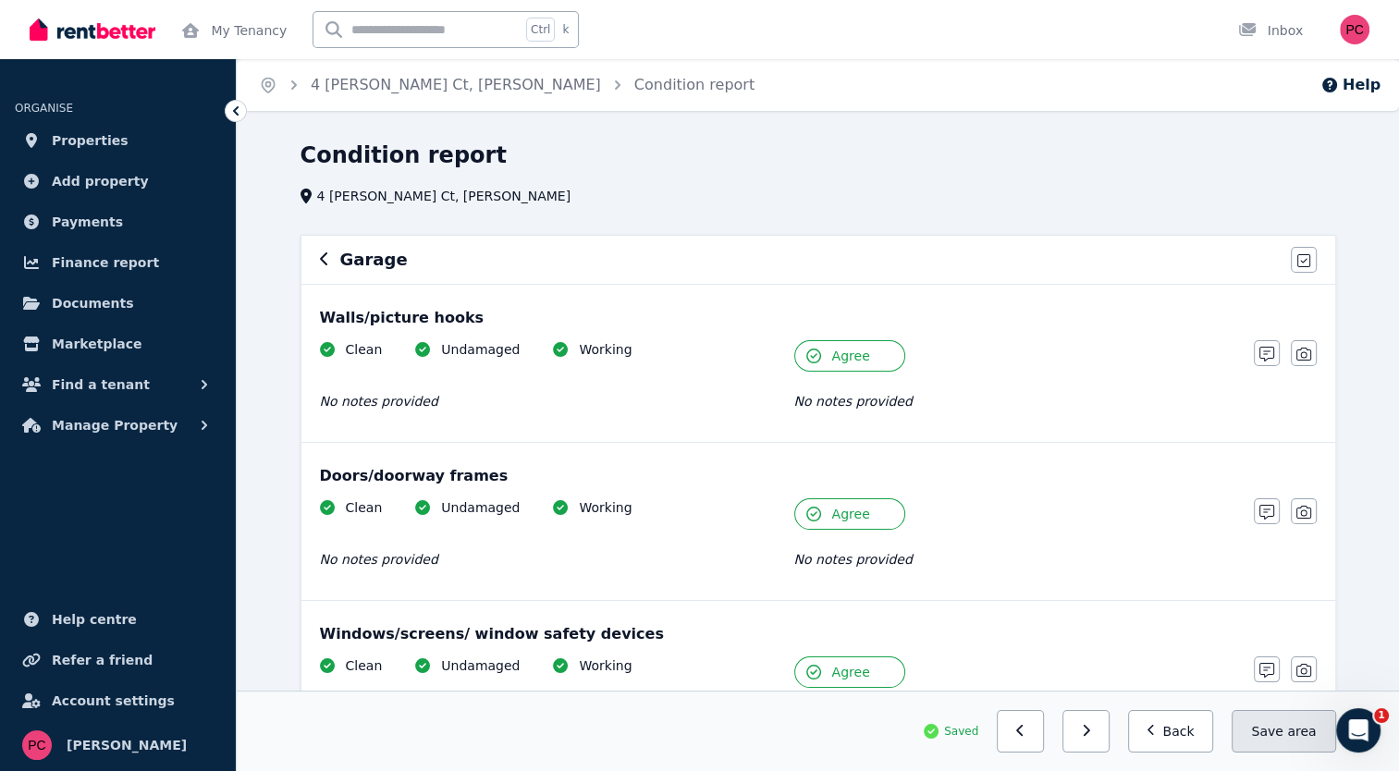
click at [1297, 726] on span "area" at bounding box center [1301, 731] width 29 height 18
click at [1095, 734] on button "button" at bounding box center [1085, 731] width 47 height 43
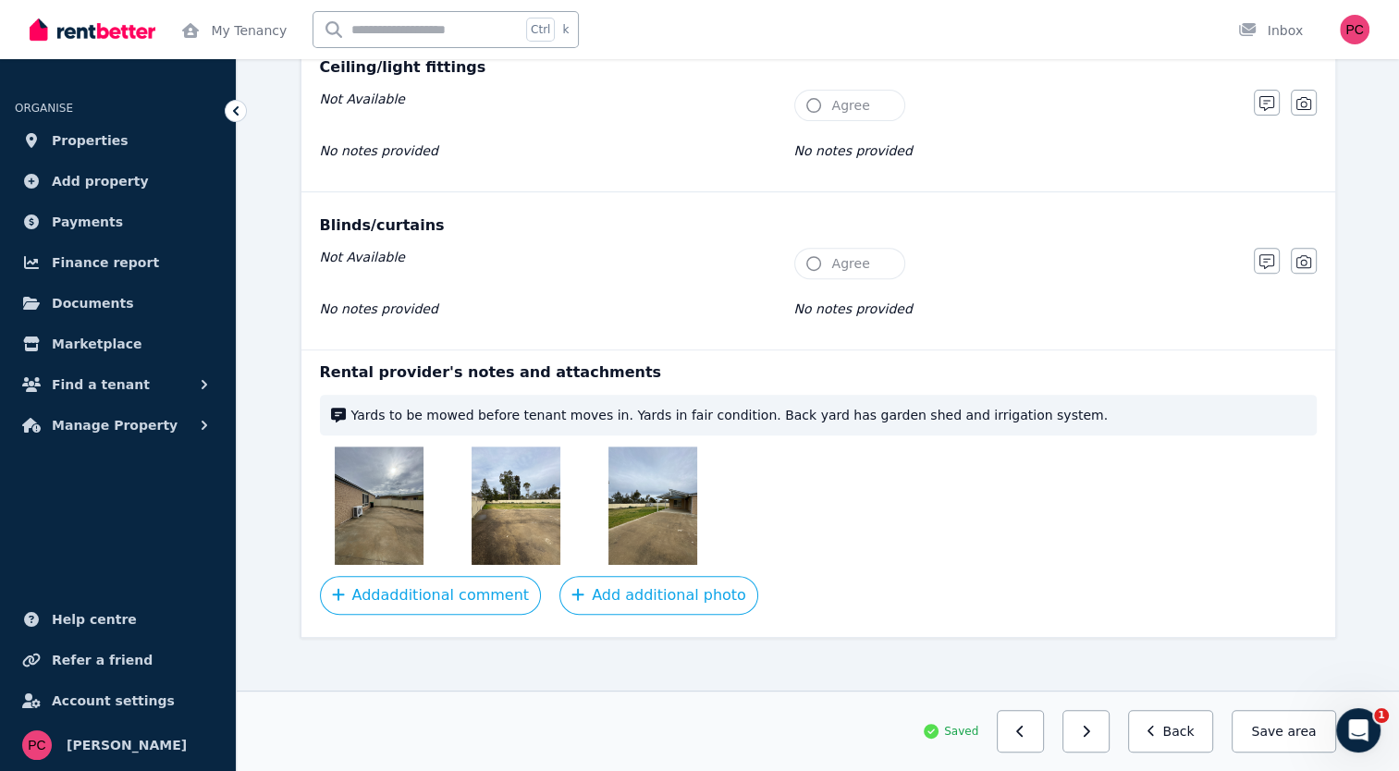
scroll to position [734, 0]
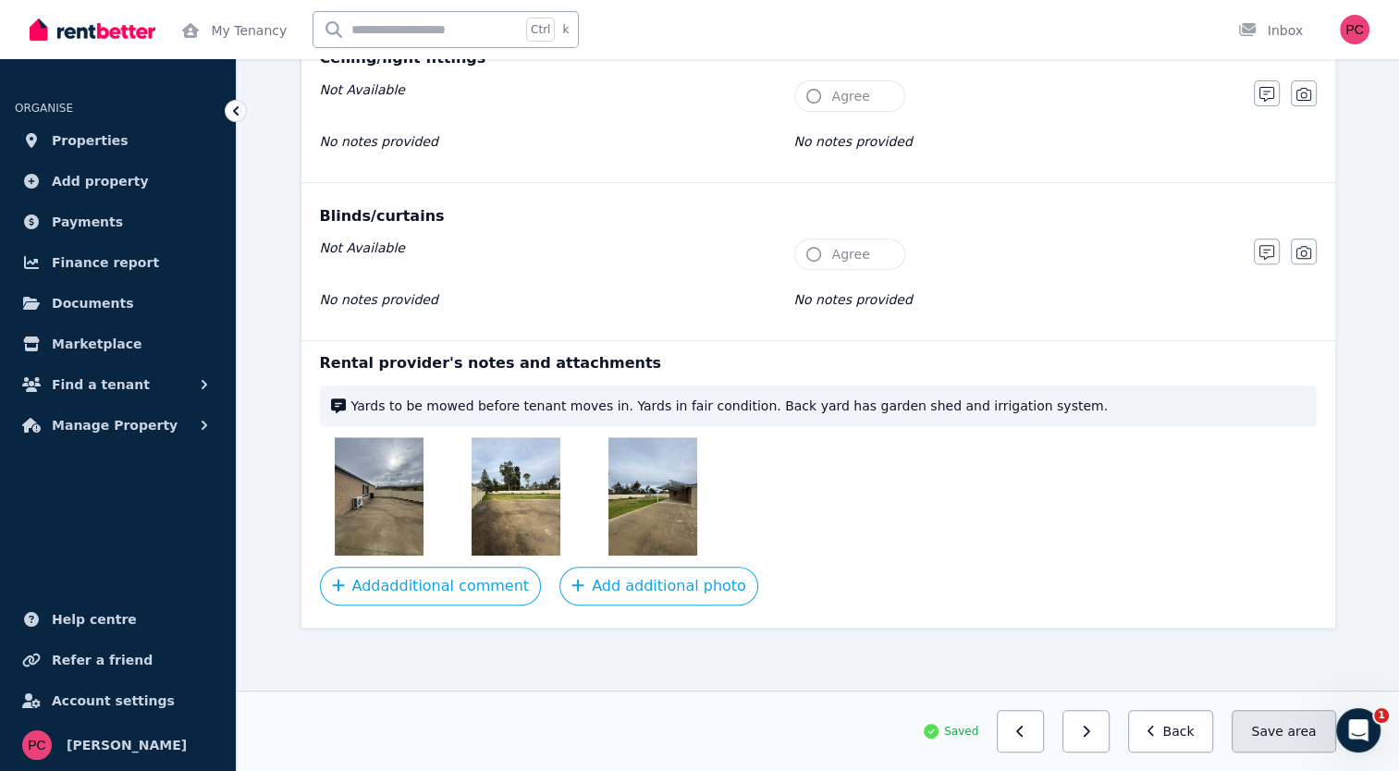
click at [1283, 730] on button "Save area" at bounding box center [1284, 731] width 104 height 43
click at [1097, 728] on button "button" at bounding box center [1085, 731] width 47 height 43
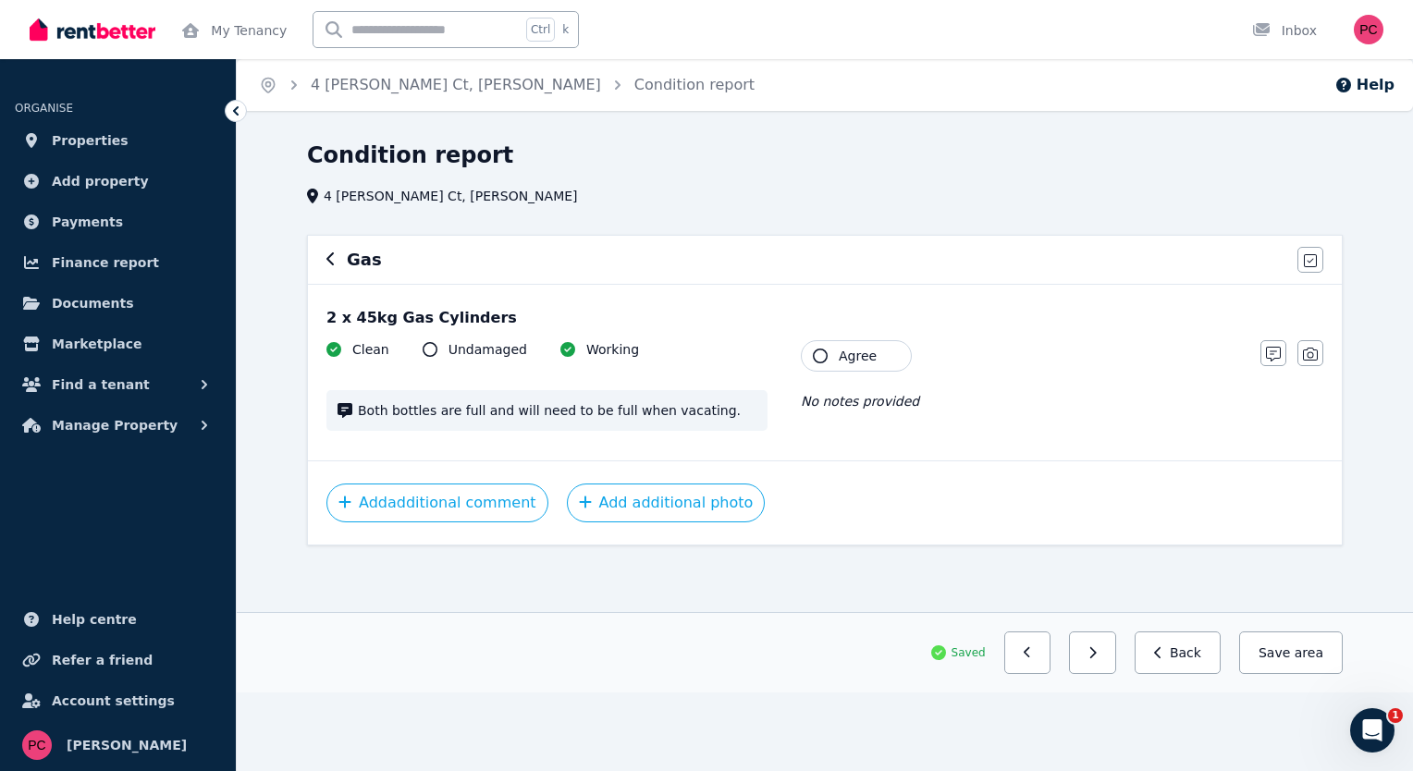
click at [696, 414] on span "Both bottles are full and will need to be full when vacating." at bounding box center [557, 410] width 399 height 18
click at [817, 353] on icon "button" at bounding box center [820, 356] width 15 height 15
click at [1288, 646] on button "Save area" at bounding box center [1287, 653] width 111 height 43
click at [1099, 656] on button "button" at bounding box center [1092, 653] width 47 height 43
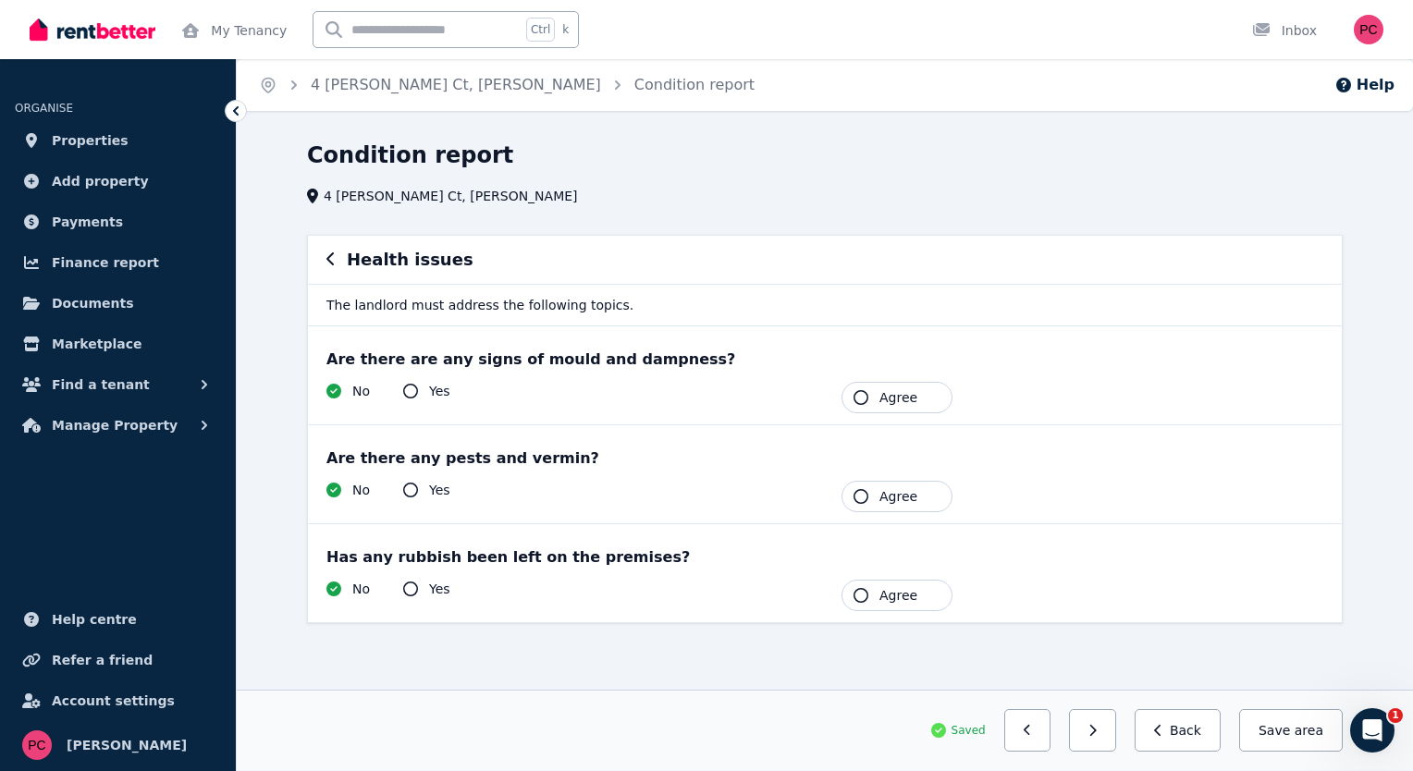
click at [860, 388] on button "Agree" at bounding box center [896, 397] width 111 height 31
click at [854, 489] on button "Agree" at bounding box center [896, 496] width 111 height 31
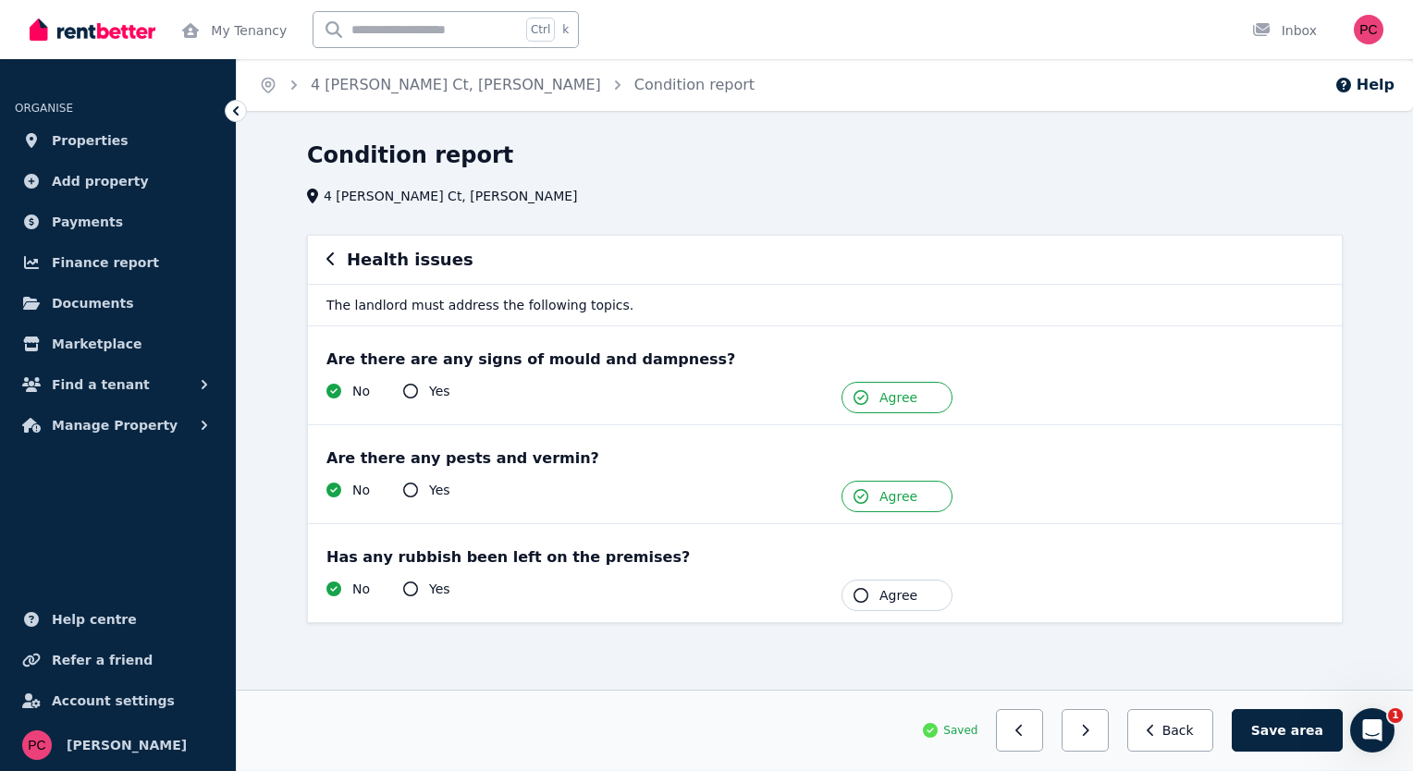
click at [858, 590] on icon "button" at bounding box center [861, 595] width 15 height 15
click at [1298, 732] on span "area" at bounding box center [1307, 730] width 32 height 18
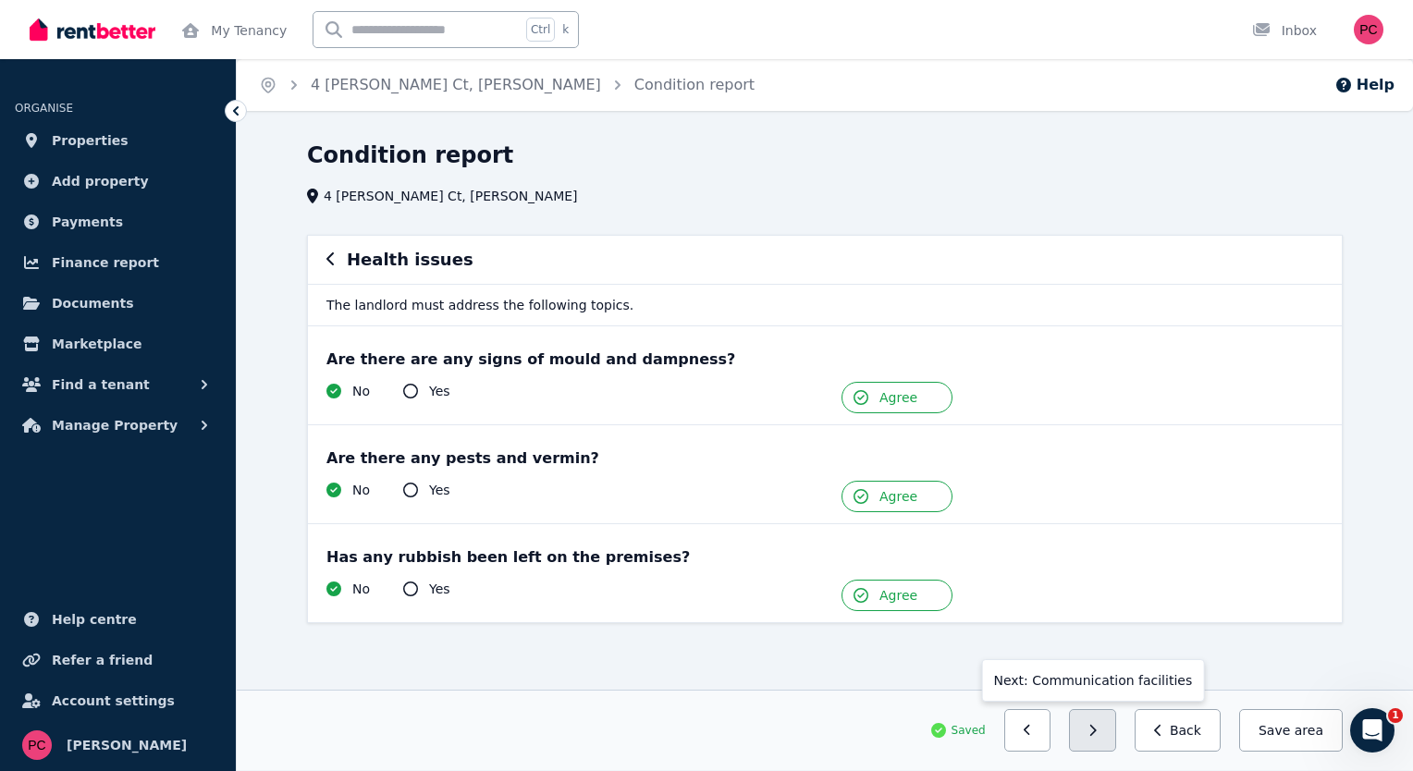
click at [1097, 728] on icon "button" at bounding box center [1092, 730] width 8 height 13
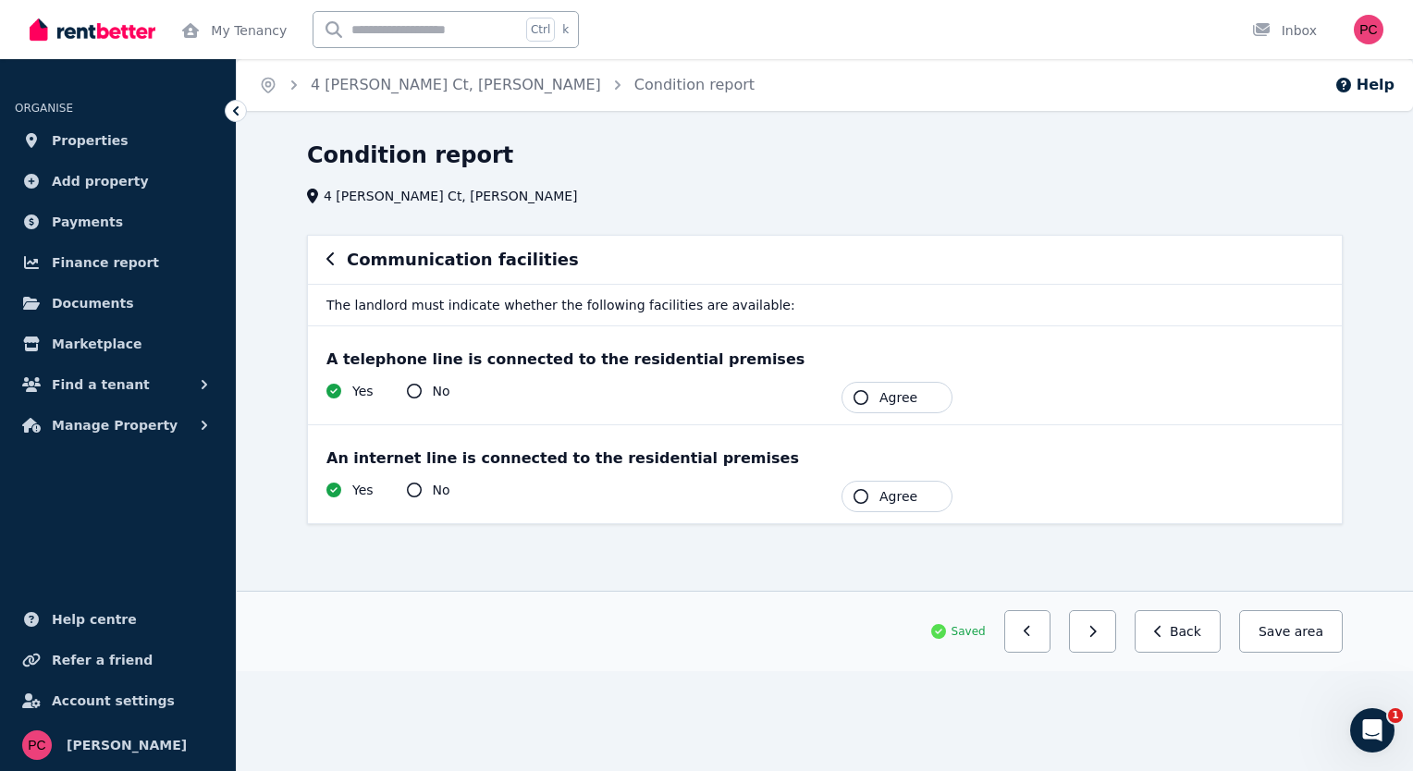
click at [862, 395] on icon "button" at bounding box center [861, 397] width 15 height 15
click at [862, 493] on icon "button" at bounding box center [861, 496] width 15 height 15
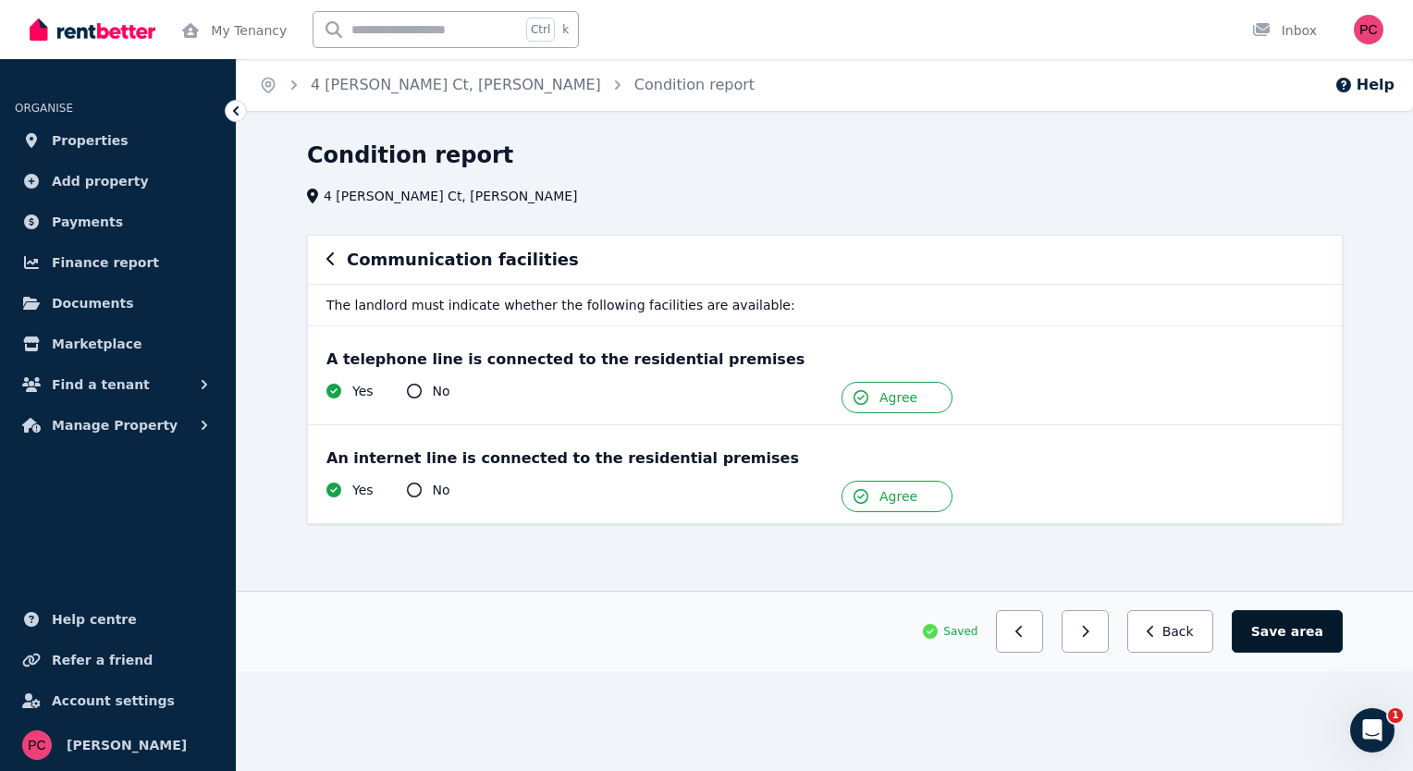
click at [1302, 627] on span "area" at bounding box center [1307, 631] width 32 height 18
click at [1102, 626] on button "button" at bounding box center [1092, 631] width 47 height 43
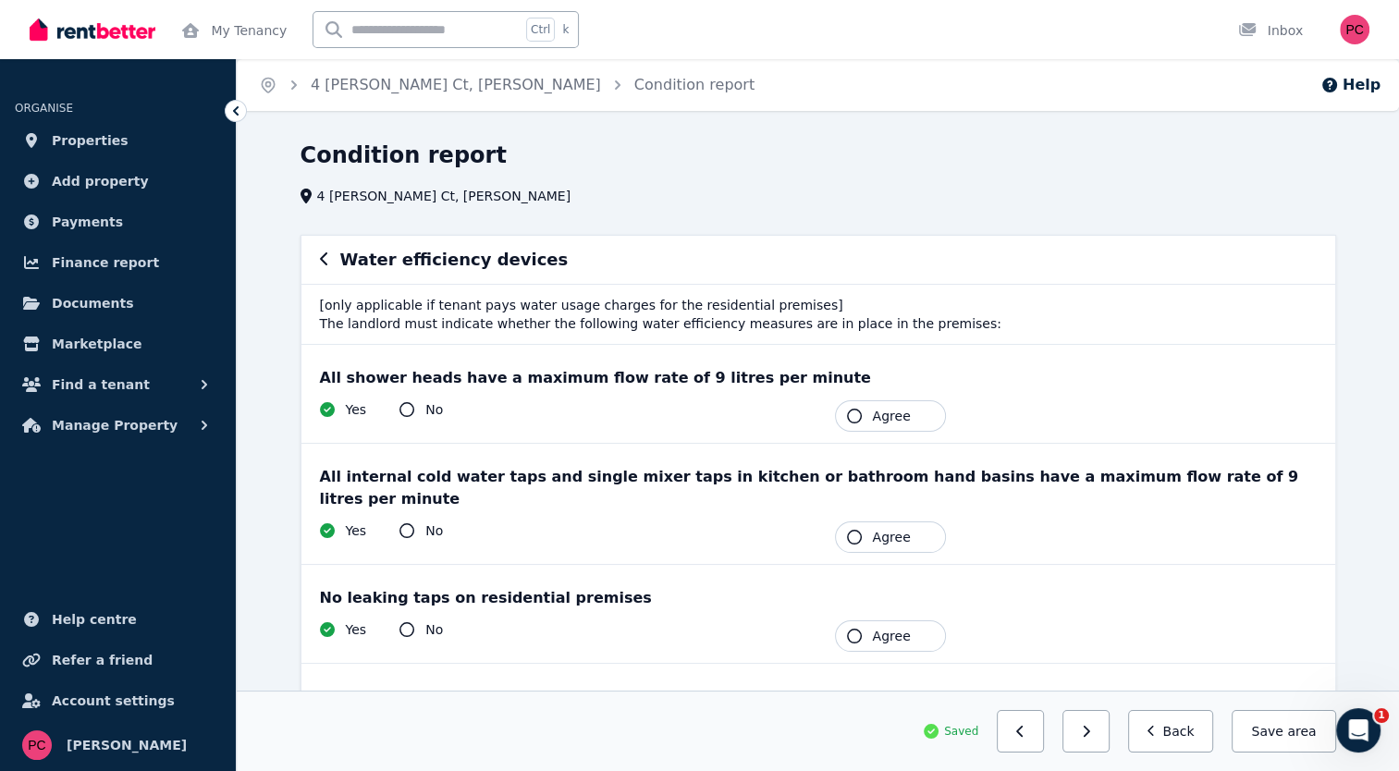
click at [851, 413] on icon "button" at bounding box center [854, 416] width 15 height 15
click at [854, 530] on icon "button" at bounding box center [854, 537] width 15 height 15
click at [854, 629] on icon "button" at bounding box center [854, 636] width 15 height 15
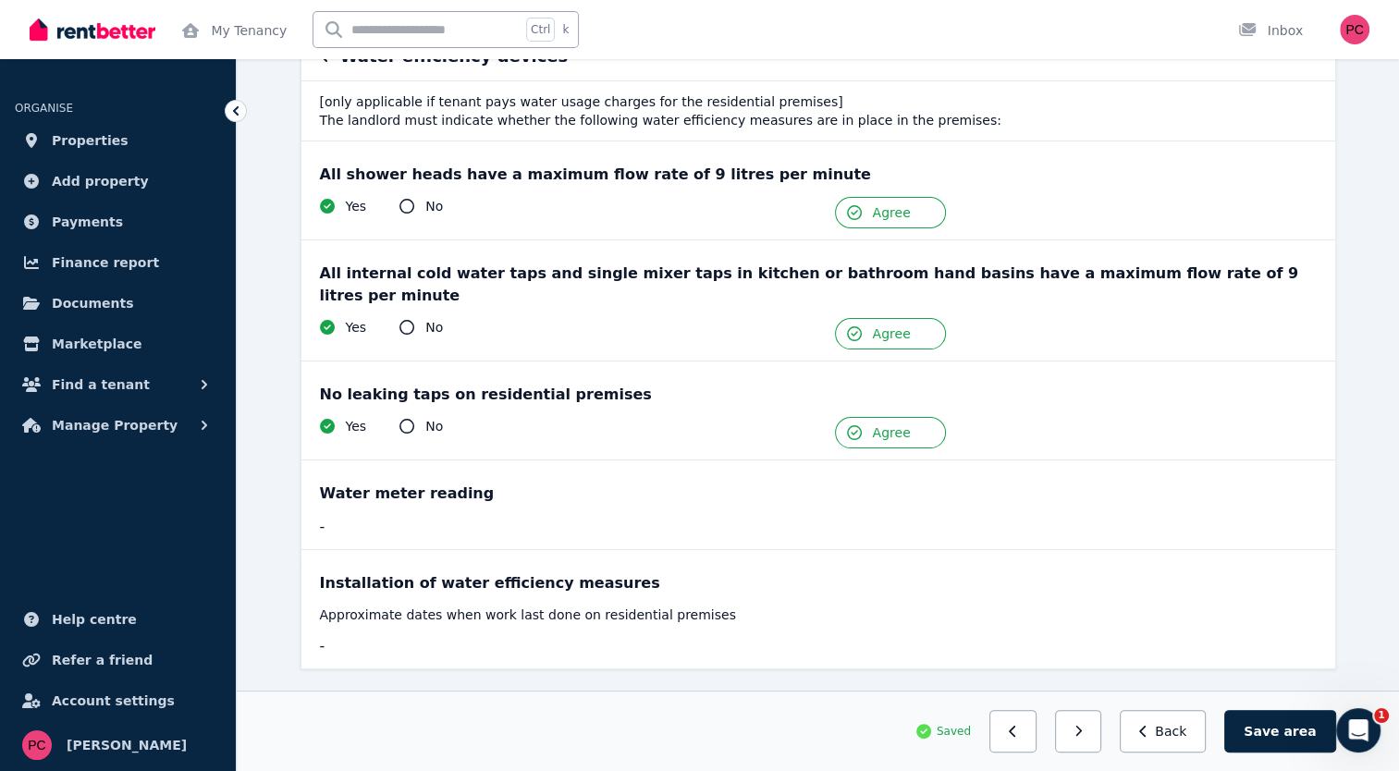
scroll to position [204, 0]
click at [1267, 729] on button "Save area" at bounding box center [1279, 731] width 111 height 43
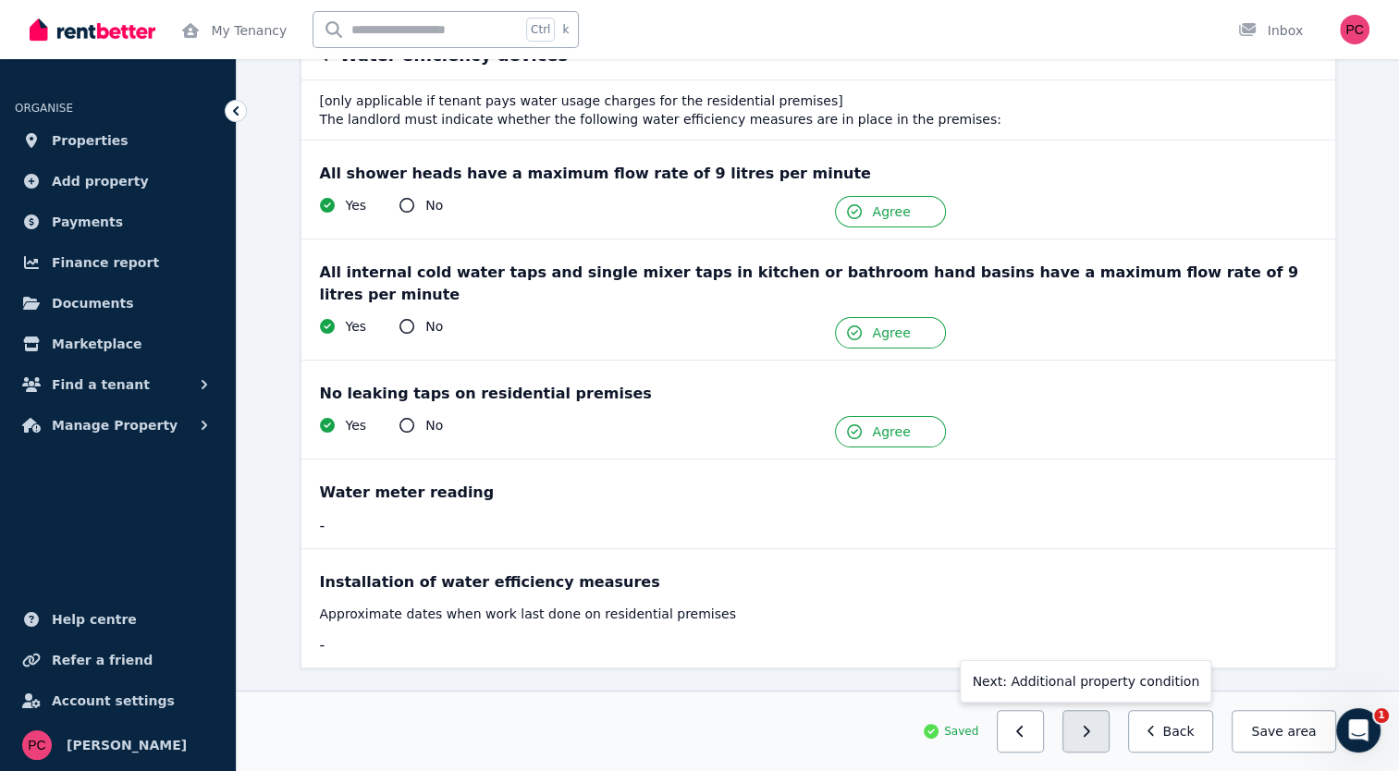
click at [1090, 734] on icon "button" at bounding box center [1086, 731] width 8 height 13
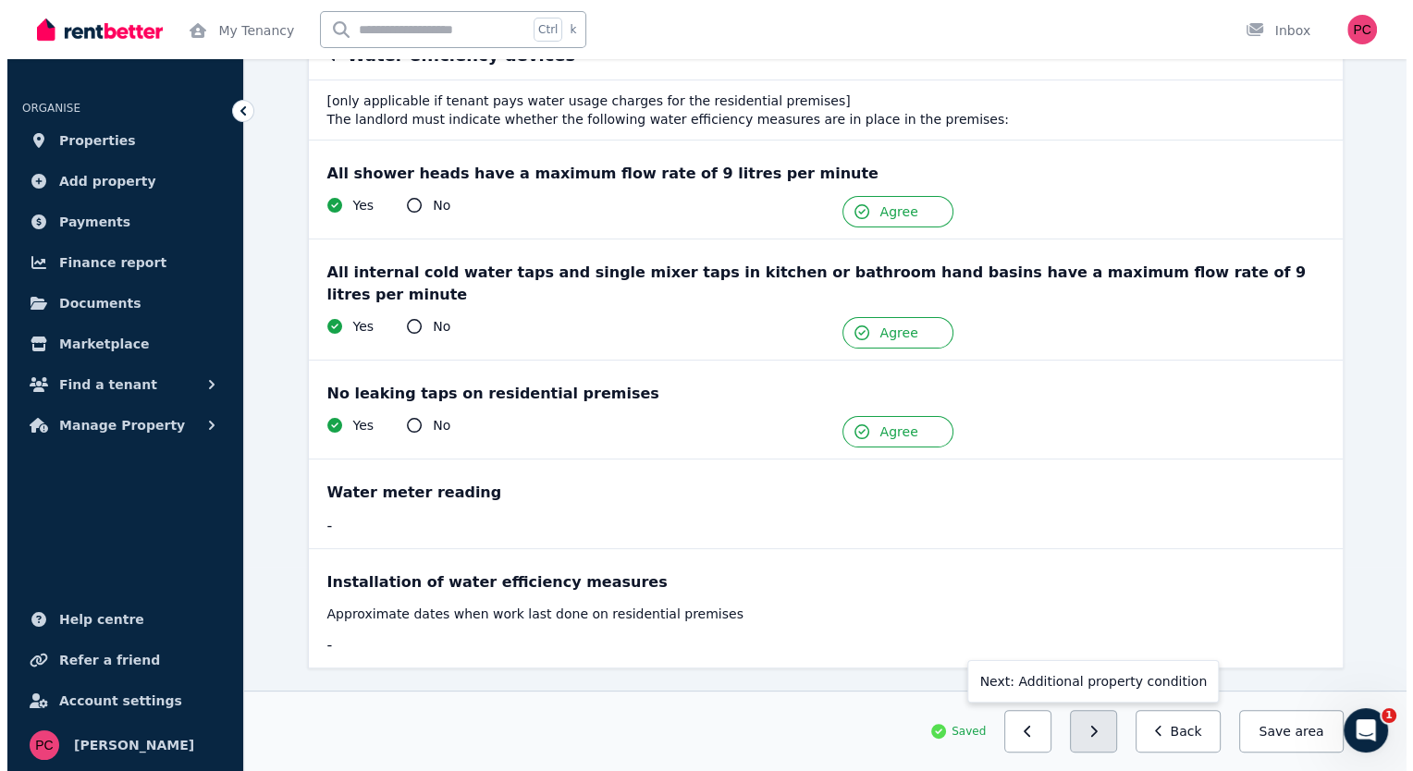
scroll to position [0, 0]
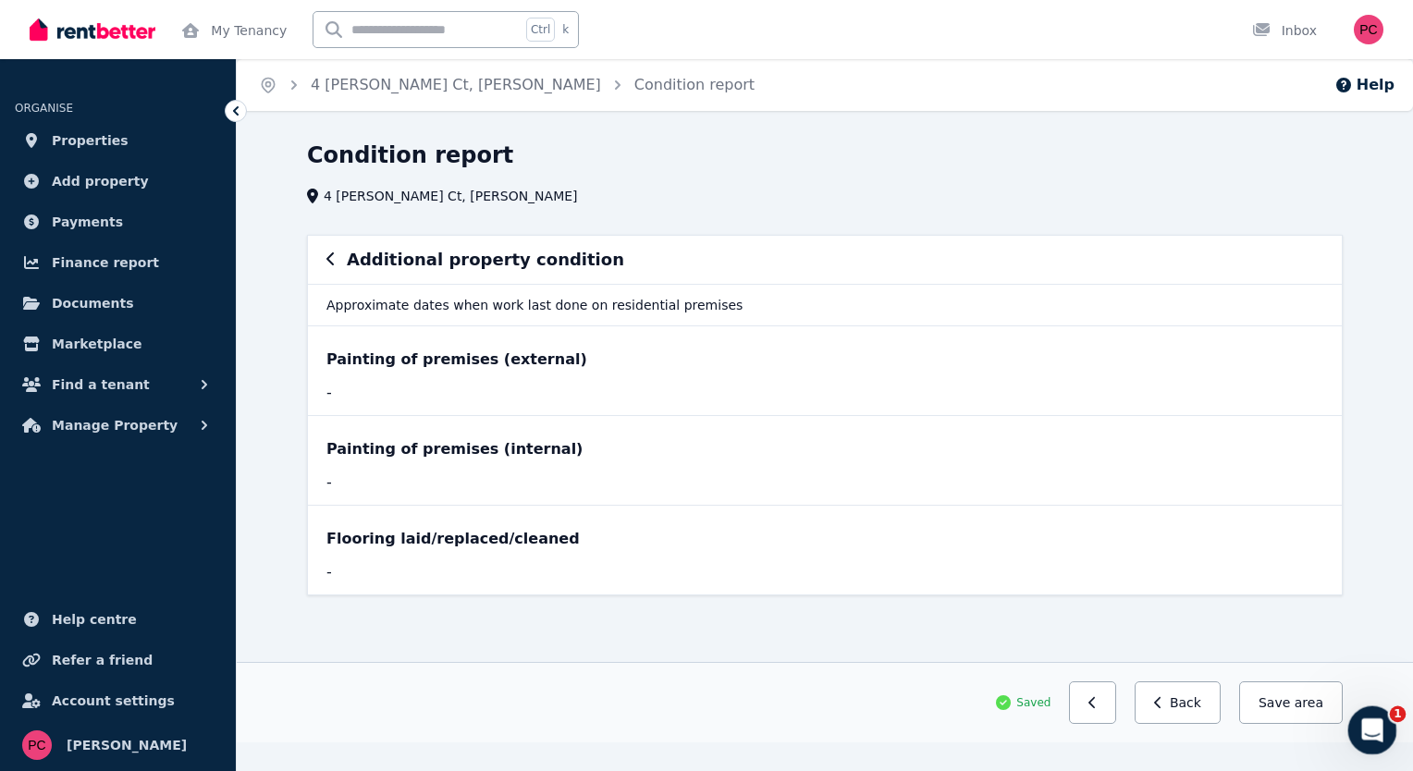
click at [1384, 721] on div "Open Intercom Messenger" at bounding box center [1369, 727] width 61 height 61
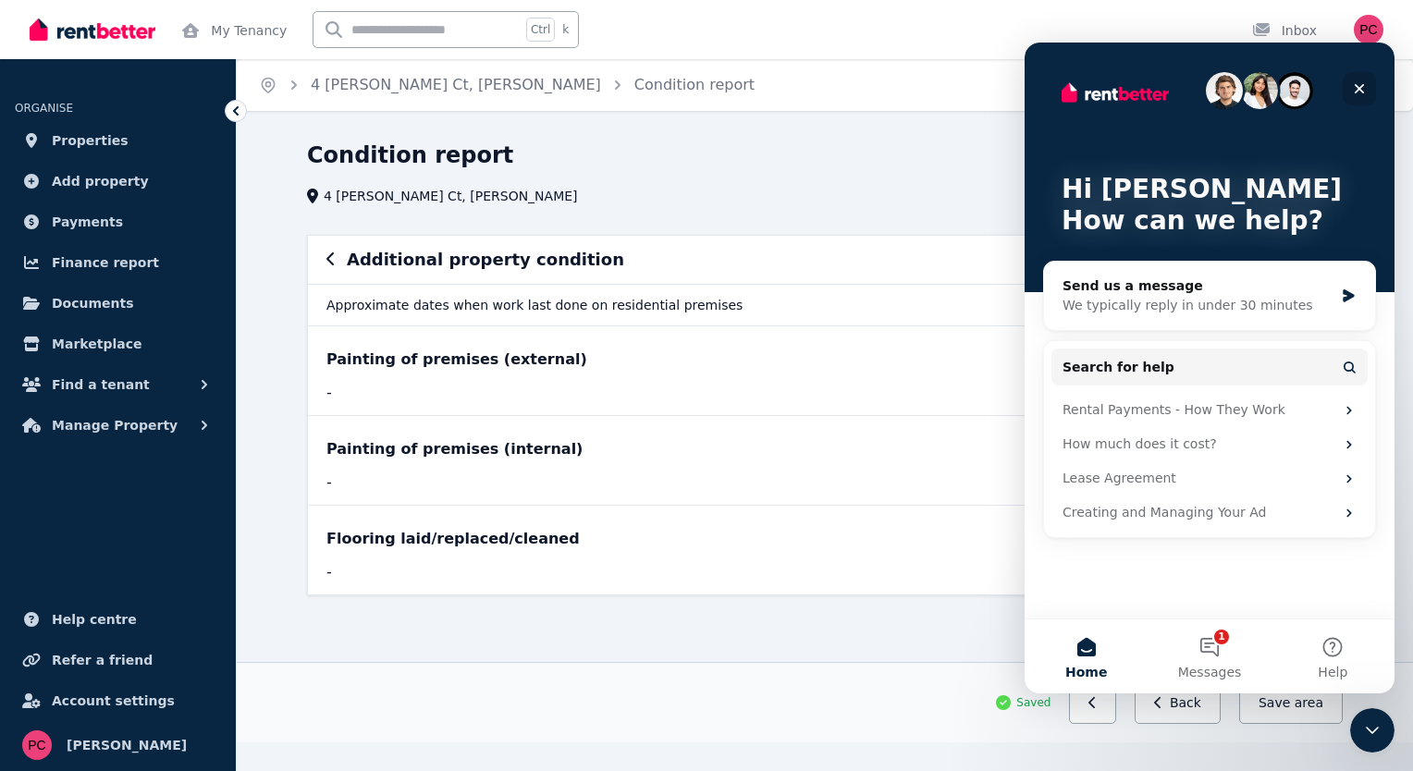
click at [1358, 87] on icon "Close" at bounding box center [1360, 89] width 10 height 10
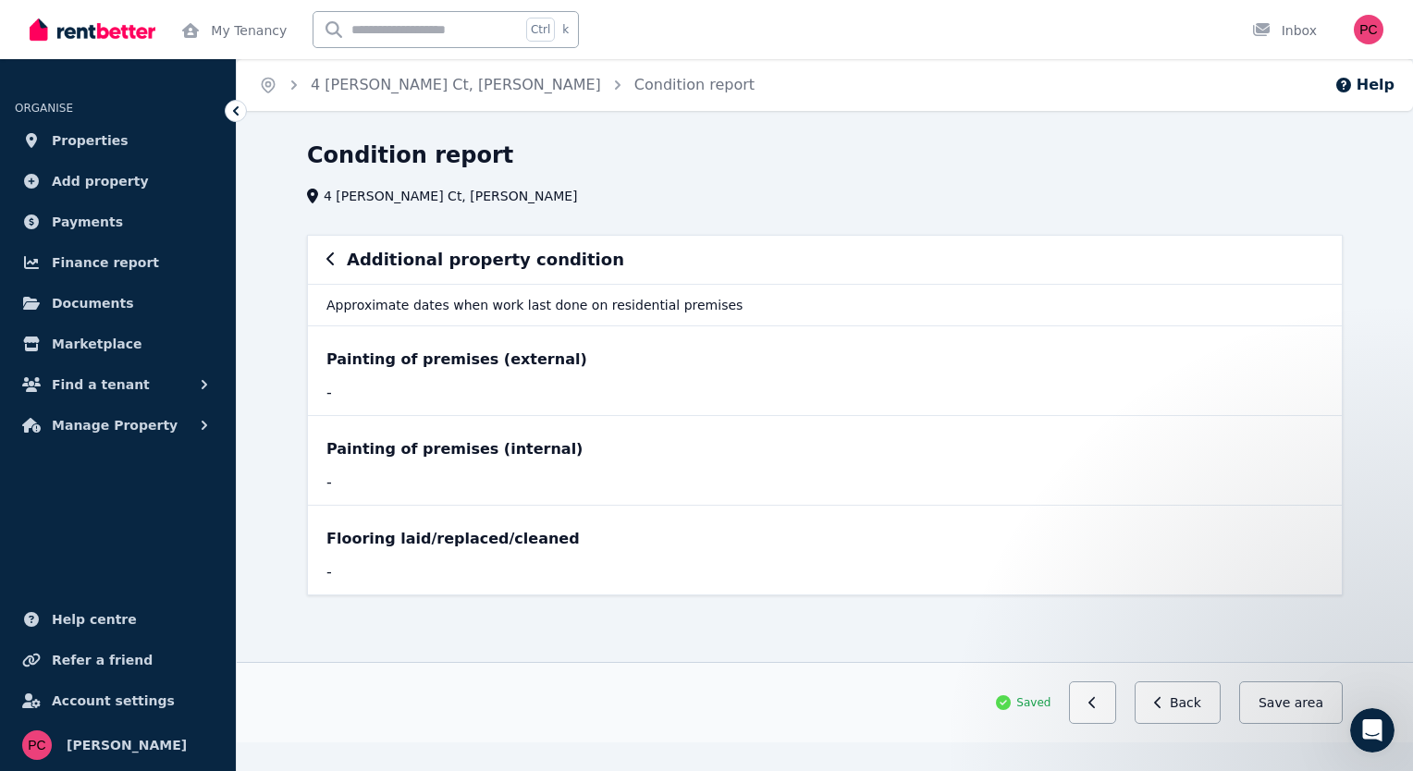
click at [409, 307] on p "Approximate dates when work last done on residential premises" at bounding box center [825, 305] width 1034 height 42
click at [407, 366] on div "Painting of premises (external)" at bounding box center [824, 360] width 997 height 22
drag, startPoint x: 552, startPoint y: 542, endPoint x: 581, endPoint y: 578, distance: 46.1
click at [581, 578] on div "Flooring laid/replaced/cleaned -" at bounding box center [825, 550] width 1034 height 89
click at [1308, 707] on span "area" at bounding box center [1309, 703] width 29 height 18
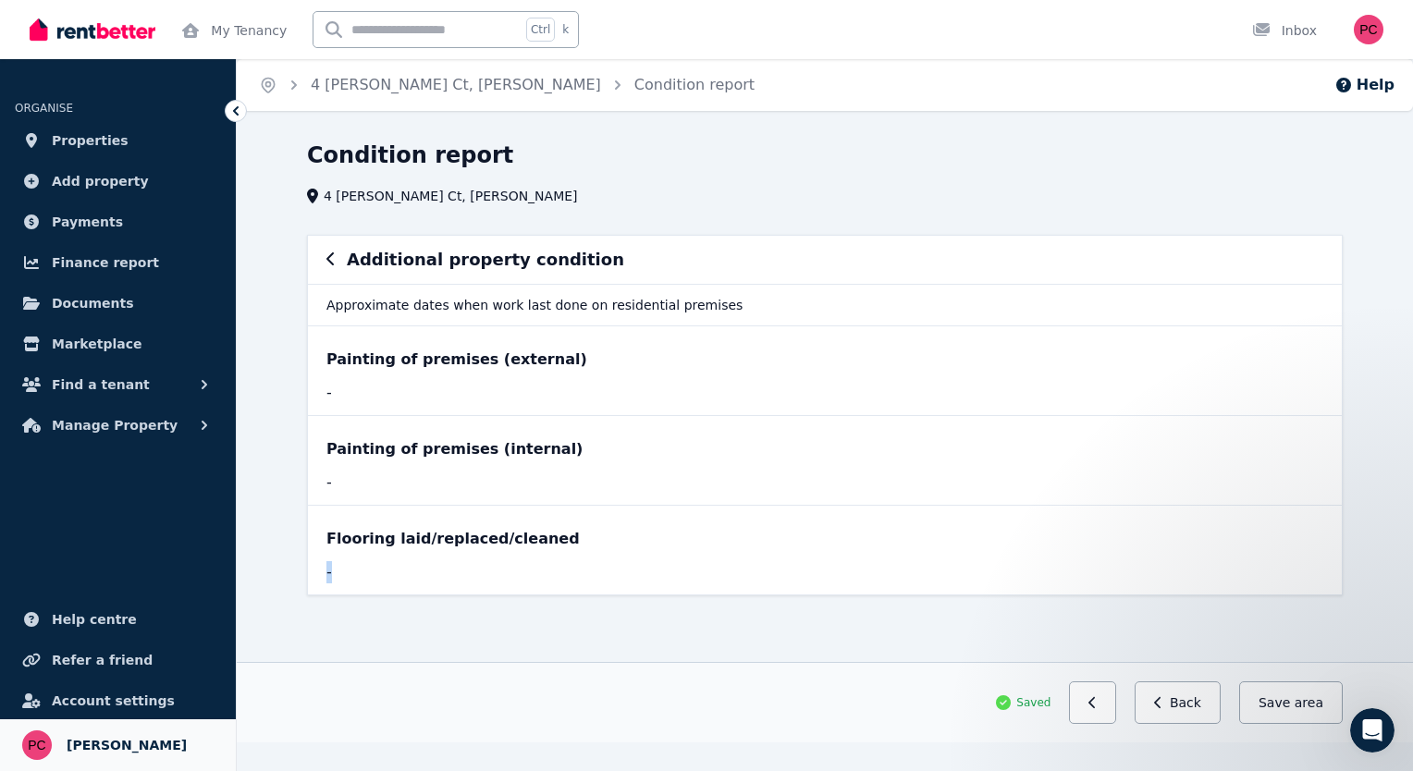
click at [80, 735] on span "[PERSON_NAME]" at bounding box center [127, 745] width 120 height 22
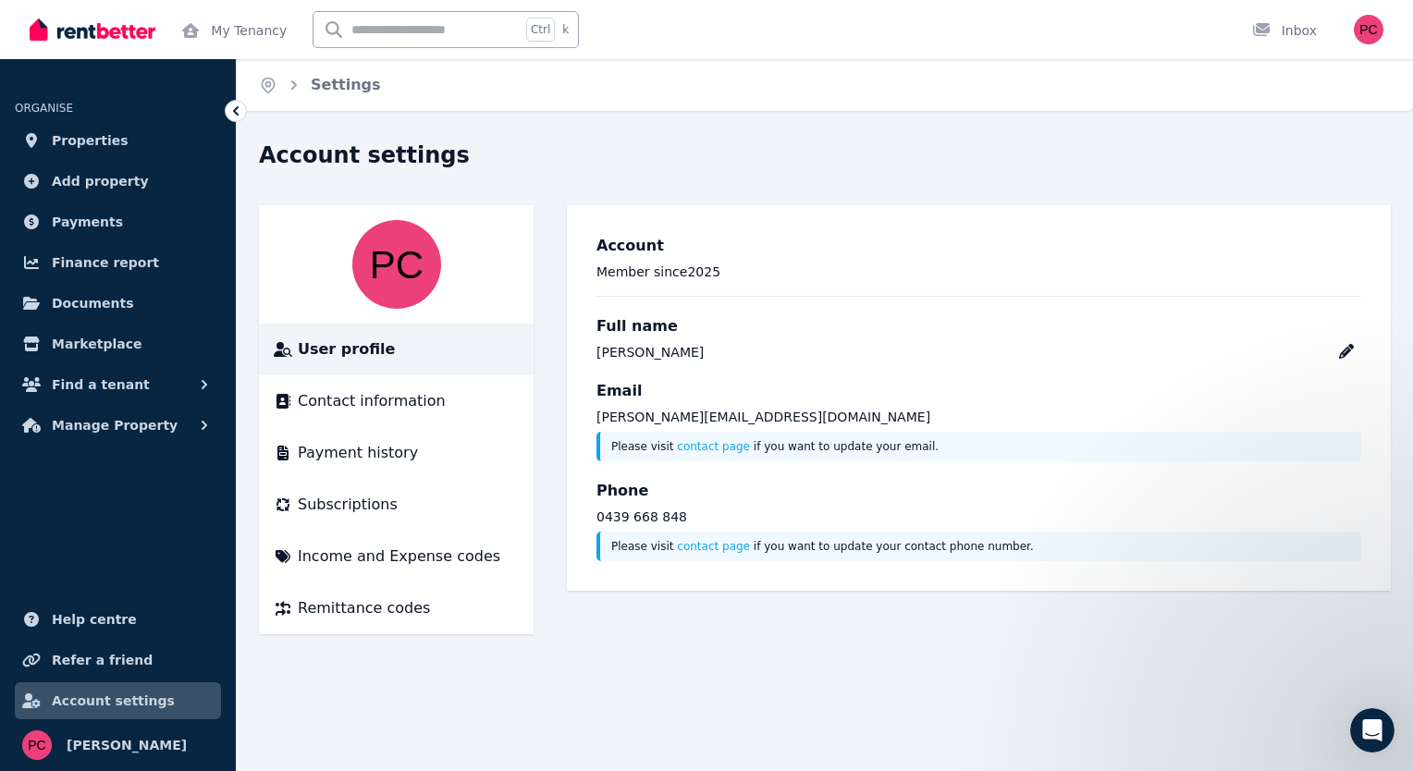
click at [239, 109] on icon at bounding box center [236, 111] width 18 height 18
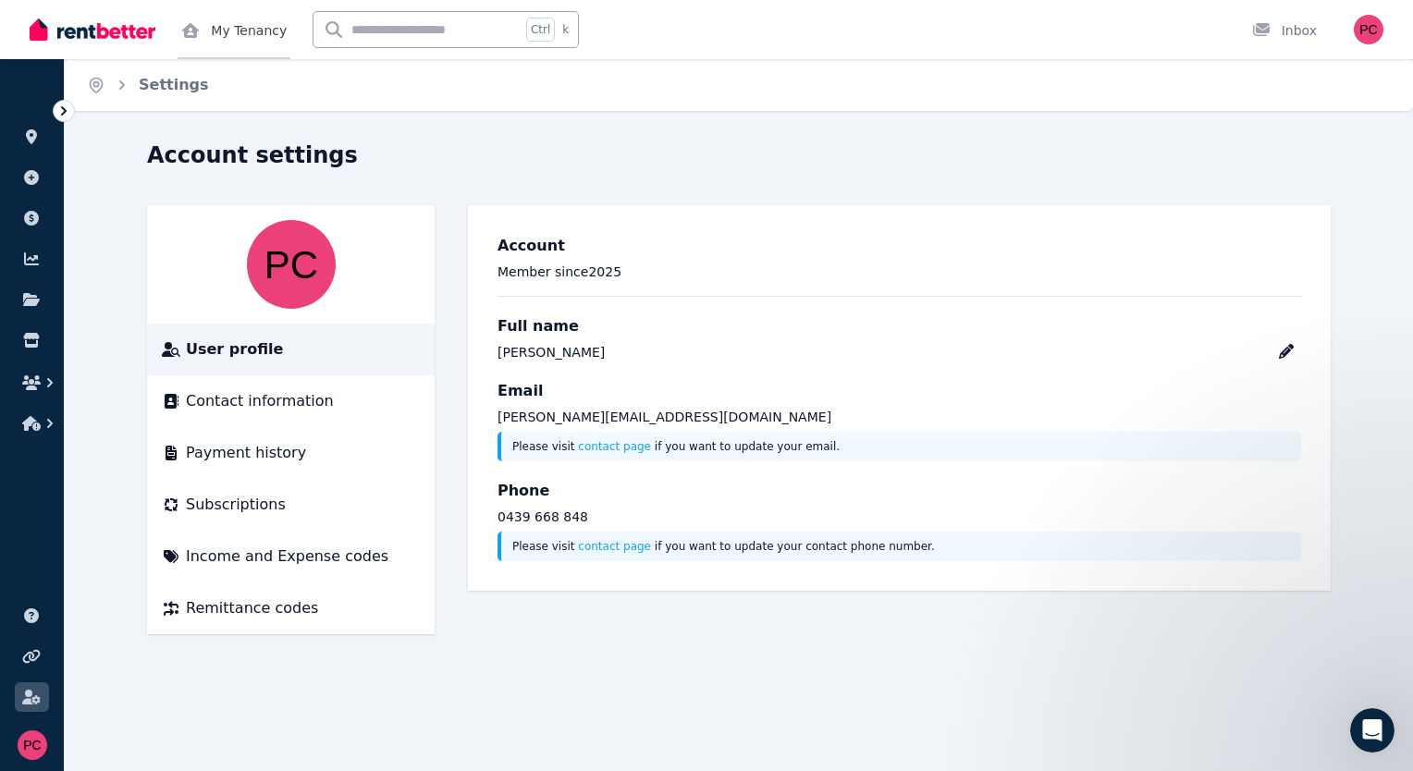
click at [223, 33] on link "My Tenancy" at bounding box center [234, 29] width 113 height 59
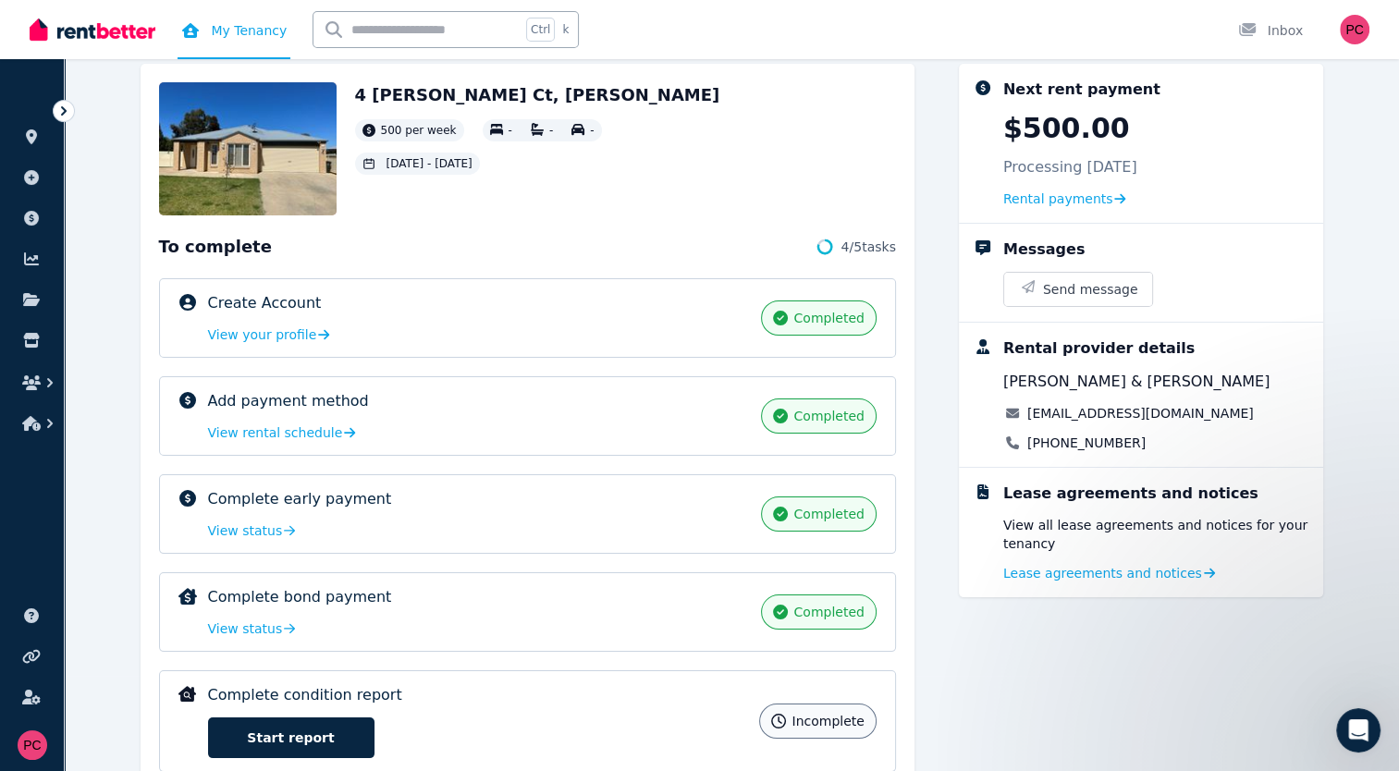
scroll to position [164, 0]
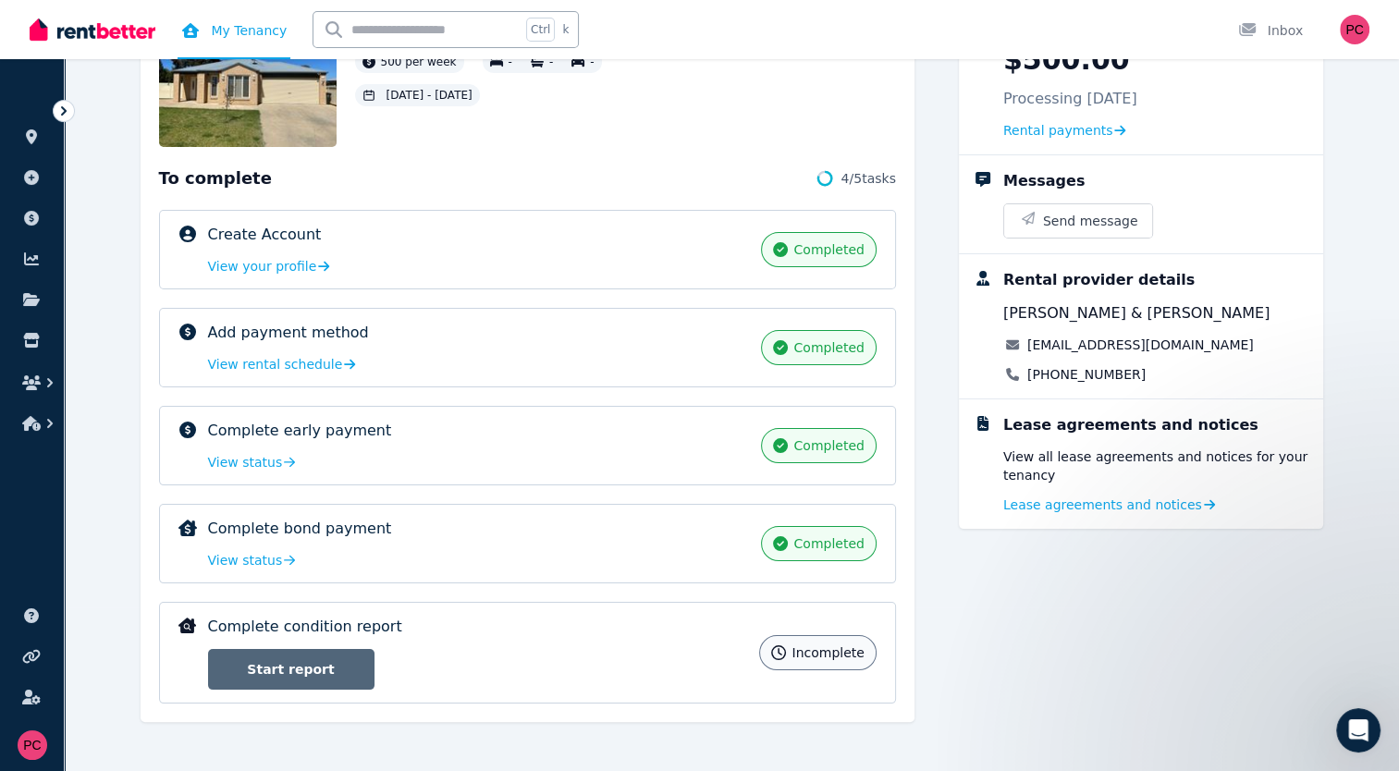
click at [317, 666] on link "Start report" at bounding box center [291, 669] width 166 height 41
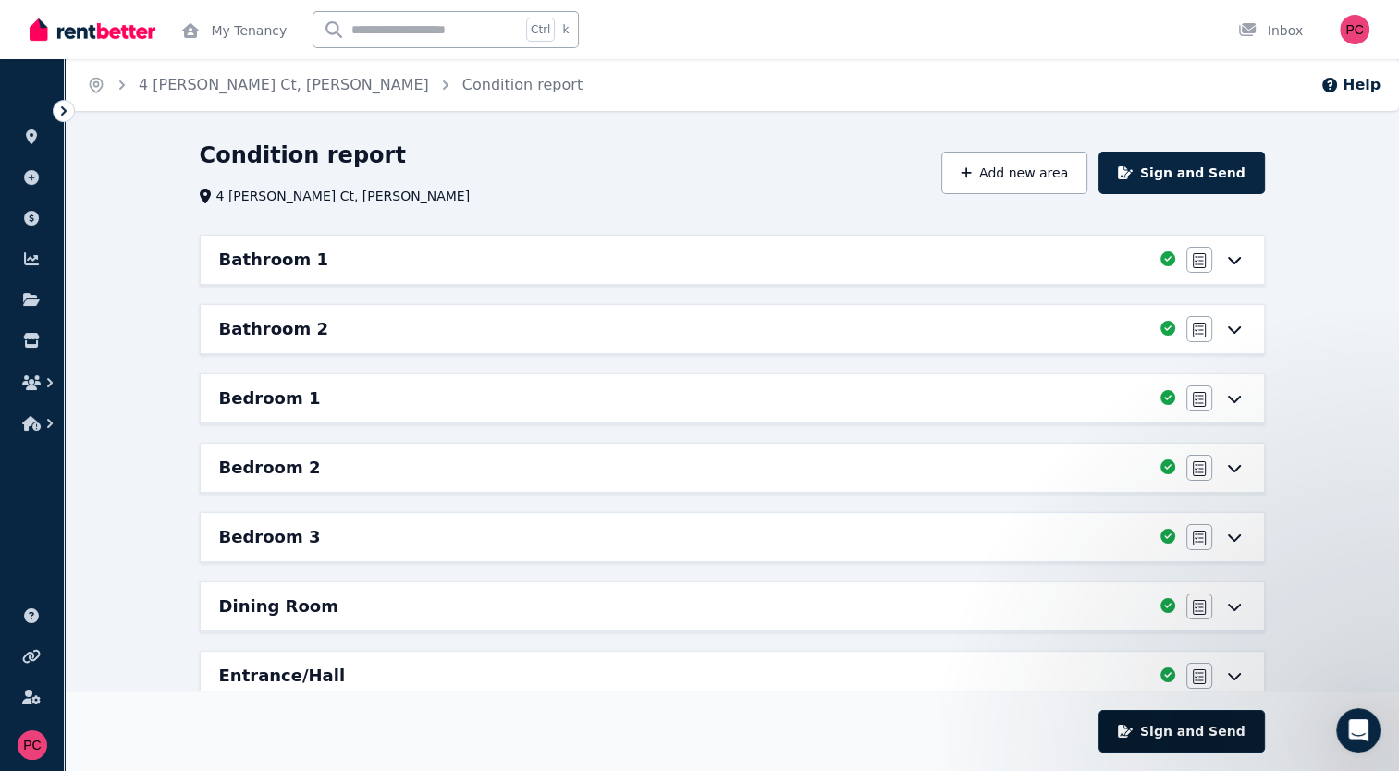
click at [1181, 730] on button "Sign and Send" at bounding box center [1182, 731] width 166 height 43
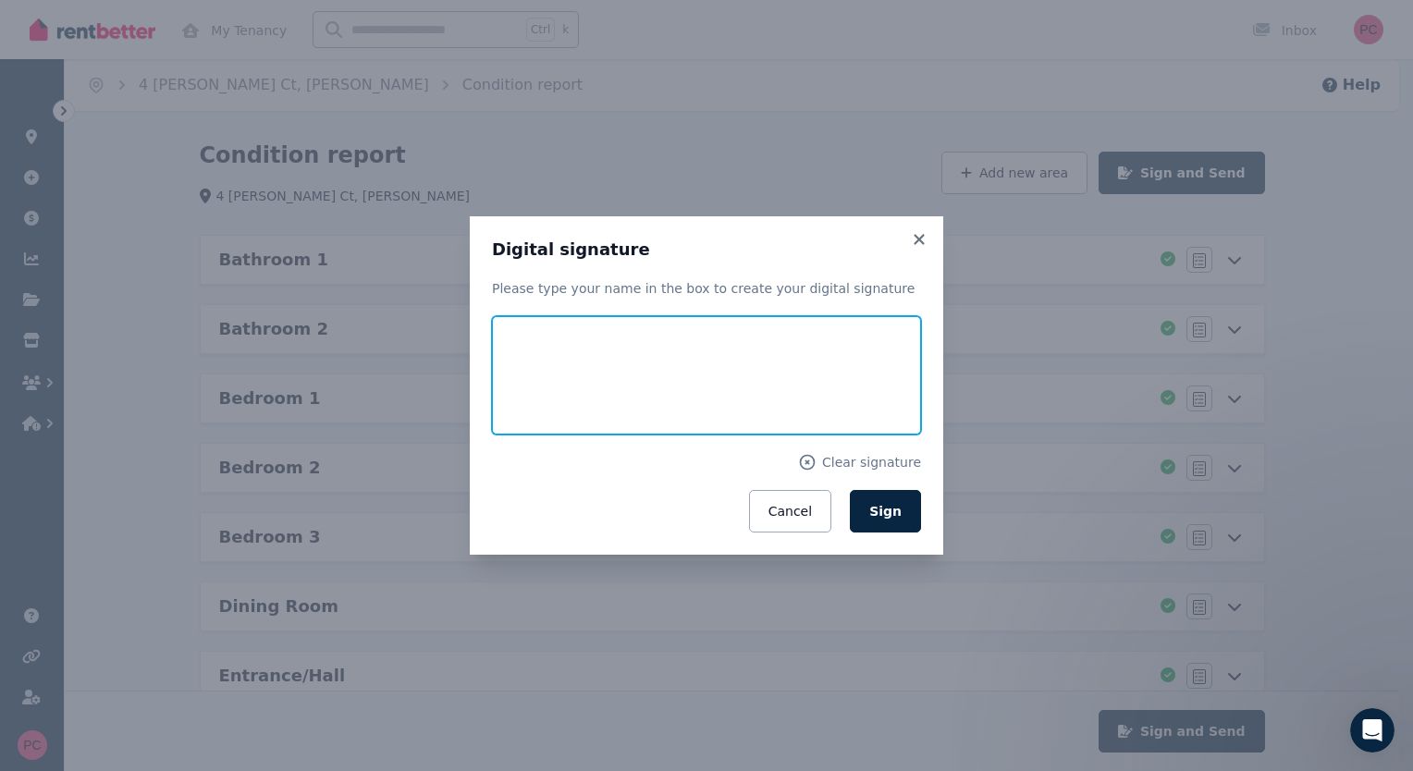
drag, startPoint x: 555, startPoint y: 404, endPoint x: 542, endPoint y: 352, distance: 53.4
click at [542, 352] on input "text" at bounding box center [706, 375] width 429 height 118
drag, startPoint x: 509, startPoint y: 398, endPoint x: 492, endPoint y: 365, distance: 36.4
click at [492, 365] on input "text" at bounding box center [706, 375] width 429 height 118
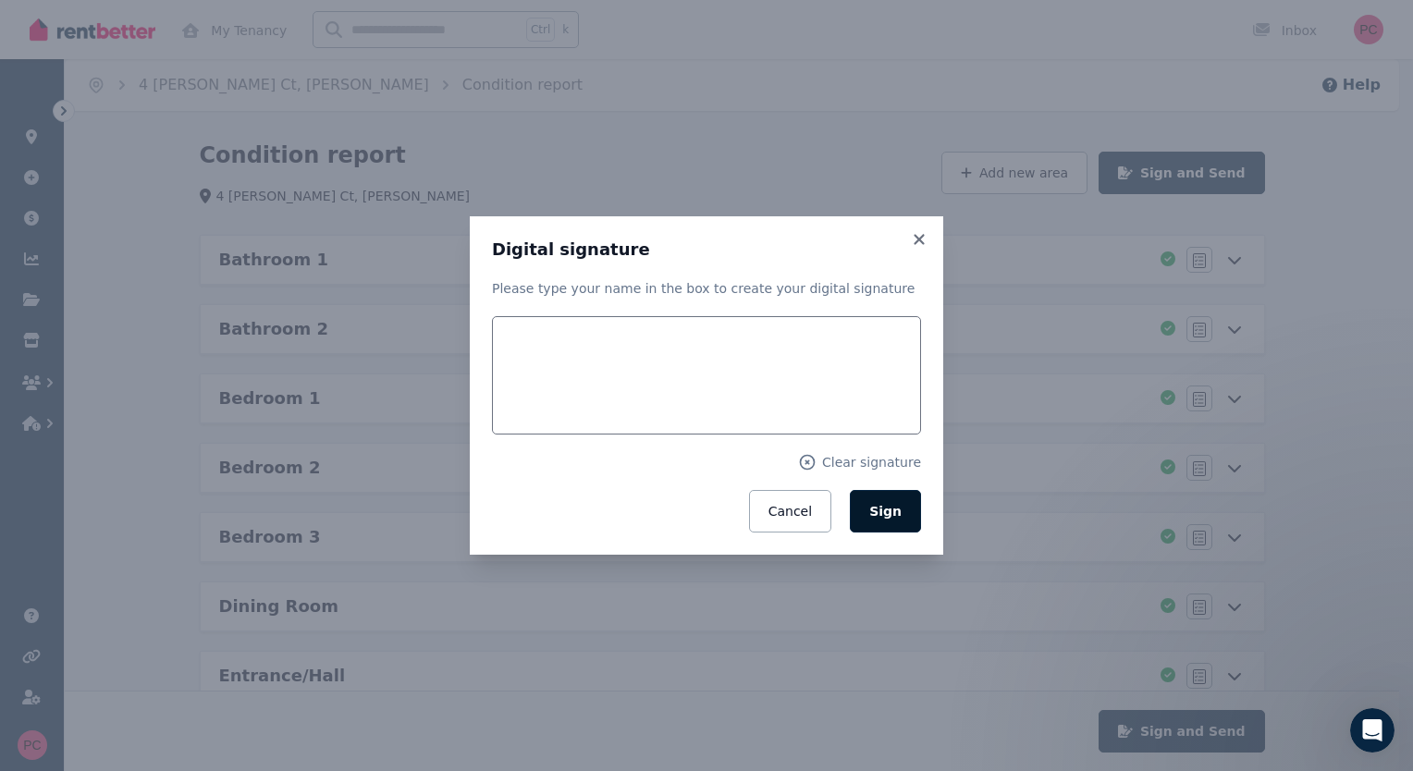
click at [899, 509] on span "Sign" at bounding box center [885, 511] width 32 height 15
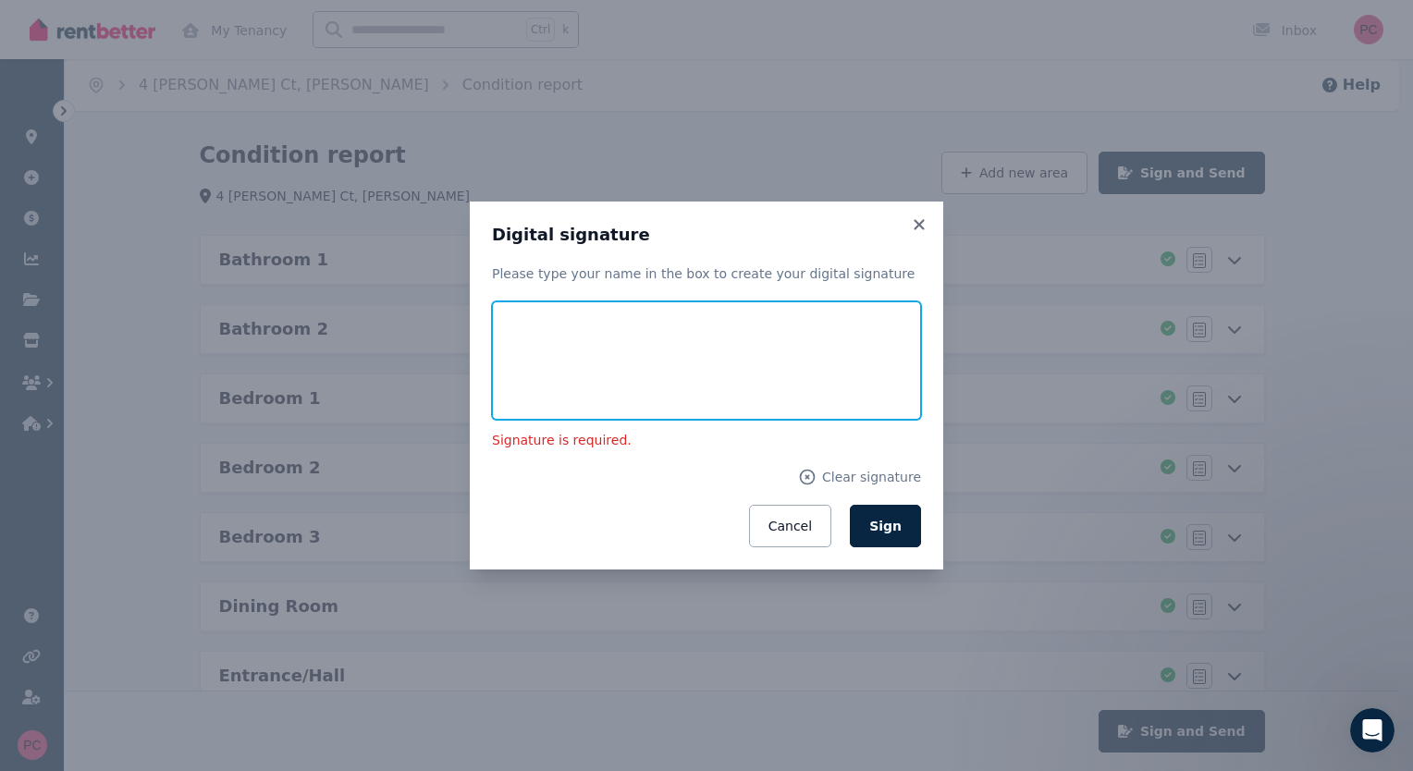
drag, startPoint x: 575, startPoint y: 375, endPoint x: 525, endPoint y: 387, distance: 51.2
click at [525, 387] on input "text" at bounding box center [706, 360] width 429 height 118
drag, startPoint x: 511, startPoint y: 394, endPoint x: 498, endPoint y: 365, distance: 31.5
click at [498, 365] on input "text" at bounding box center [706, 360] width 429 height 118
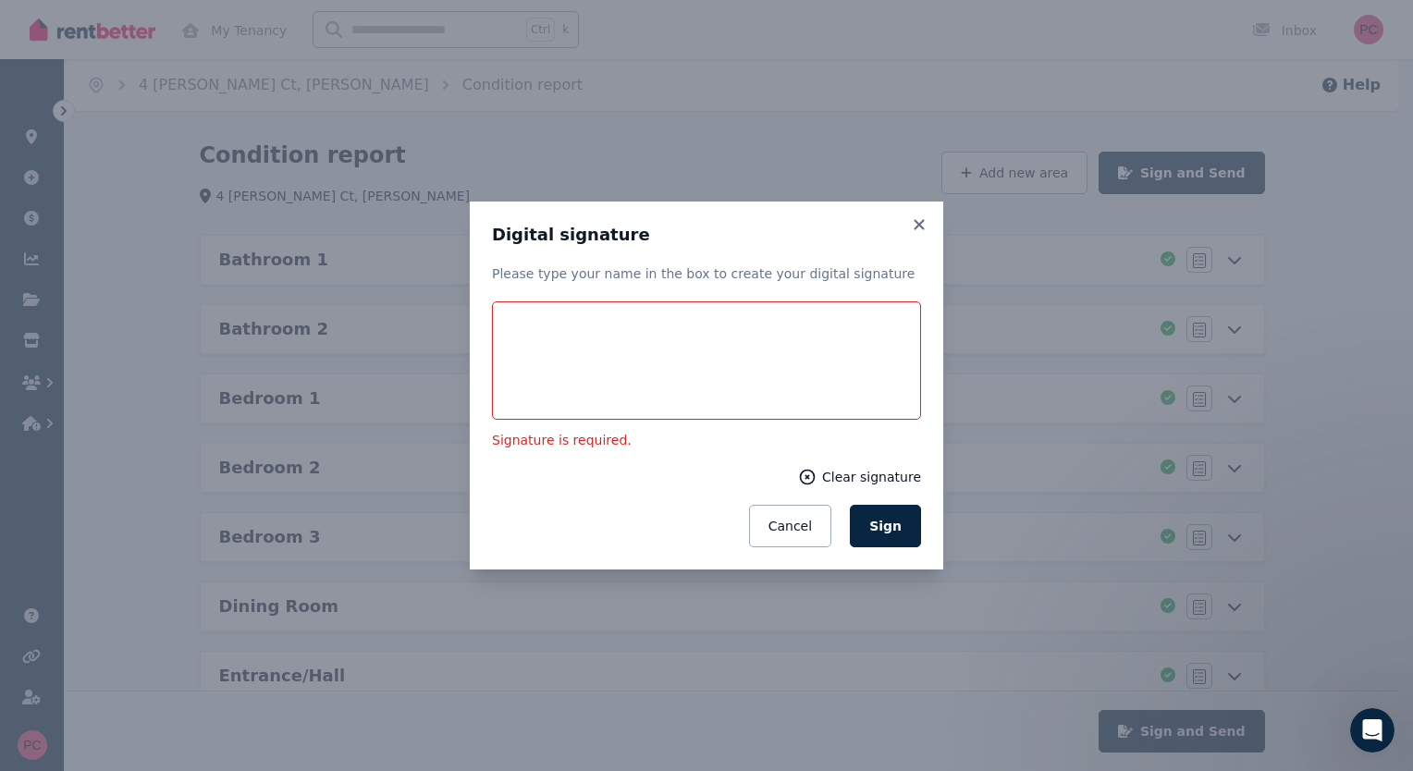
click at [814, 475] on icon at bounding box center [807, 478] width 14 height 14
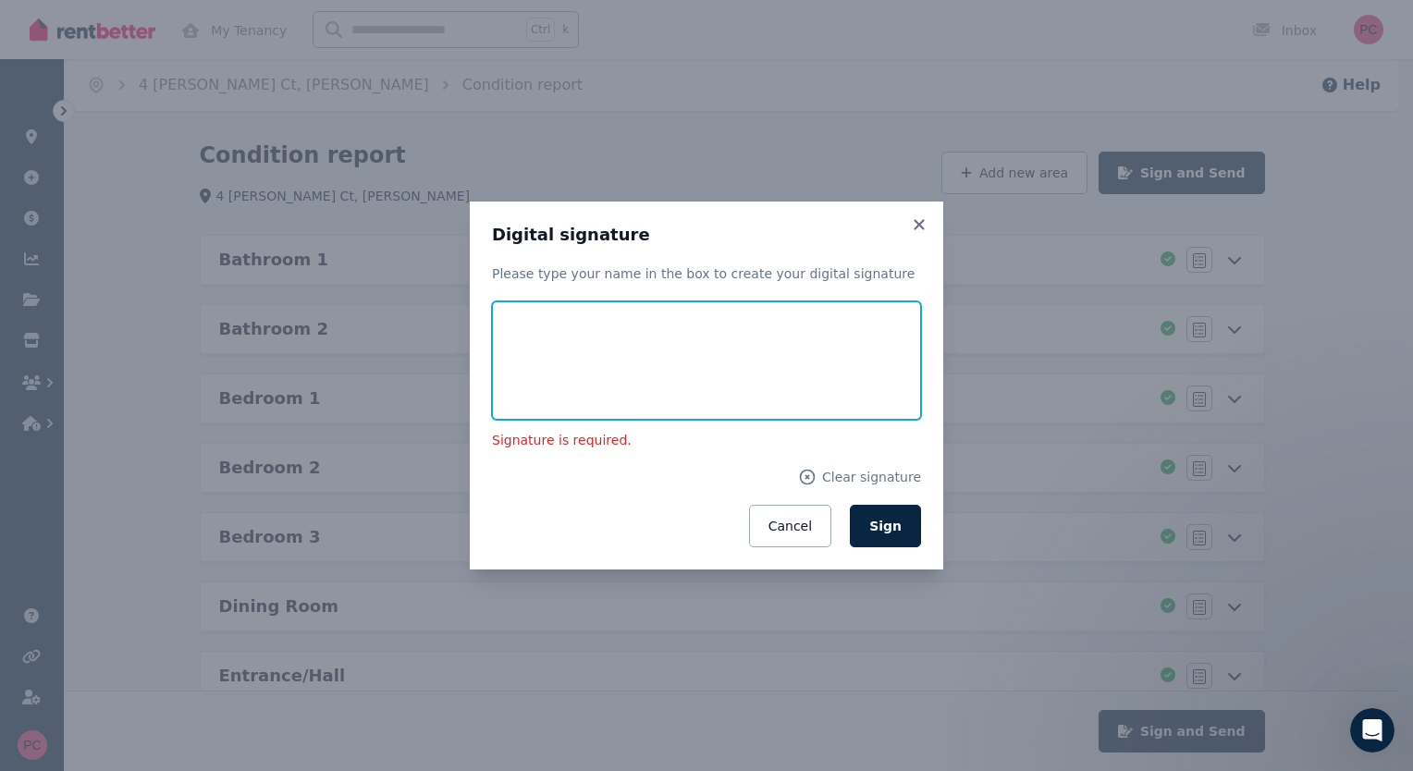
drag, startPoint x: 559, startPoint y: 346, endPoint x: 529, endPoint y: 350, distance: 29.8
click at [529, 350] on input "text" at bounding box center [706, 360] width 429 height 118
type input "*"
type input "*********"
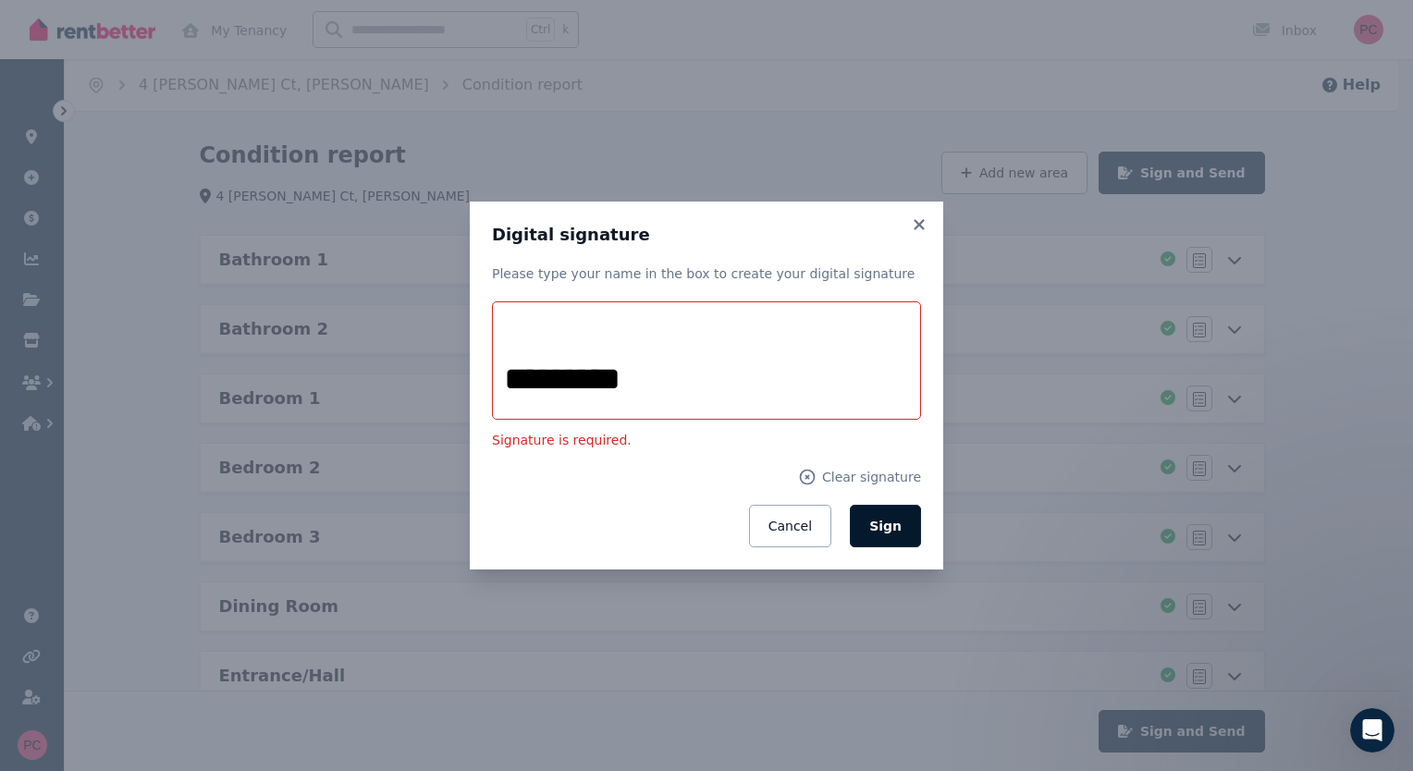
click at [891, 525] on span "Sign" at bounding box center [885, 526] width 32 height 15
